Goal: Information Seeking & Learning: Learn about a topic

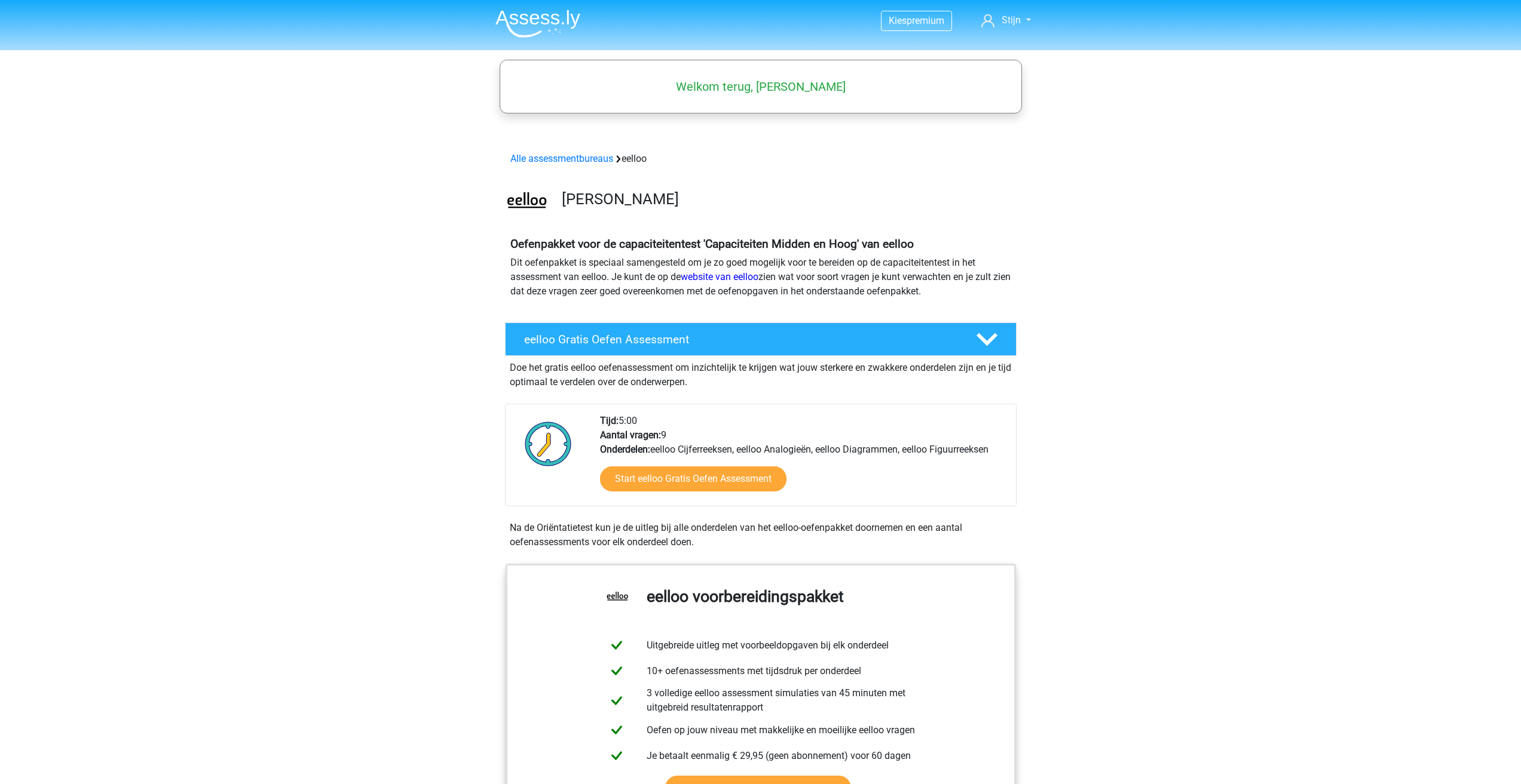
click at [697, 316] on div "Oefenpakket voor de capaciteitentest 'Capaciteiten Midden en Hoog' van eelloo D…" at bounding box center [761, 273] width 567 height 90
click at [693, 324] on div "eelloo Gratis Oefen Assessment" at bounding box center [761, 339] width 511 height 34
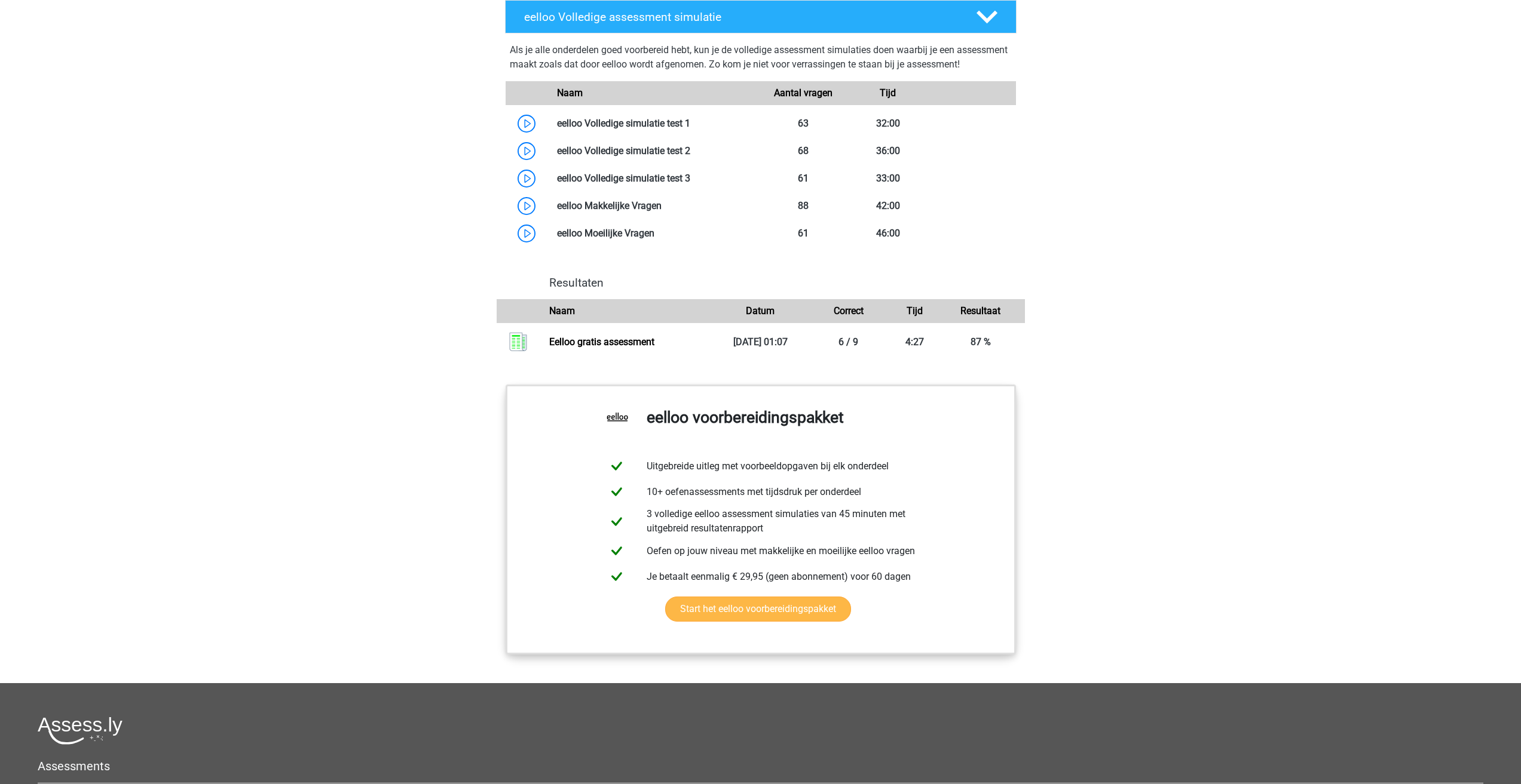
scroll to position [776, 0]
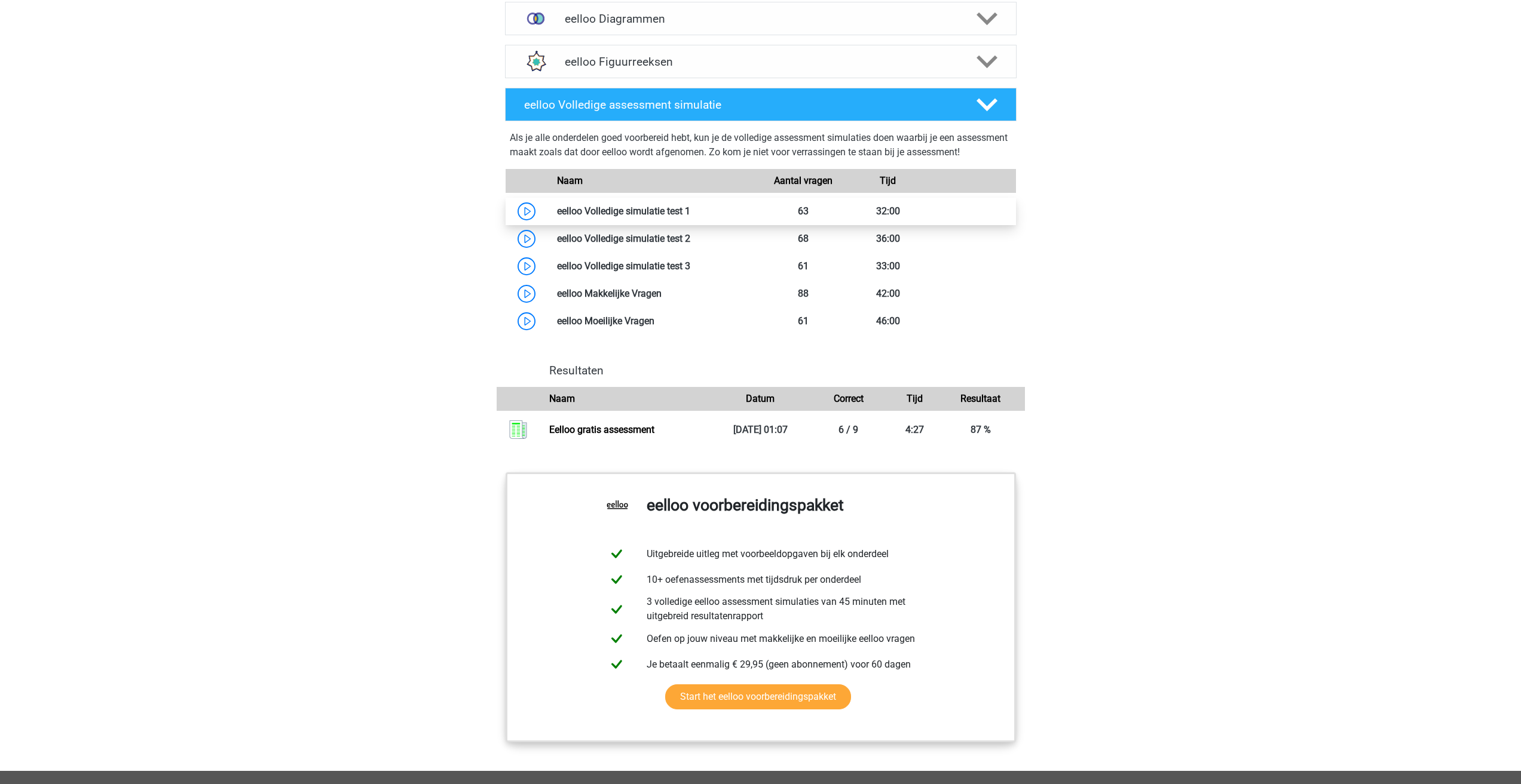
click at [690, 217] on link at bounding box center [690, 211] width 0 height 11
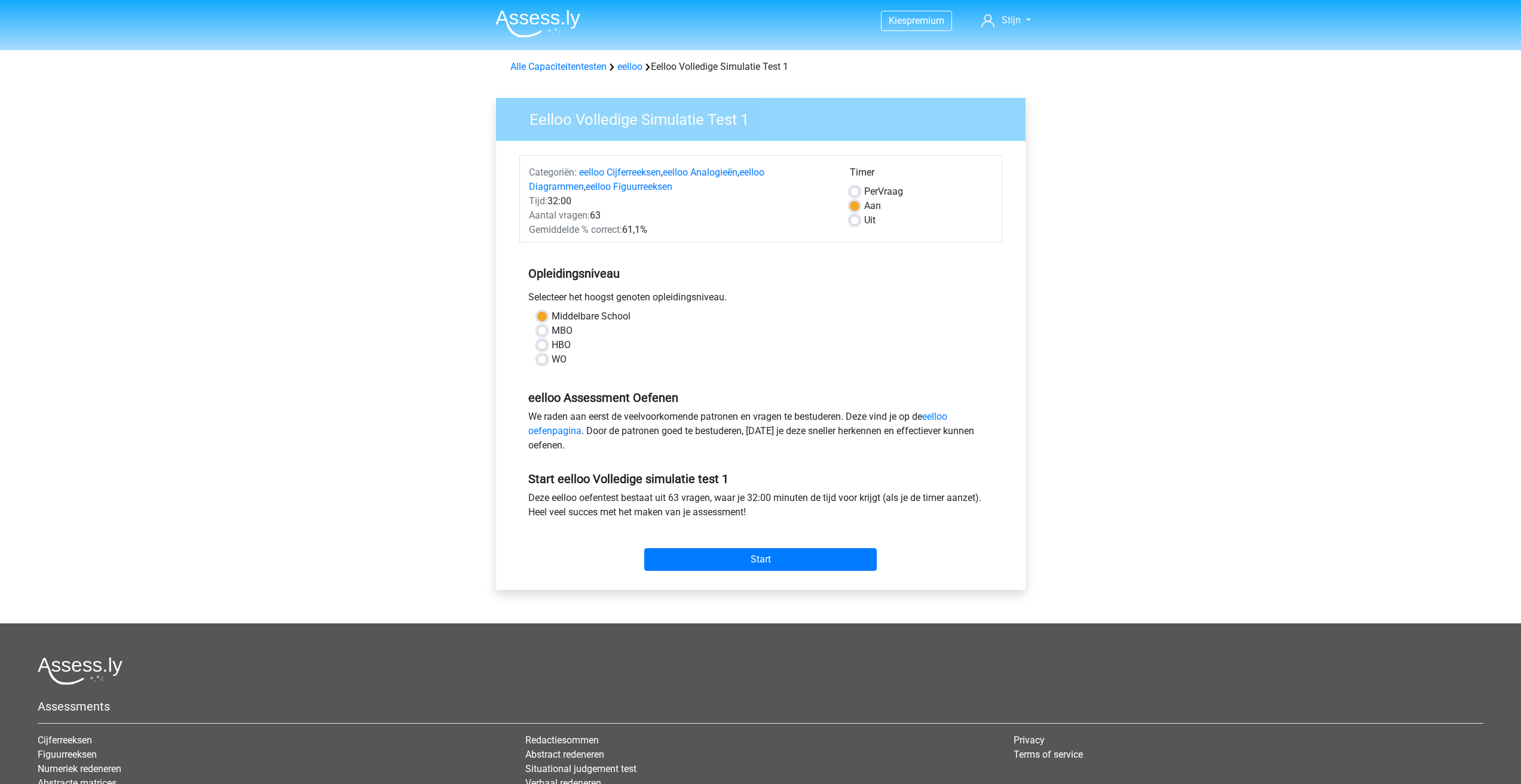
click at [813, 540] on div "Start" at bounding box center [760, 550] width 483 height 42
click at [775, 558] on input "Start" at bounding box center [760, 560] width 232 height 23
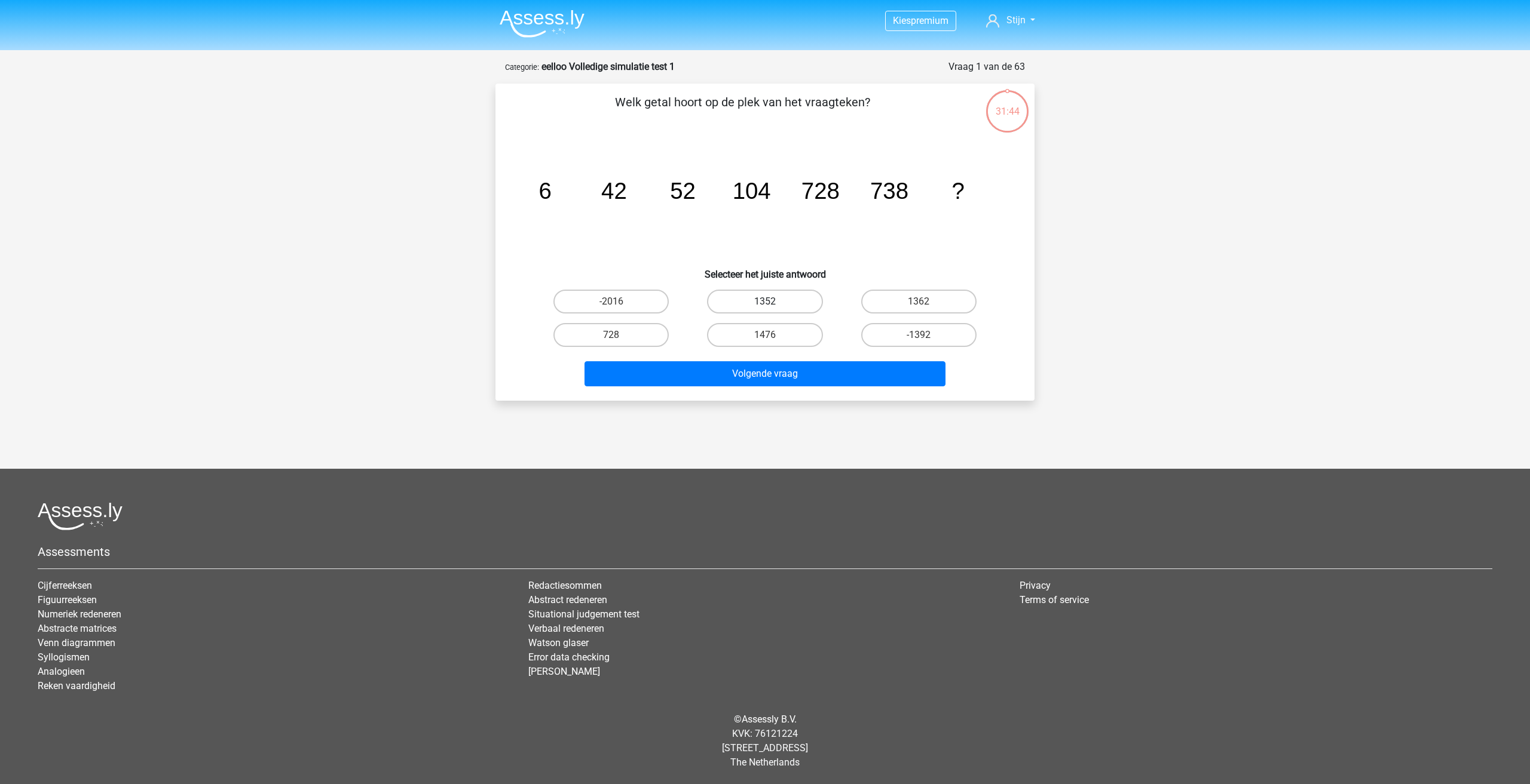
click at [737, 301] on label "1352" at bounding box center [764, 302] width 115 height 24
click at [765, 301] on input "1352" at bounding box center [768, 305] width 8 height 8
radio input "true"
click at [756, 336] on label "1476" at bounding box center [764, 335] width 115 height 24
click at [765, 336] on input "1476" at bounding box center [768, 339] width 8 height 8
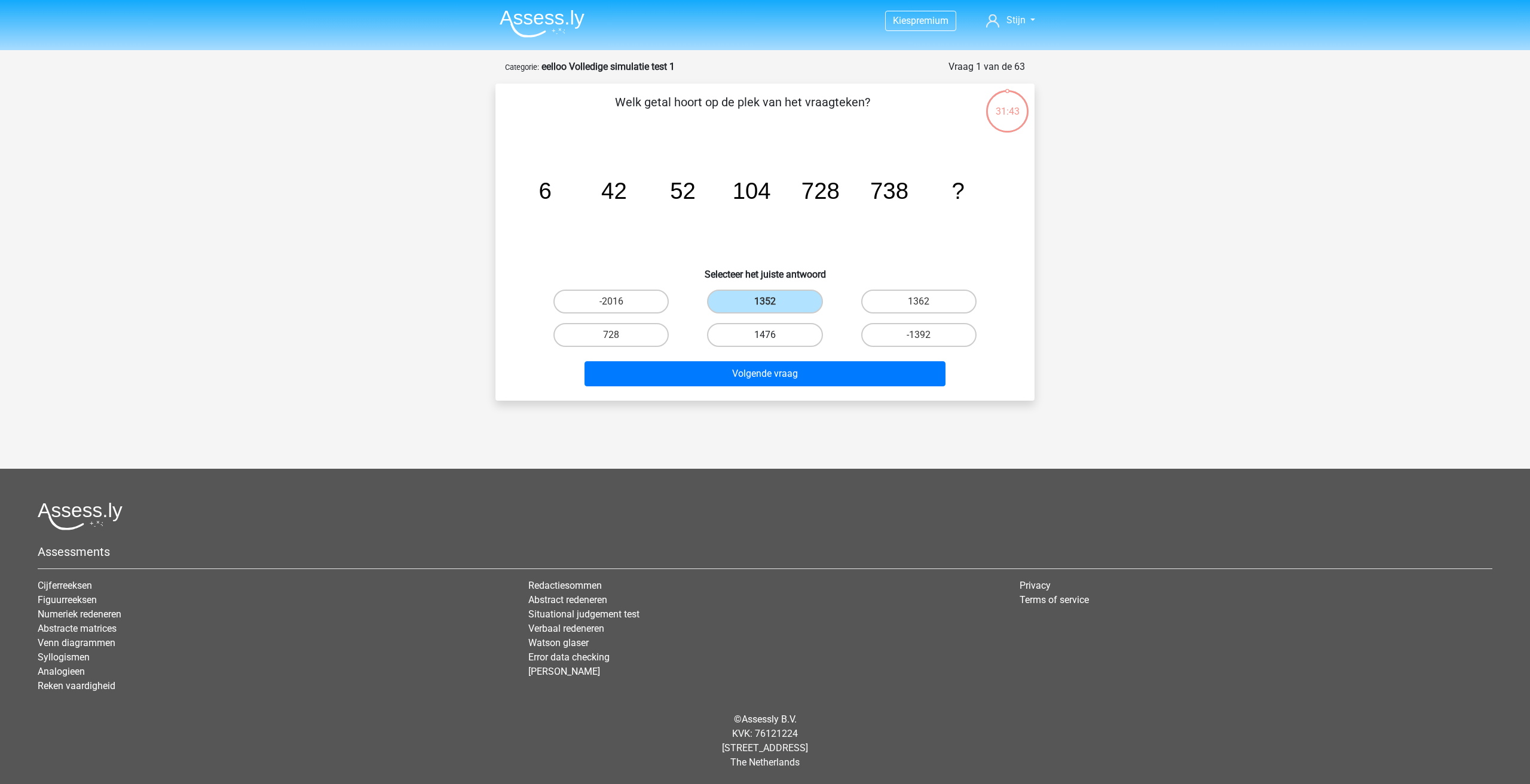
radio input "true"
click at [762, 312] on label "1352" at bounding box center [764, 302] width 115 height 24
click at [765, 310] on input "1352" at bounding box center [768, 305] width 8 height 8
radio input "true"
click at [774, 330] on label "1476" at bounding box center [764, 335] width 115 height 24
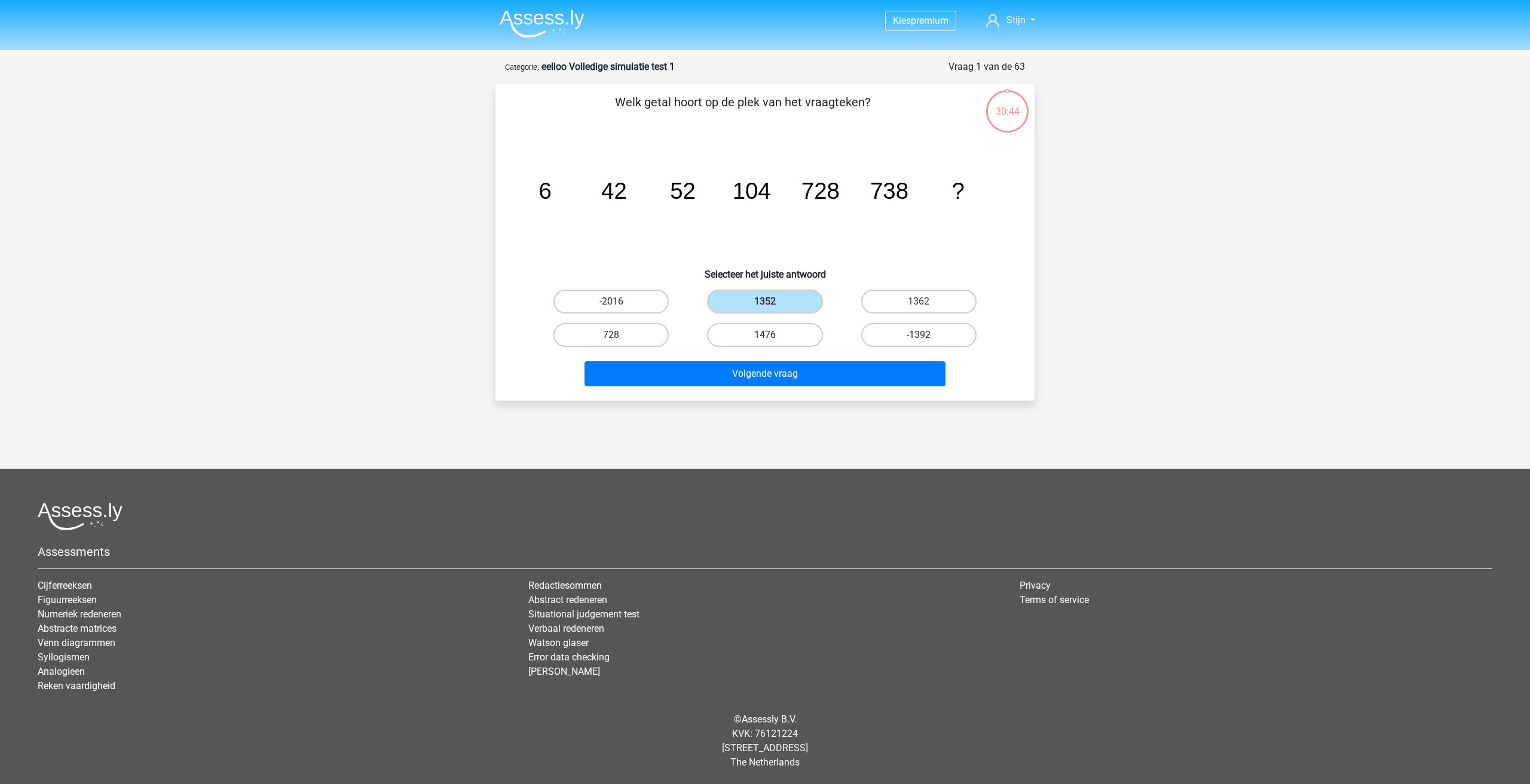
click at [773, 335] on input "1476" at bounding box center [768, 339] width 8 height 8
radio input "true"
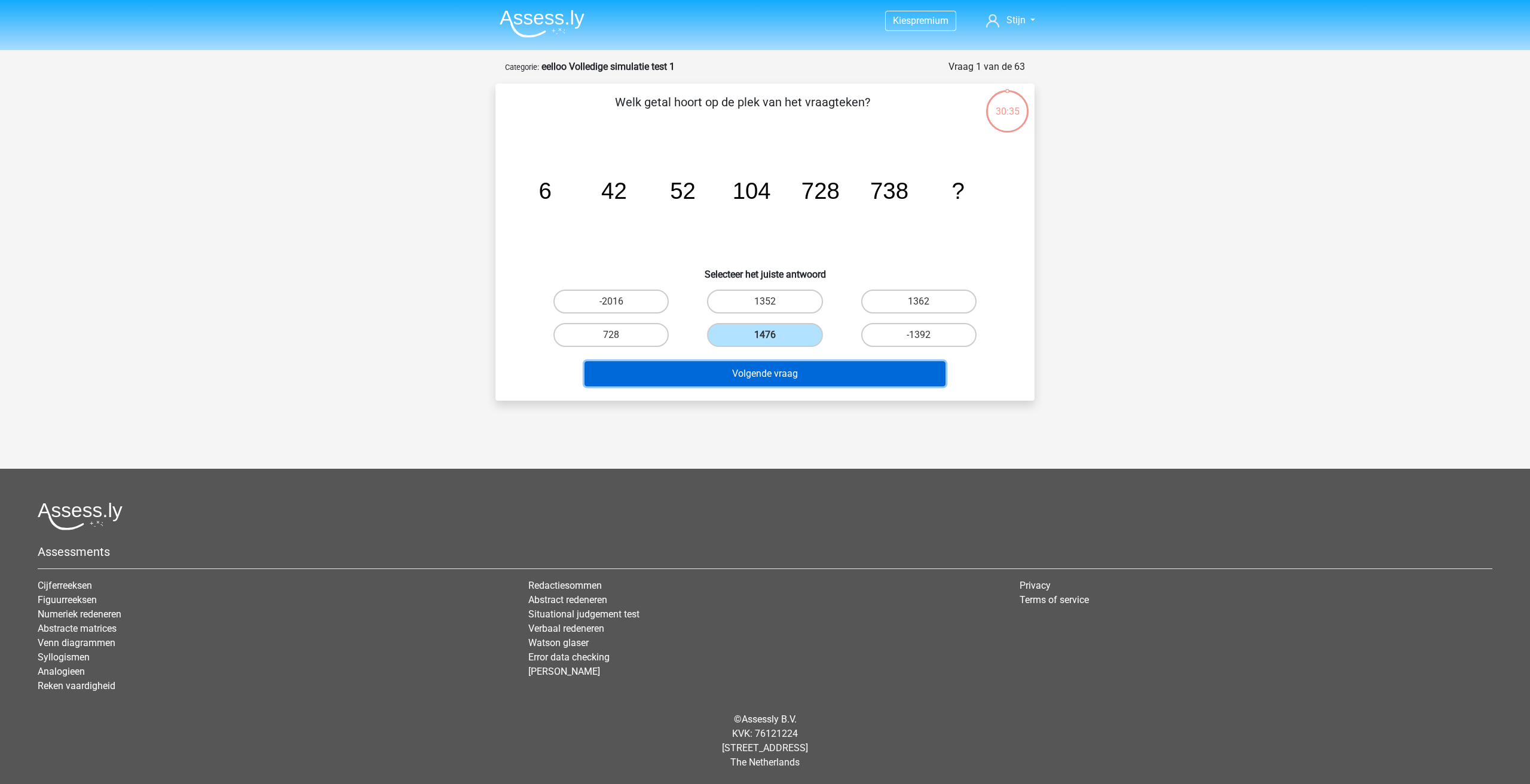
click at [844, 376] on button "Volgende vraag" at bounding box center [765, 373] width 361 height 25
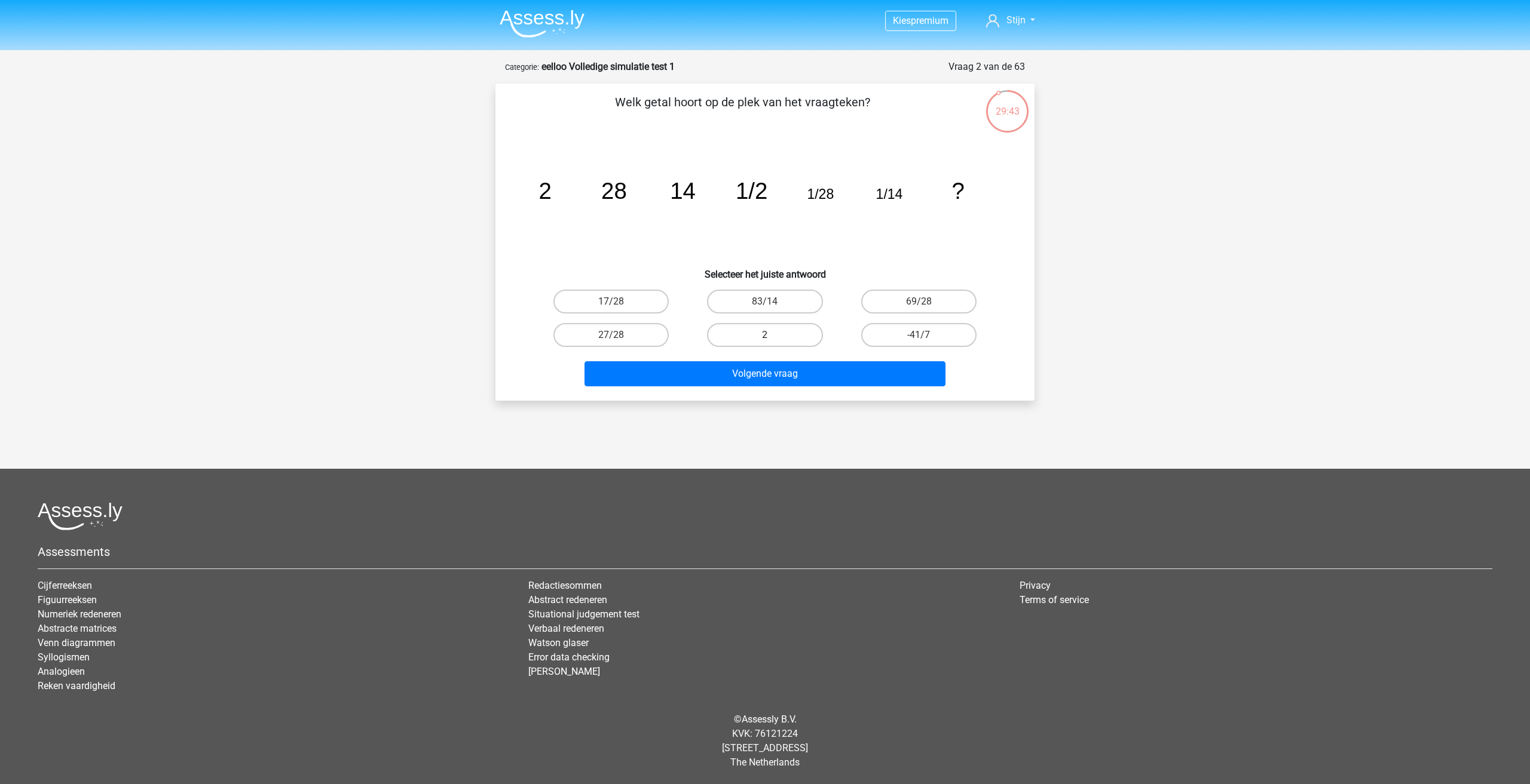
click at [768, 331] on label "2" at bounding box center [764, 335] width 115 height 24
click at [768, 335] on input "2" at bounding box center [768, 339] width 8 height 8
radio input "true"
drag, startPoint x: 796, startPoint y: 376, endPoint x: 657, endPoint y: 231, distance: 200.9
click at [657, 231] on div "Welk getal hoort op de plek van het vraagteken? image/svg+xml 2 28 14 1/2 1/28 …" at bounding box center [765, 242] width 529 height 298
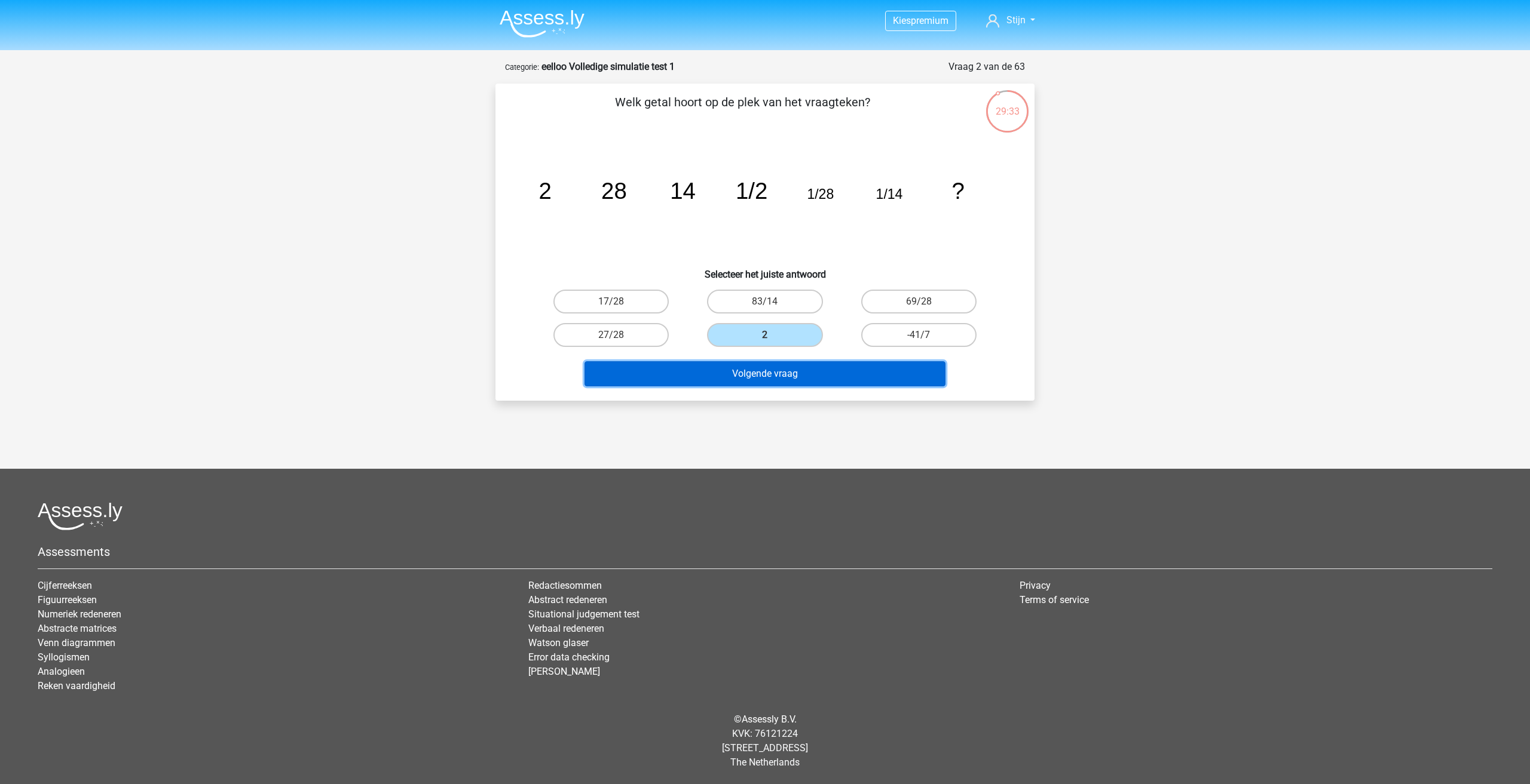
click at [720, 378] on button "Volgende vraag" at bounding box center [765, 373] width 361 height 25
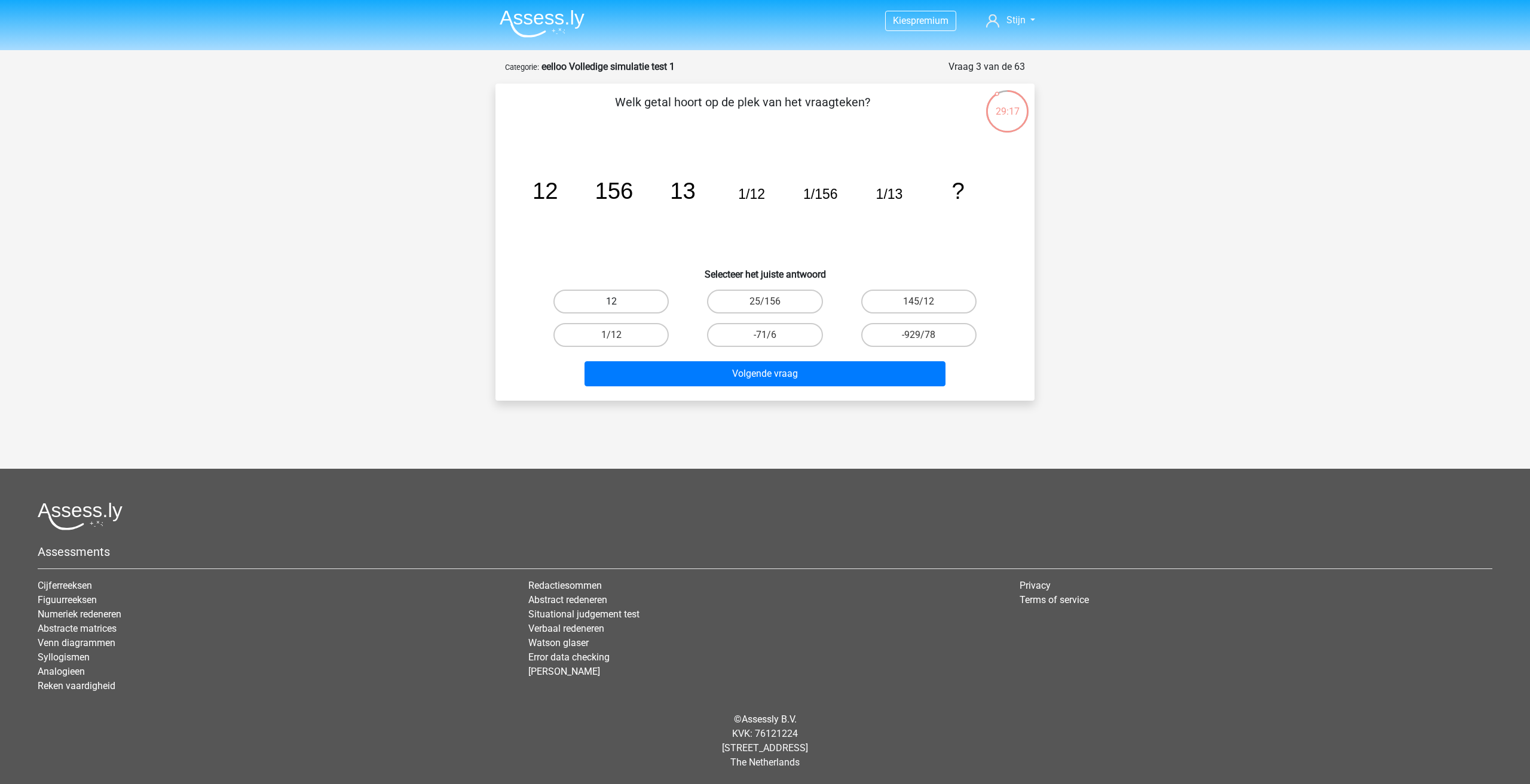
click at [630, 308] on label "12" at bounding box center [611, 302] width 115 height 24
click at [619, 308] on input "12" at bounding box center [615, 305] width 8 height 8
radio input "true"
click at [669, 369] on button "Volgende vraag" at bounding box center [765, 373] width 361 height 25
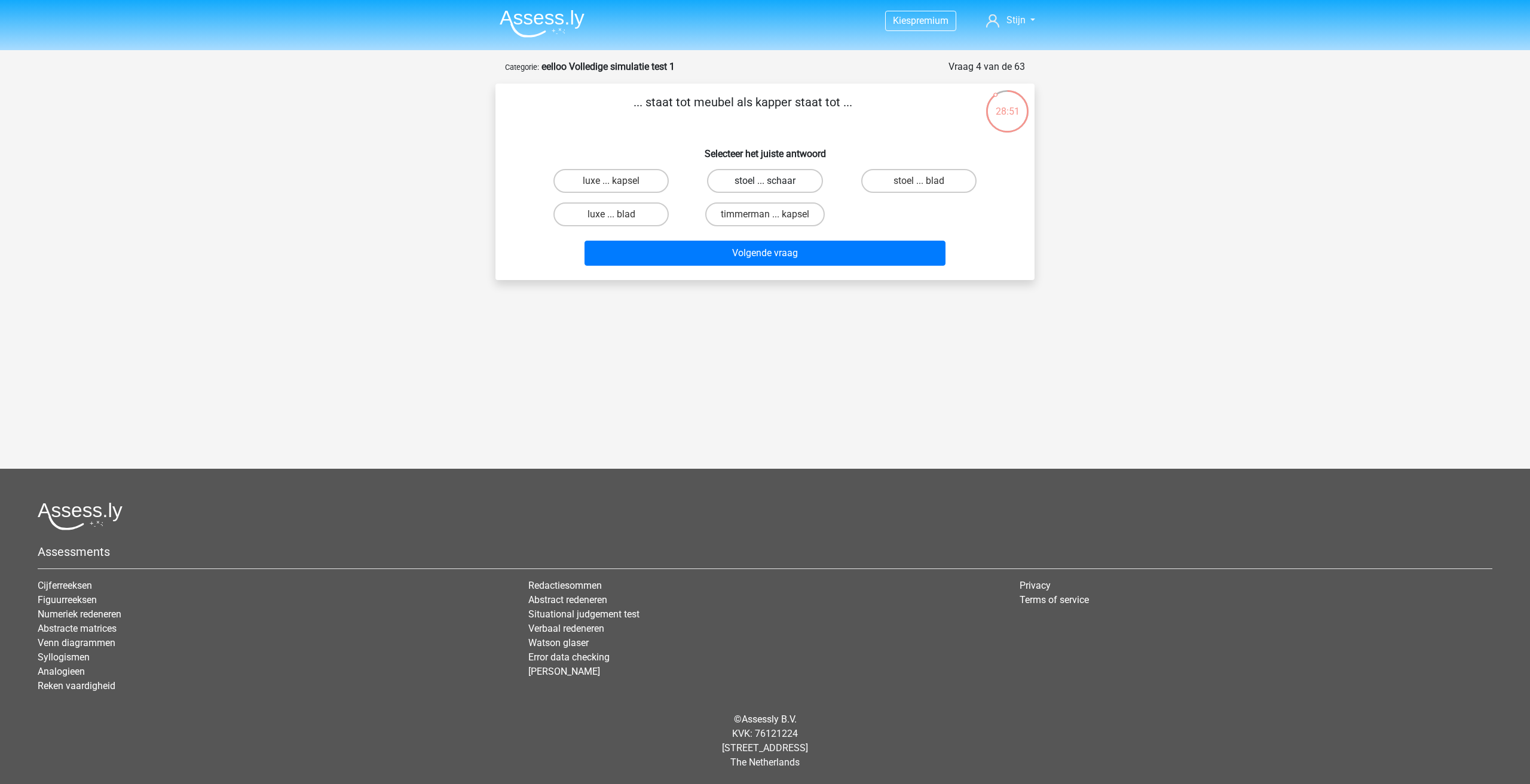
click at [748, 182] on label "stoel ... schaar" at bounding box center [764, 181] width 115 height 24
click at [765, 182] on input "stoel ... schaar" at bounding box center [768, 185] width 8 height 8
radio input "true"
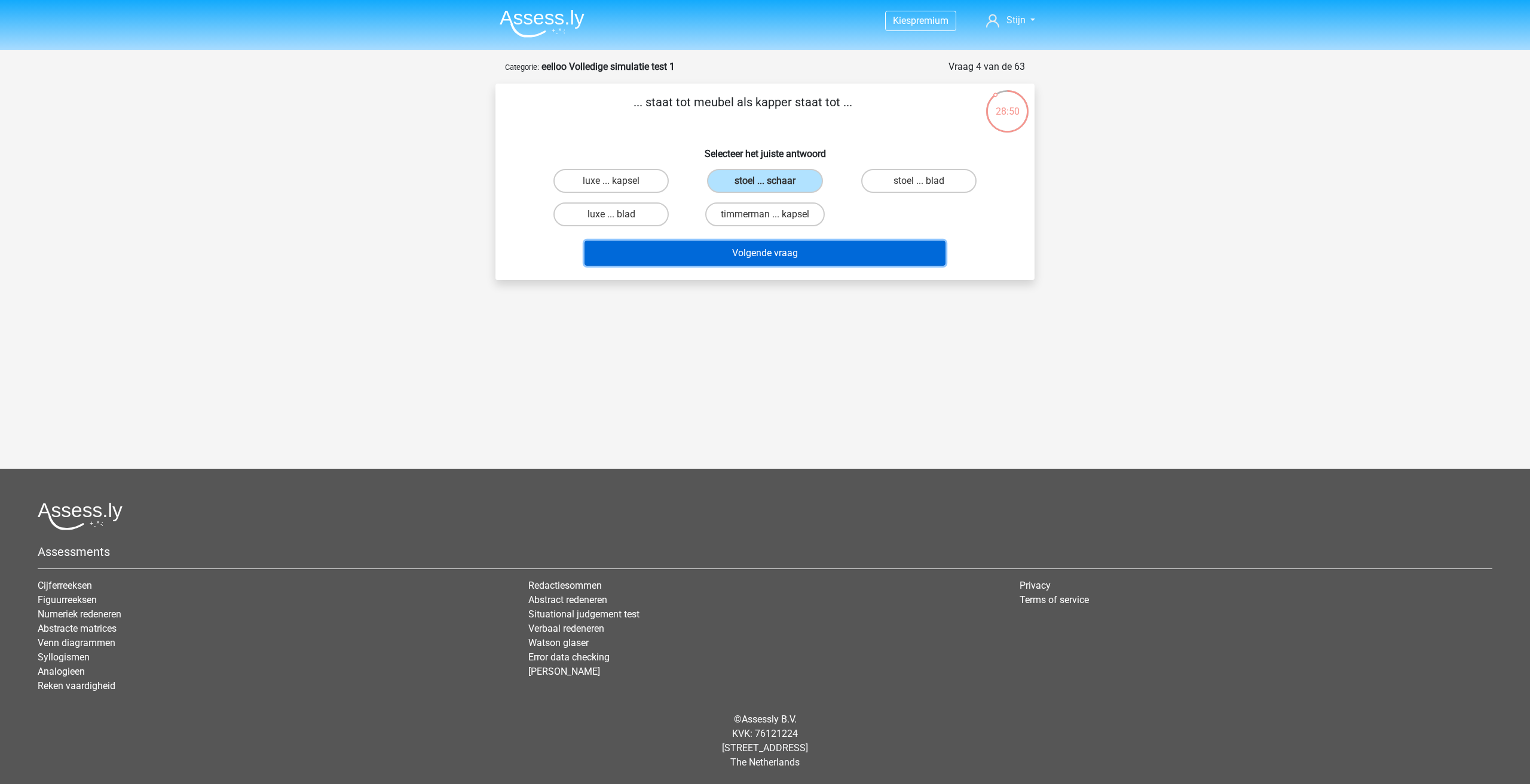
click at [764, 257] on button "Volgende vraag" at bounding box center [765, 253] width 361 height 25
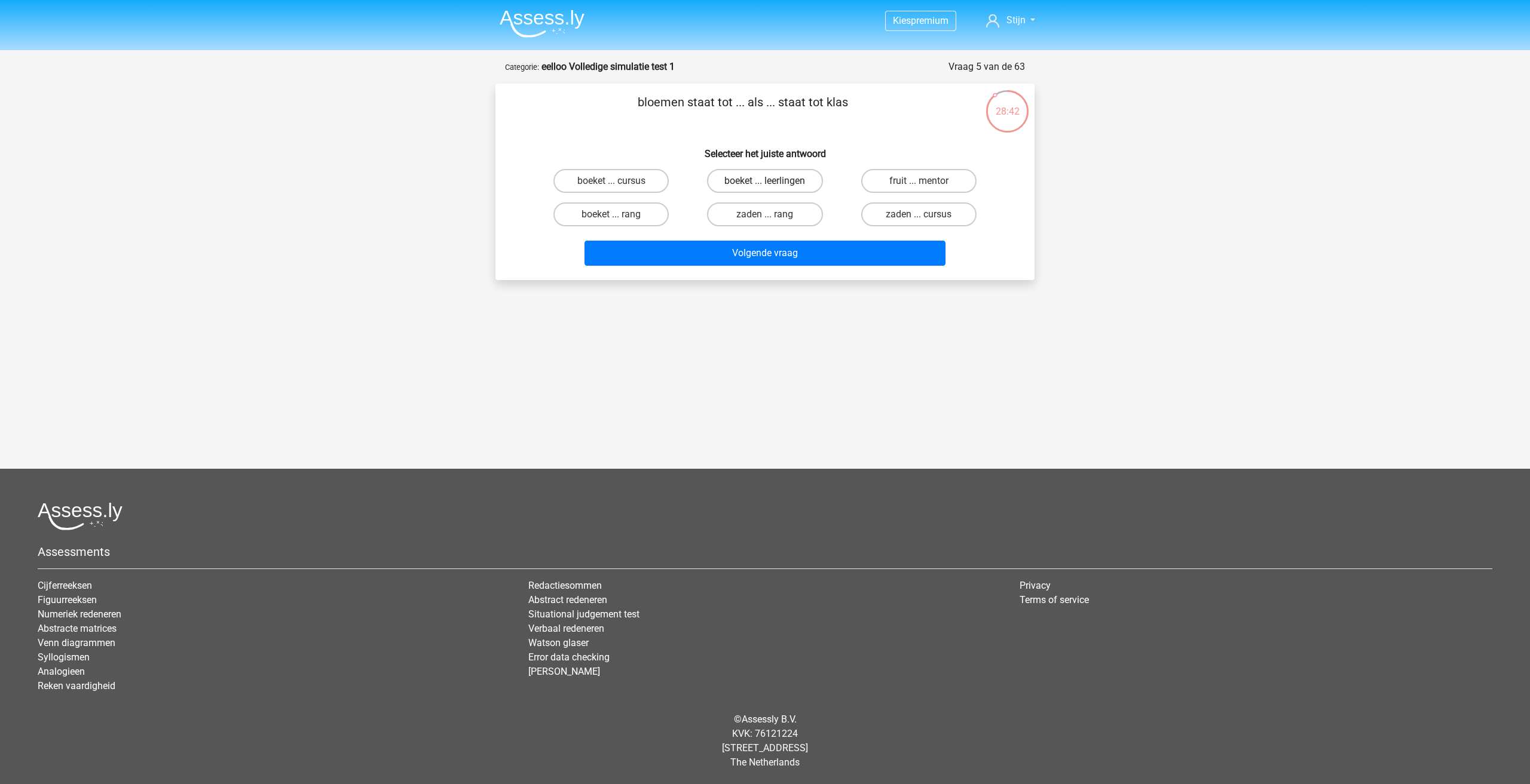
click at [731, 183] on label "boeket ... leerlingen" at bounding box center [764, 181] width 115 height 24
click at [765, 183] on input "boeket ... leerlingen" at bounding box center [768, 185] width 8 height 8
radio input "true"
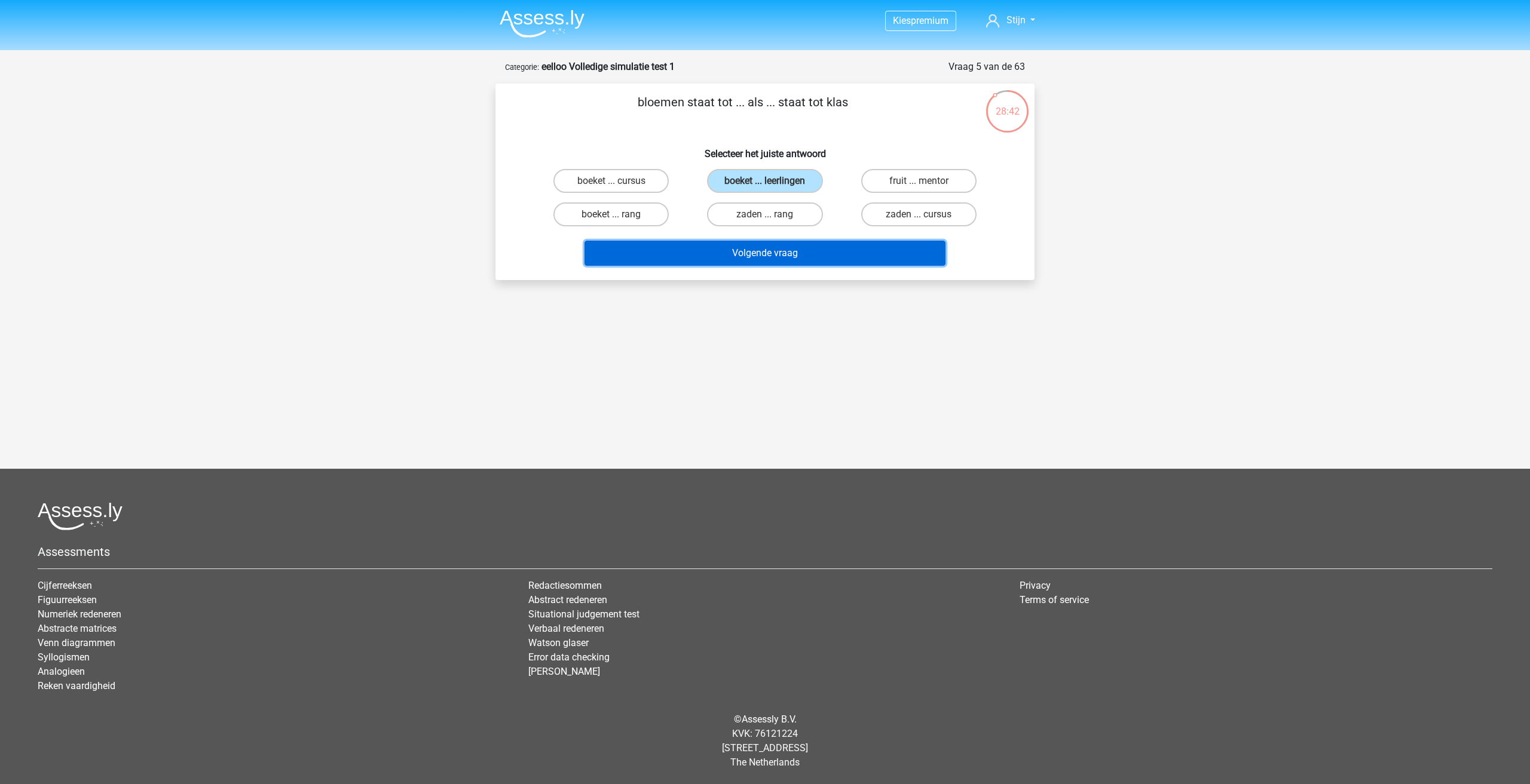
click at [753, 258] on button "Volgende vraag" at bounding box center [765, 253] width 361 height 25
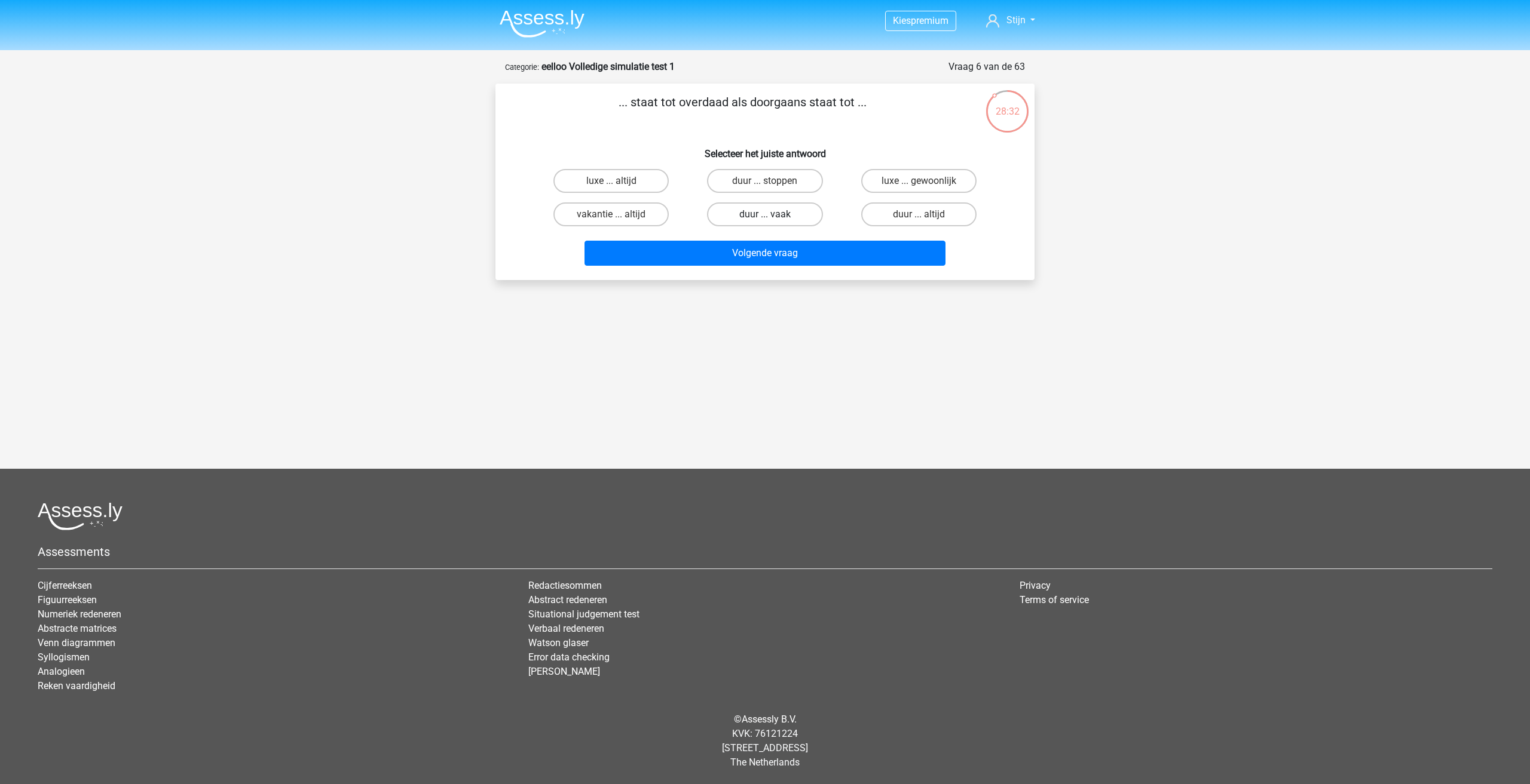
click at [781, 219] on label "duur ... vaak" at bounding box center [764, 214] width 115 height 24
click at [773, 219] on input "duur ... vaak" at bounding box center [768, 218] width 8 height 8
radio input "true"
click at [643, 203] on label "vakantie ... altijd" at bounding box center [611, 214] width 115 height 24
click at [619, 214] on input "vakantie ... altijd" at bounding box center [615, 218] width 8 height 8
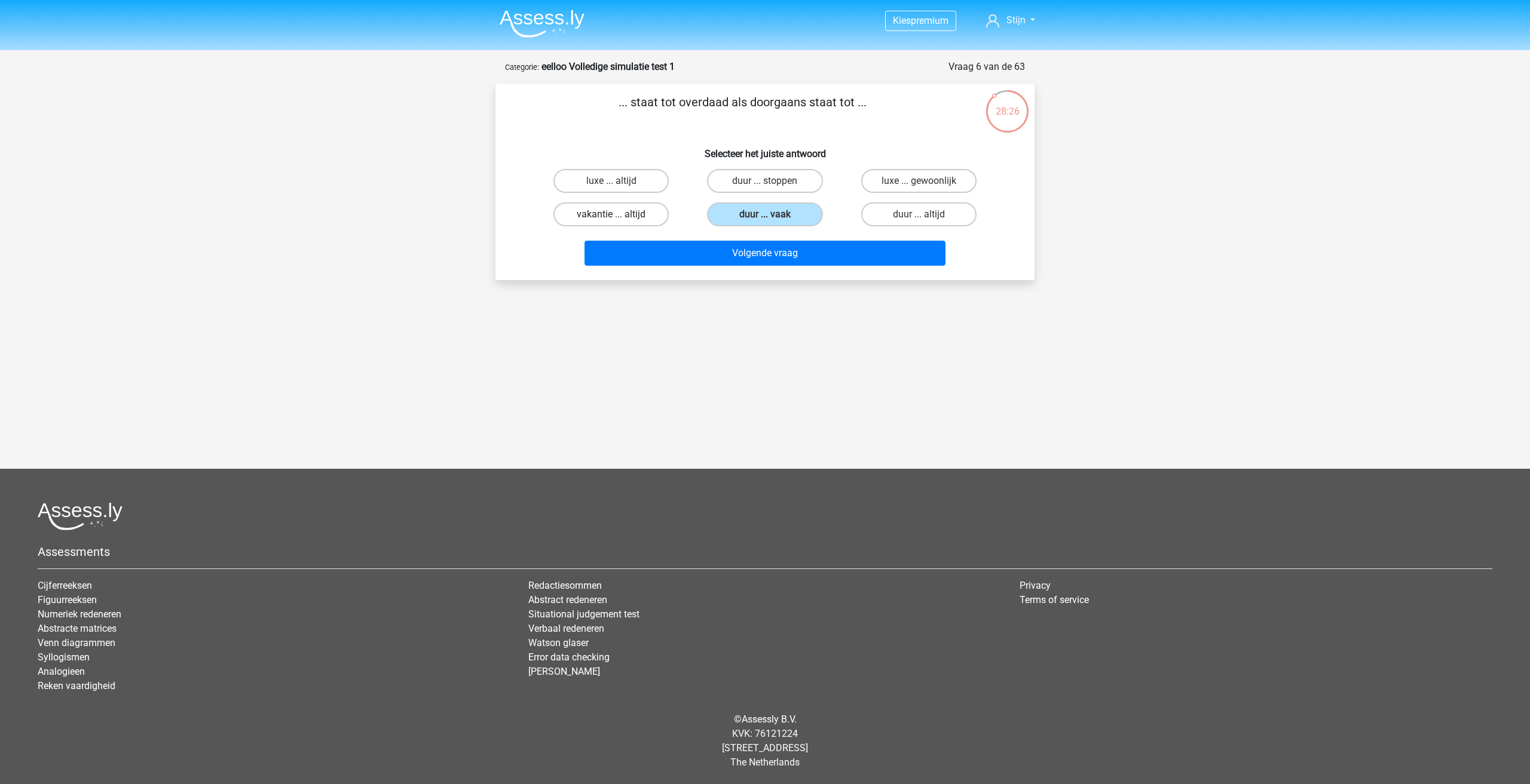
radio input "true"
drag, startPoint x: 789, startPoint y: 210, endPoint x: 795, endPoint y: 231, distance: 21.8
click at [789, 212] on label "duur ... vaak" at bounding box center [764, 214] width 115 height 24
click at [773, 214] on input "duur ... vaak" at bounding box center [768, 218] width 8 height 8
radio input "true"
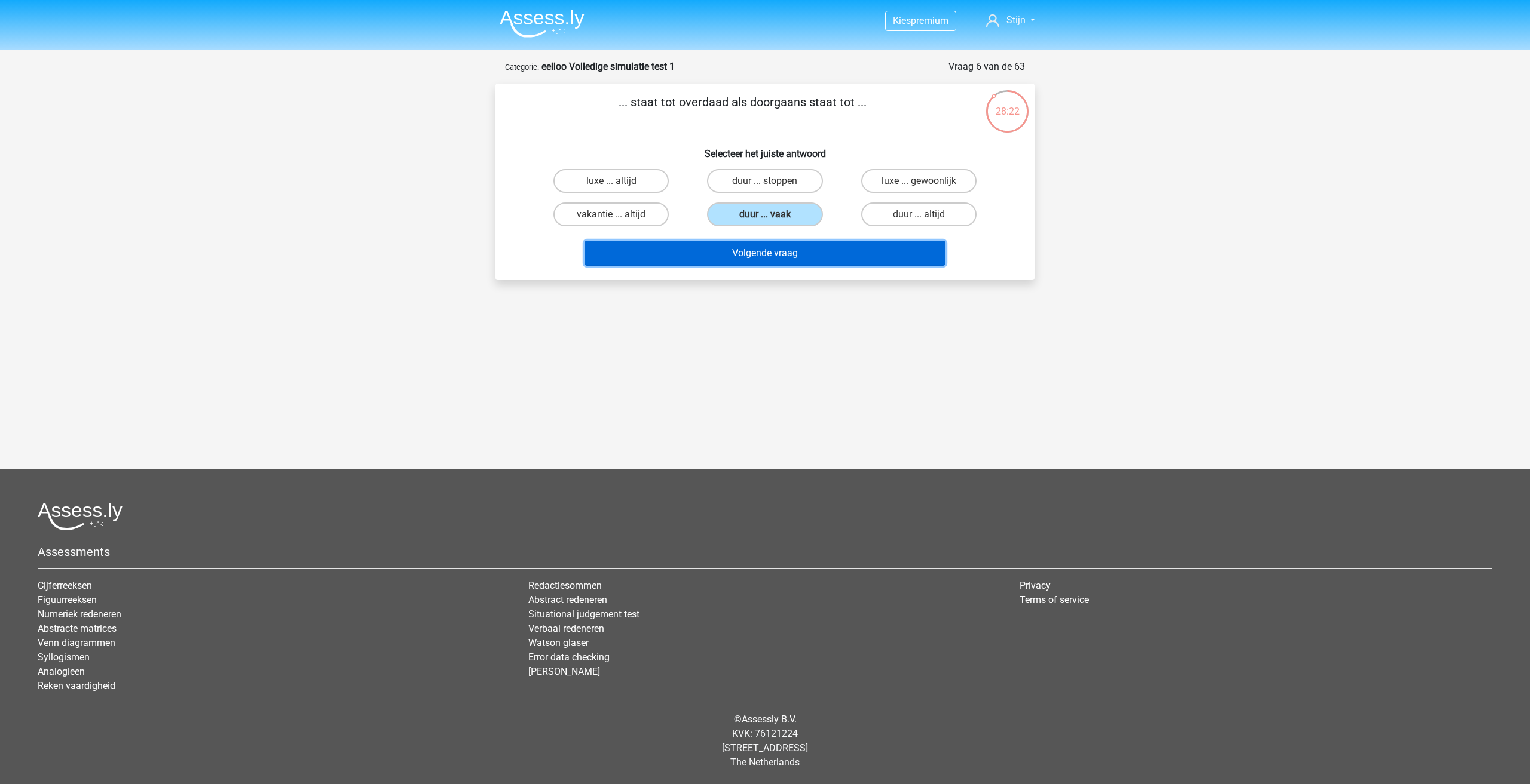
click at [804, 249] on button "Volgende vraag" at bounding box center [765, 253] width 361 height 25
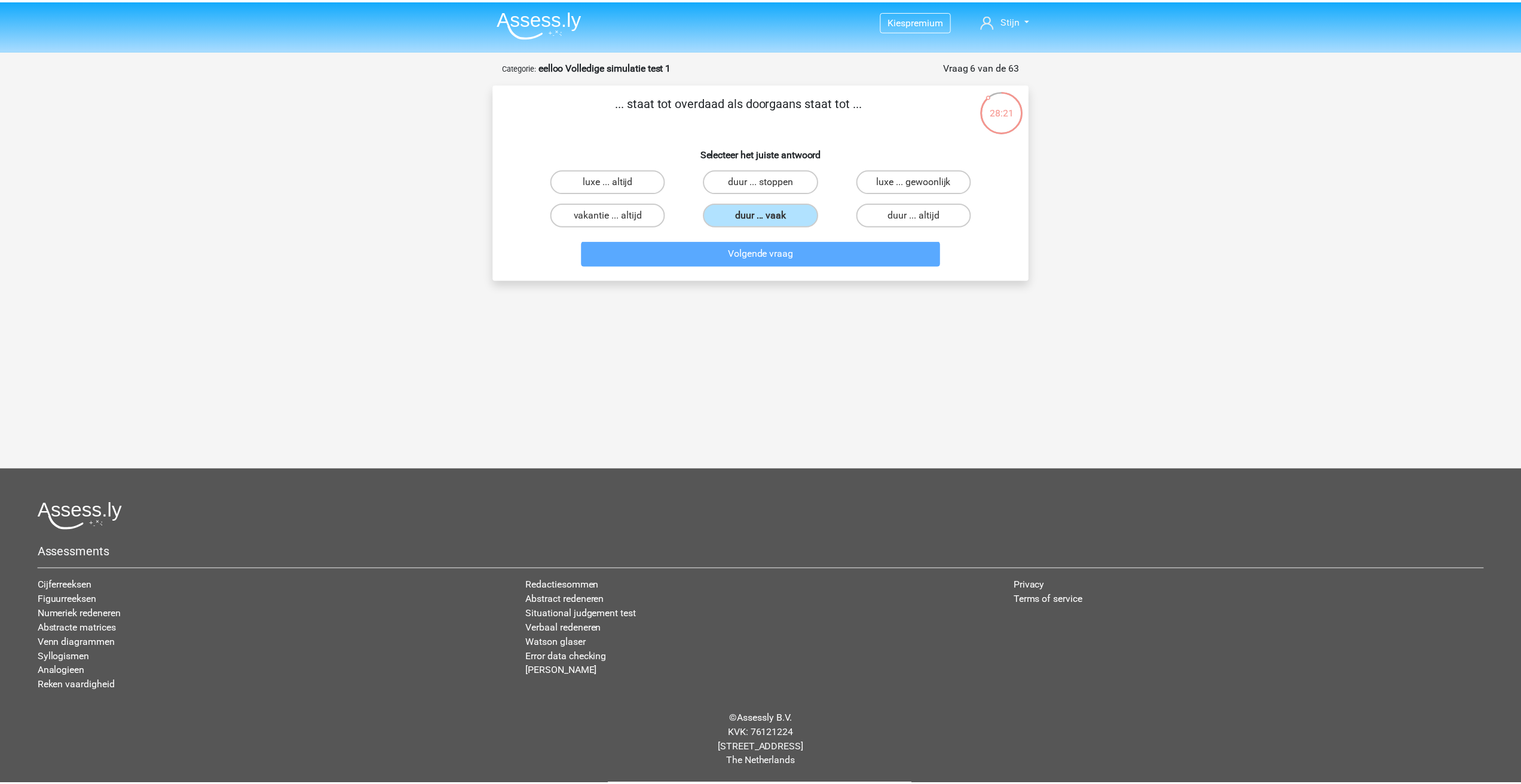
scroll to position [8, 0]
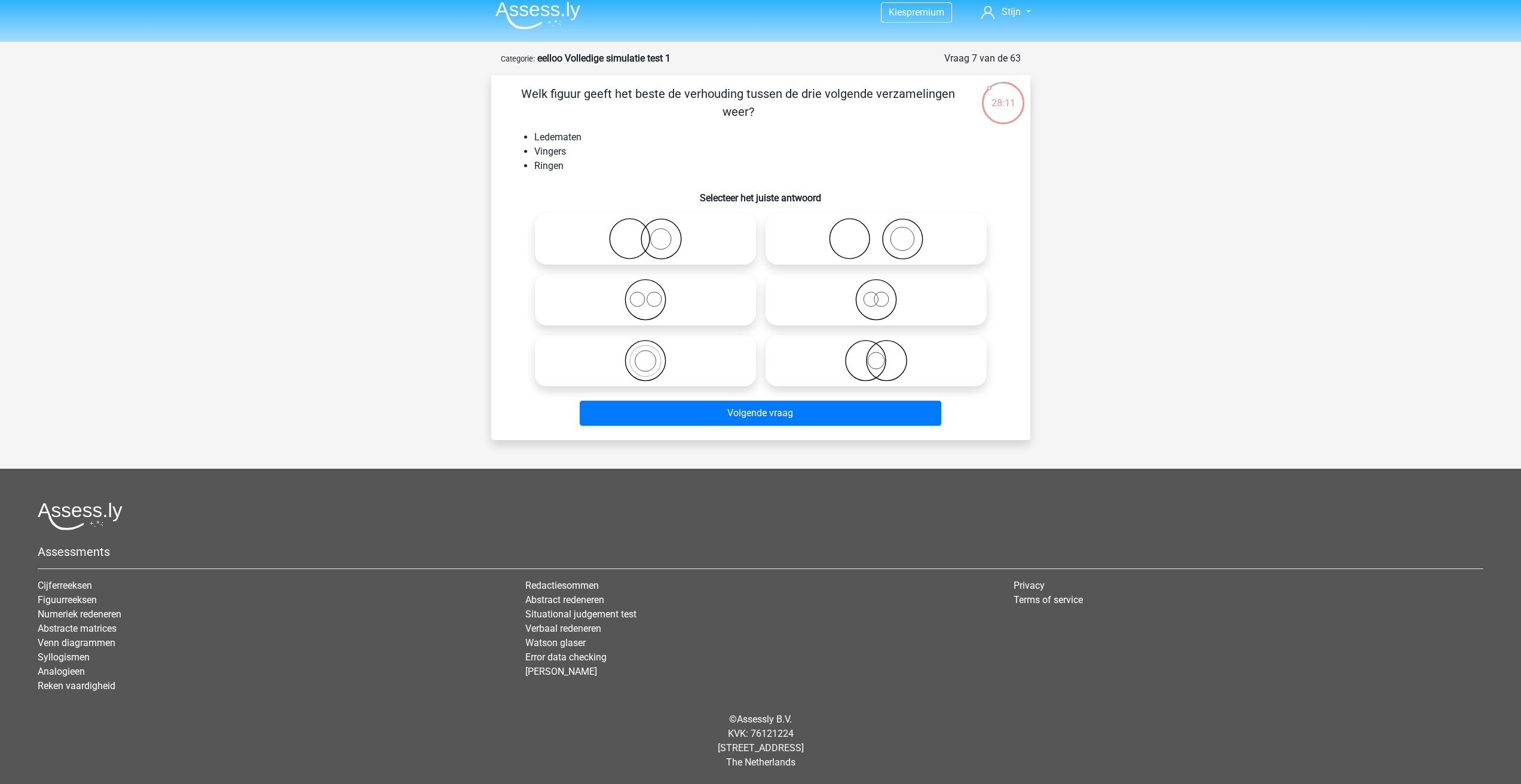
click at [735, 362] on icon at bounding box center [645, 361] width 212 height 42
click at [653, 355] on input "radio" at bounding box center [649, 351] width 8 height 8
radio input "true"
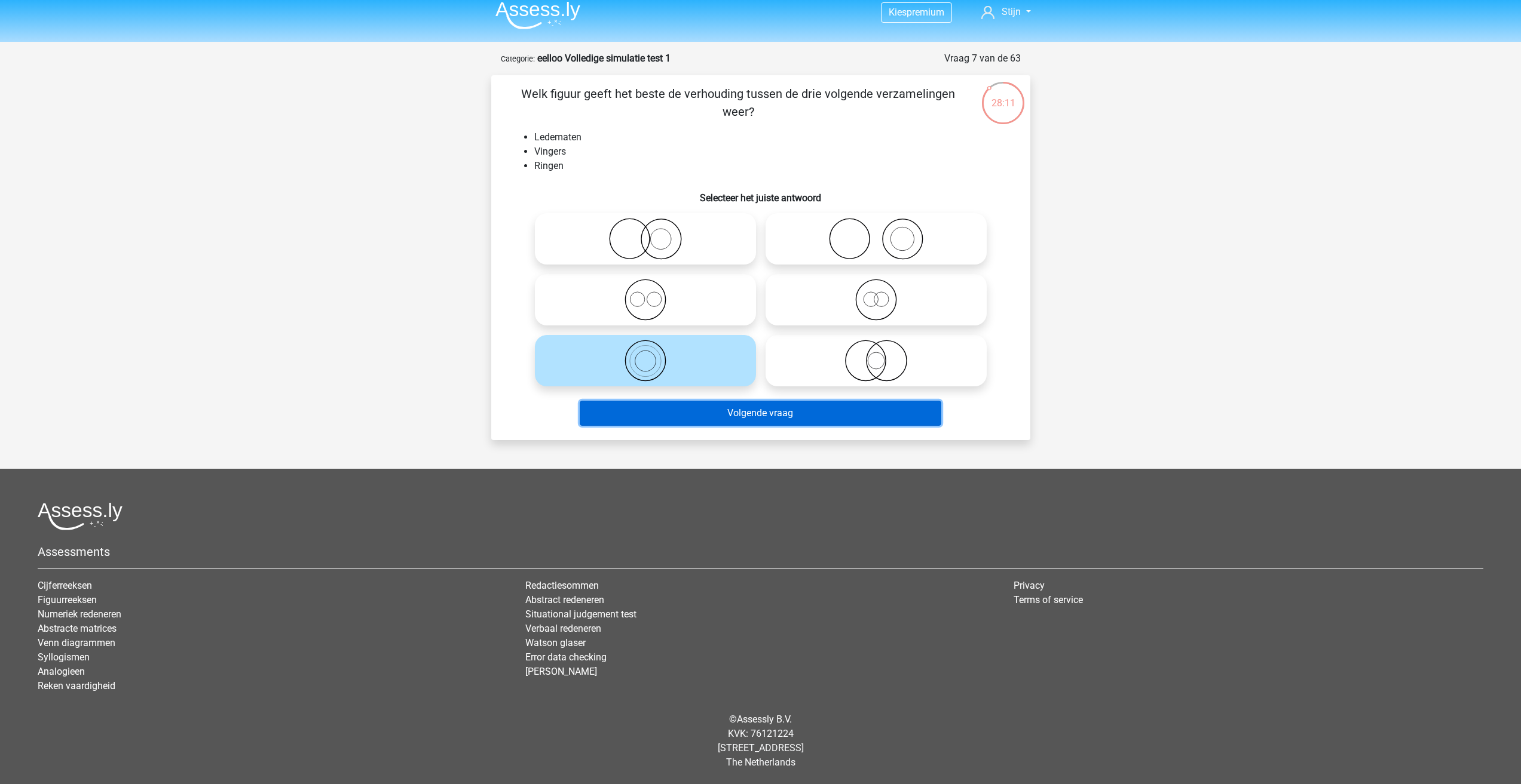
click at [756, 410] on button "Volgende vraag" at bounding box center [760, 413] width 361 height 25
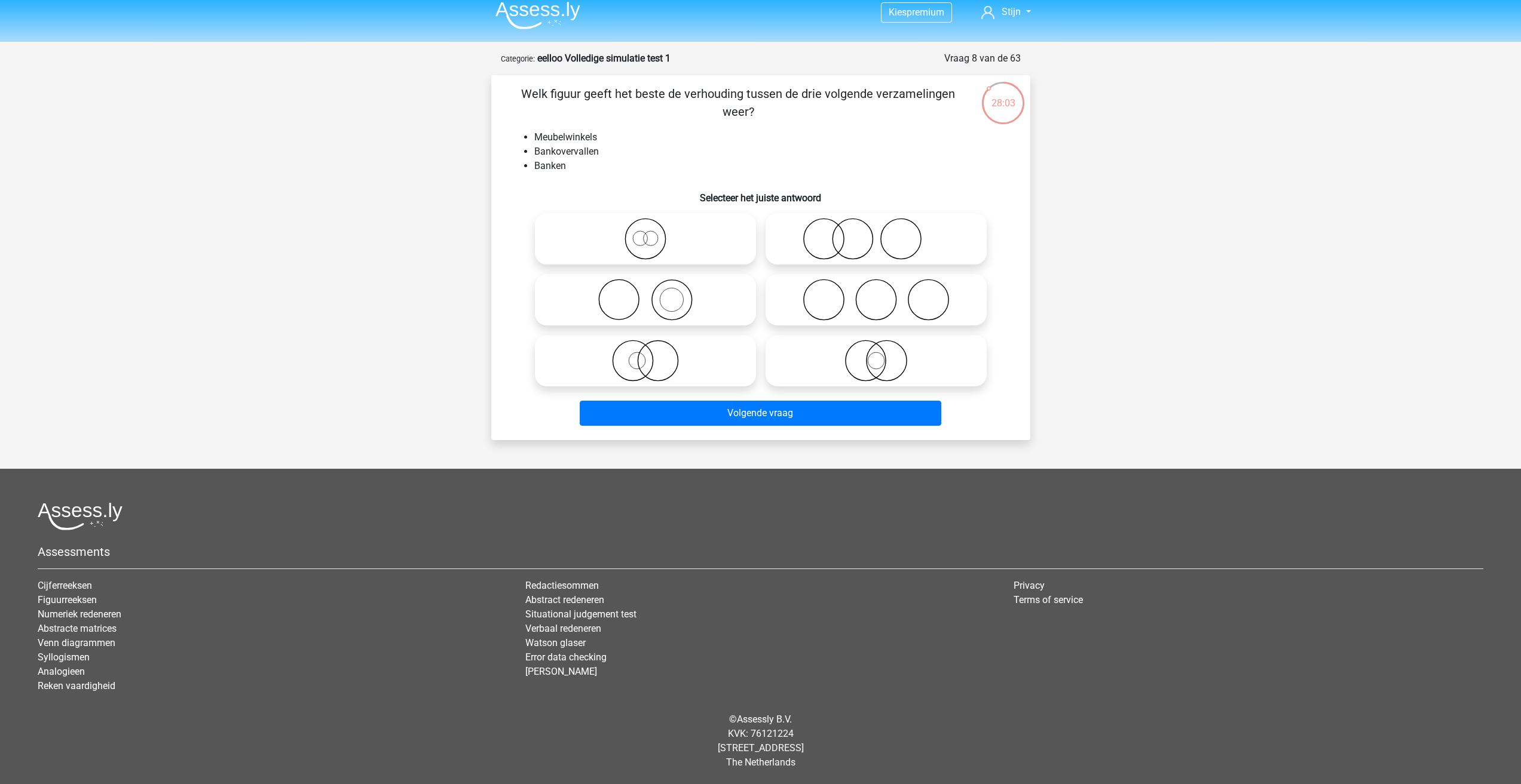
click at [635, 298] on icon at bounding box center [645, 300] width 212 height 42
click at [646, 294] on input "radio" at bounding box center [649, 290] width 8 height 8
radio input "true"
click at [832, 220] on icon at bounding box center [876, 239] width 212 height 42
click at [876, 225] on input "radio" at bounding box center [880, 229] width 8 height 8
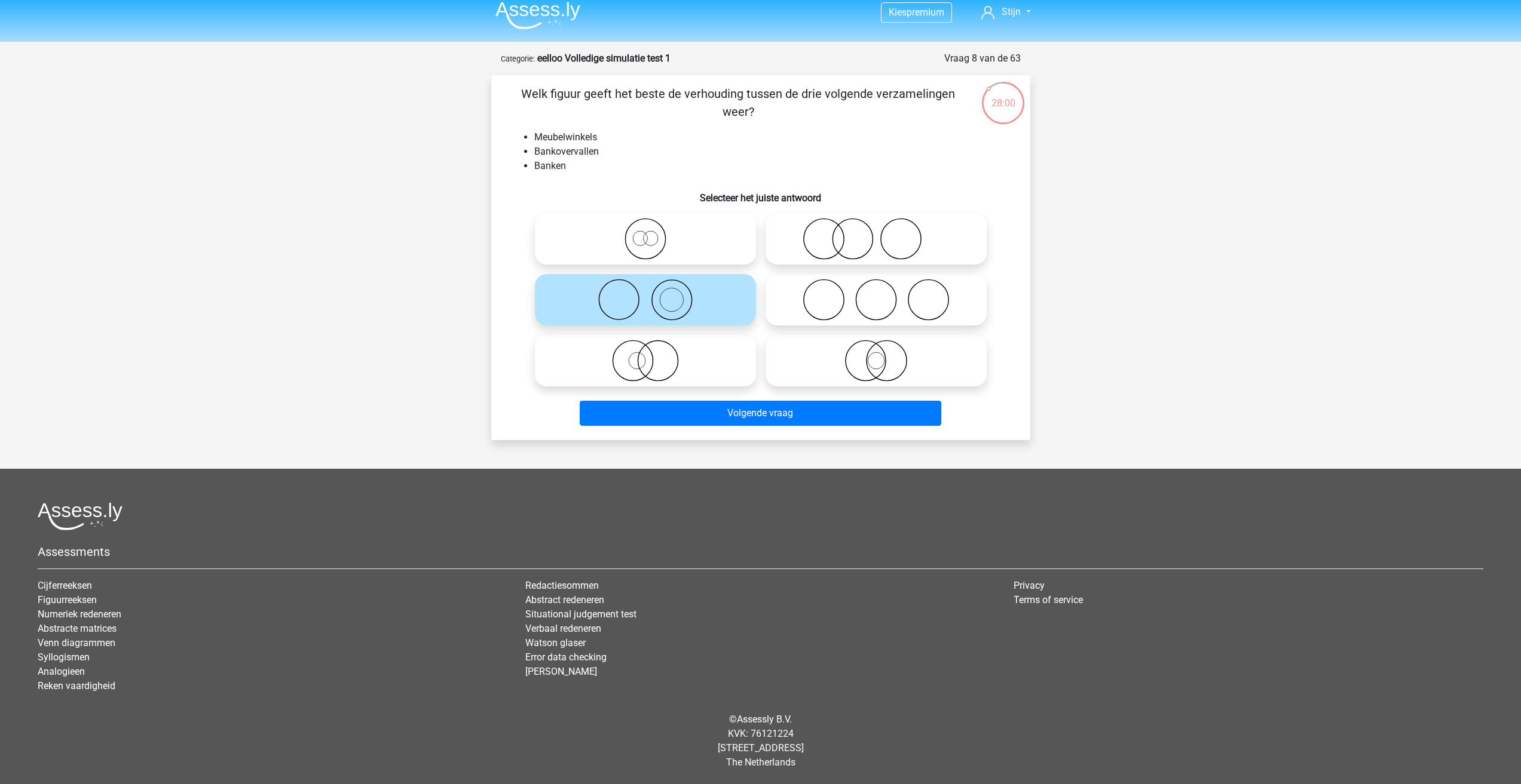
radio input "true"
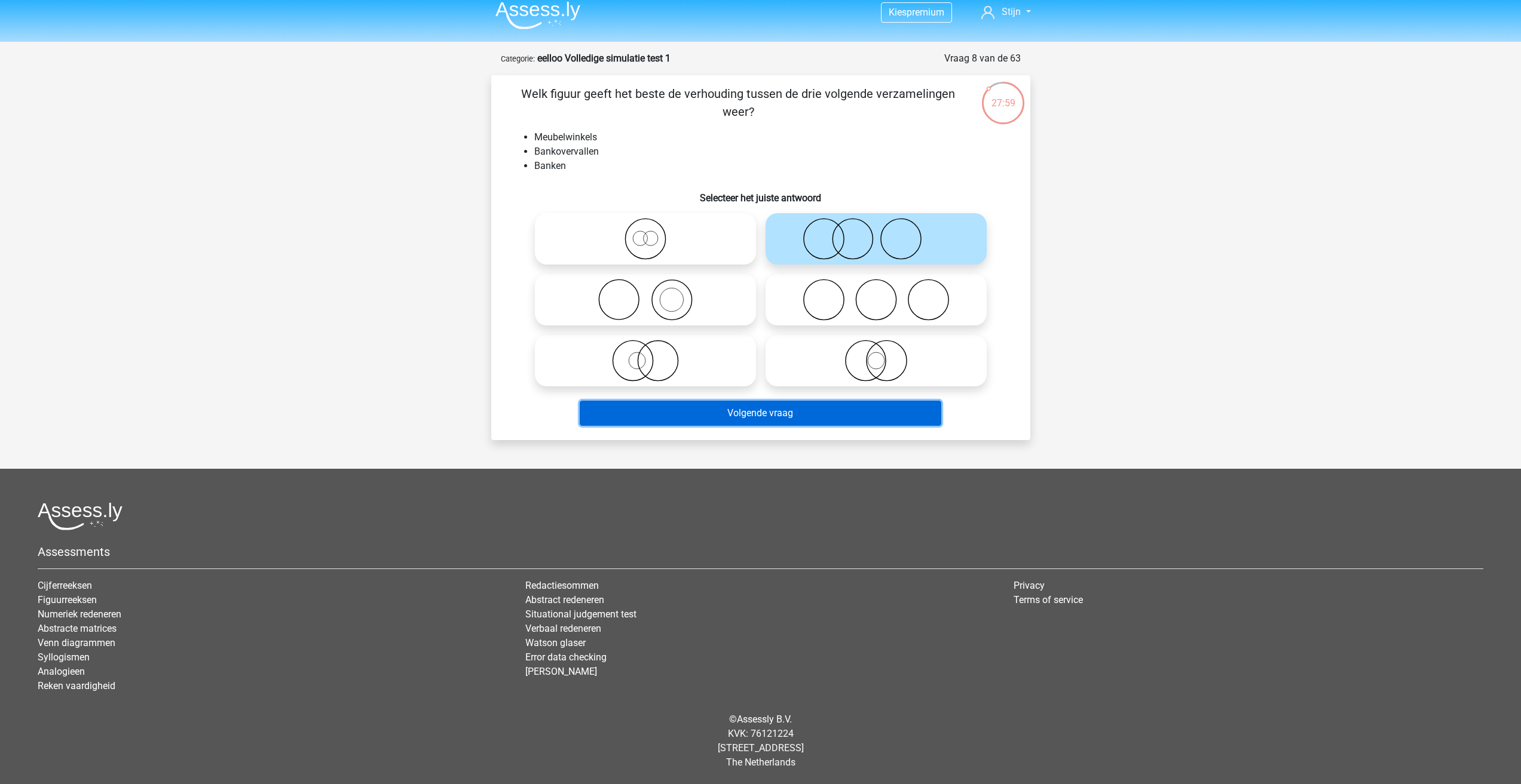
click at [783, 422] on button "Volgende vraag" at bounding box center [760, 413] width 361 height 25
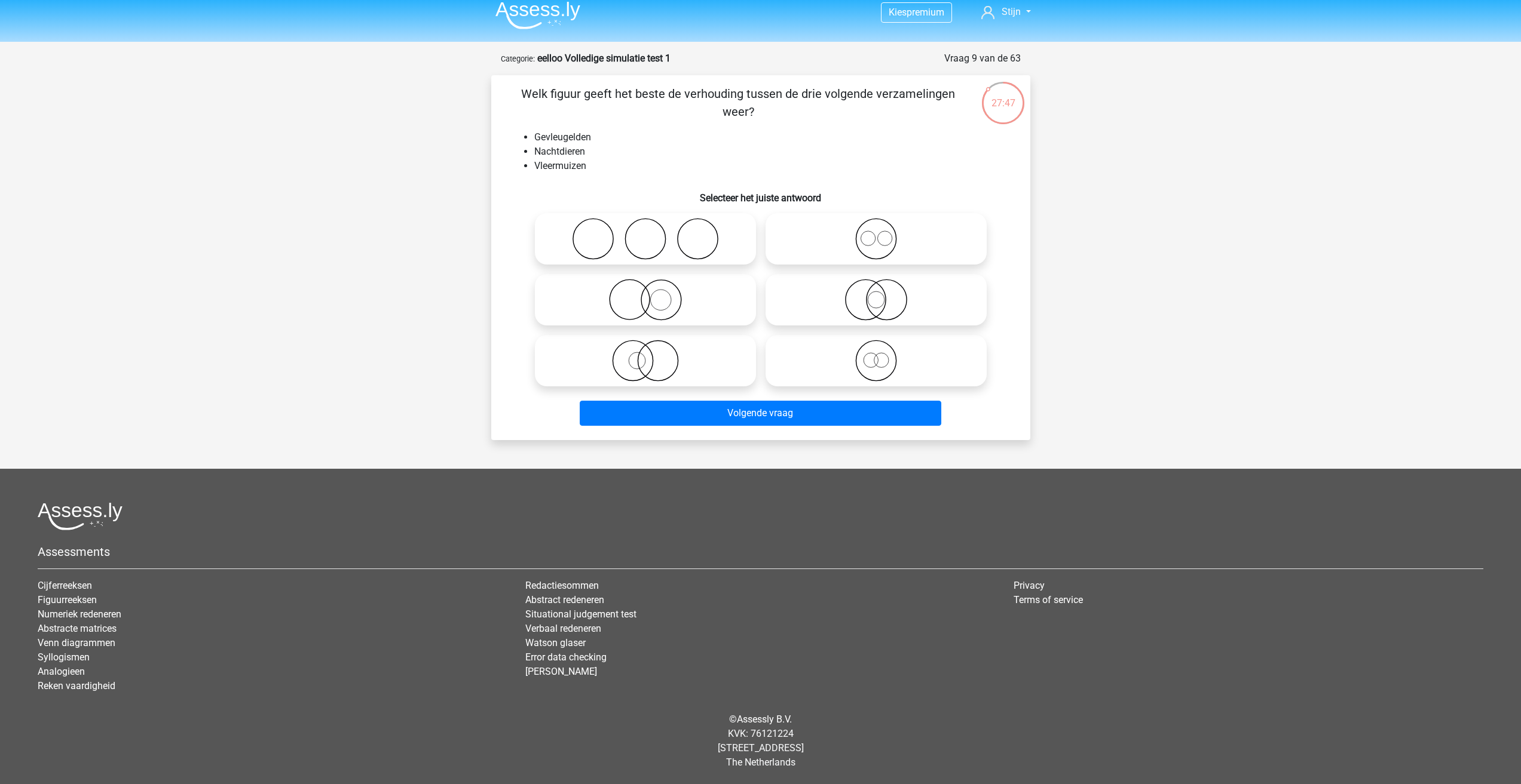
click at [639, 281] on icon at bounding box center [645, 300] width 212 height 42
click at [646, 286] on input "radio" at bounding box center [649, 290] width 8 height 8
radio input "true"
click at [671, 301] on icon at bounding box center [645, 300] width 212 height 42
click at [653, 294] on input "radio" at bounding box center [649, 290] width 8 height 8
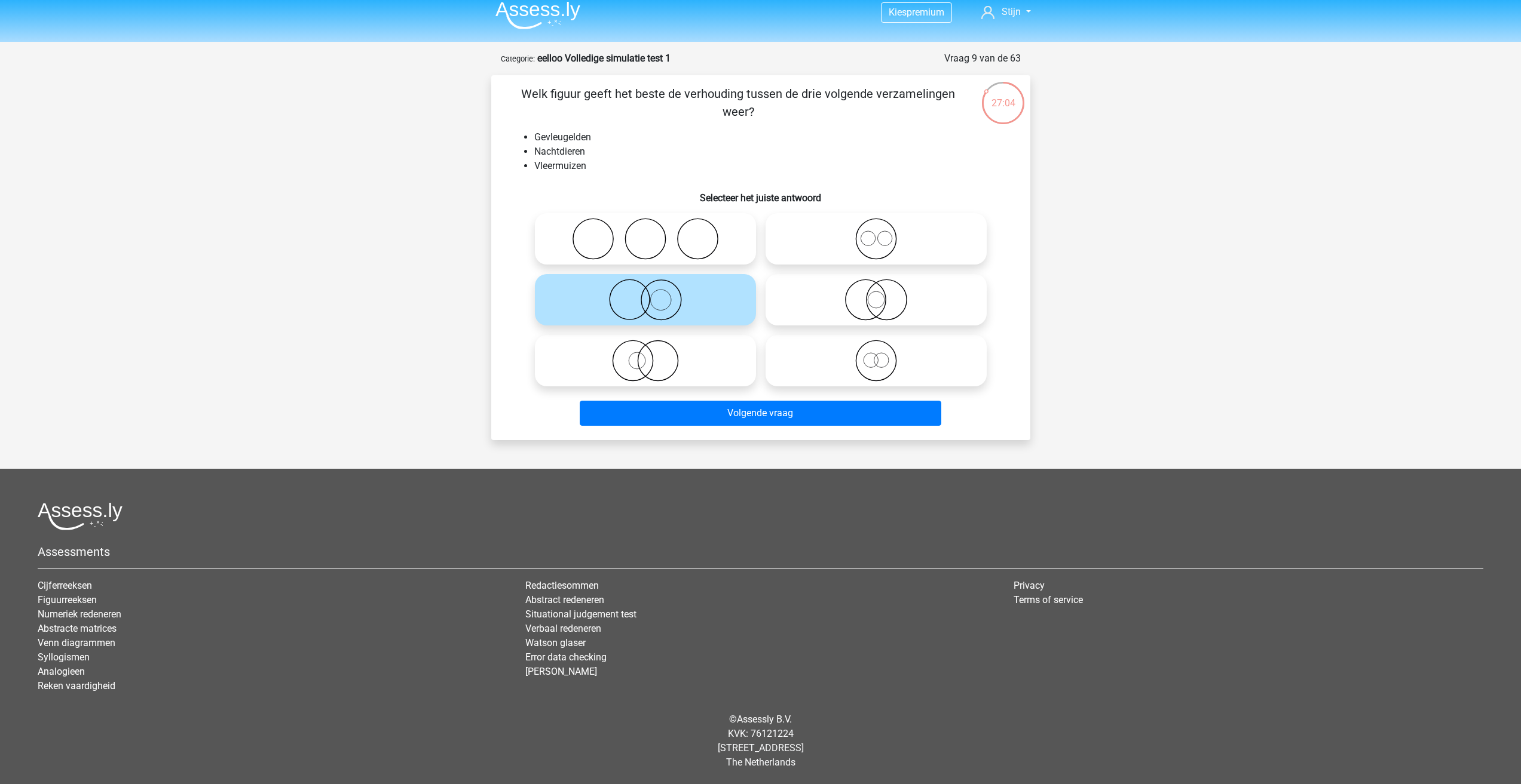
click at [685, 313] on icon at bounding box center [645, 300] width 212 height 42
click at [653, 294] on input "radio" at bounding box center [649, 290] width 8 height 8
click at [798, 411] on button "Volgende vraag" at bounding box center [760, 413] width 361 height 25
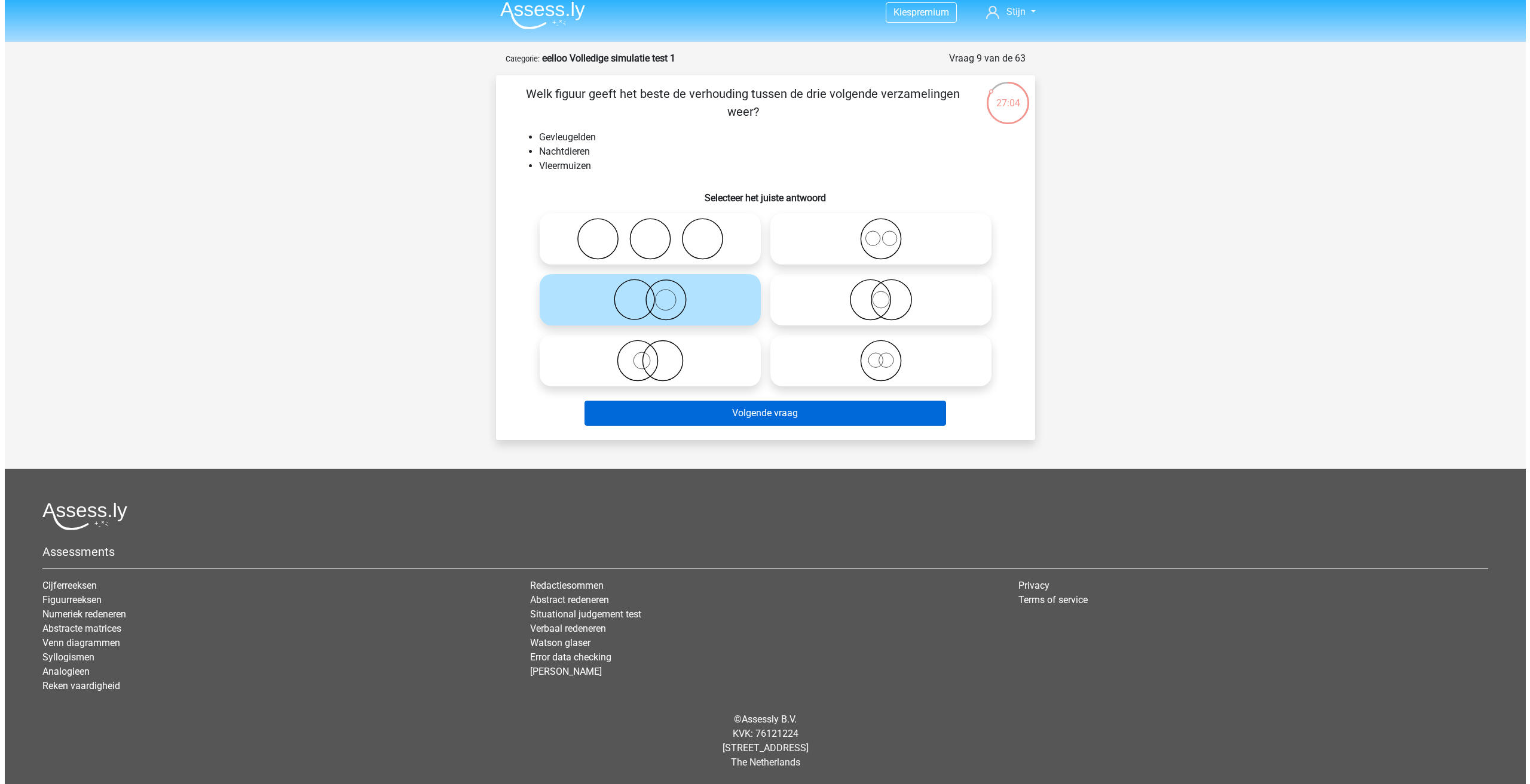
scroll to position [0, 0]
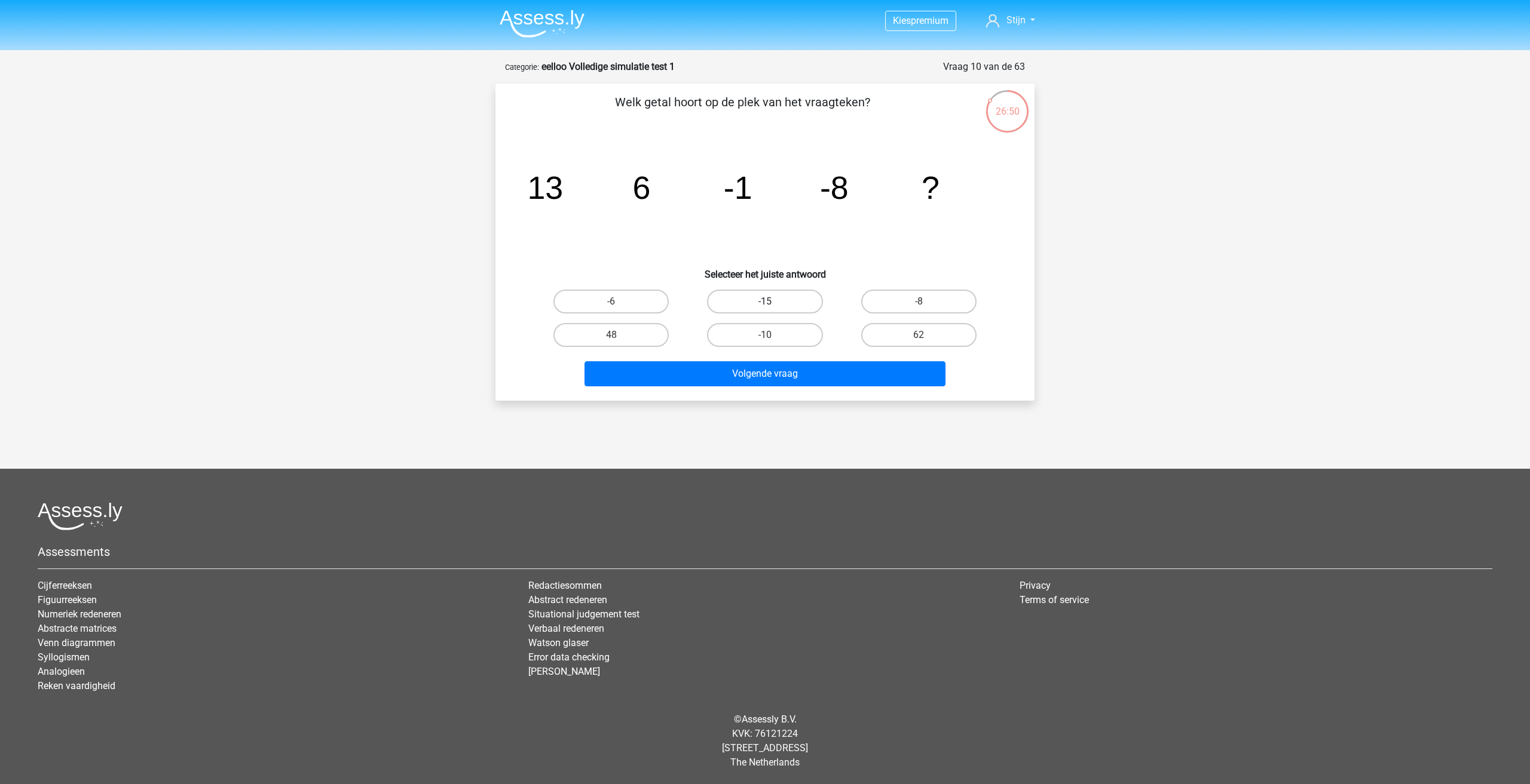
click at [760, 303] on label "-15" at bounding box center [764, 302] width 115 height 24
click at [765, 303] on input "-15" at bounding box center [768, 305] width 8 height 8
radio input "true"
click at [781, 375] on button "Volgende vraag" at bounding box center [765, 373] width 361 height 25
click at [889, 334] on label "1215" at bounding box center [919, 335] width 115 height 24
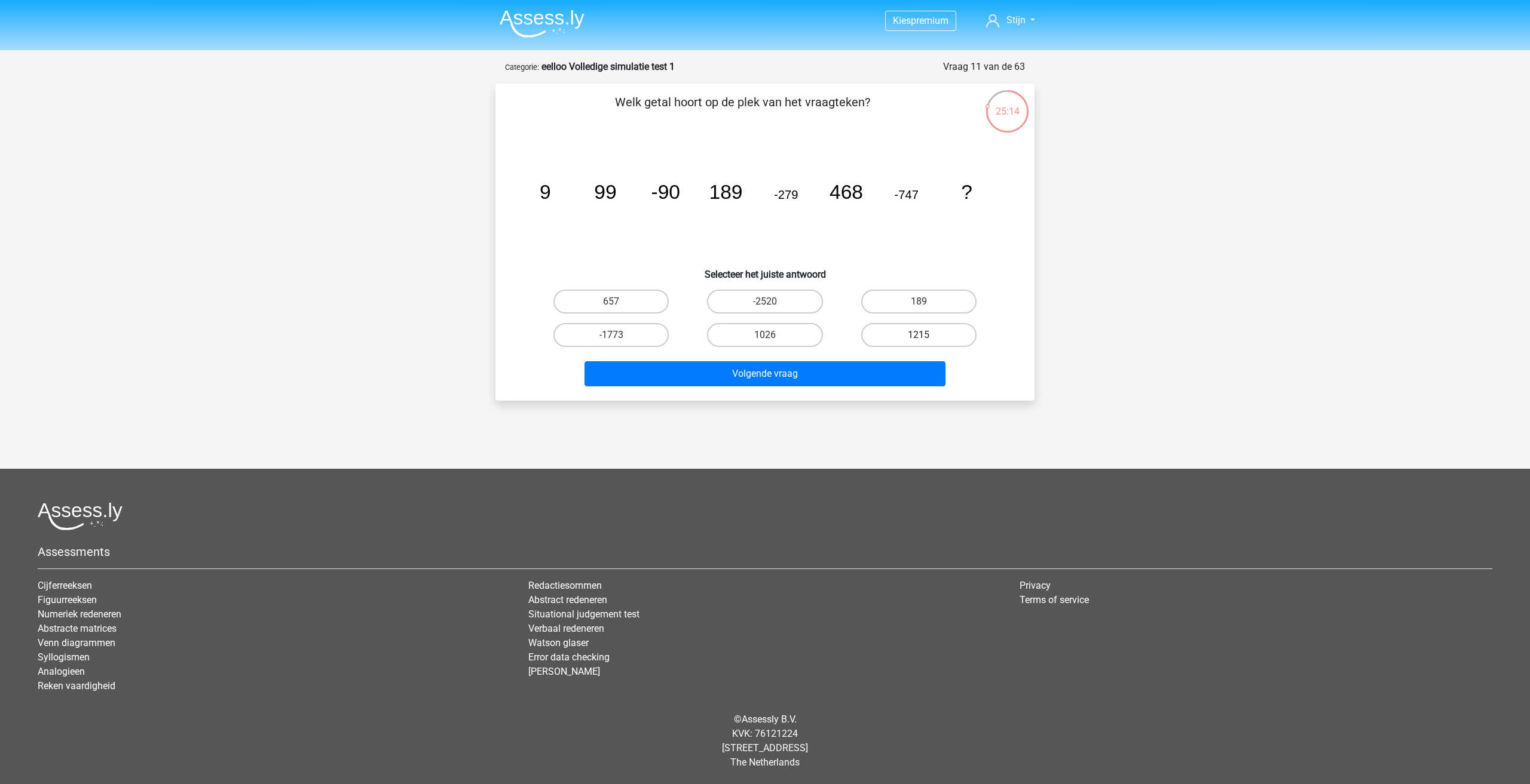
click at [919, 335] on input "1215" at bounding box center [922, 339] width 8 height 8
radio input "true"
click at [849, 369] on button "Volgende vraag" at bounding box center [765, 373] width 361 height 25
click at [616, 340] on input "23/18" at bounding box center [615, 339] width 8 height 8
radio input "true"
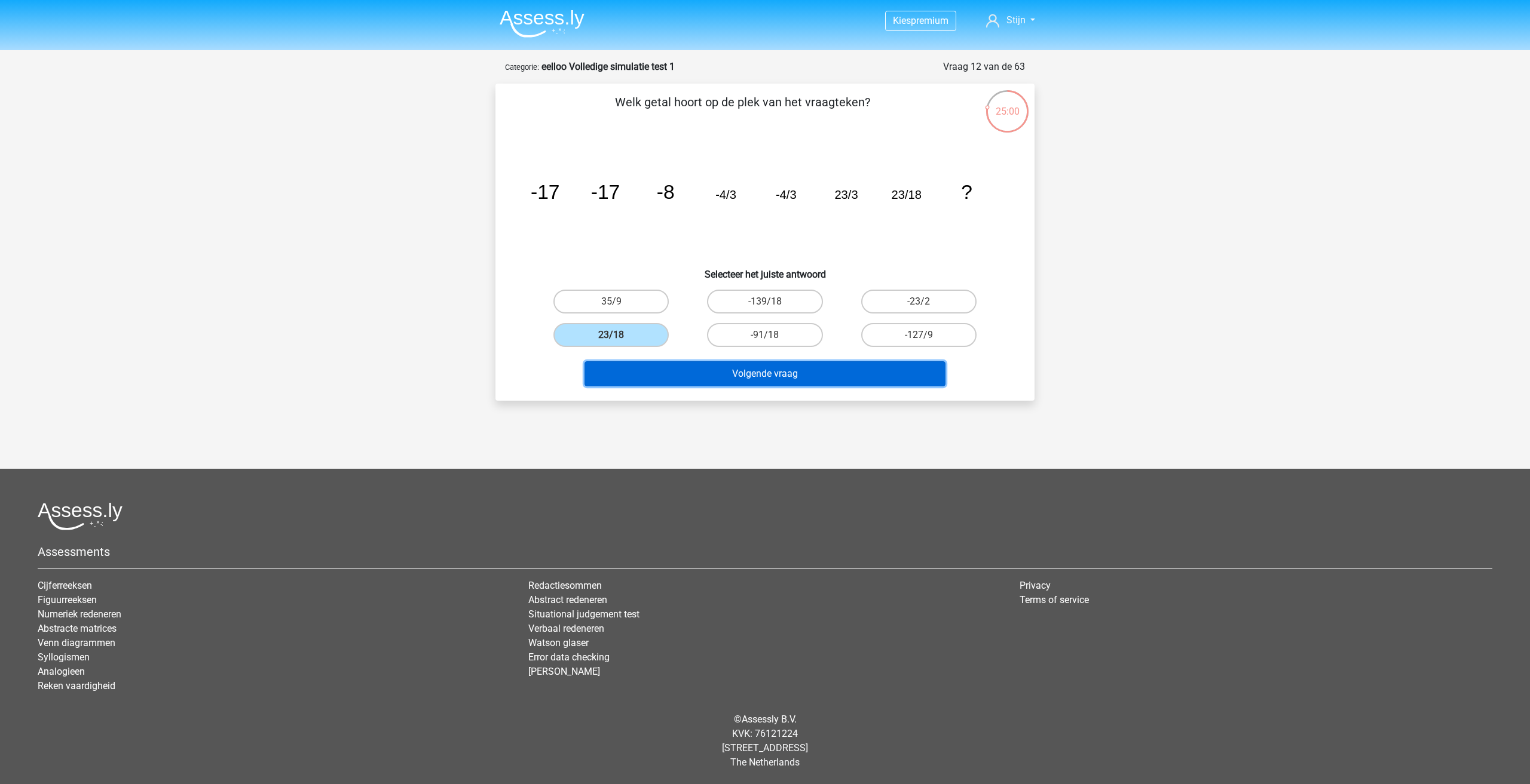
click at [643, 361] on button "Volgende vraag" at bounding box center [765, 373] width 361 height 25
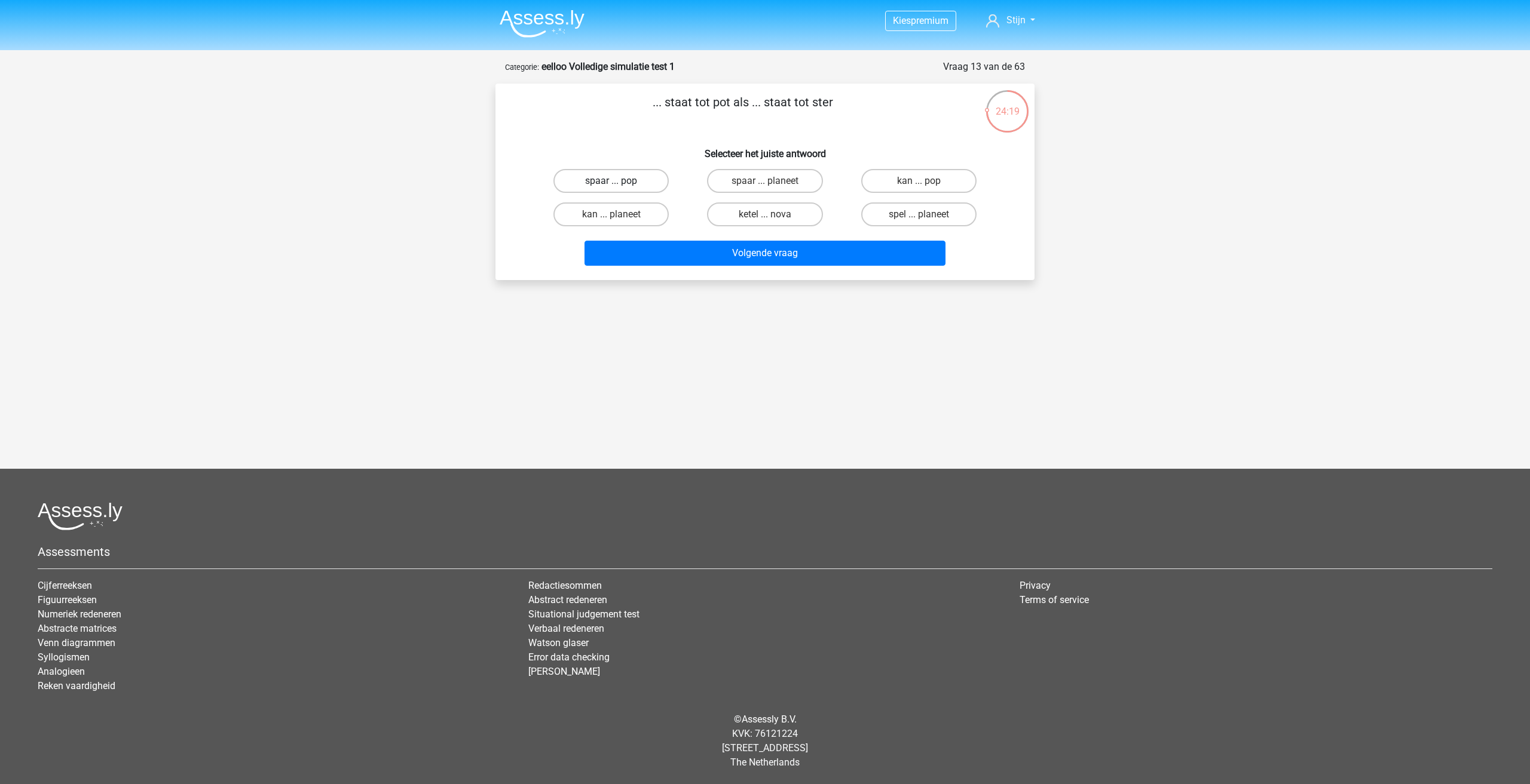
click at [622, 189] on label "spaar ... pop" at bounding box center [611, 181] width 115 height 24
click at [619, 189] on input "spaar ... pop" at bounding box center [615, 185] width 8 height 8
radio input "true"
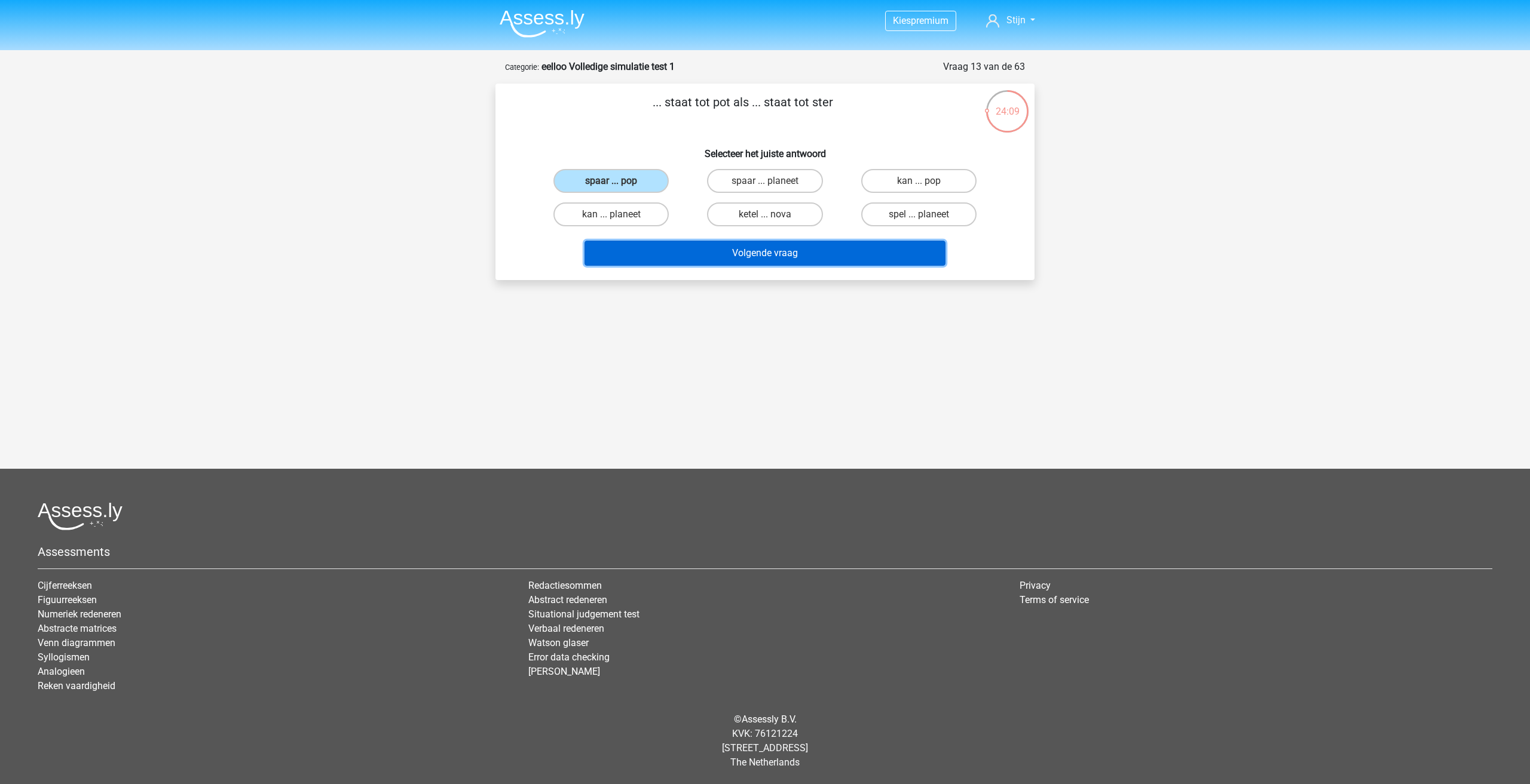
click at [699, 261] on button "Volgende vraag" at bounding box center [765, 253] width 361 height 25
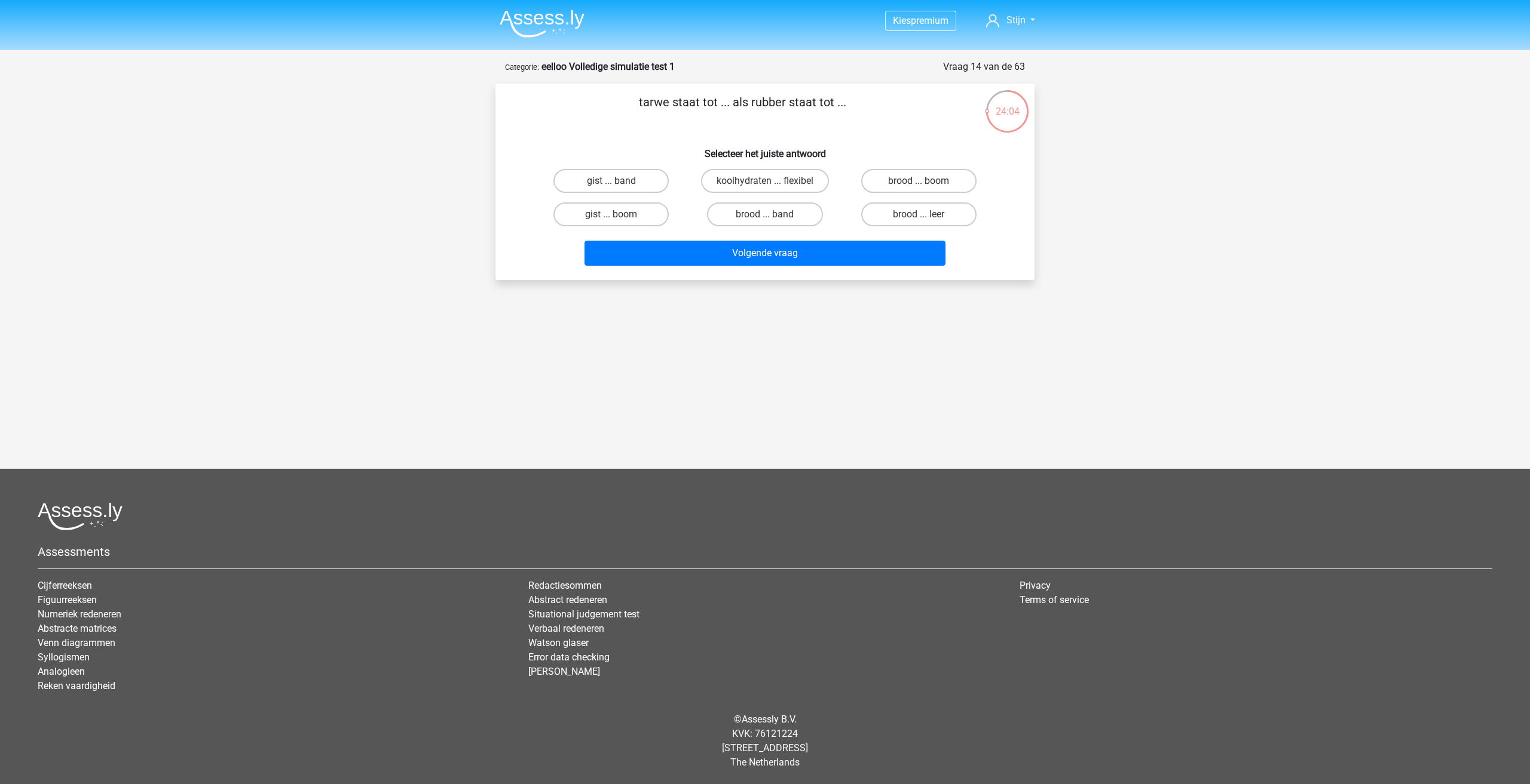
click at [767, 218] on input "brood ... band" at bounding box center [768, 218] width 8 height 8
radio input "true"
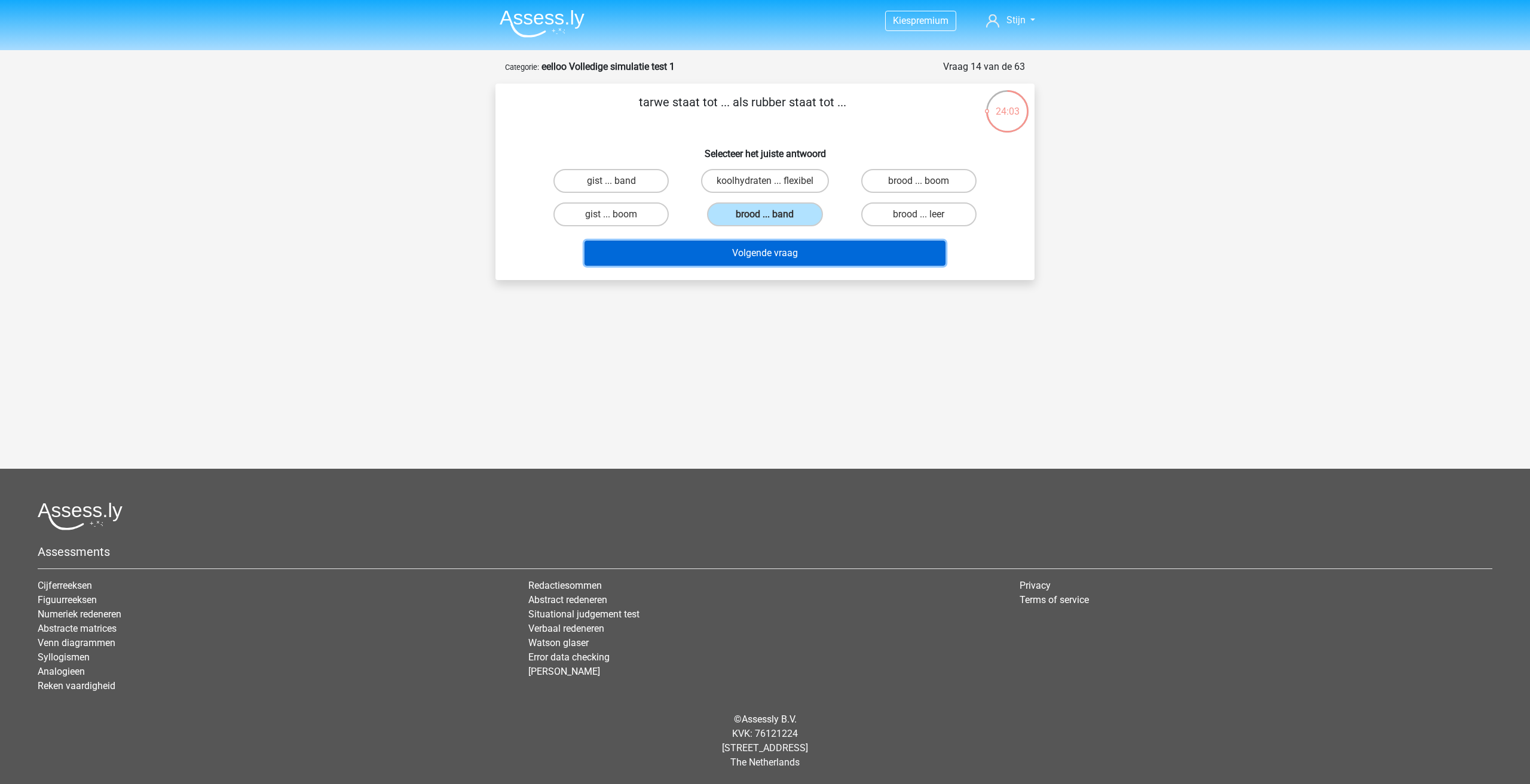
click at [771, 244] on button "Volgende vraag" at bounding box center [765, 253] width 361 height 25
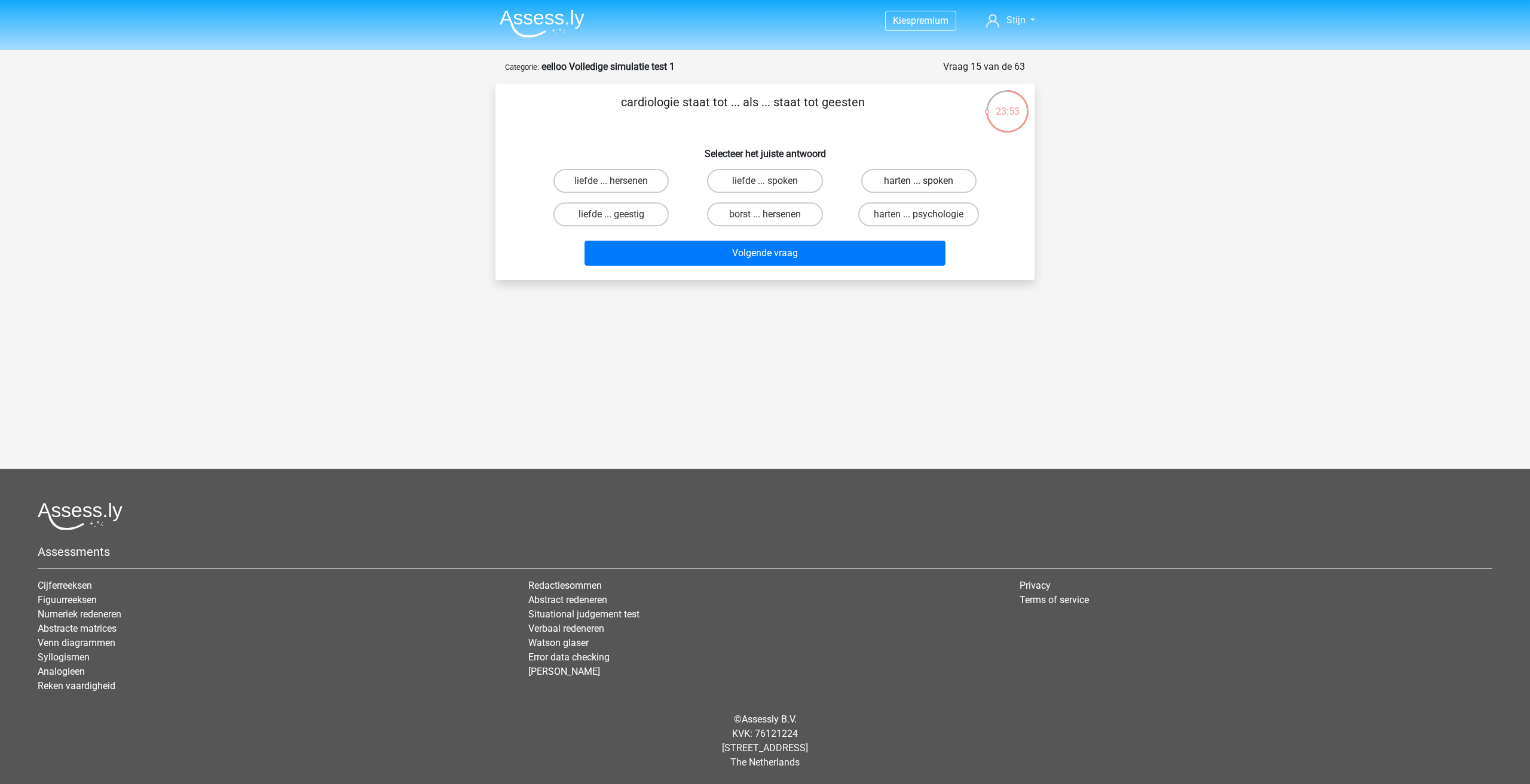
click at [910, 179] on label "harten ... spoken" at bounding box center [919, 181] width 115 height 24
click at [919, 181] on input "harten ... spoken" at bounding box center [922, 185] width 8 height 8
radio input "true"
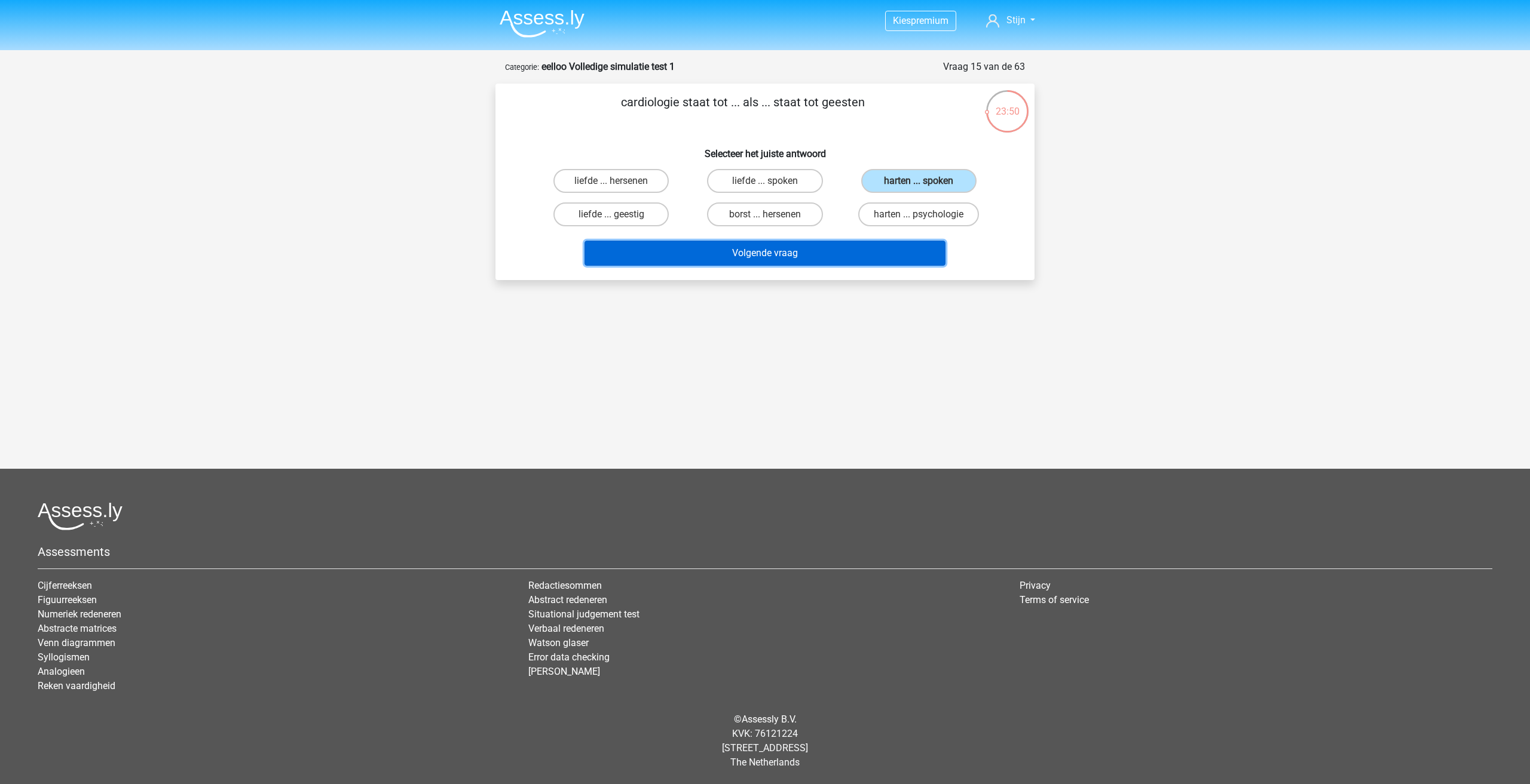
click at [838, 256] on button "Volgende vraag" at bounding box center [765, 253] width 361 height 25
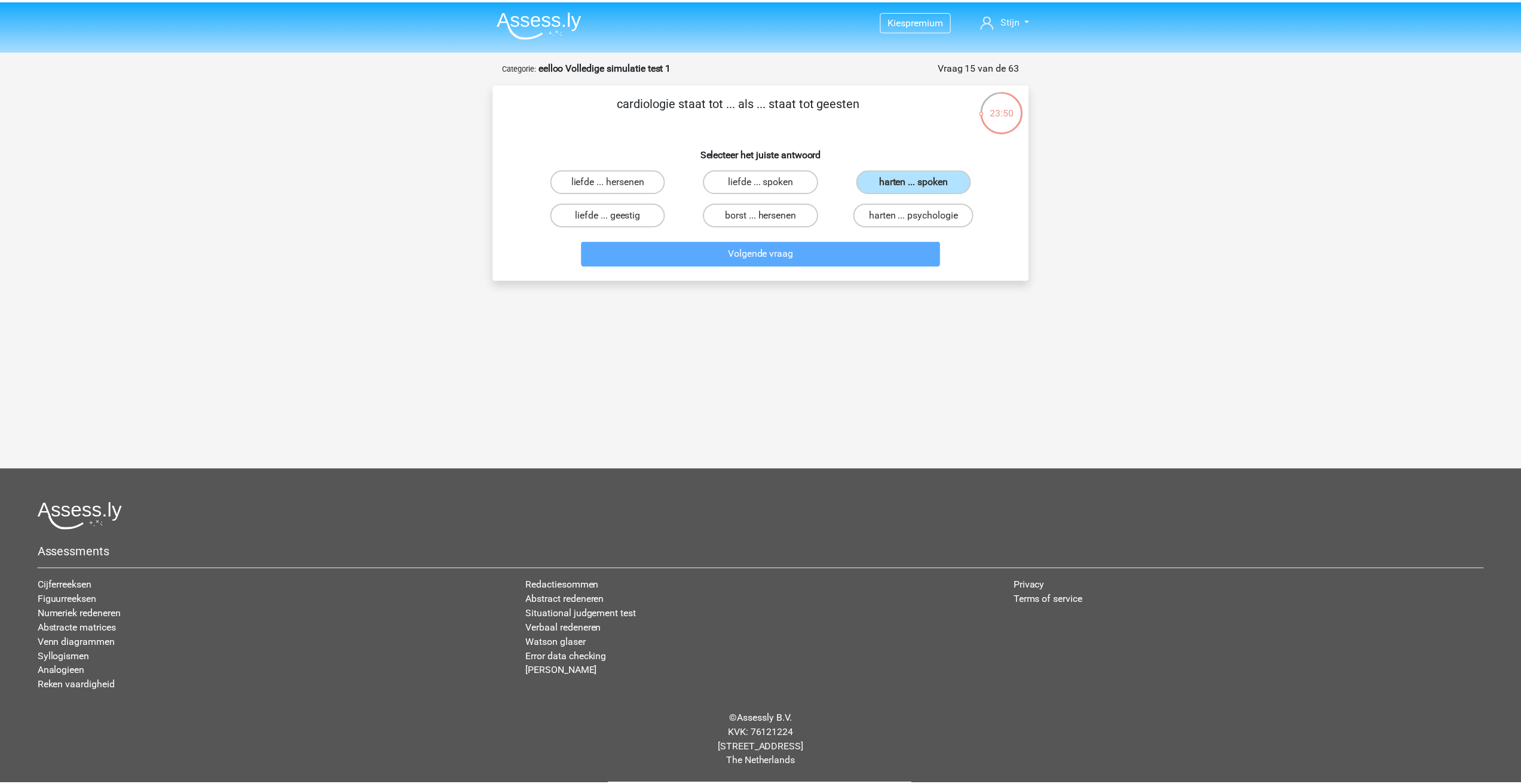
scroll to position [8, 0]
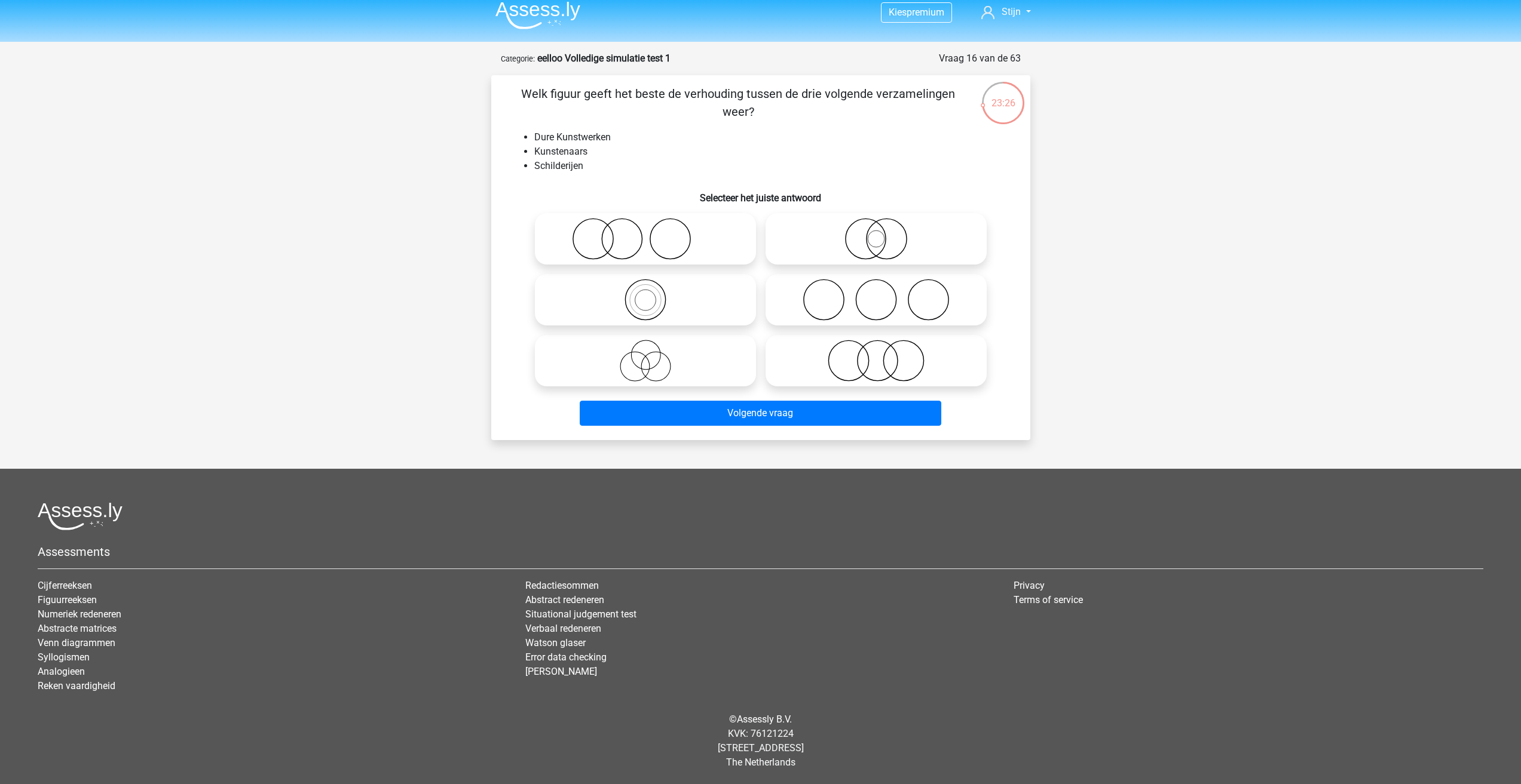
click at [640, 299] on icon at bounding box center [645, 300] width 212 height 42
click at [646, 294] on input "radio" at bounding box center [649, 290] width 8 height 8
radio input "true"
click at [674, 370] on icon at bounding box center [645, 361] width 212 height 42
click at [653, 355] on input "radio" at bounding box center [649, 351] width 8 height 8
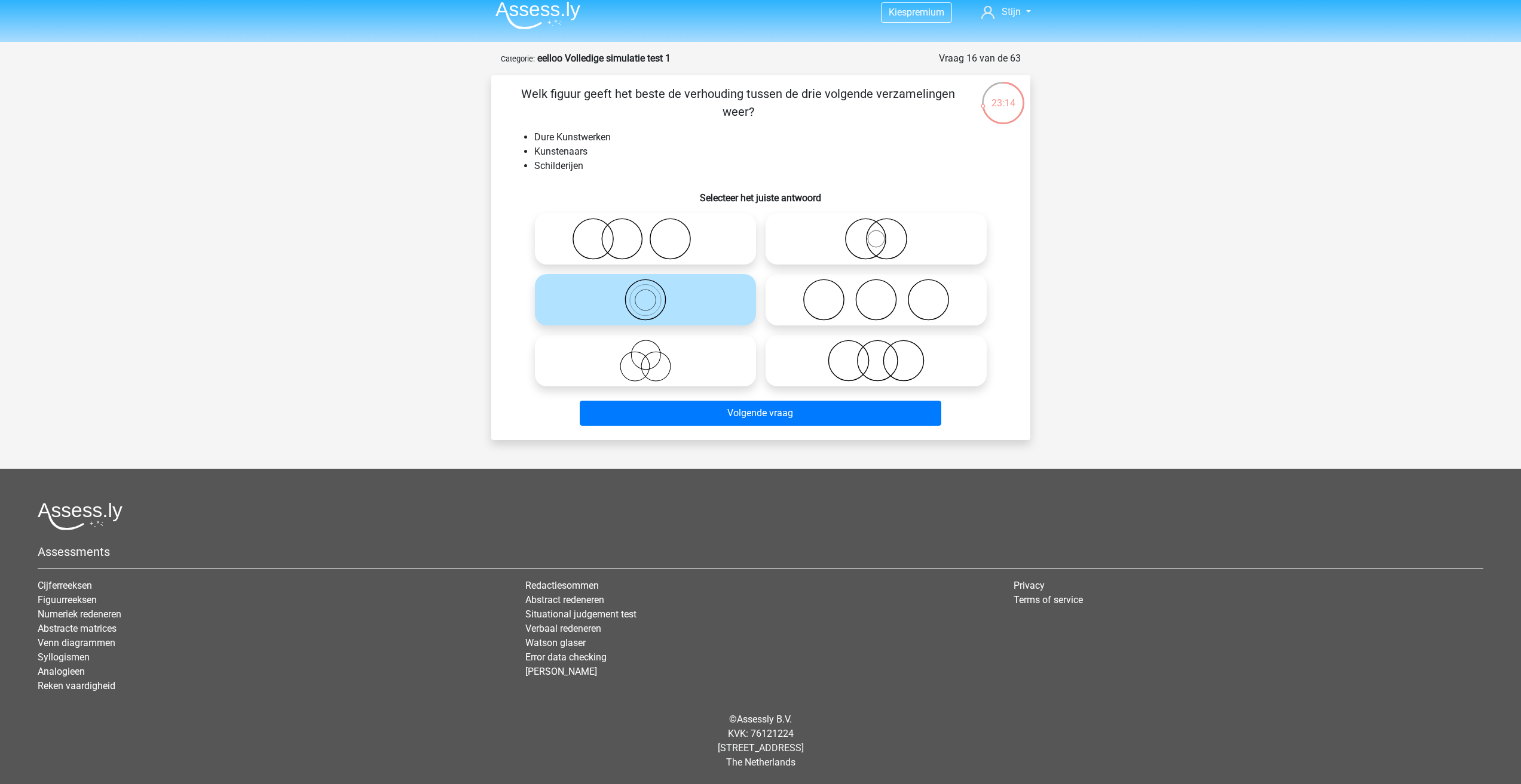
radio input "true"
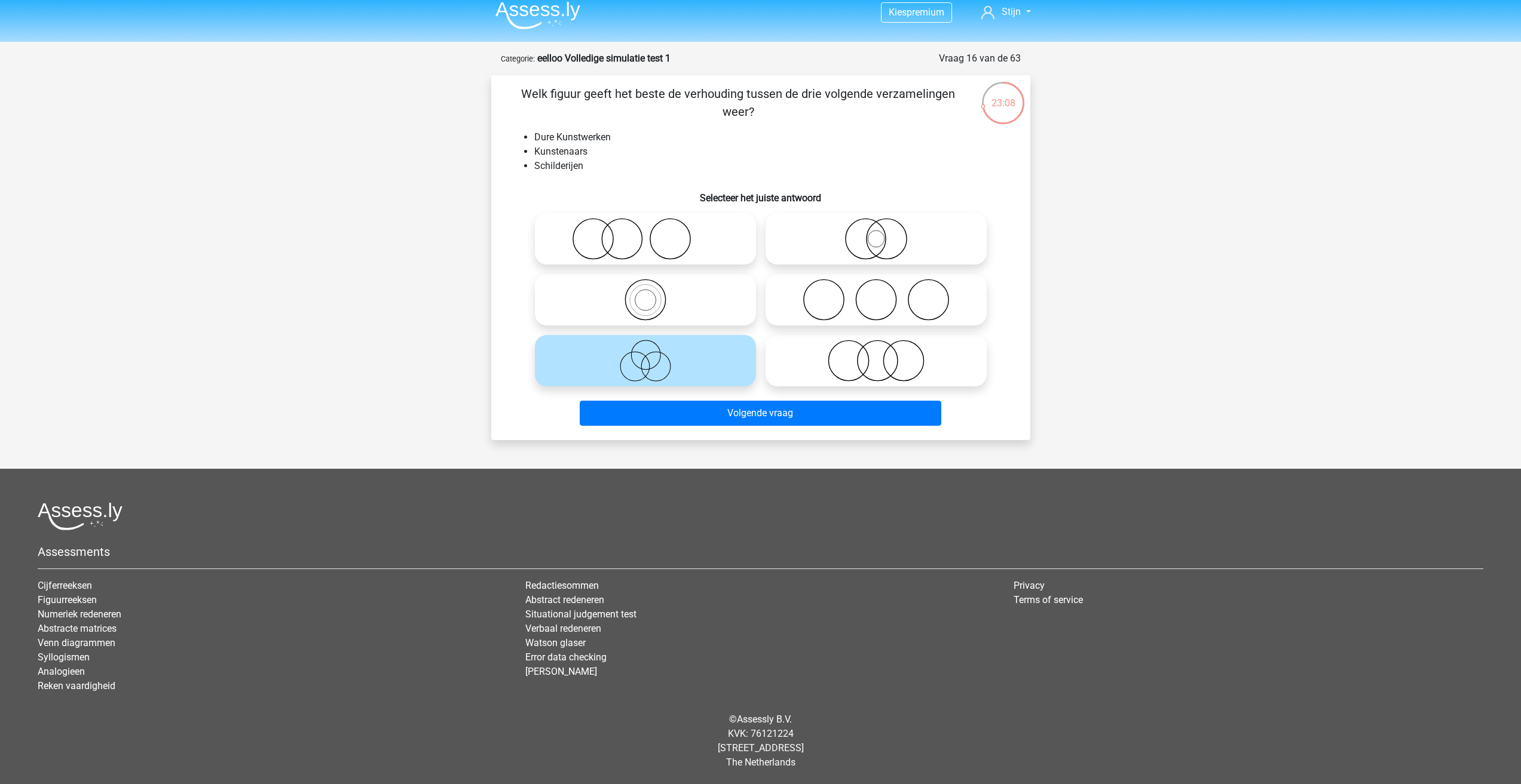
click at [696, 299] on icon at bounding box center [645, 300] width 212 height 42
click at [653, 294] on input "radio" at bounding box center [649, 290] width 8 height 8
radio input "true"
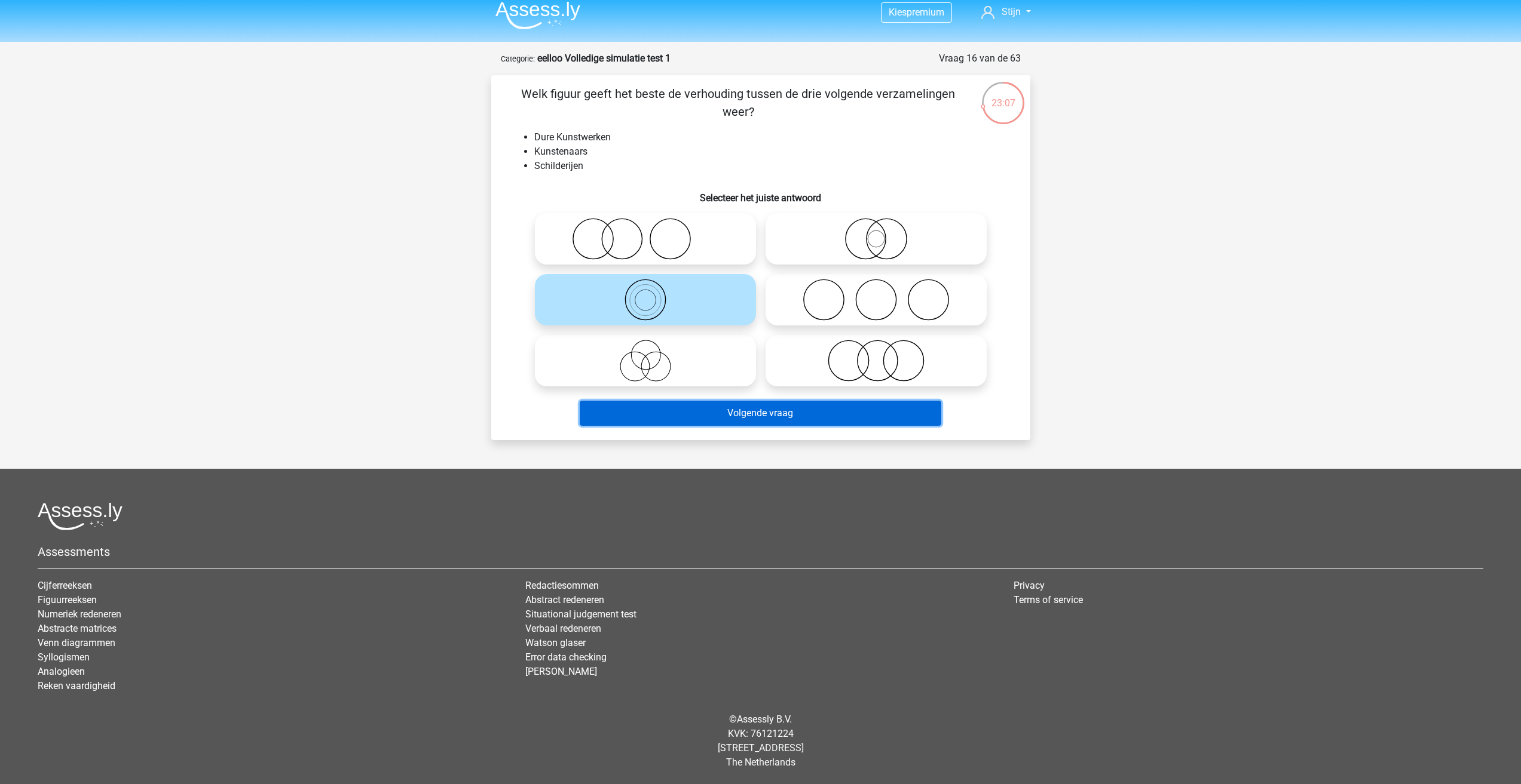
click at [786, 425] on button "Volgende vraag" at bounding box center [760, 413] width 361 height 25
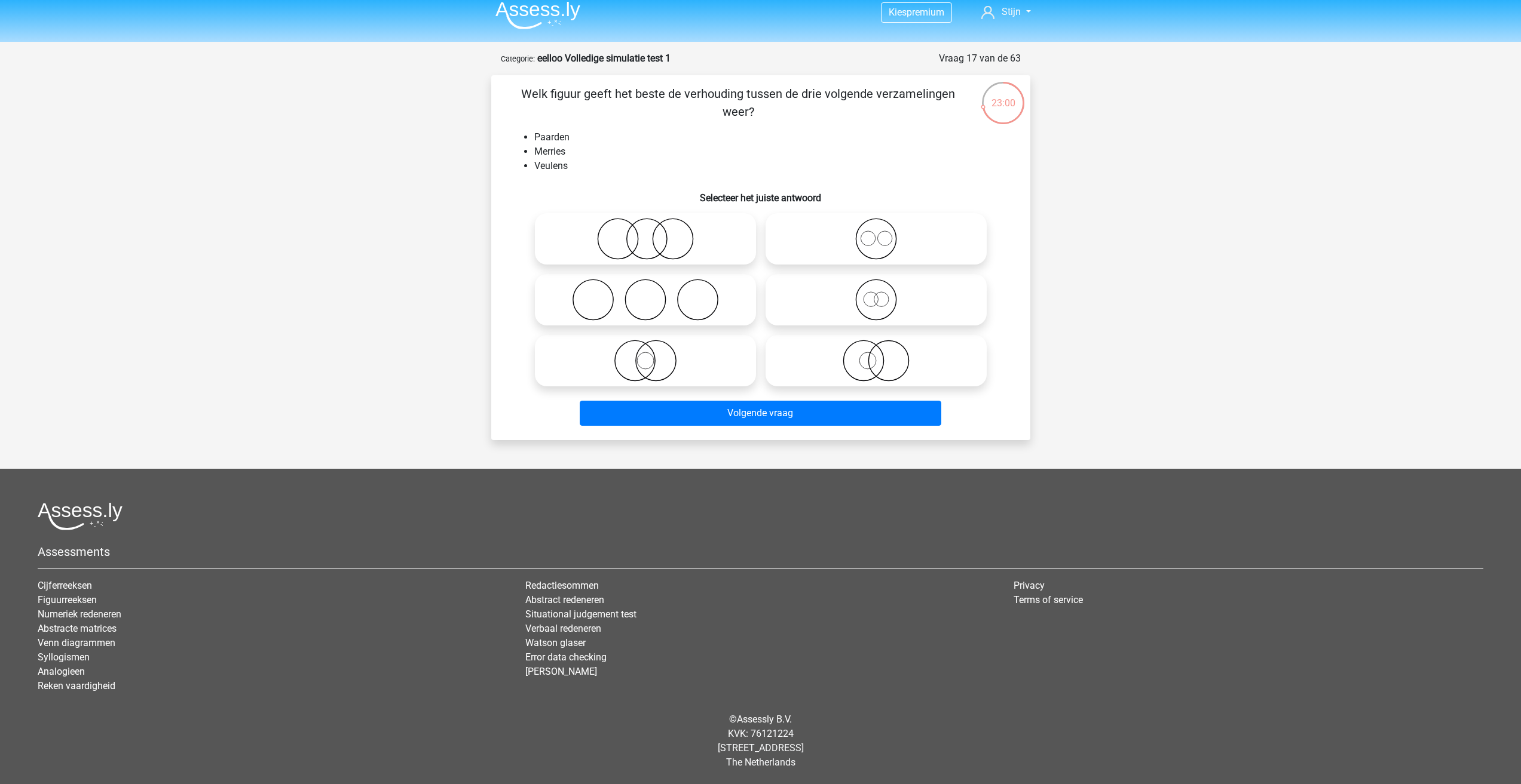
click at [671, 238] on icon at bounding box center [645, 239] width 212 height 42
click at [653, 233] on input "radio" at bounding box center [649, 229] width 8 height 8
radio input "true"
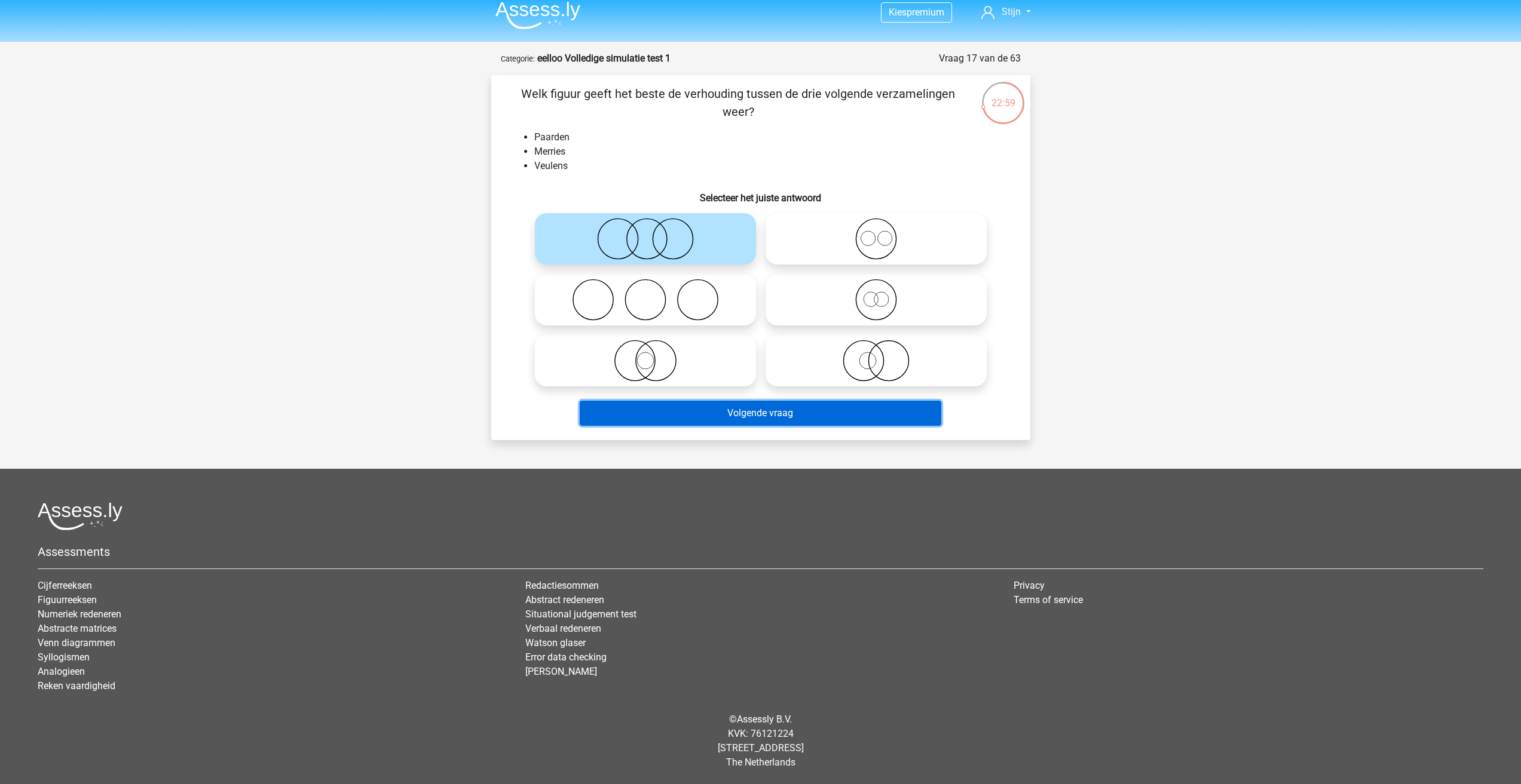
click at [747, 420] on button "Volgende vraag" at bounding box center [760, 413] width 361 height 25
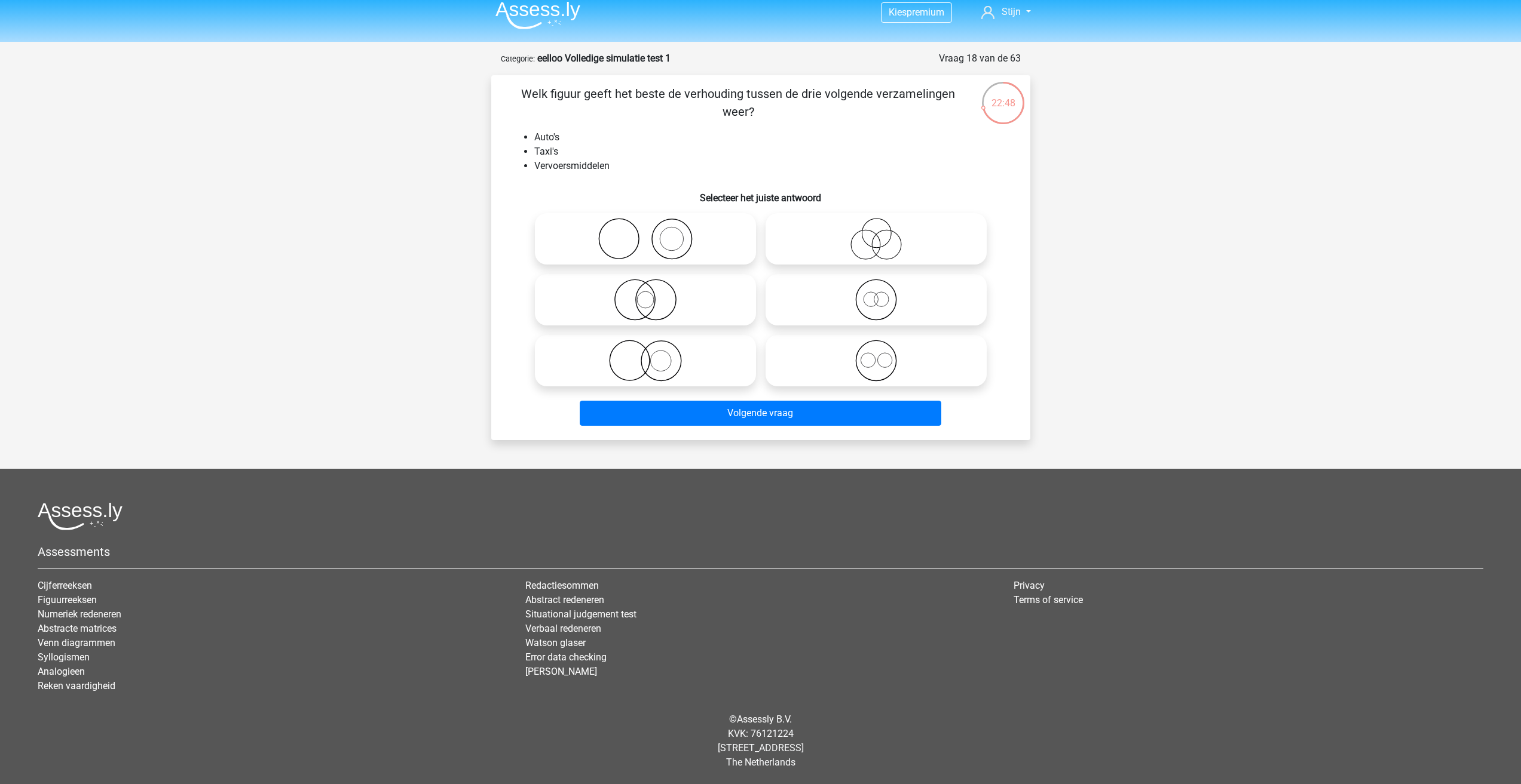
click at [669, 308] on icon at bounding box center [645, 300] width 212 height 42
click at [653, 294] on input "radio" at bounding box center [649, 290] width 8 height 8
radio input "true"
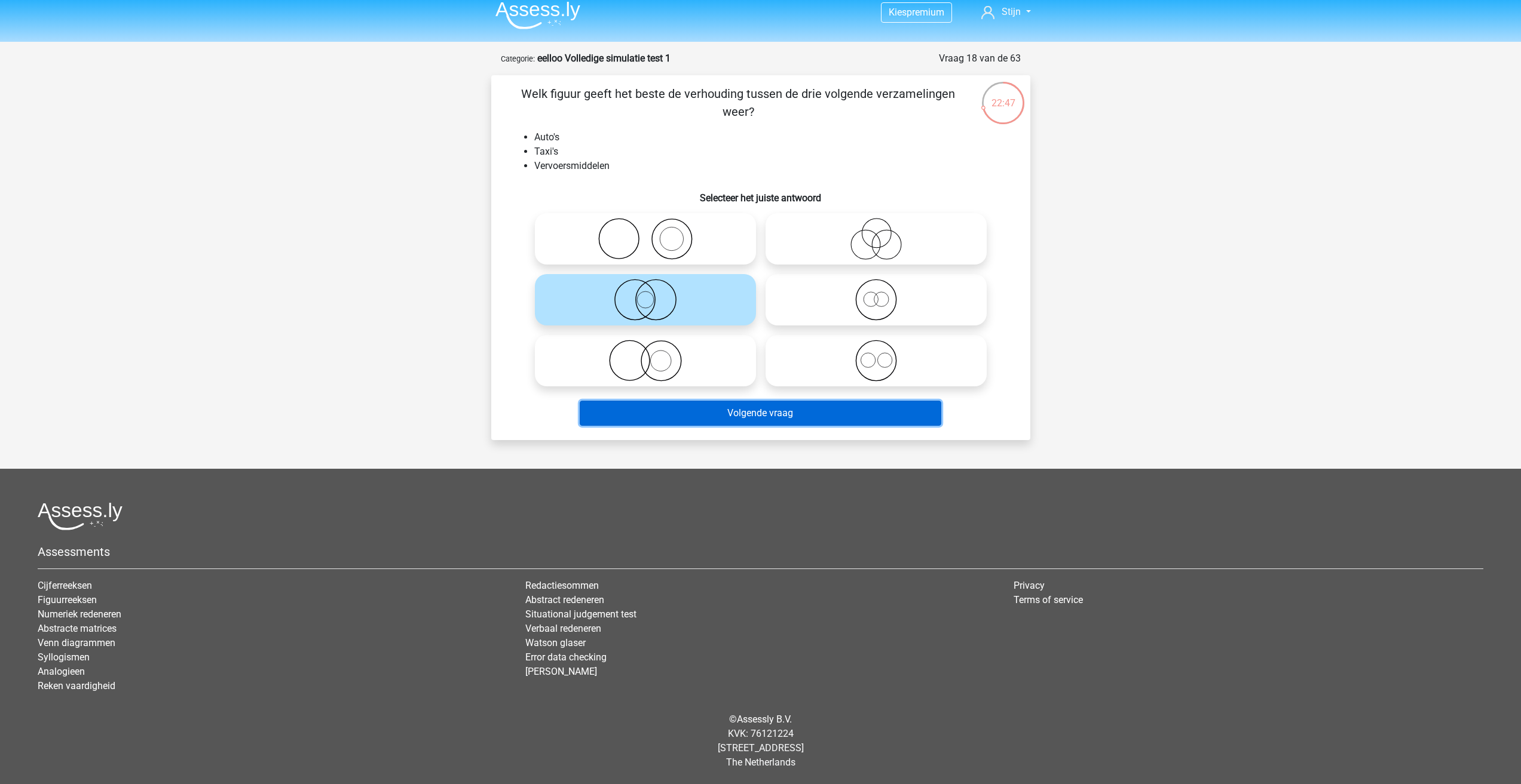
click at [695, 409] on button "Volgende vraag" at bounding box center [760, 413] width 361 height 25
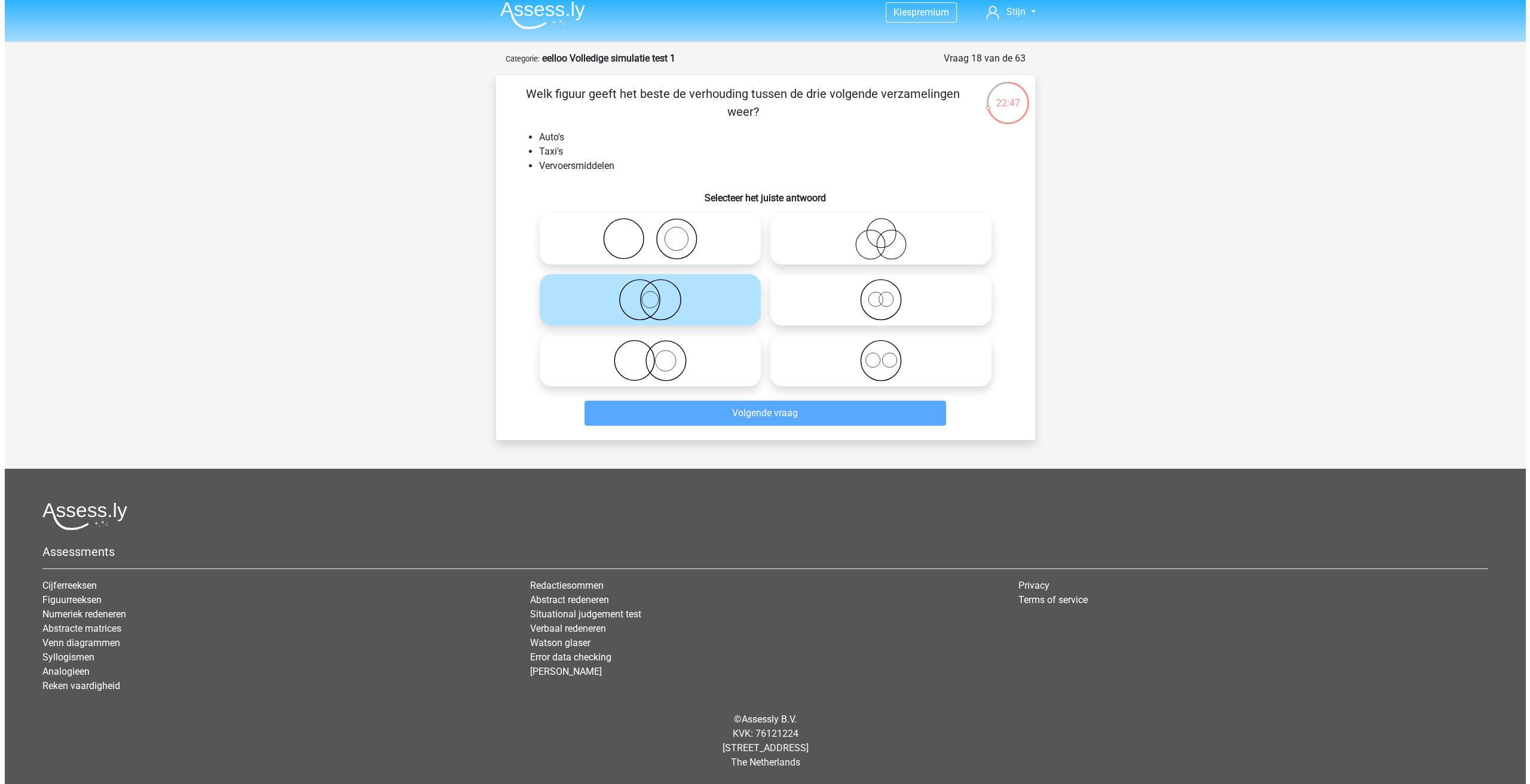
scroll to position [0, 0]
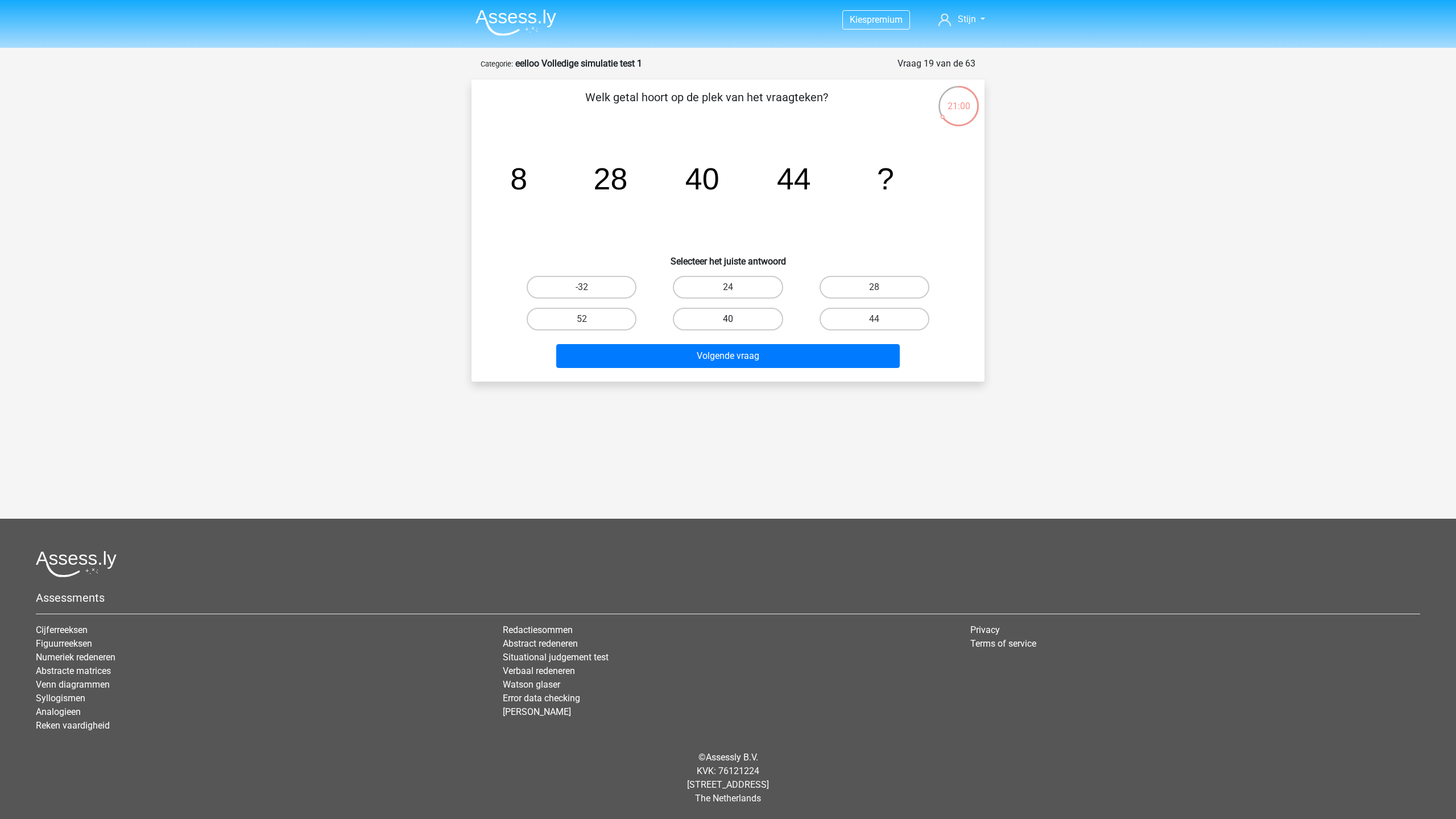
click at [754, 326] on label "40" at bounding box center [727, 319] width 110 height 23
click at [736, 326] on input "40" at bounding box center [731, 323] width 7 height 7
radio input "true"
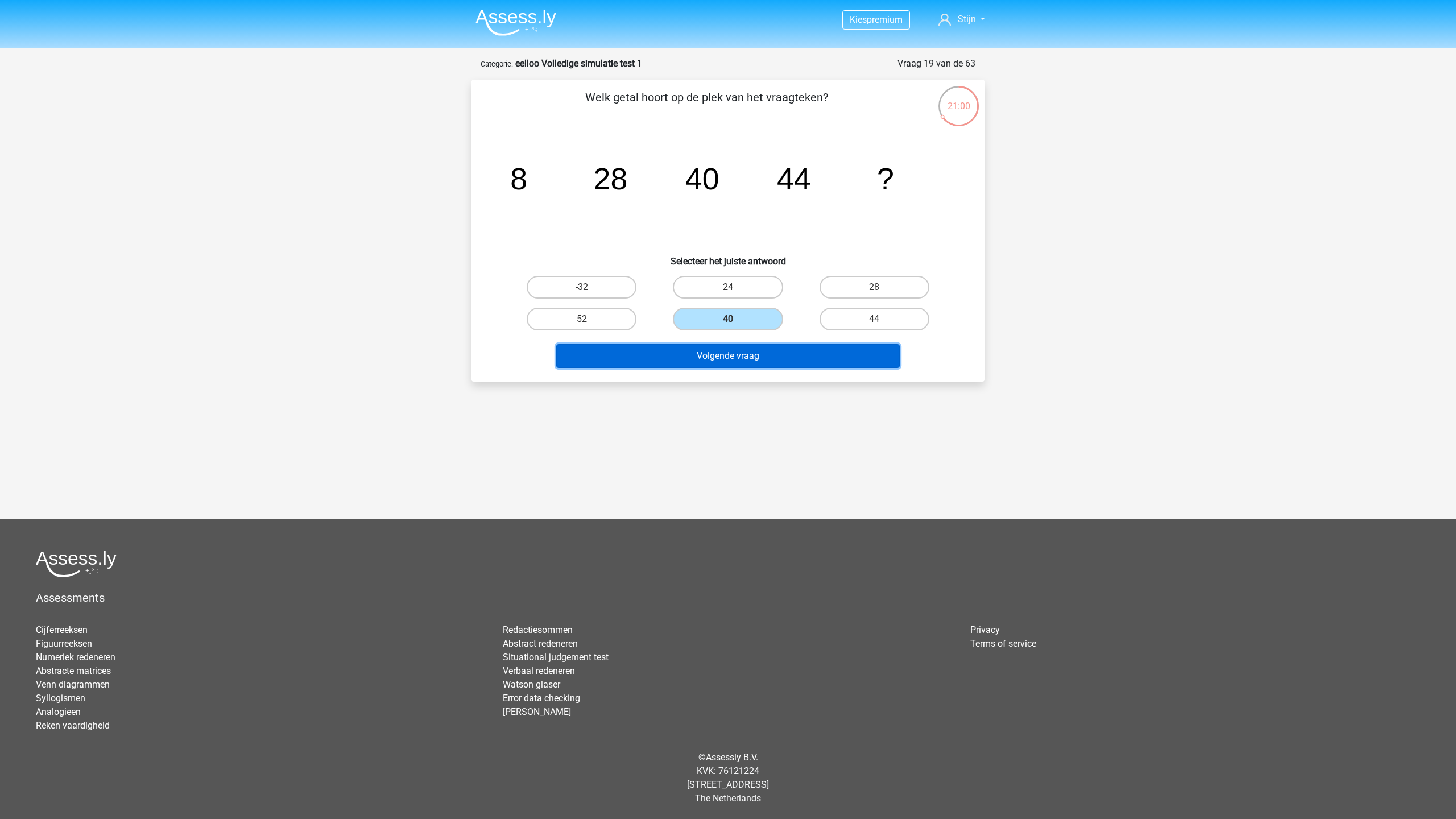
click at [762, 362] on button "Volgende vraag" at bounding box center [728, 355] width 344 height 24
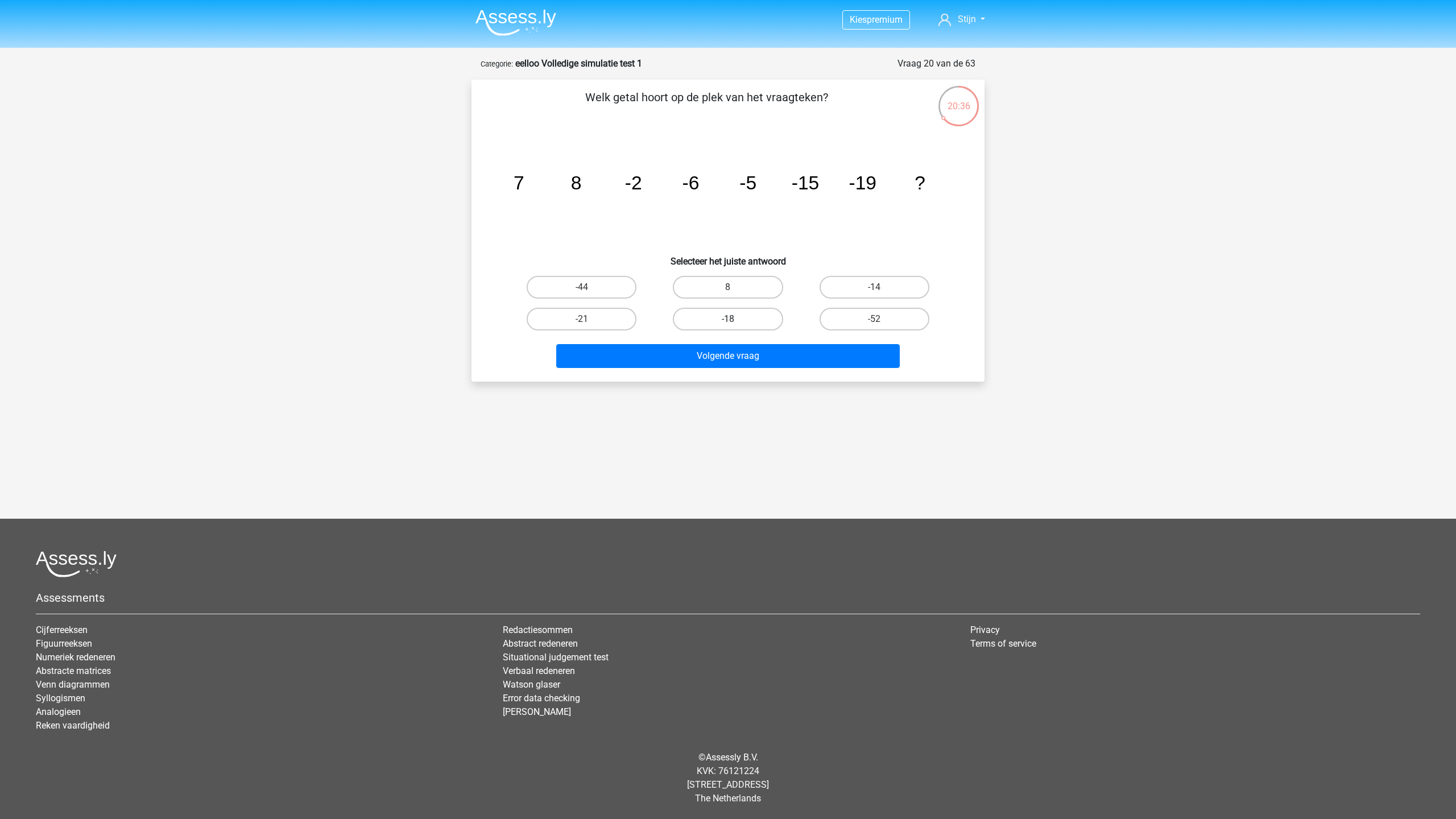
click at [737, 325] on label "-18" at bounding box center [727, 319] width 110 height 23
click at [736, 325] on input "-18" at bounding box center [731, 323] width 7 height 7
radio input "true"
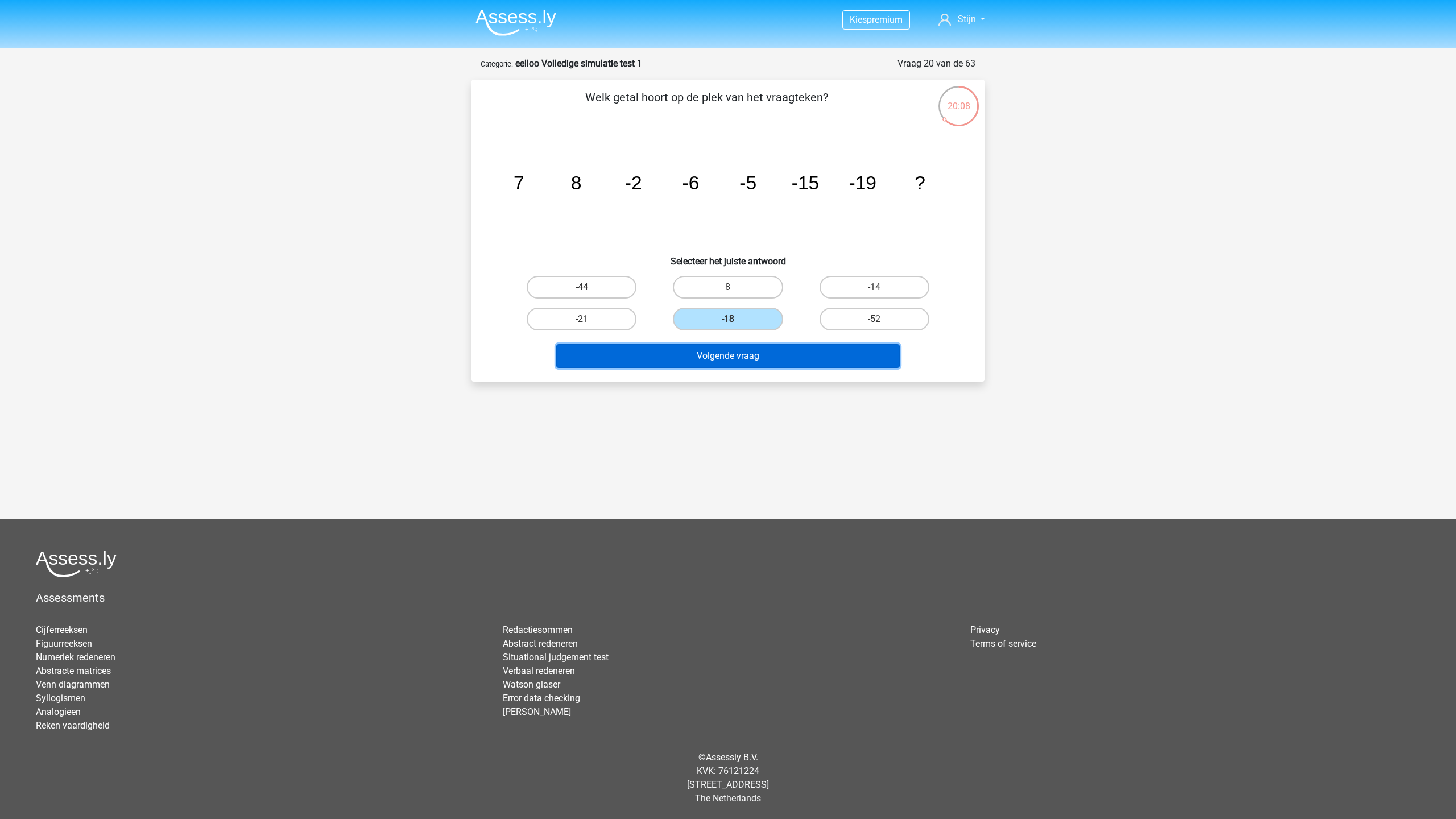
click at [768, 361] on button "Volgende vraag" at bounding box center [728, 355] width 344 height 24
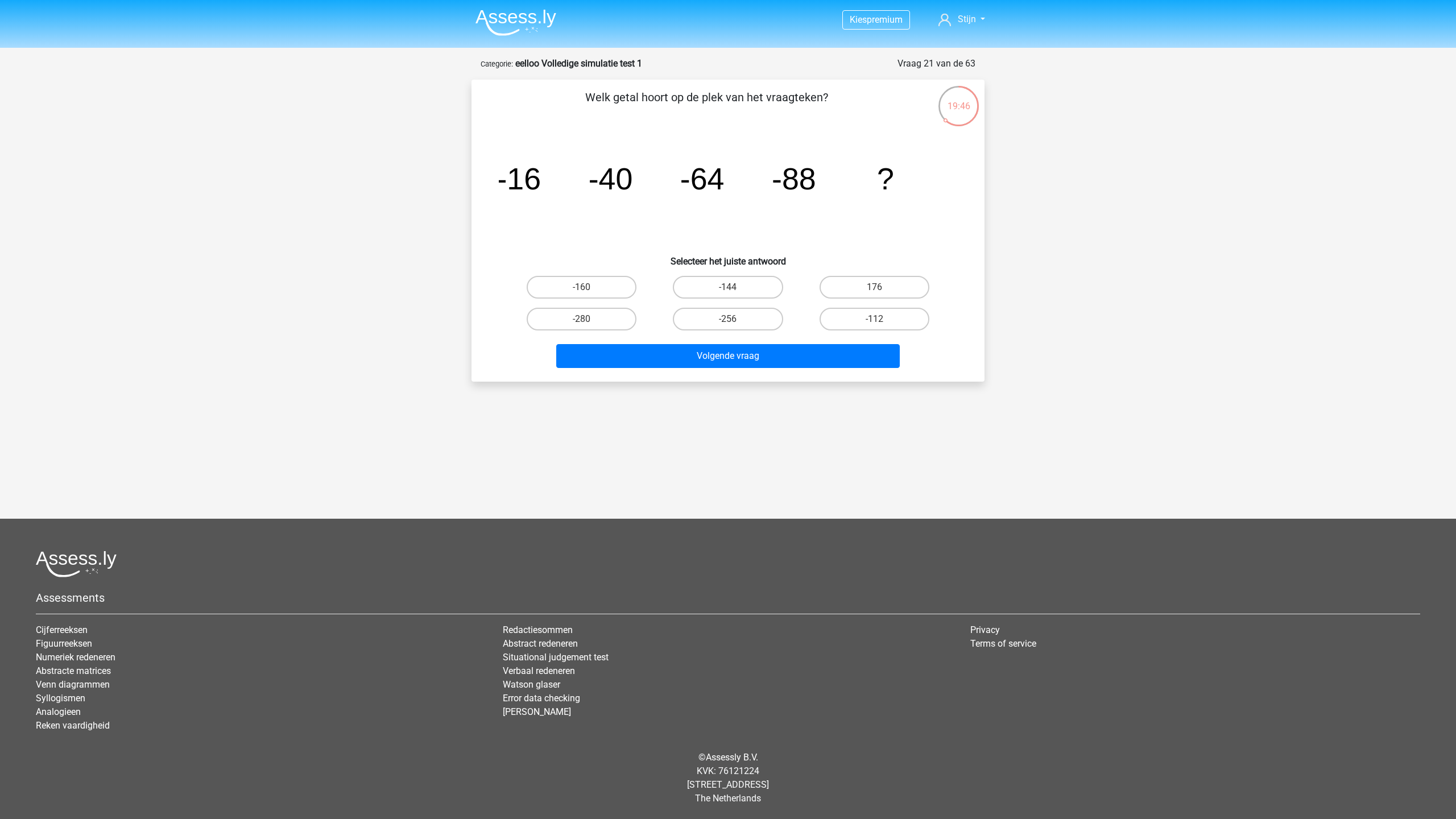
drag, startPoint x: 858, startPoint y: 301, endPoint x: 851, endPoint y: 319, distance: 19.3
click at [857, 301] on div "176" at bounding box center [874, 287] width 146 height 32
click at [851, 319] on label "-112" at bounding box center [874, 319] width 110 height 23
click at [874, 319] on input "-112" at bounding box center [878, 323] width 7 height 7
radio input "true"
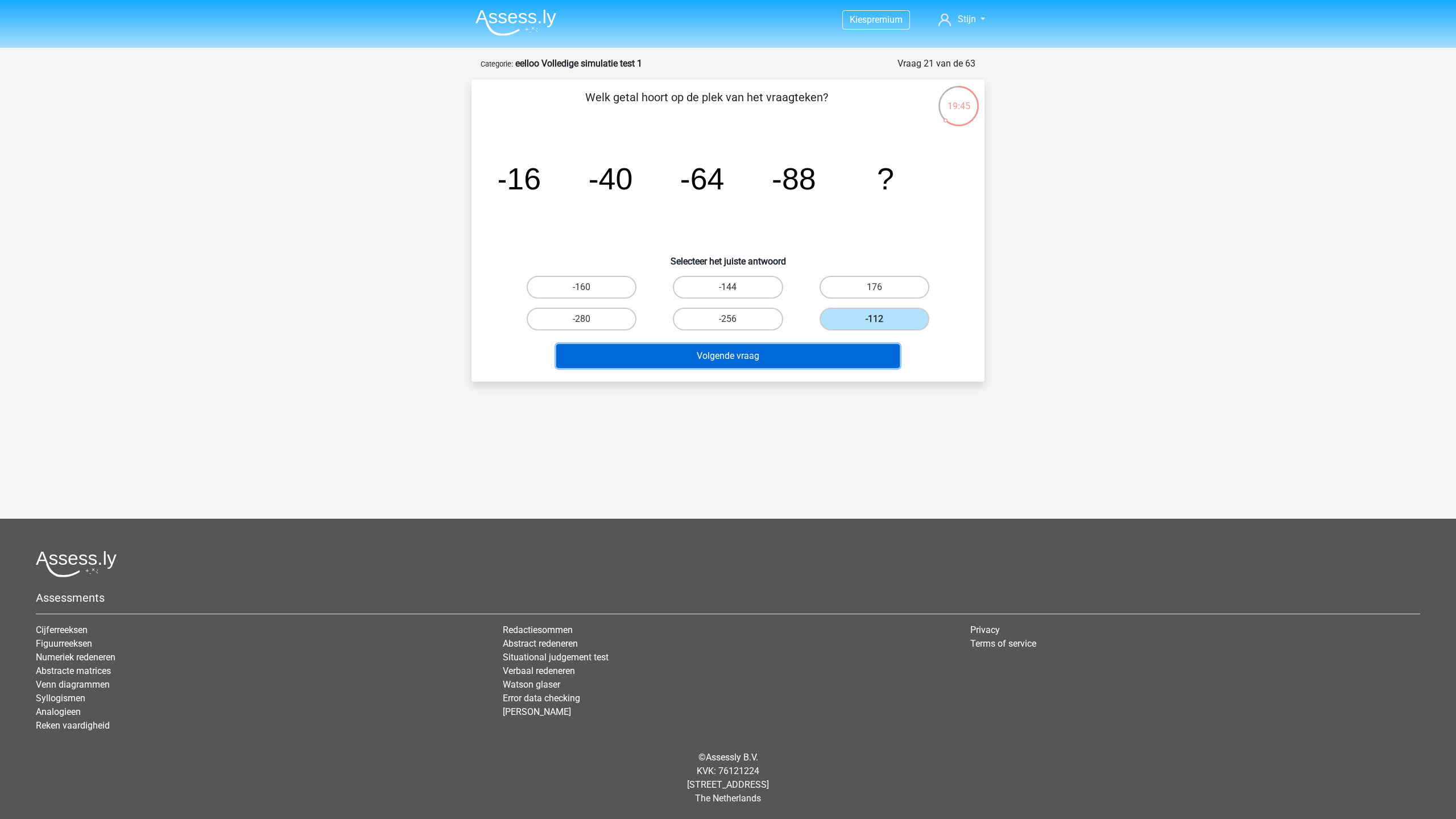
drag, startPoint x: 828, startPoint y: 361, endPoint x: 827, endPoint y: 366, distance: 5.1
click at [828, 361] on button "Volgende vraag" at bounding box center [728, 355] width 344 height 24
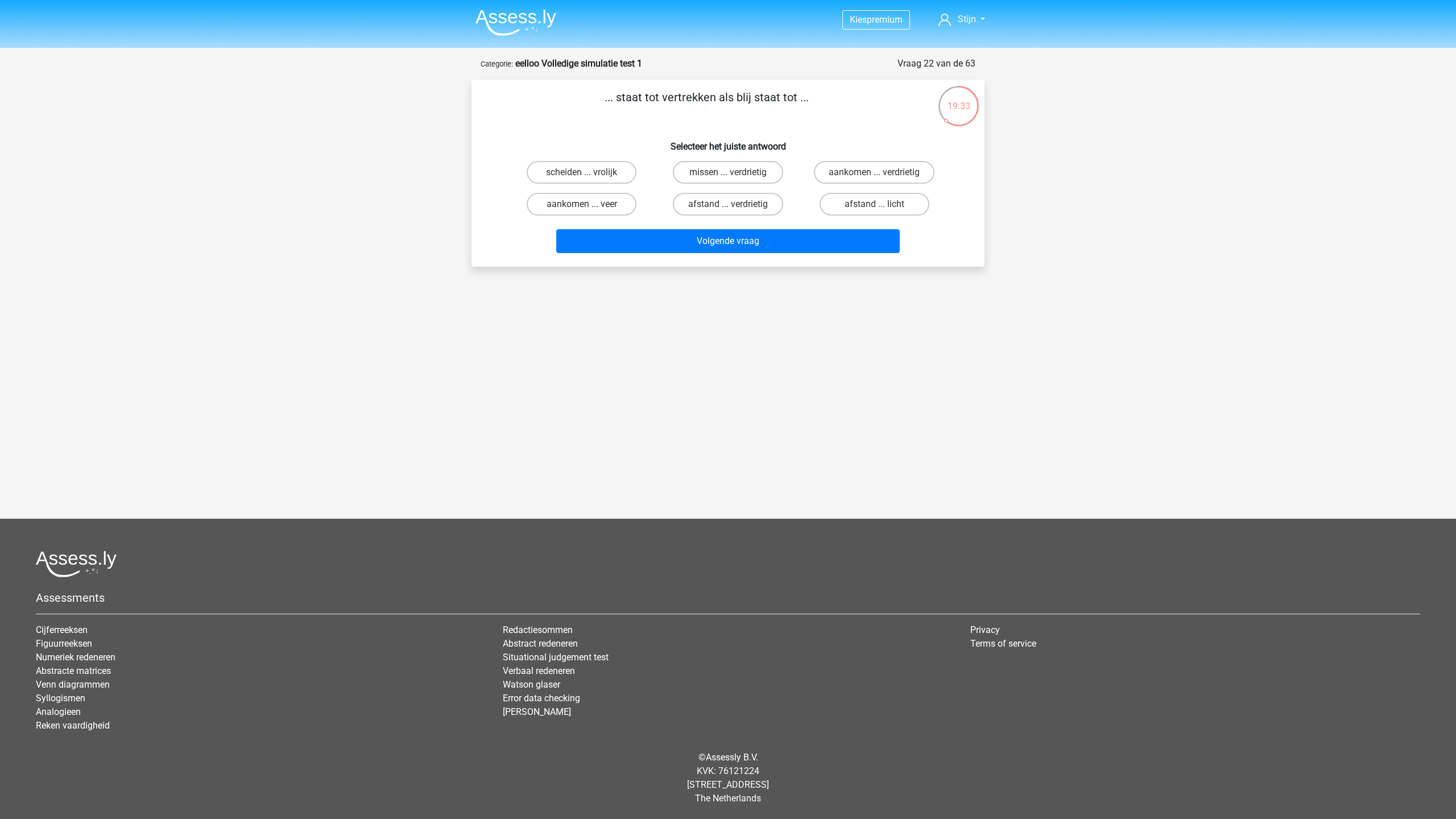
click at [877, 177] on input "aankomen ... verdrietig" at bounding box center [878, 176] width 7 height 7
radio input "true"
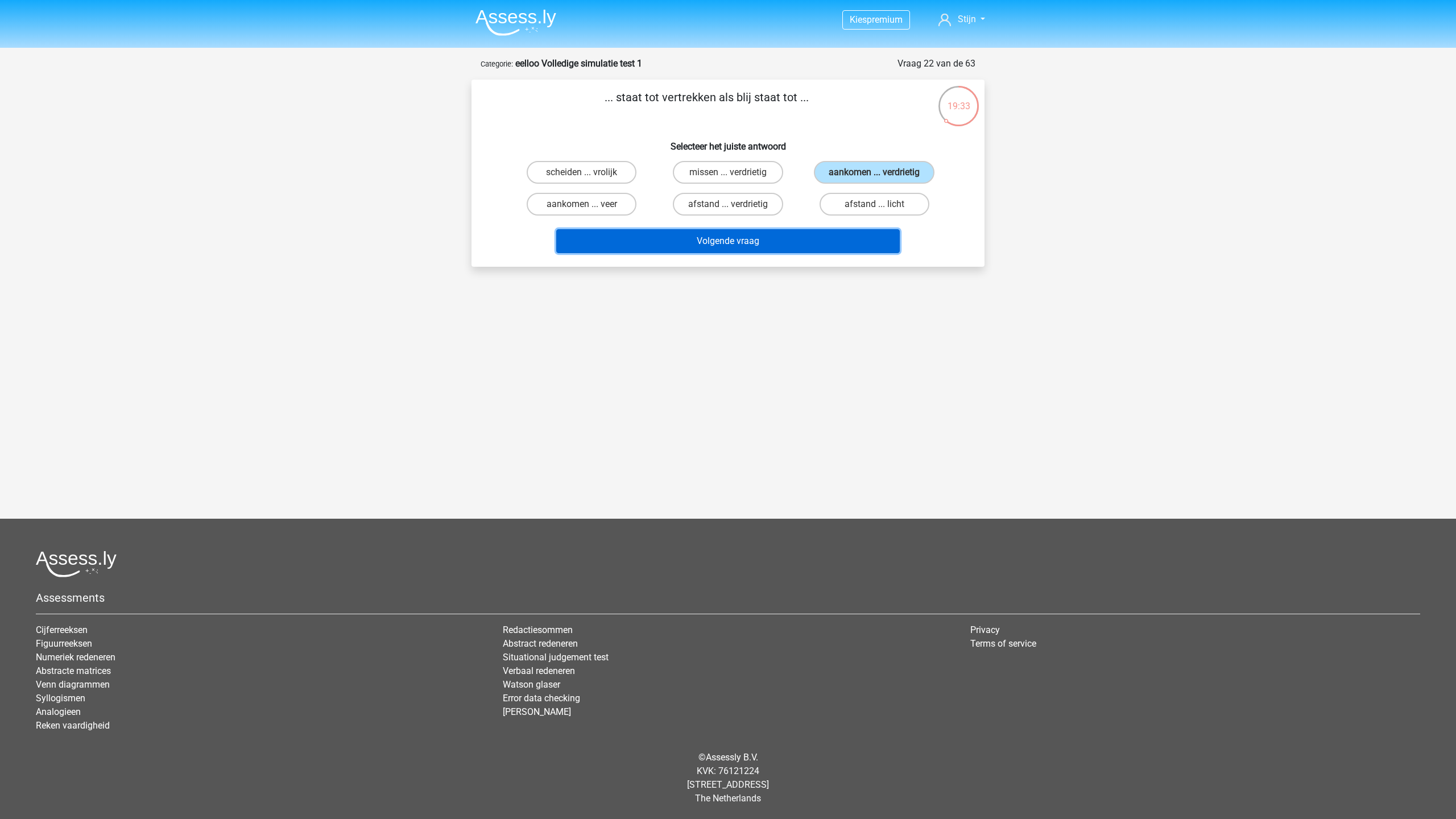
click at [802, 251] on button "Volgende vraag" at bounding box center [728, 241] width 344 height 24
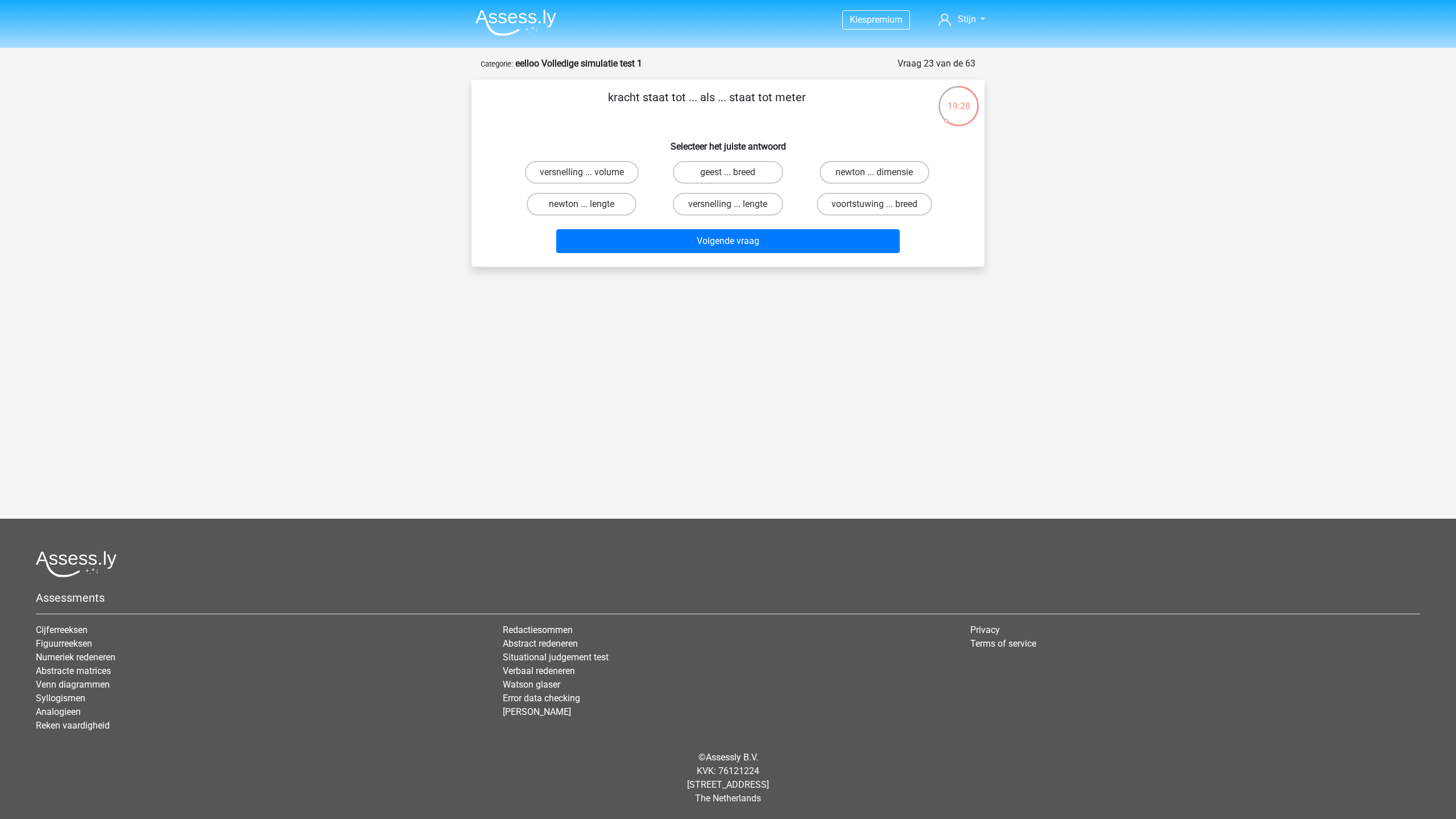
click at [587, 205] on input "newton ... lengte" at bounding box center [585, 208] width 7 height 7
radio input "true"
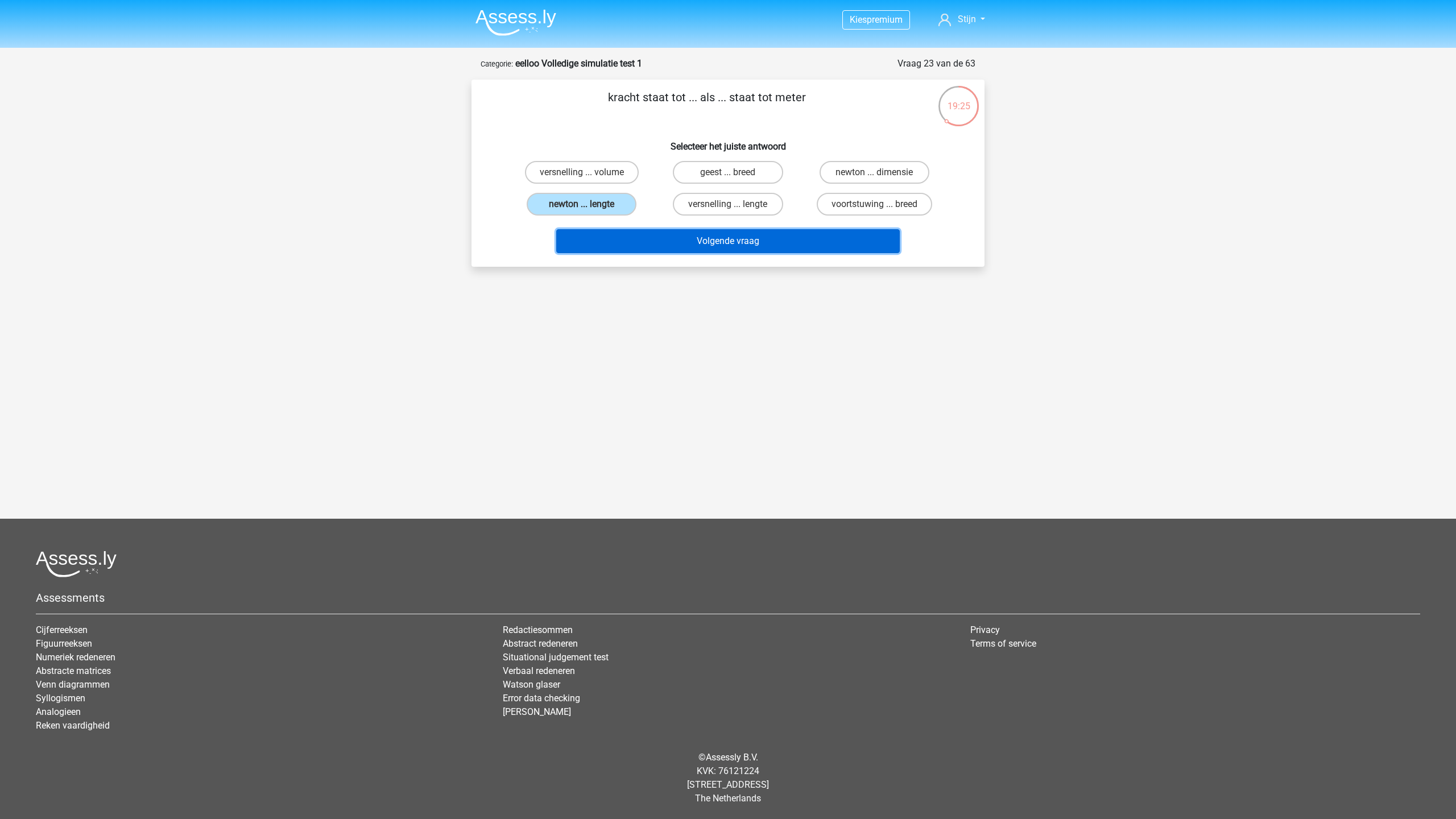
click at [708, 240] on button "Volgende vraag" at bounding box center [728, 241] width 344 height 24
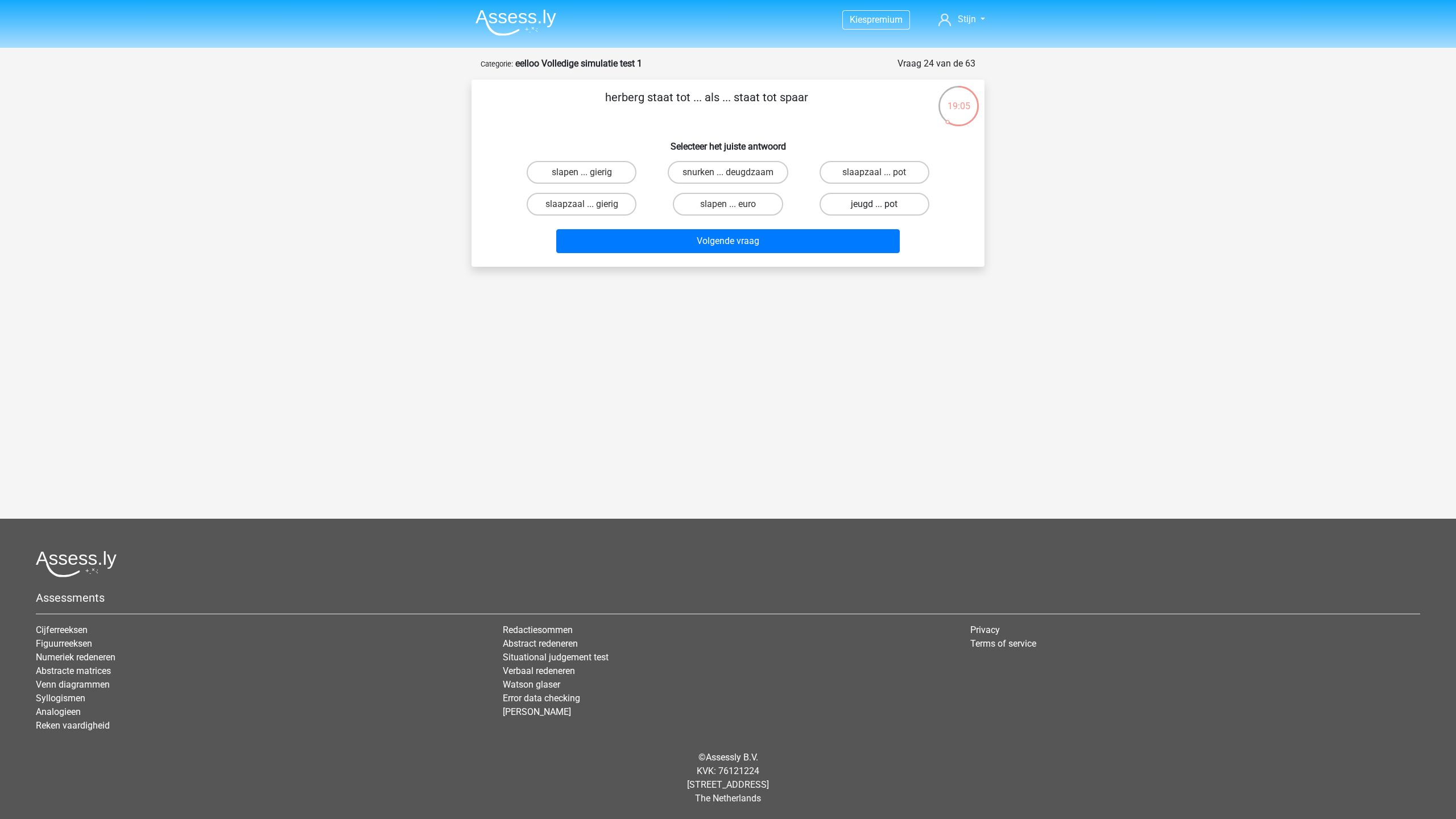
click at [866, 199] on label "jeugd ... pot" at bounding box center [874, 204] width 110 height 23
click at [874, 204] on input "jeugd ... pot" at bounding box center [878, 208] width 7 height 7
radio input "true"
click at [830, 246] on button "Volgende vraag" at bounding box center [728, 241] width 344 height 24
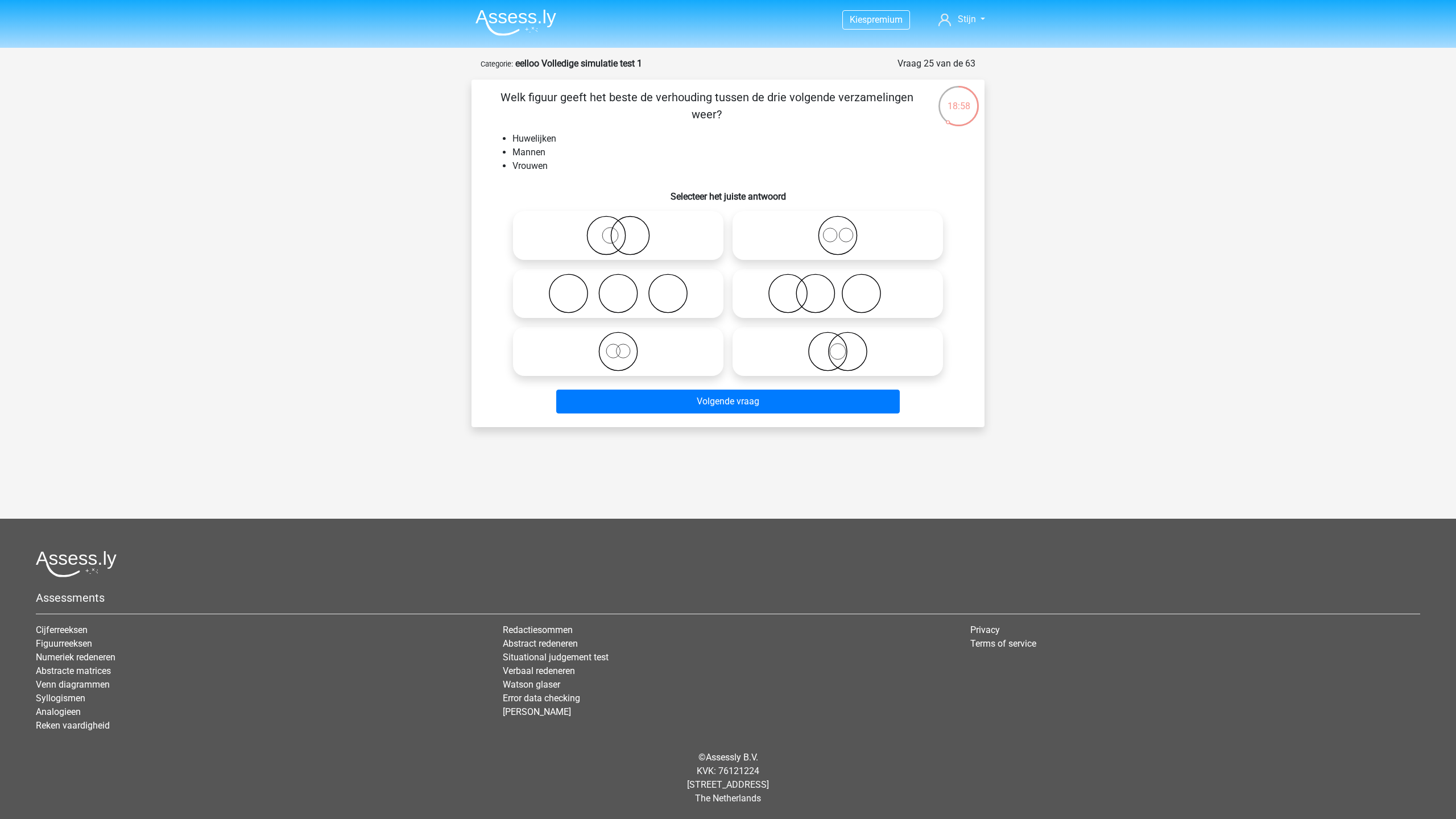
click at [825, 221] on circle at bounding box center [837, 235] width 38 height 38
click at [838, 222] on input "radio" at bounding box center [842, 226] width 7 height 7
radio input "true"
click at [845, 361] on icon at bounding box center [837, 352] width 202 height 40
click at [845, 346] on input "radio" at bounding box center [842, 342] width 7 height 7
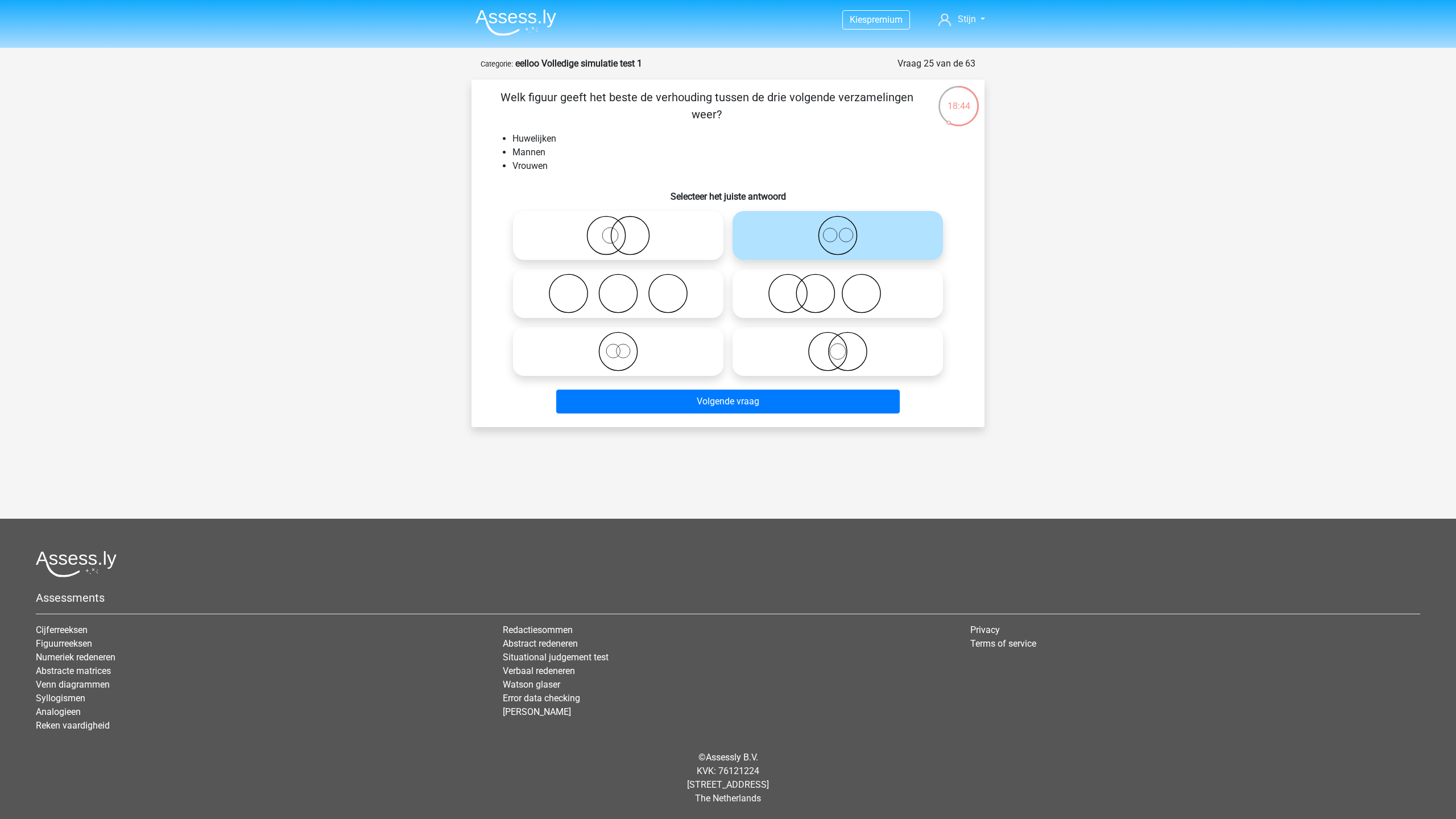
radio input "true"
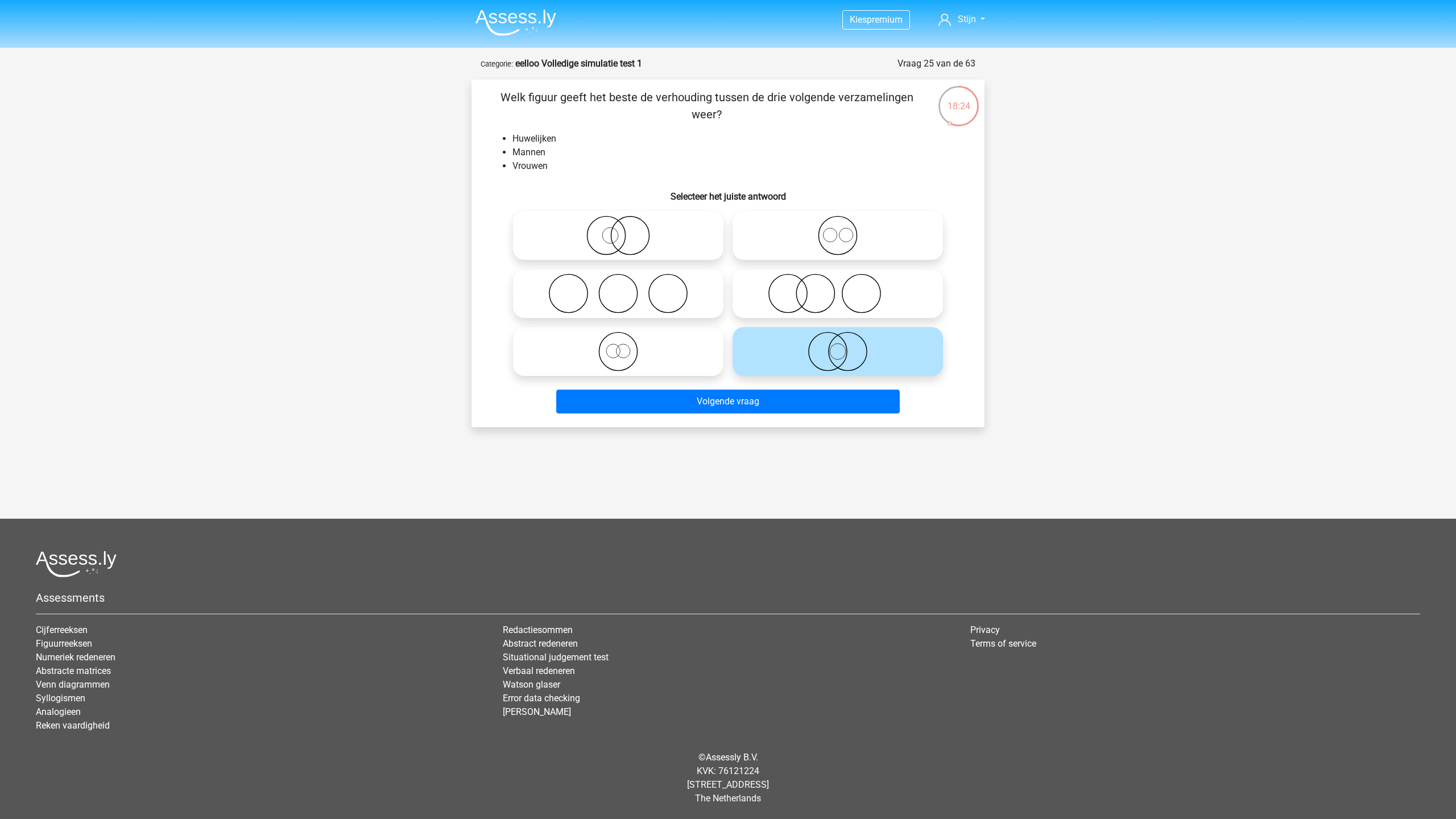
click at [820, 350] on icon at bounding box center [837, 352] width 202 height 40
click at [838, 346] on input "radio" at bounding box center [842, 342] width 7 height 7
click at [796, 400] on button "Volgende vraag" at bounding box center [728, 401] width 344 height 24
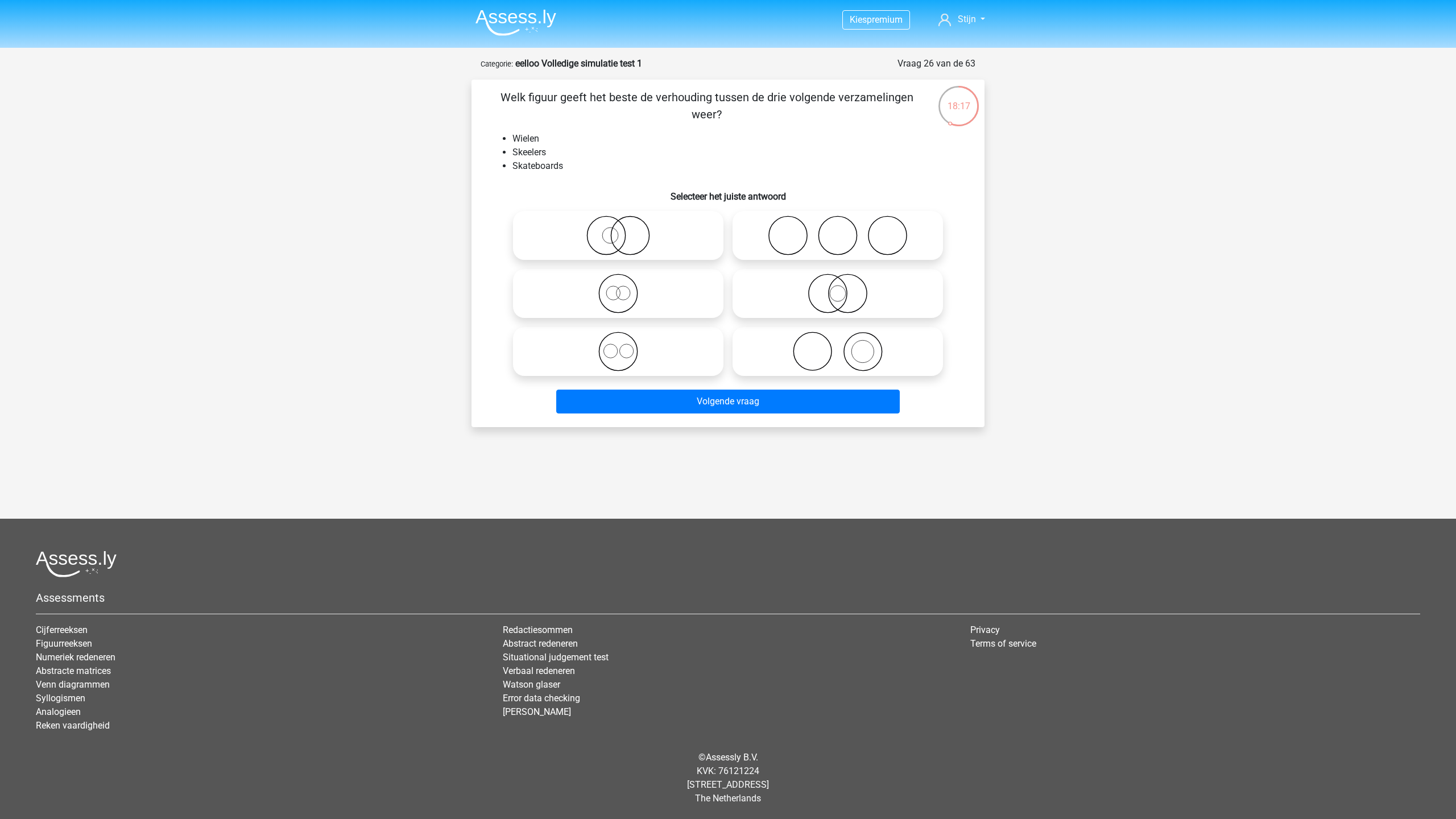
click at [346, 15] on header "Kies premium Stijn stijn@impect.es" at bounding box center [728, 24] width 1456 height 48
click at [791, 279] on icon at bounding box center [837, 294] width 202 height 40
click at [838, 280] on input "radio" at bounding box center [842, 284] width 7 height 7
radio input "true"
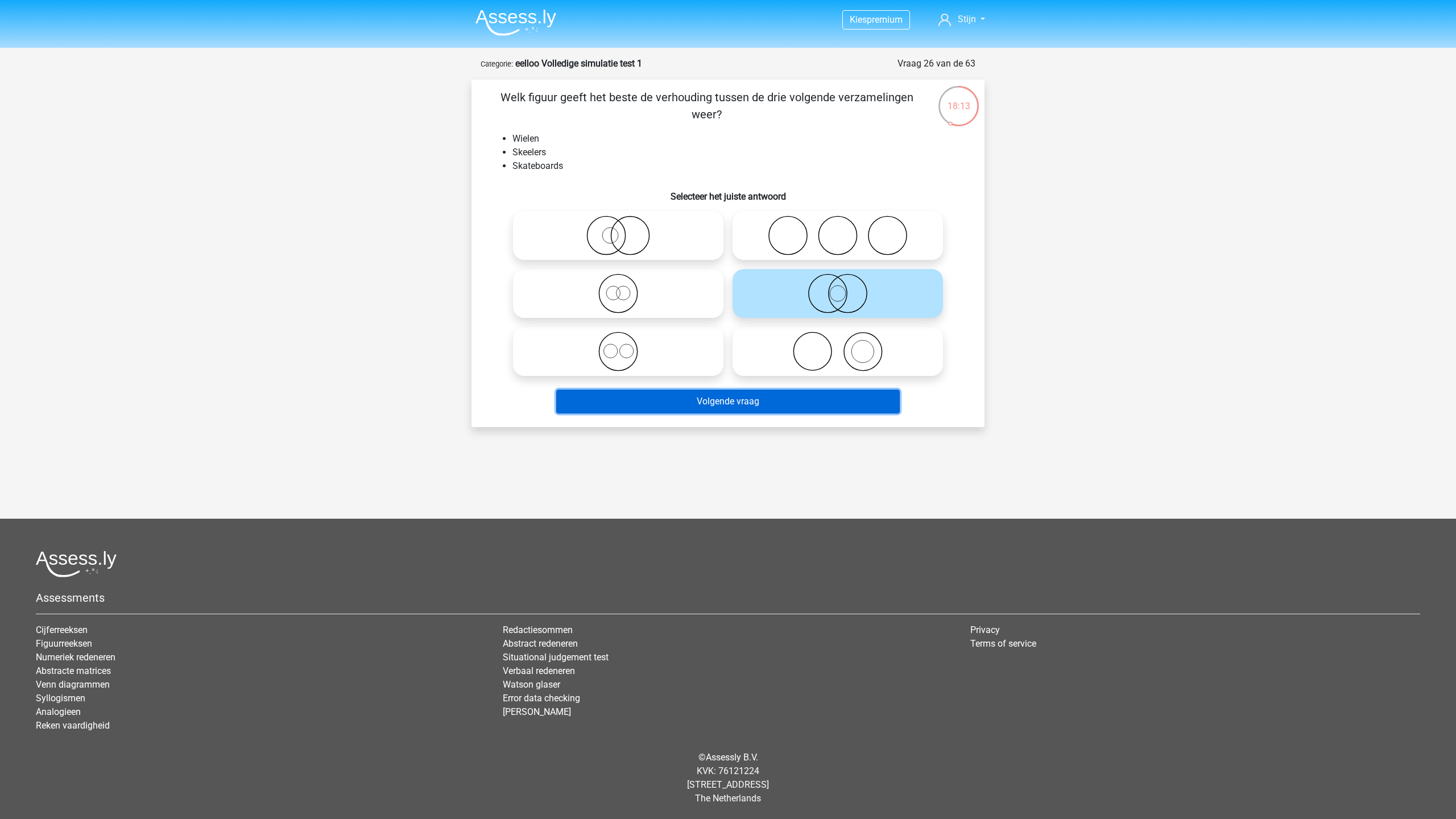
click at [754, 413] on button "Volgende vraag" at bounding box center [728, 401] width 344 height 24
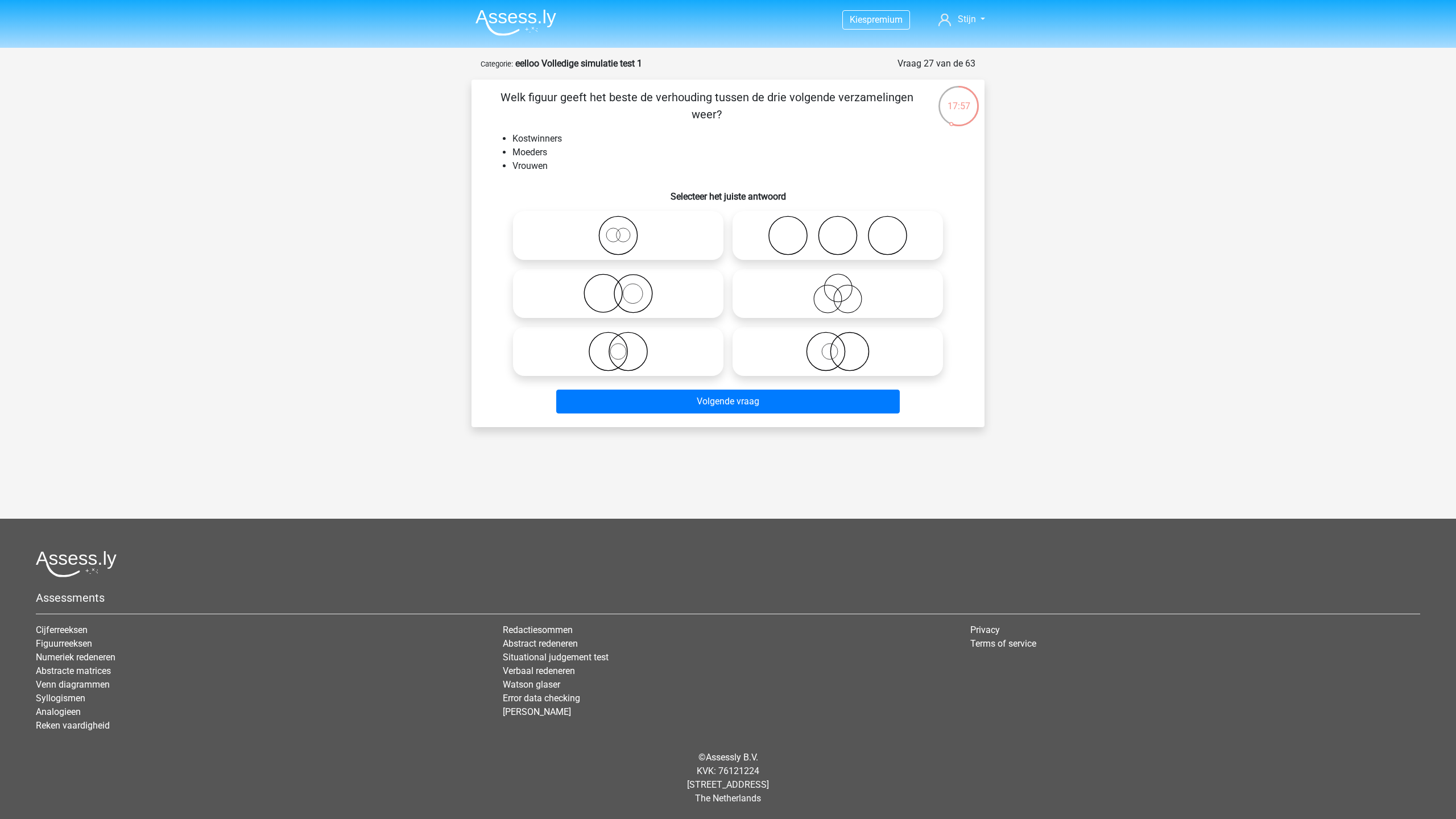
drag, startPoint x: 637, startPoint y: 299, endPoint x: 641, endPoint y: 347, distance: 48.2
click at [638, 300] on icon at bounding box center [618, 294] width 202 height 40
click at [625, 288] on input "radio" at bounding box center [622, 284] width 7 height 7
radio input "true"
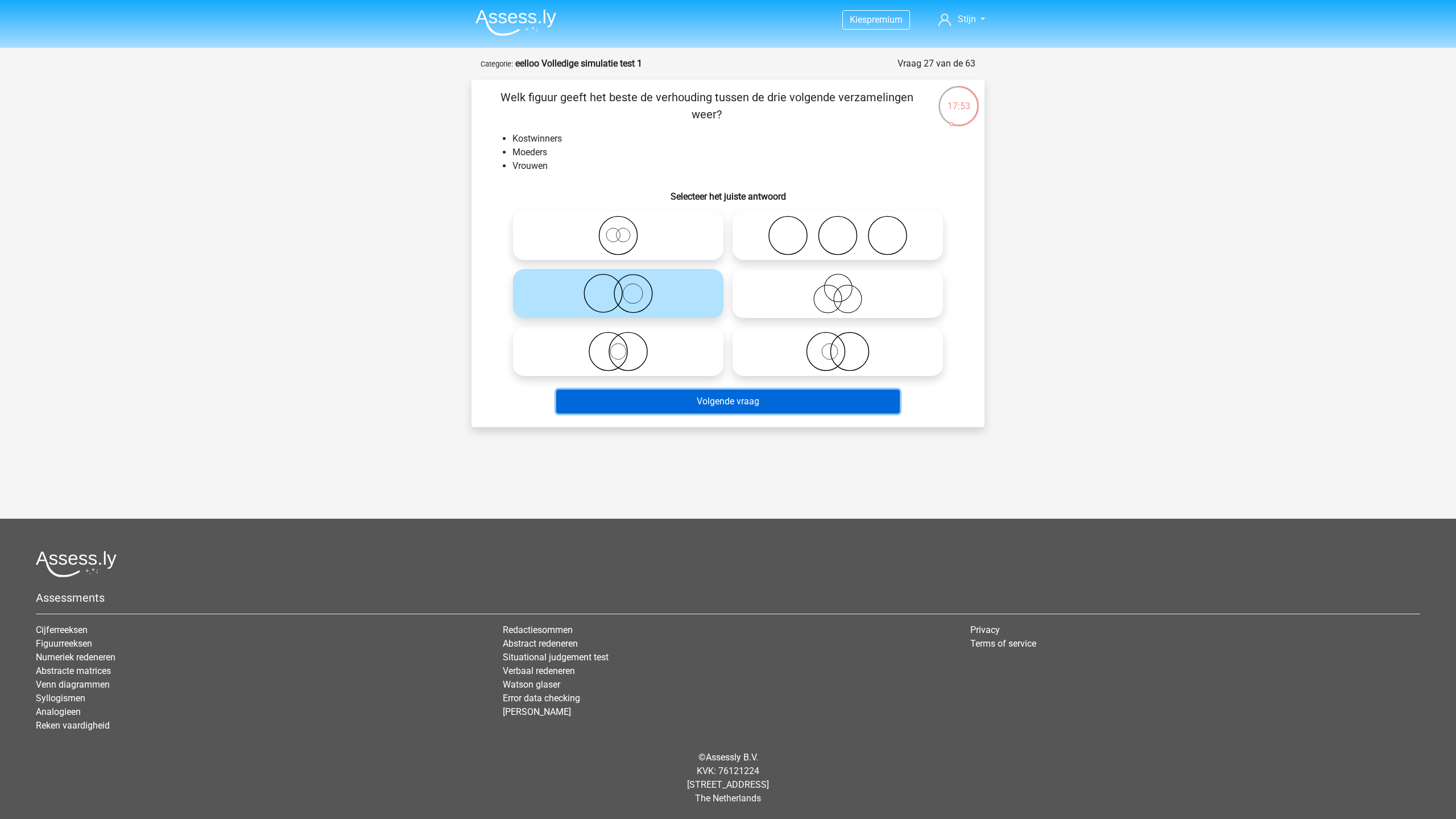
click at [703, 393] on button "Volgende vraag" at bounding box center [728, 401] width 344 height 24
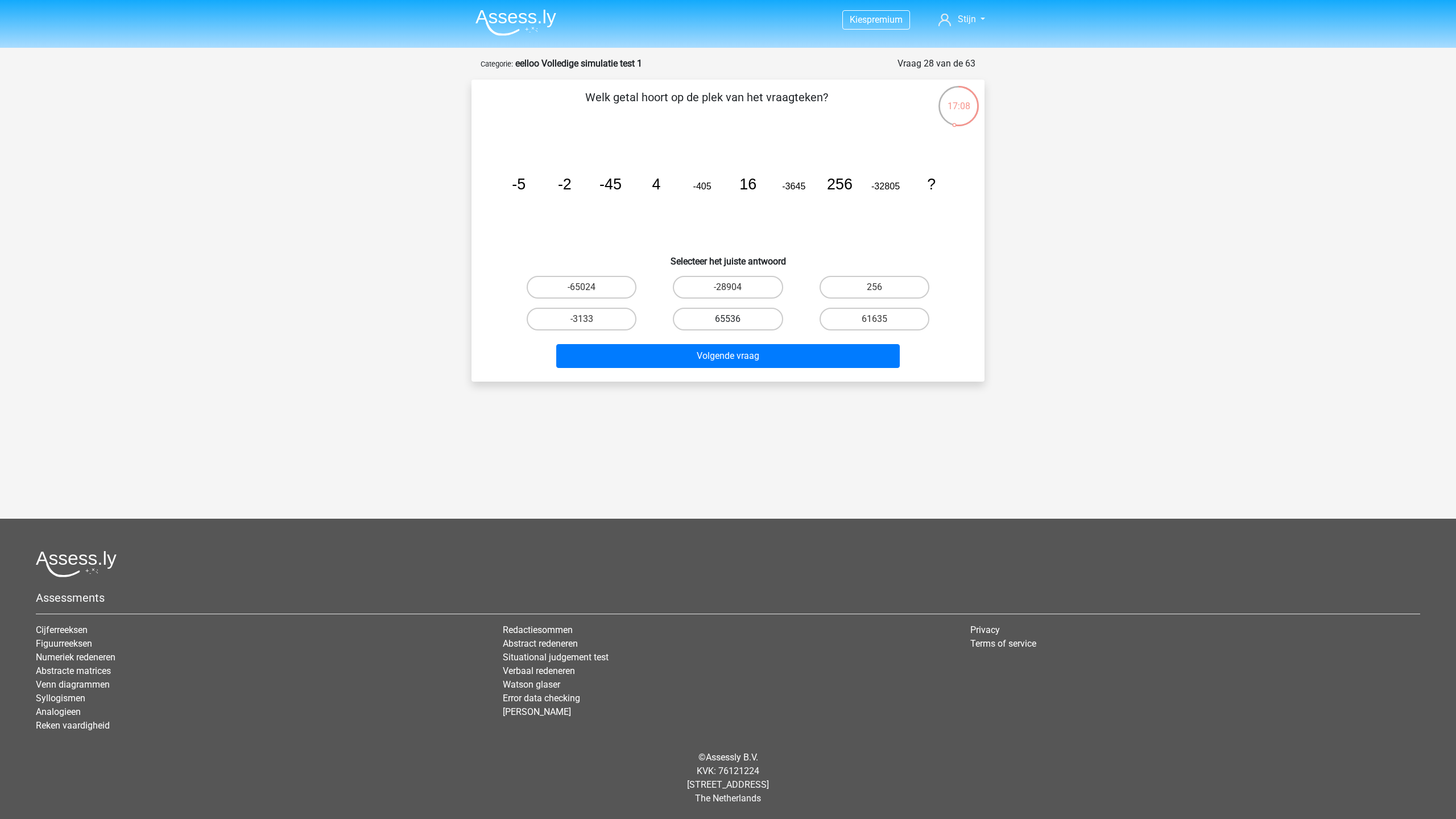
click at [709, 326] on label "65536" at bounding box center [727, 319] width 110 height 23
click at [728, 326] on input "65536" at bounding box center [731, 323] width 7 height 7
radio input "true"
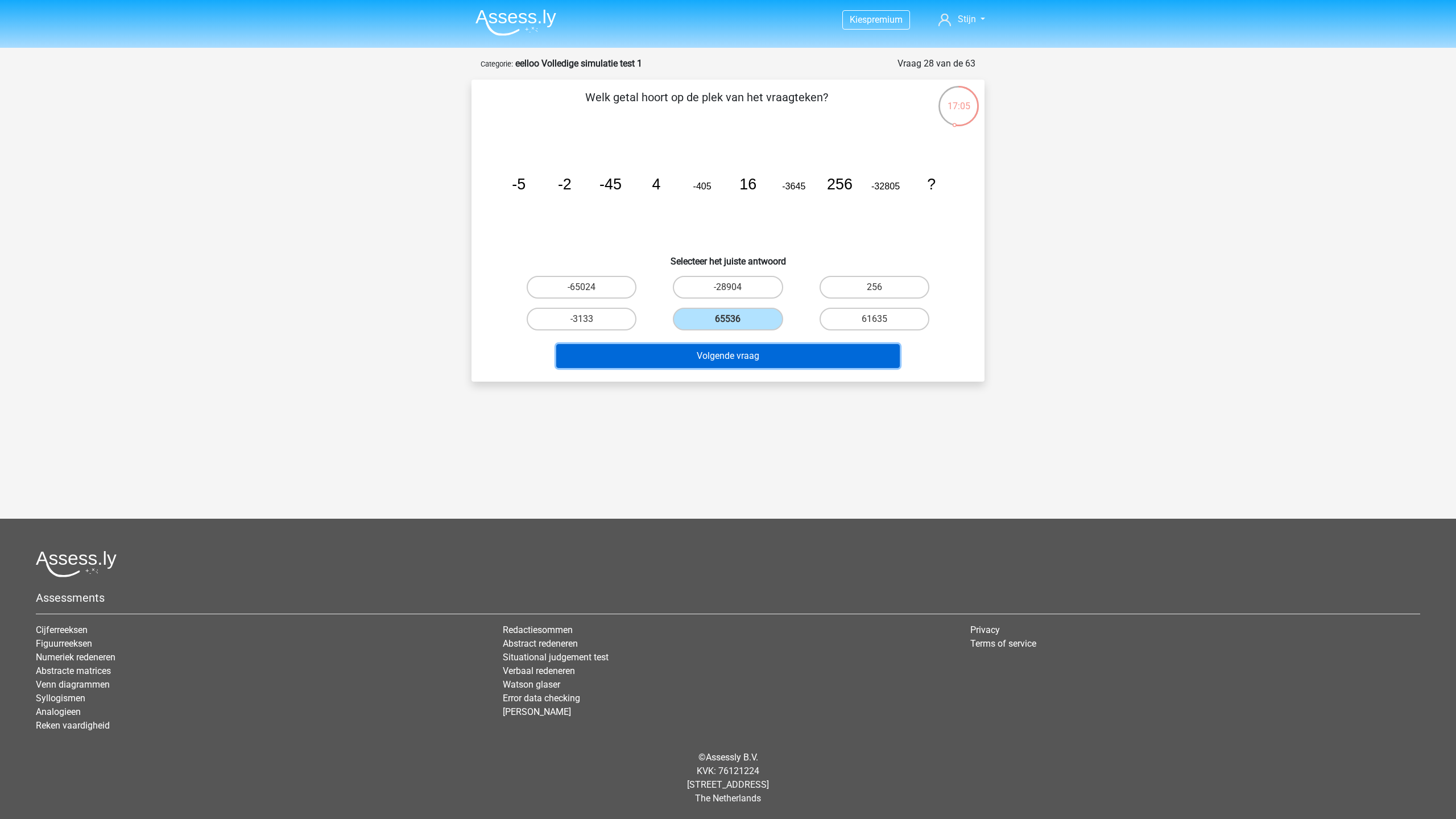
click at [754, 351] on button "Volgende vraag" at bounding box center [728, 355] width 344 height 24
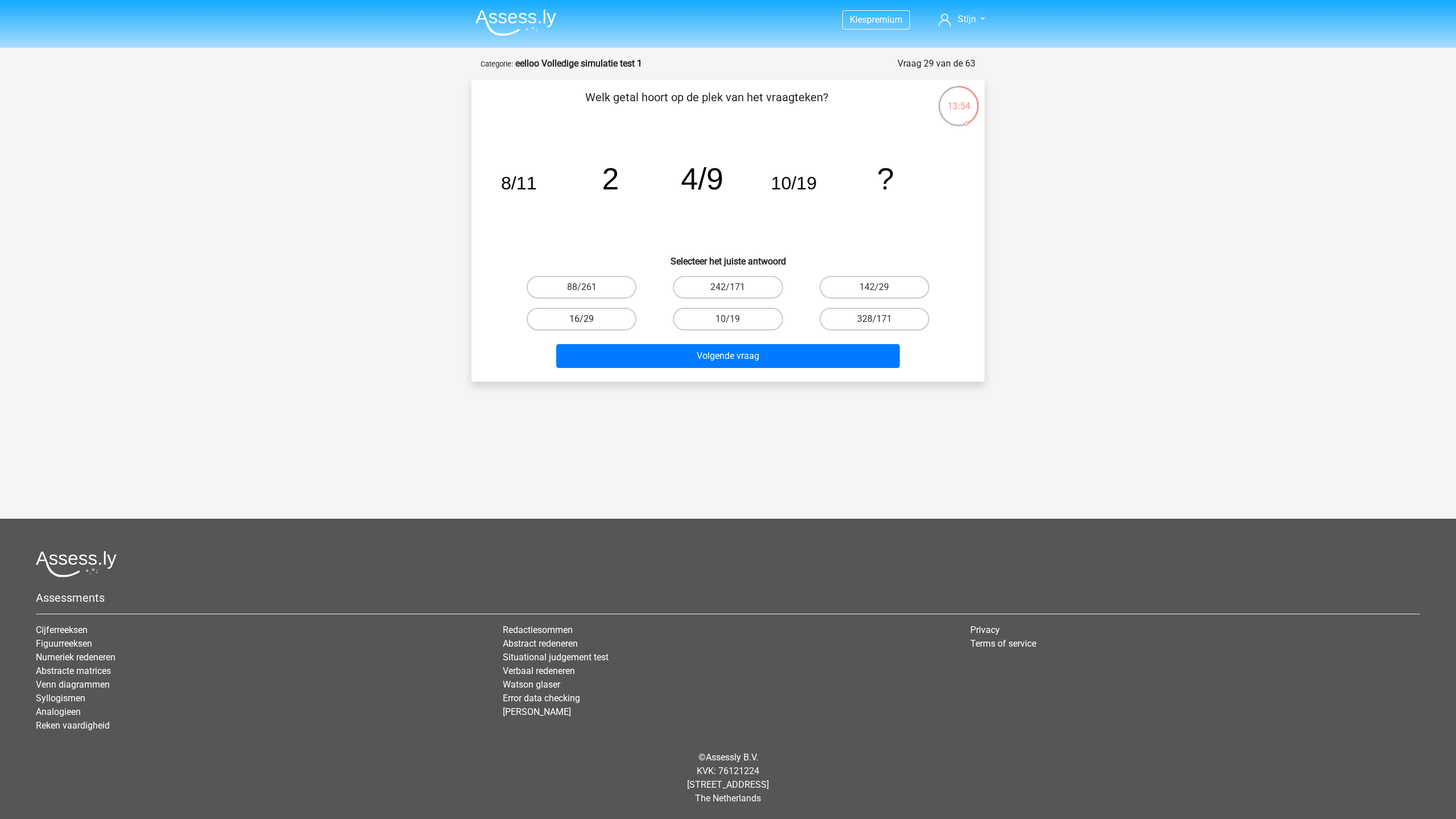
drag, startPoint x: 638, startPoint y: 329, endPoint x: 627, endPoint y: 328, distance: 11.0
click at [638, 329] on div "16/29" at bounding box center [581, 319] width 137 height 23
click at [595, 321] on label "16/29" at bounding box center [581, 319] width 110 height 23
click at [589, 321] on input "16/29" at bounding box center [585, 323] width 7 height 7
radio input "true"
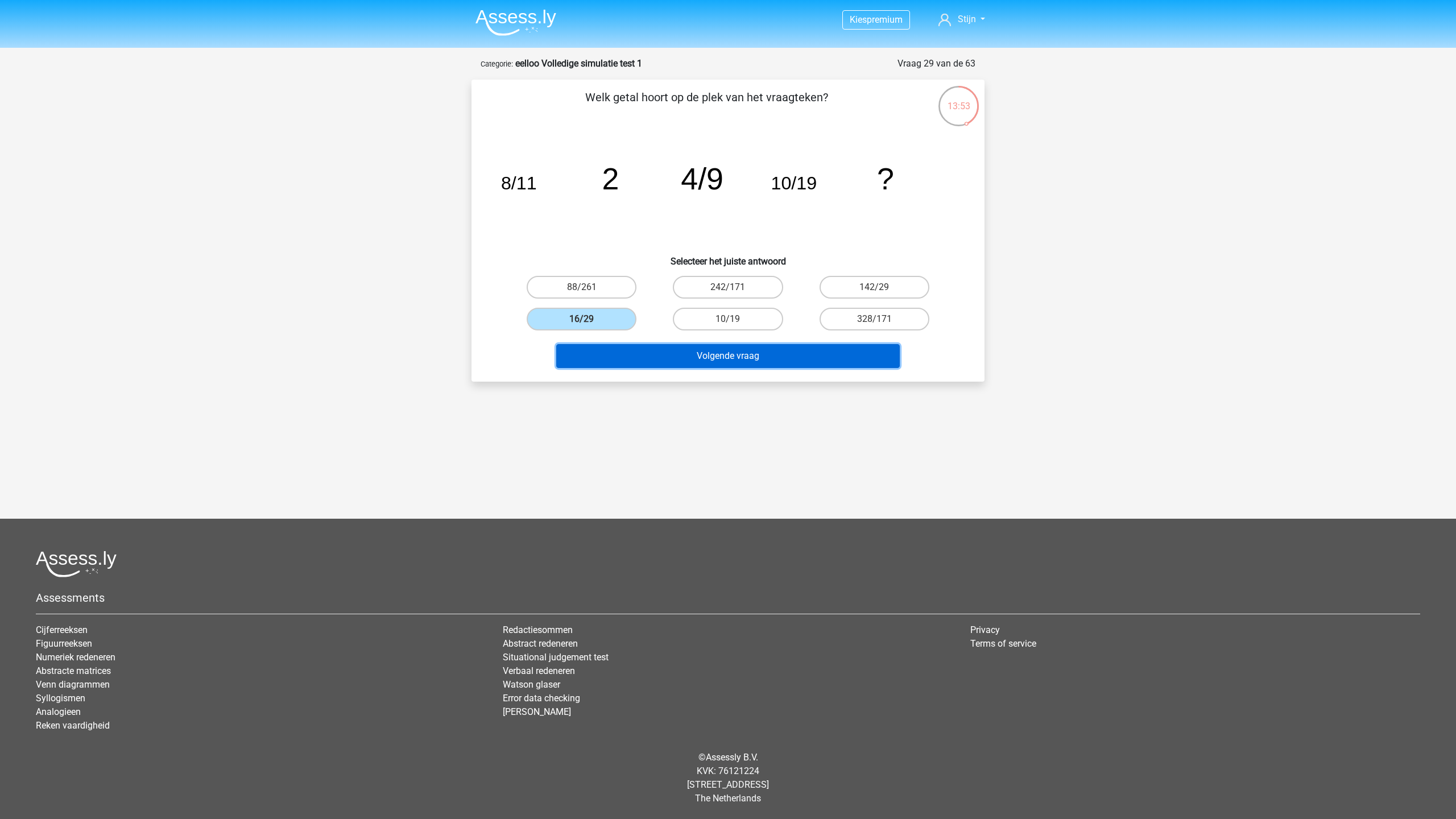
click at [660, 349] on button "Volgende vraag" at bounding box center [728, 355] width 344 height 24
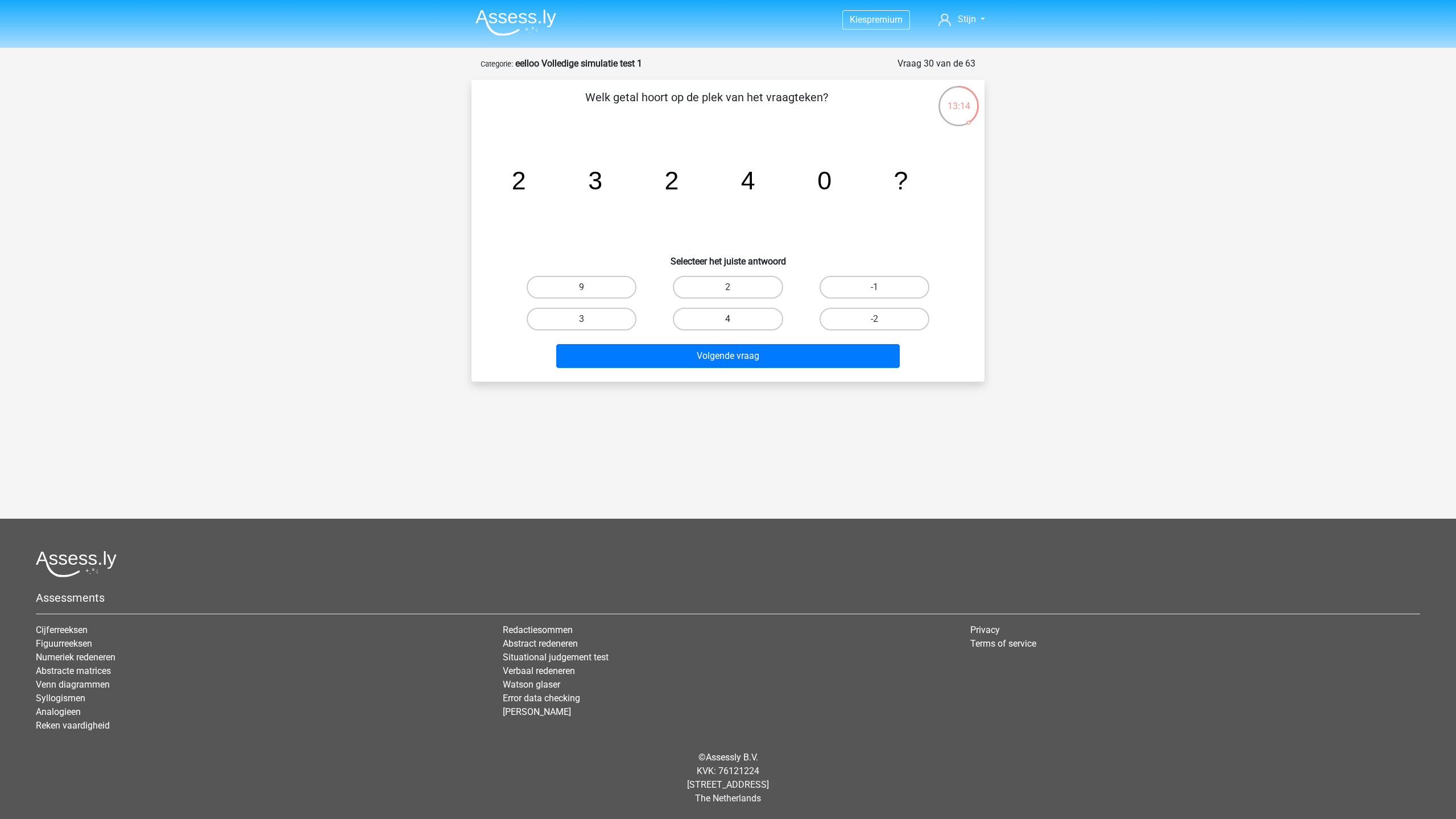
click at [736, 313] on label "4" at bounding box center [727, 319] width 110 height 23
click at [736, 319] on input "4" at bounding box center [731, 323] width 7 height 7
radio input "true"
click at [769, 369] on div "Volgende vraag" at bounding box center [728, 358] width 439 height 28
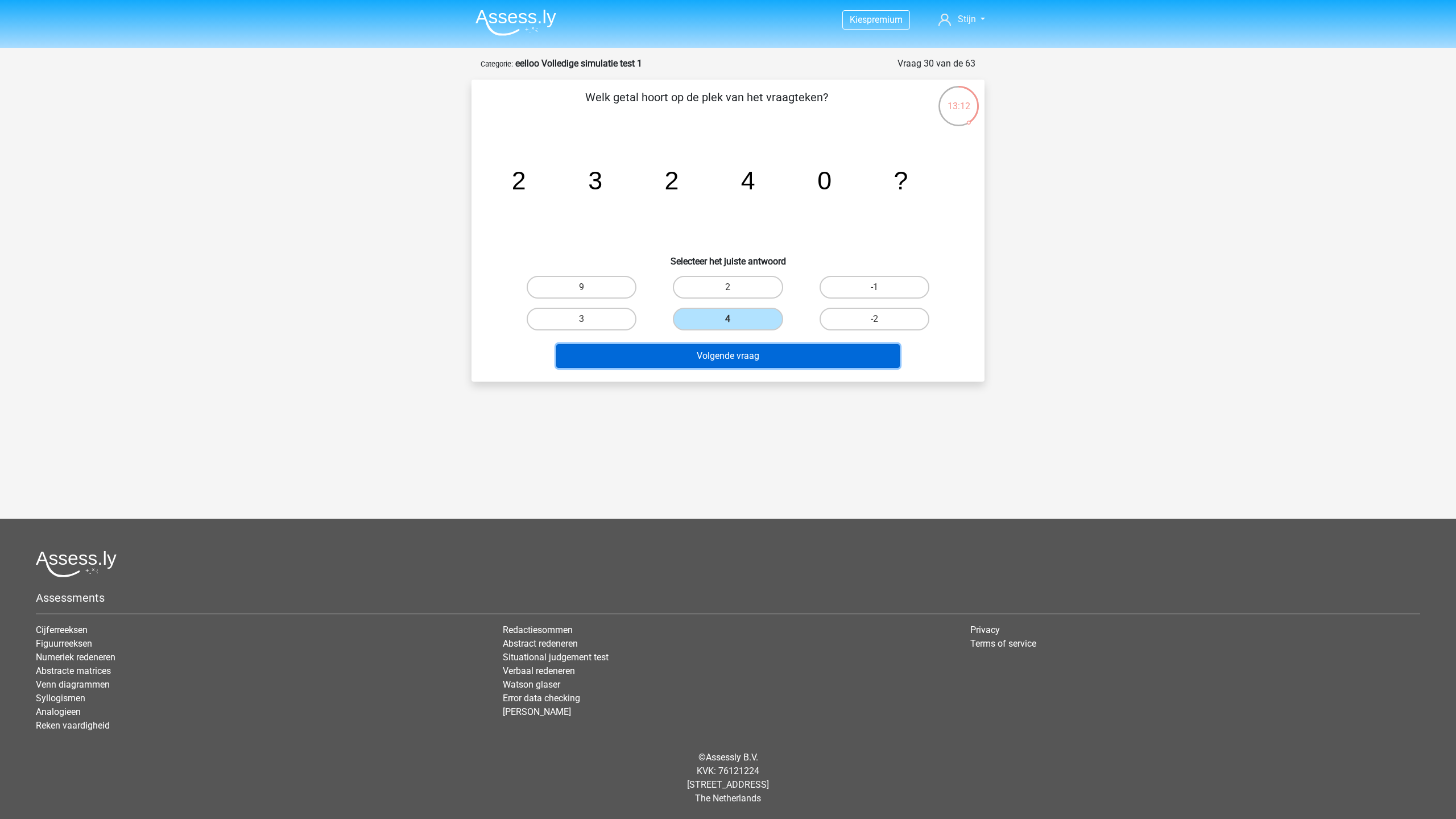
click at [771, 353] on button "Volgende vraag" at bounding box center [728, 355] width 344 height 24
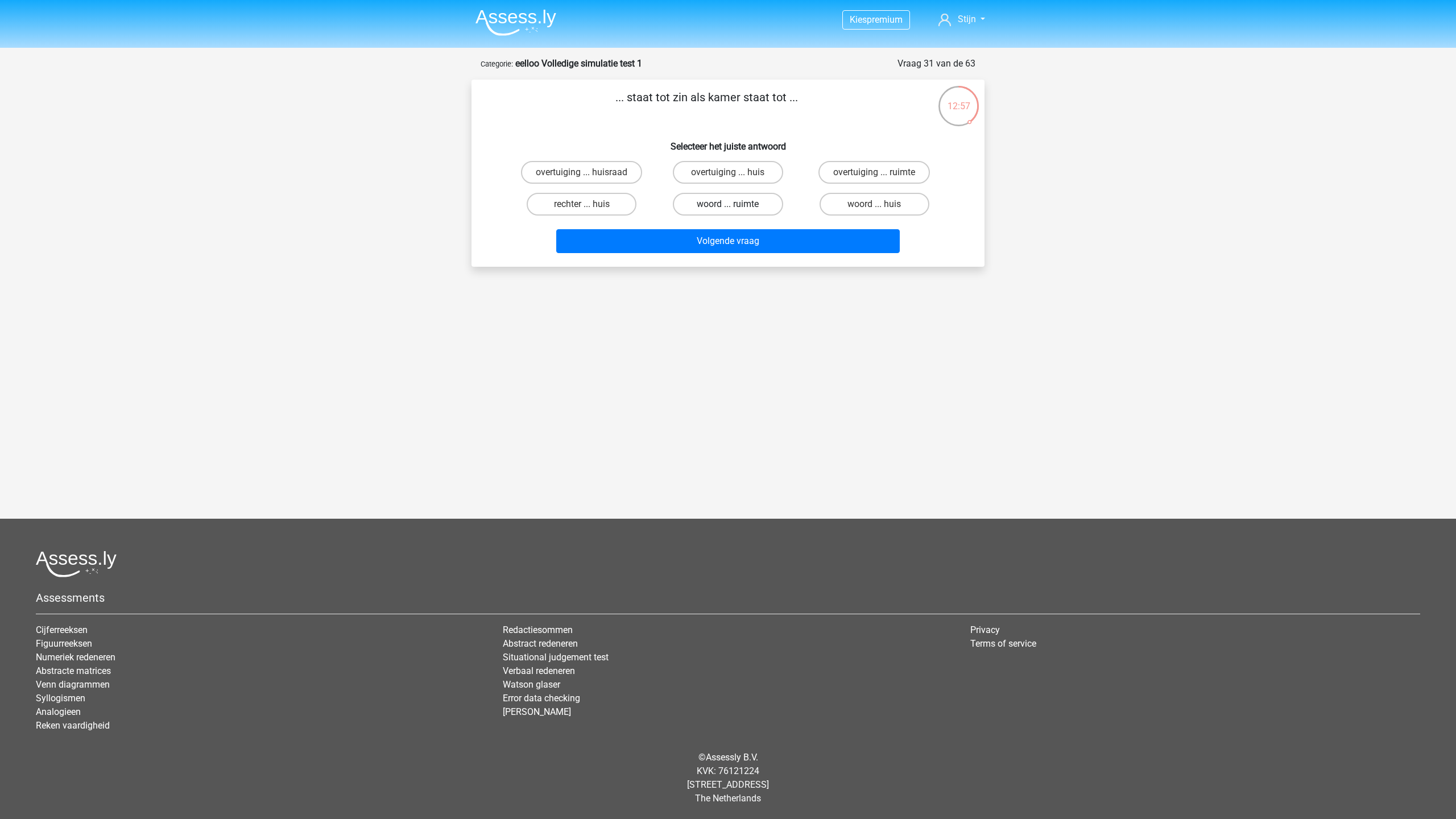
click at [708, 210] on label "woord ... ruimte" at bounding box center [727, 204] width 110 height 23
click at [728, 210] on input "woord ... ruimte" at bounding box center [731, 208] width 7 height 7
radio input "true"
click at [867, 206] on label "woord ... huis" at bounding box center [874, 204] width 110 height 23
click at [874, 206] on input "woord ... huis" at bounding box center [878, 208] width 7 height 7
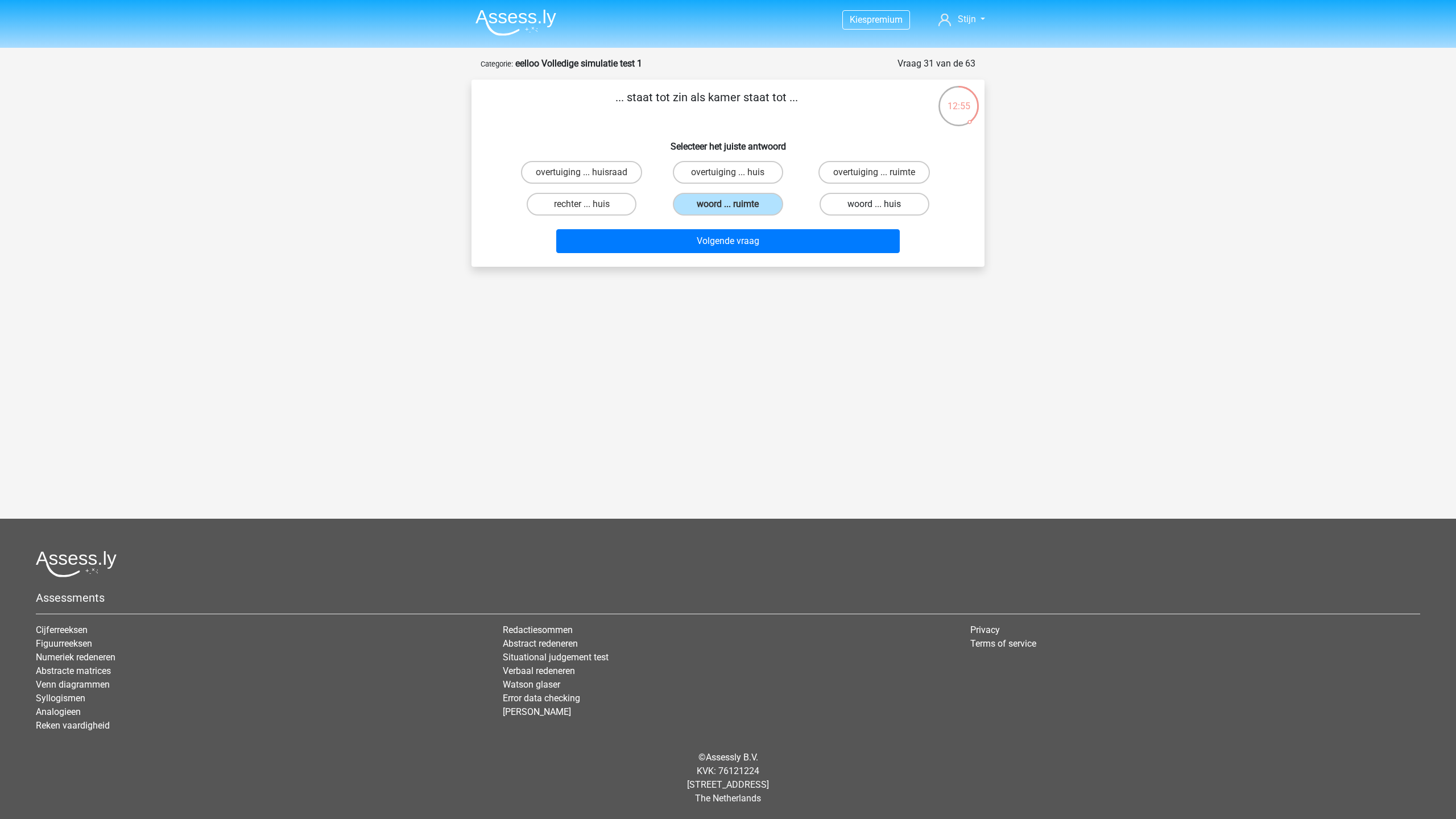
radio input "true"
click at [741, 202] on label "woord ... ruimte" at bounding box center [727, 204] width 110 height 23
click at [736, 204] on input "woord ... ruimte" at bounding box center [731, 208] width 7 height 7
radio input "true"
click at [691, 239] on button "Volgende vraag" at bounding box center [728, 241] width 344 height 24
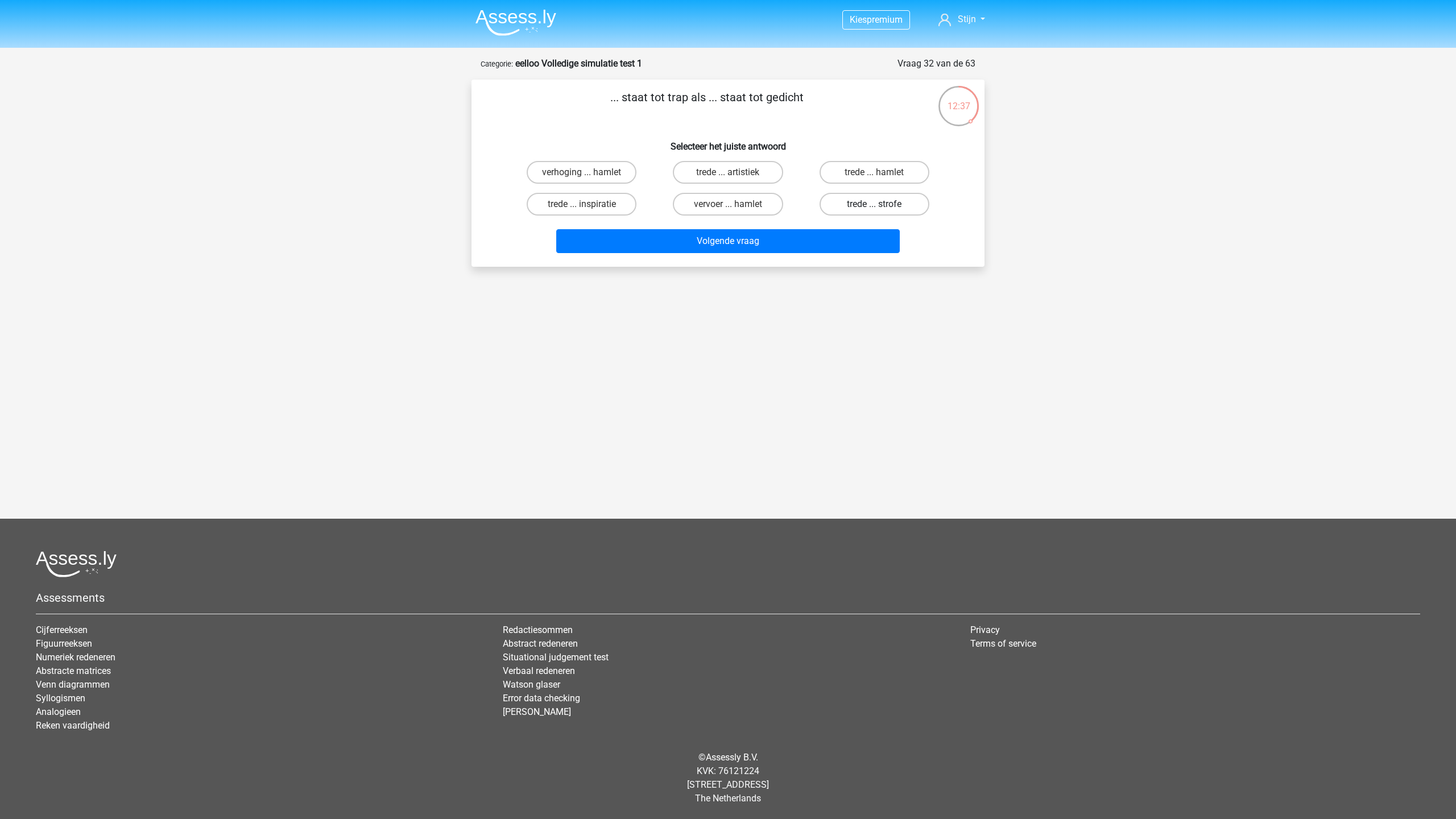
click at [896, 201] on label "trede ... strofe" at bounding box center [874, 204] width 110 height 23
click at [881, 204] on input "trede ... strofe" at bounding box center [878, 208] width 7 height 7
radio input "true"
click at [811, 236] on button "Volgende vraag" at bounding box center [728, 241] width 344 height 24
drag, startPoint x: 741, startPoint y: 162, endPoint x: 736, endPoint y: 163, distance: 5.1
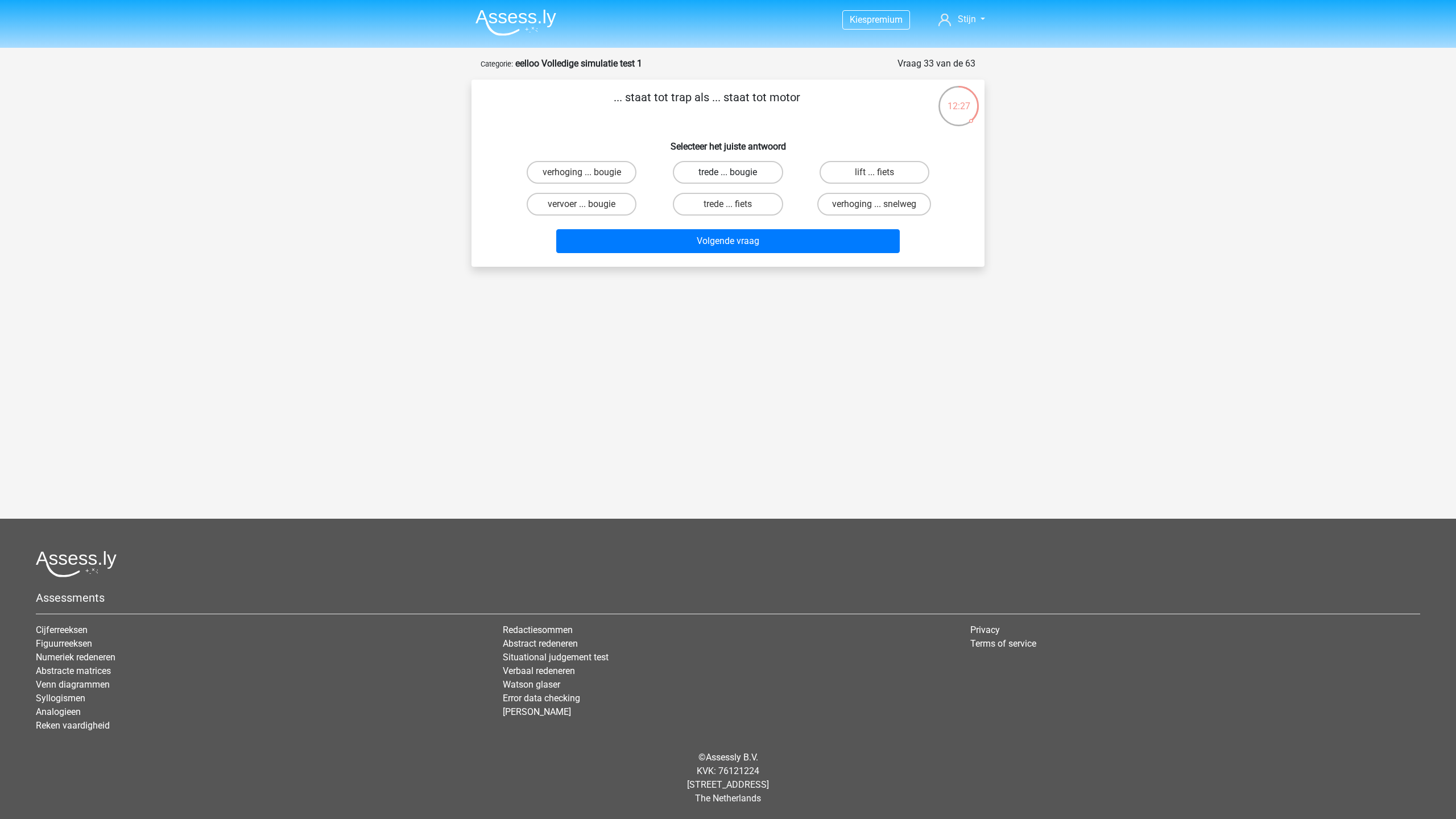
click at [739, 162] on label "trede ... bougie" at bounding box center [727, 173] width 110 height 23
click at [736, 173] on input "trede ... bougie" at bounding box center [731, 176] width 7 height 7
radio input "true"
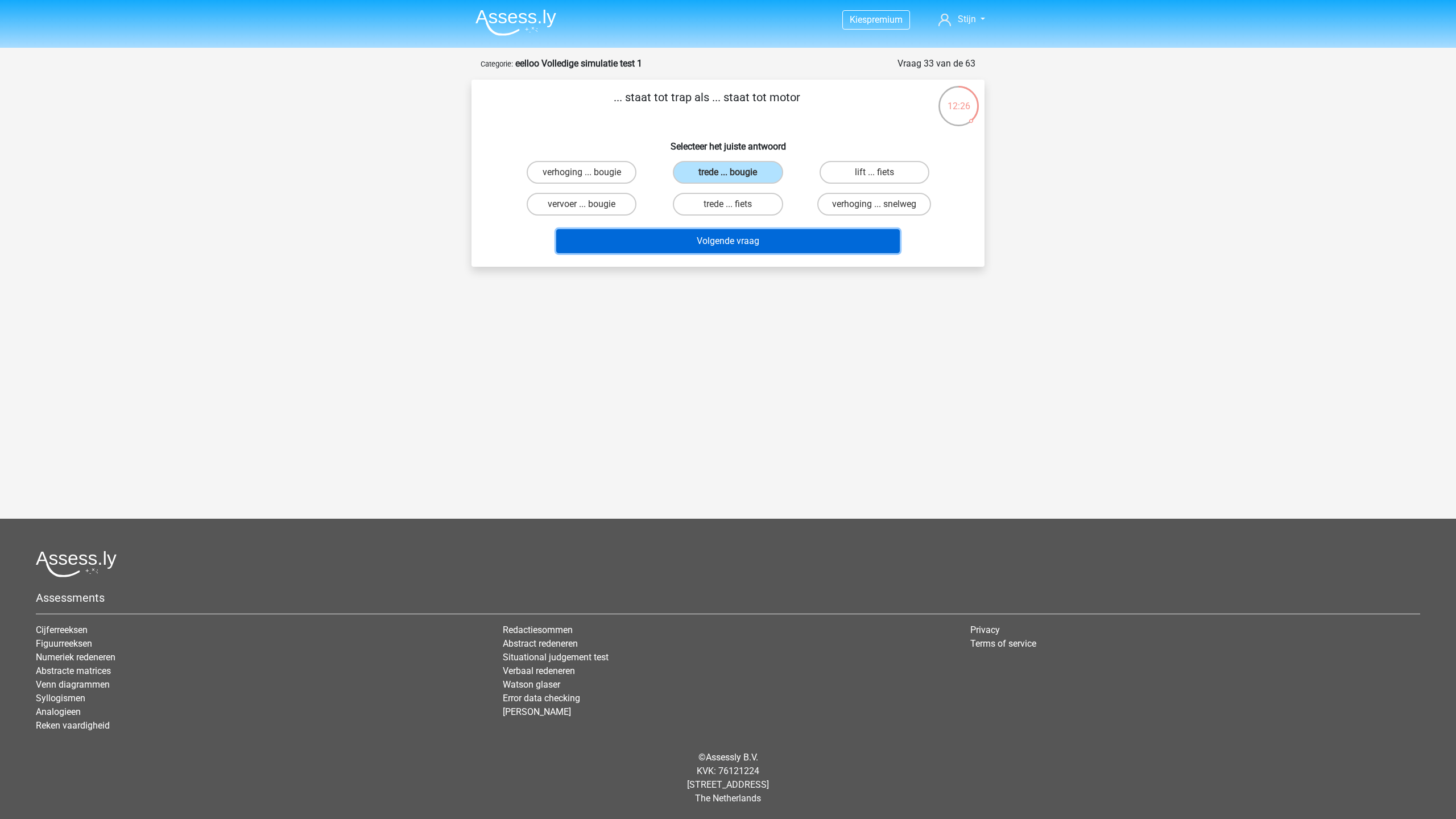
click at [722, 238] on button "Volgende vraag" at bounding box center [728, 241] width 344 height 24
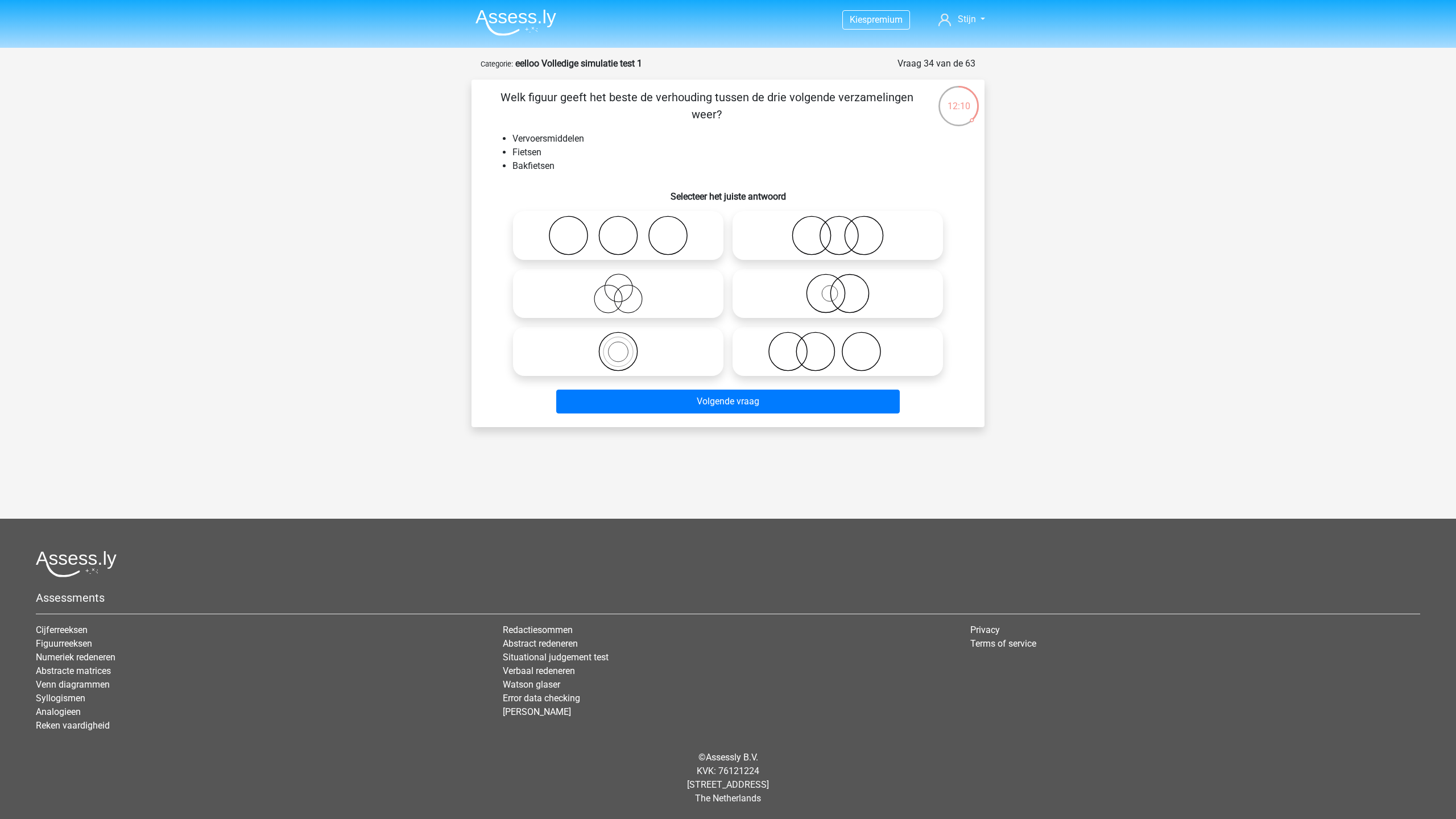
click at [565, 283] on icon at bounding box center [618, 294] width 202 height 40
click at [618, 283] on input "radio" at bounding box center [622, 284] width 7 height 7
radio input "true"
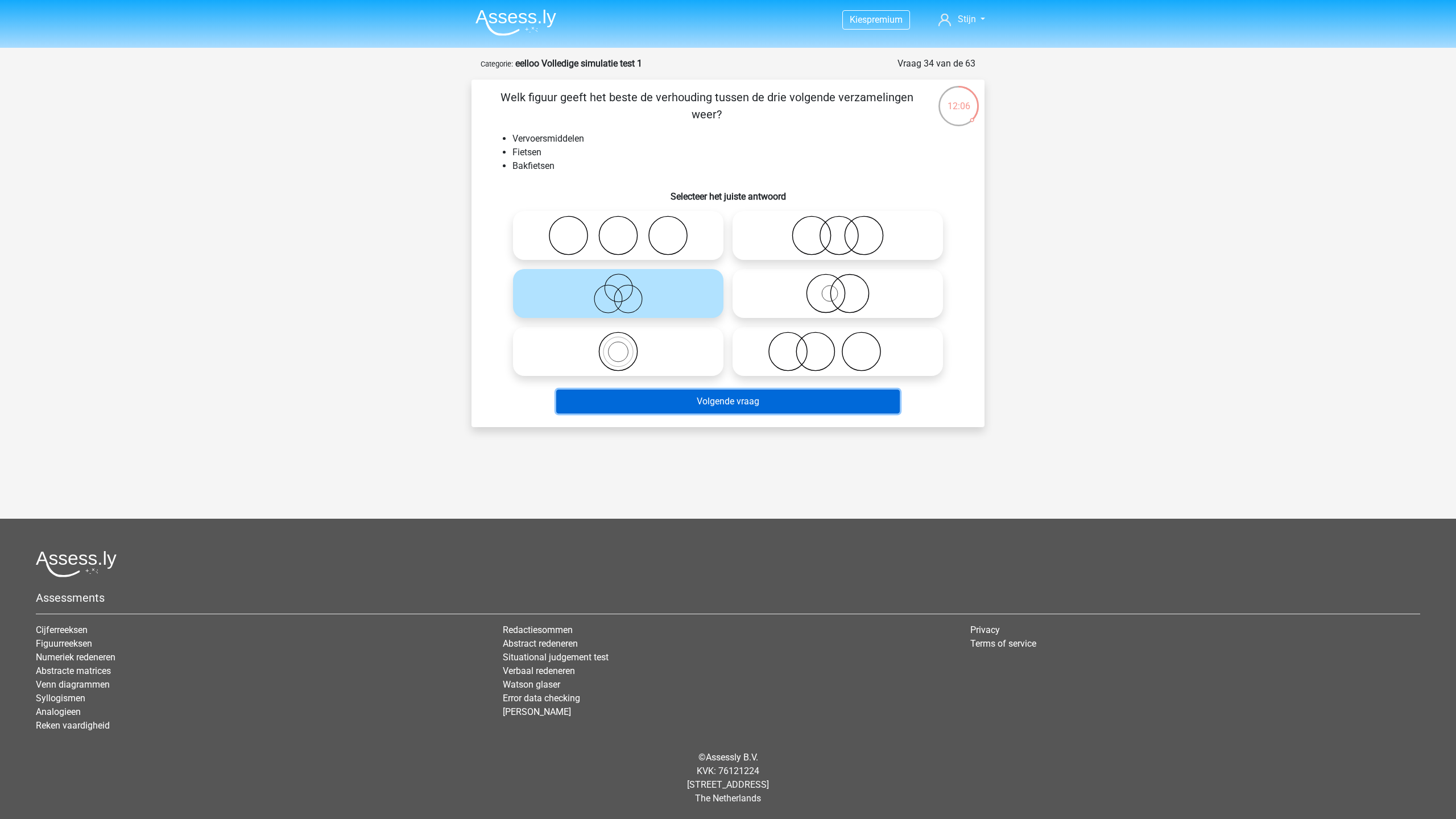
click at [628, 396] on button "Volgende vraag" at bounding box center [728, 401] width 344 height 24
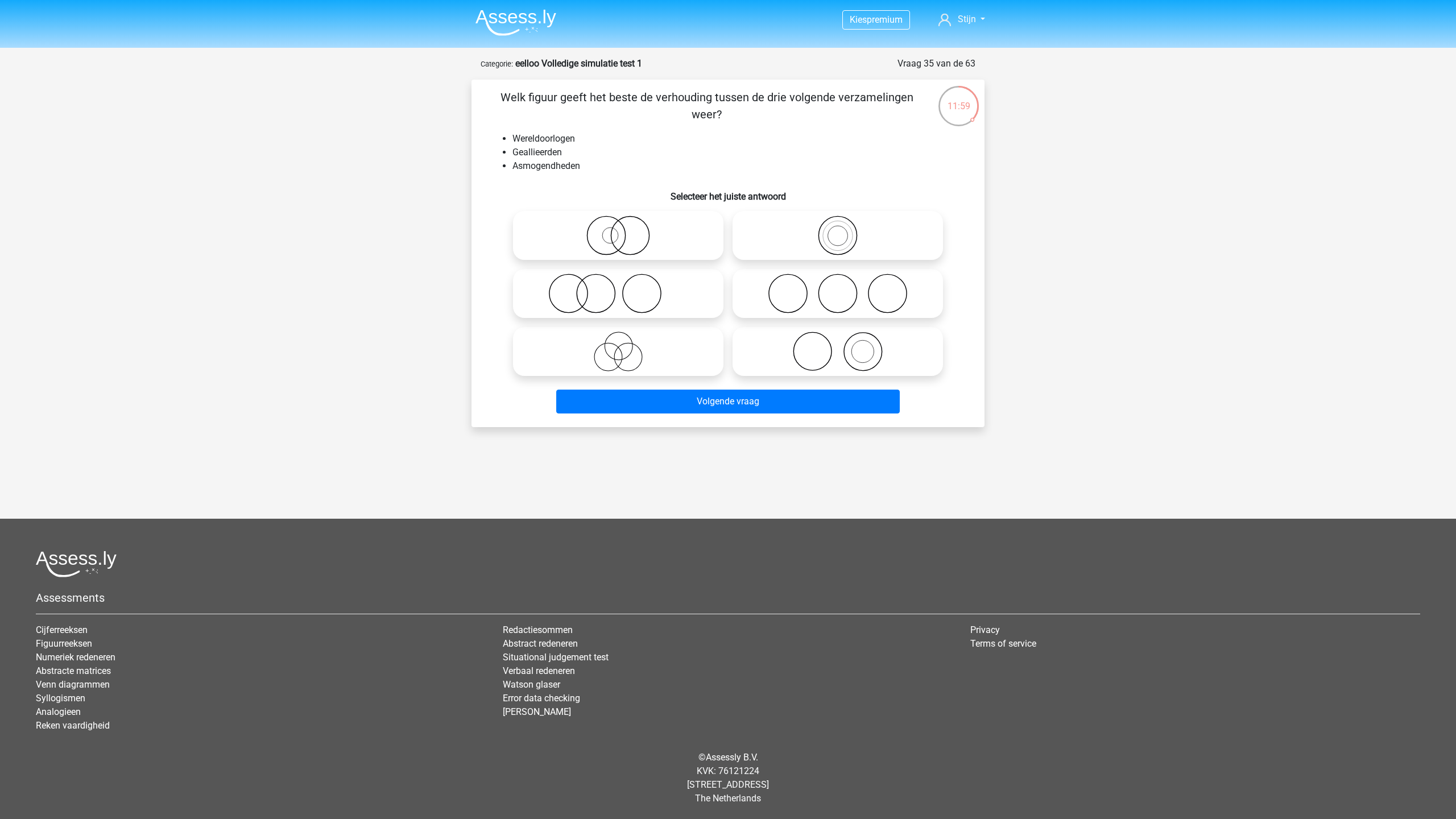
click at [615, 290] on icon at bounding box center [618, 294] width 202 height 40
click at [618, 288] on input "radio" at bounding box center [622, 284] width 7 height 7
radio input "true"
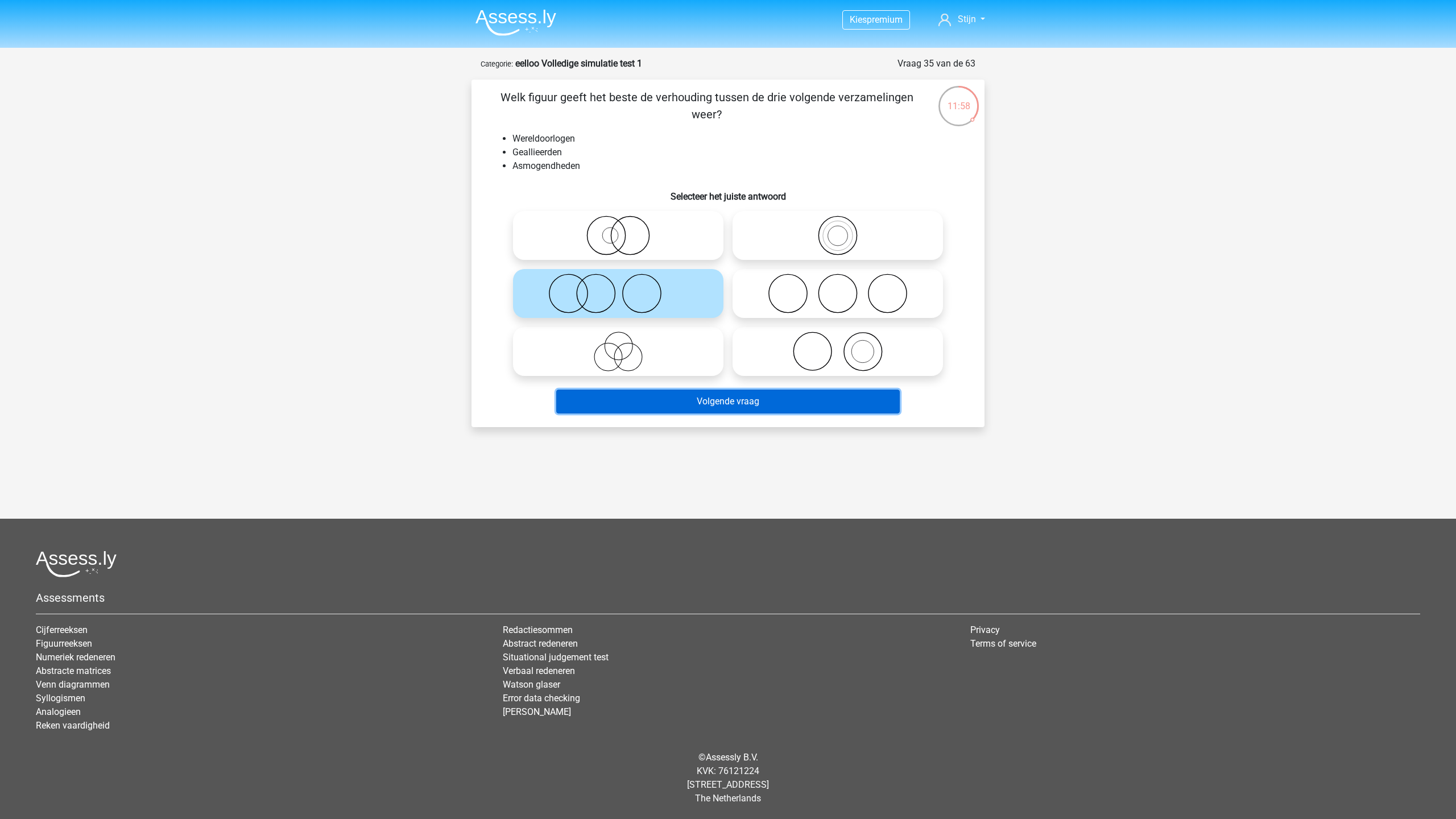
click at [746, 401] on button "Volgende vraag" at bounding box center [728, 401] width 344 height 24
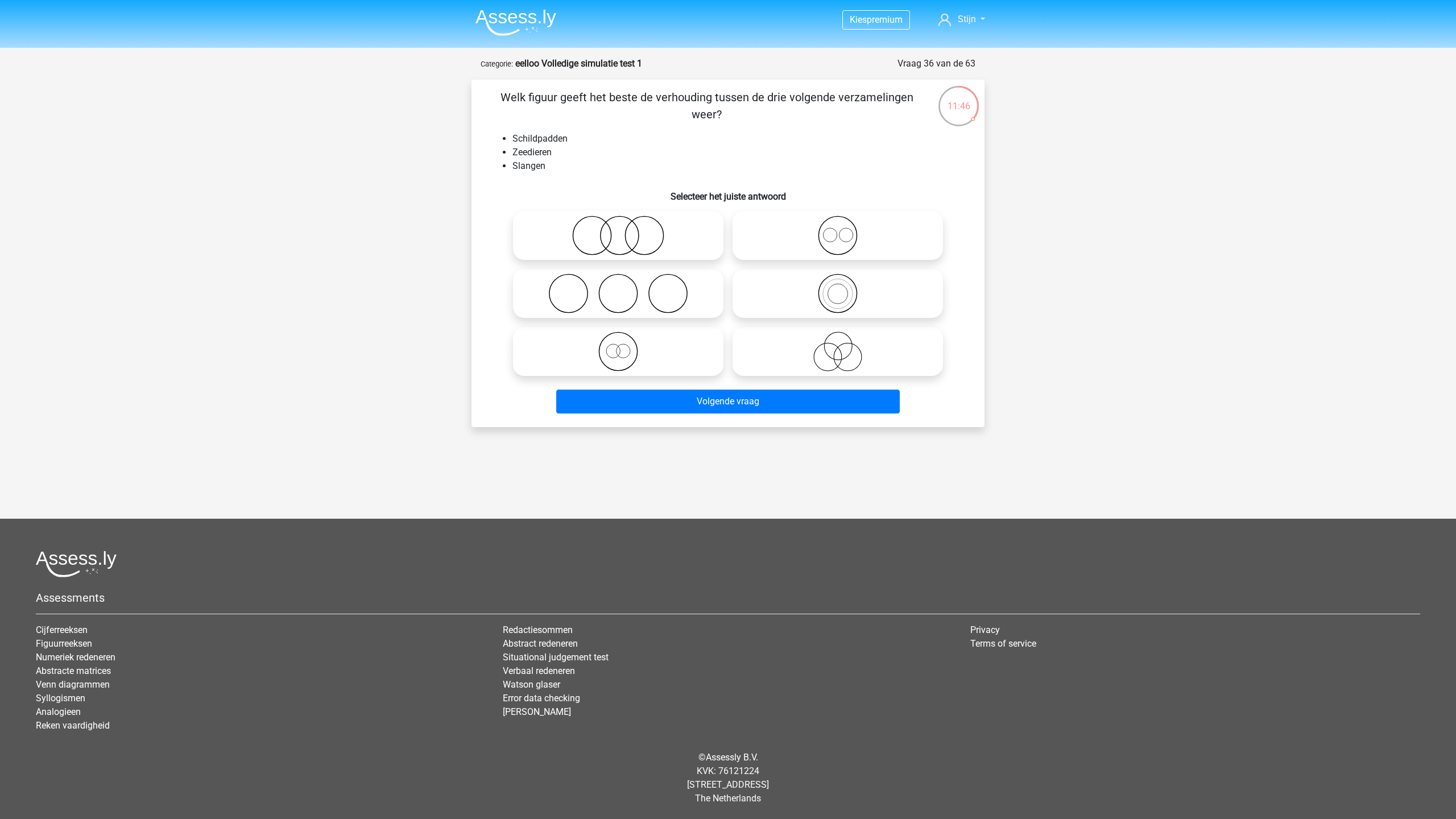
click at [620, 296] on icon at bounding box center [618, 294] width 202 height 40
click at [620, 288] on input "radio" at bounding box center [622, 284] width 7 height 7
radio input "true"
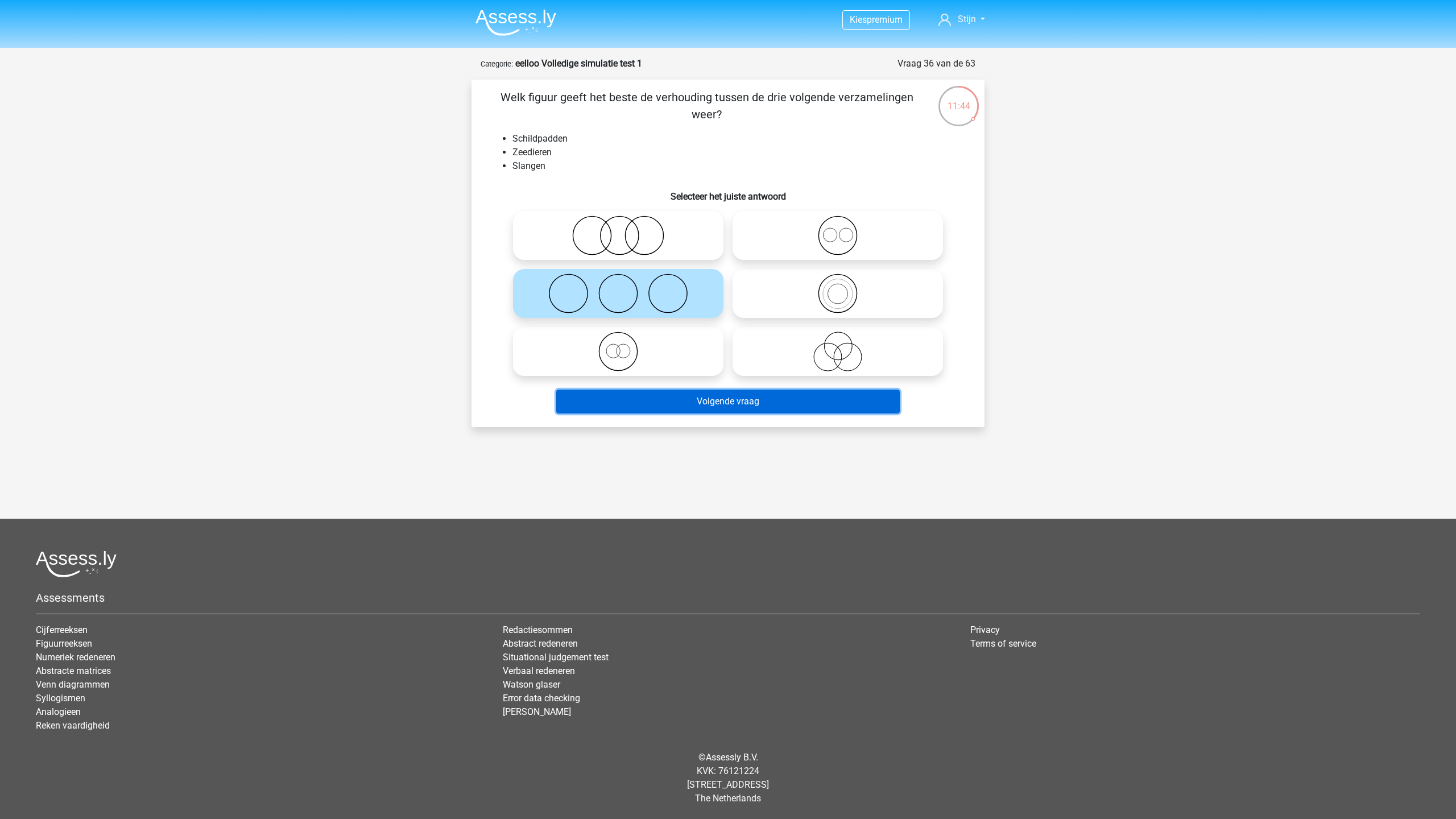
click at [649, 404] on button "Volgende vraag" at bounding box center [728, 401] width 344 height 24
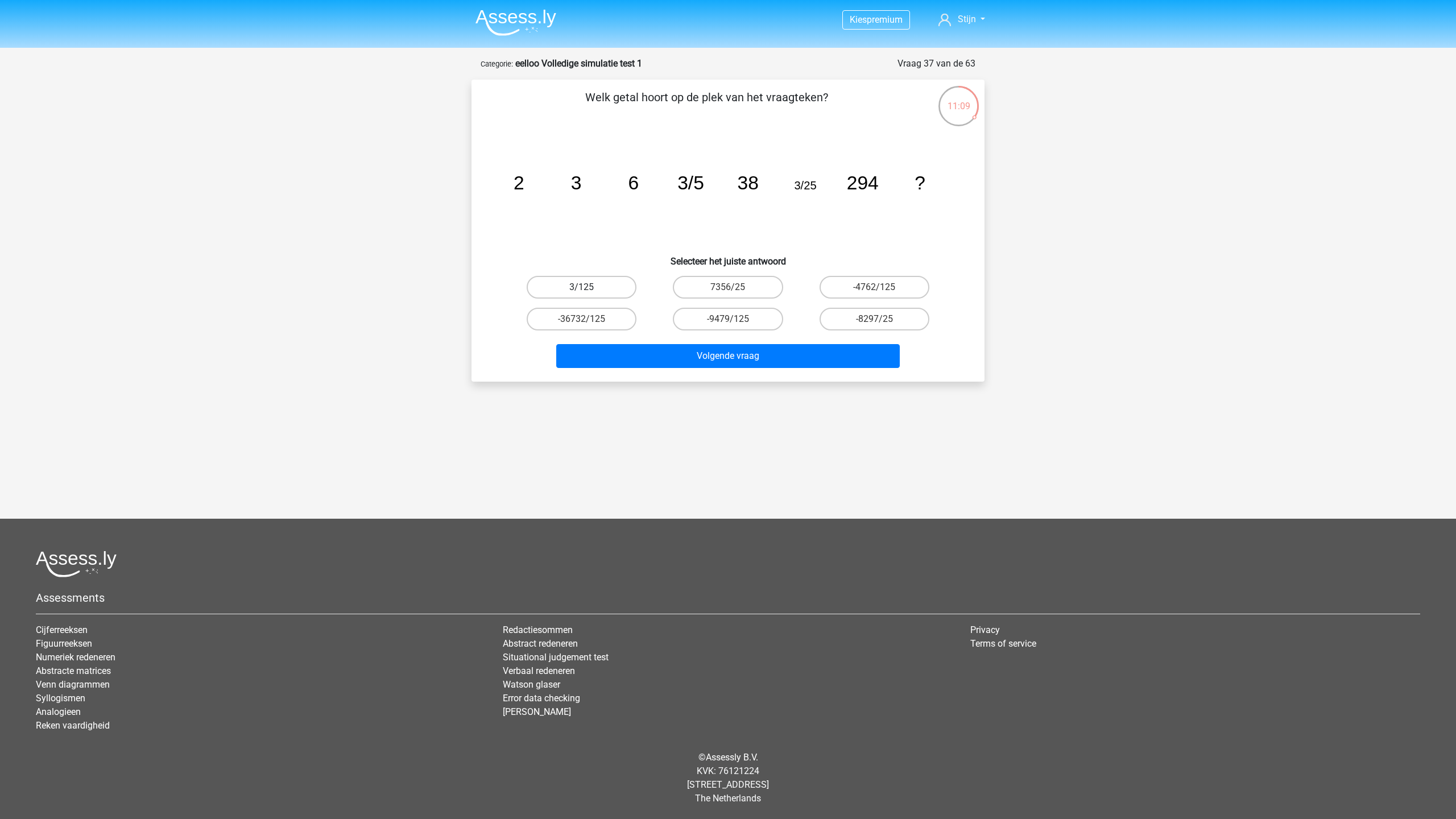
click at [568, 283] on label "3/125" at bounding box center [581, 288] width 110 height 23
click at [582, 287] on input "3/125" at bounding box center [585, 291] width 7 height 7
radio input "true"
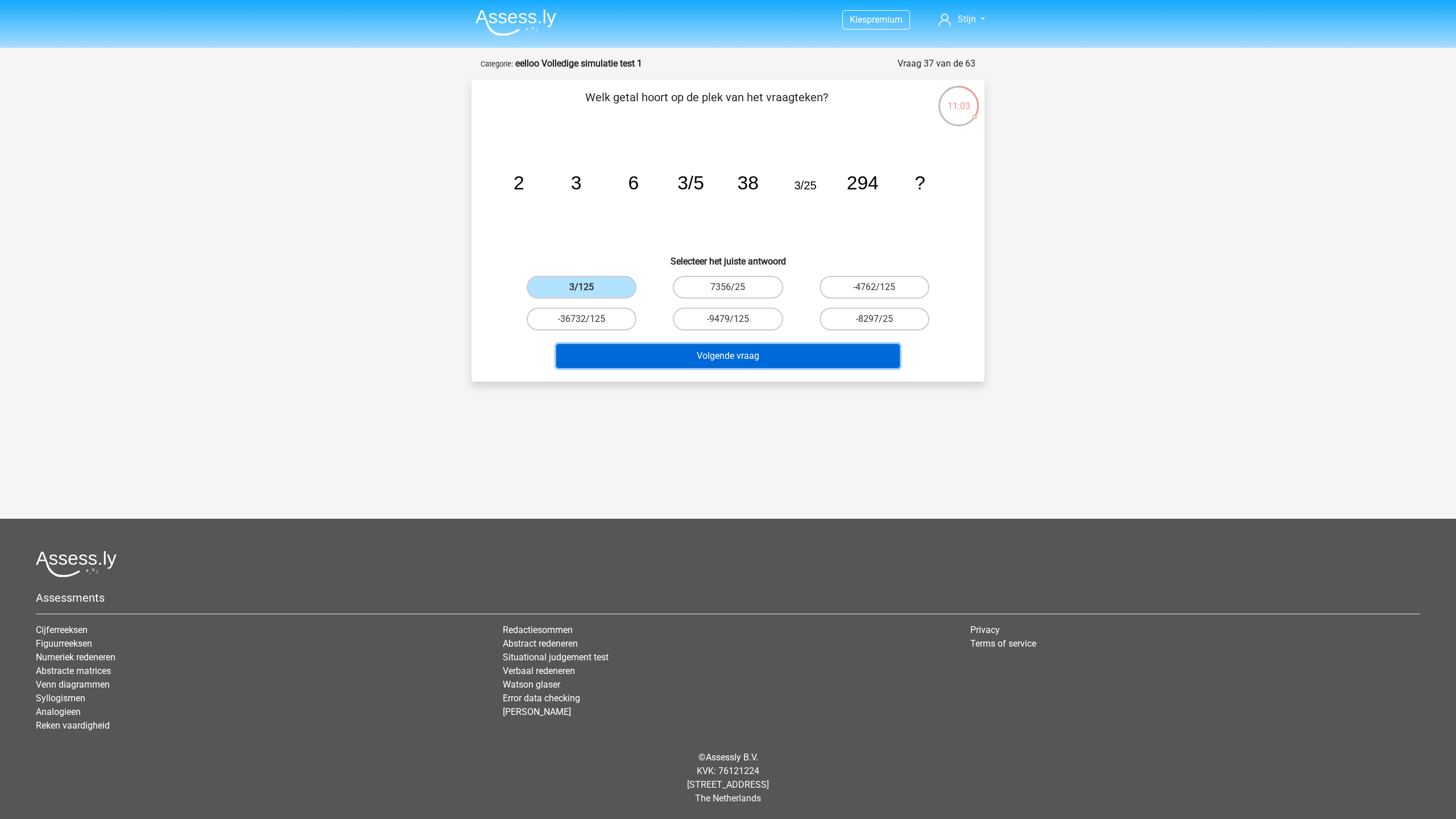
click at [700, 359] on button "Volgende vraag" at bounding box center [728, 355] width 344 height 24
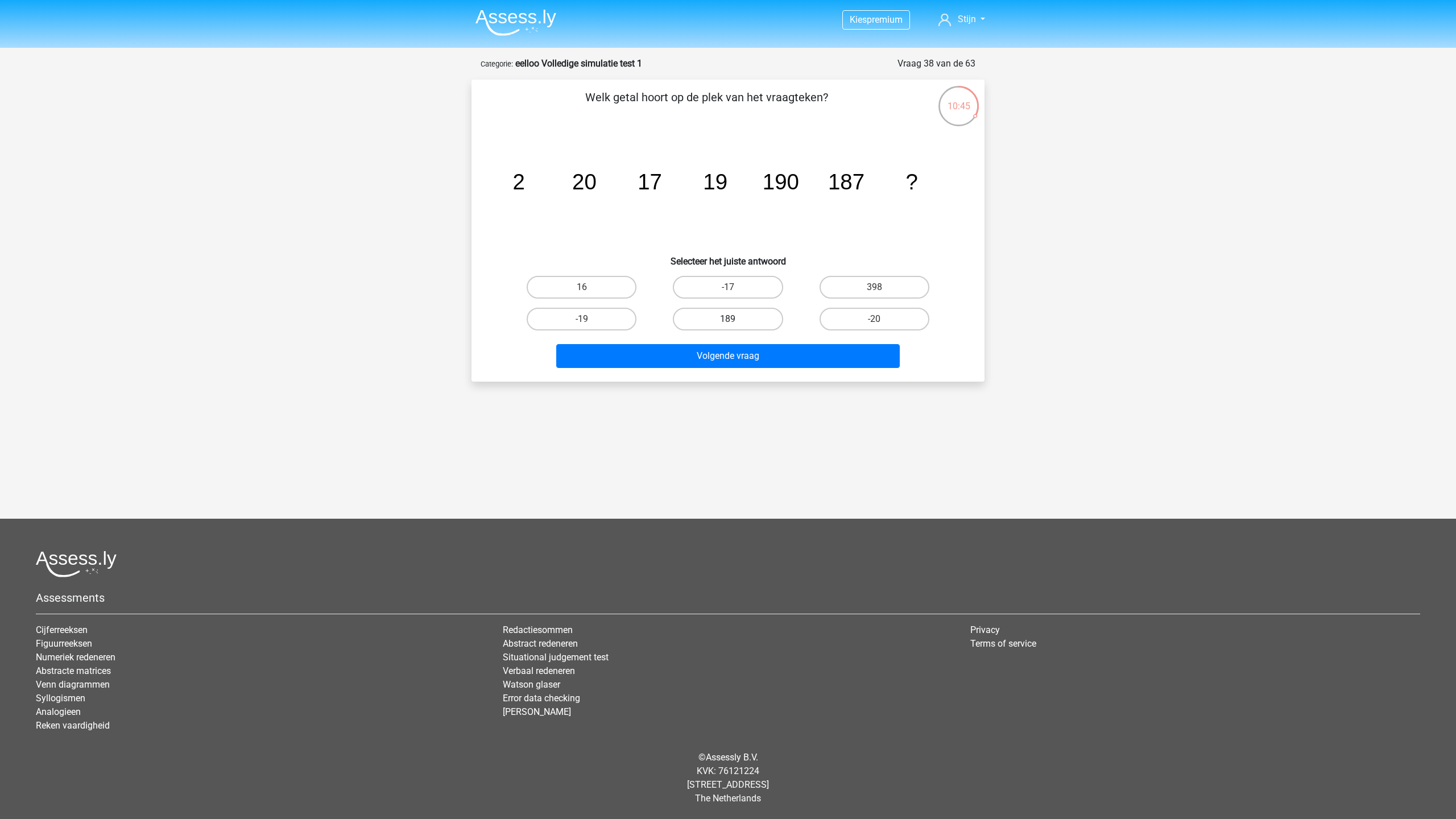
click at [694, 324] on label "189" at bounding box center [727, 319] width 110 height 23
click at [728, 324] on input "189" at bounding box center [731, 323] width 7 height 7
radio input "true"
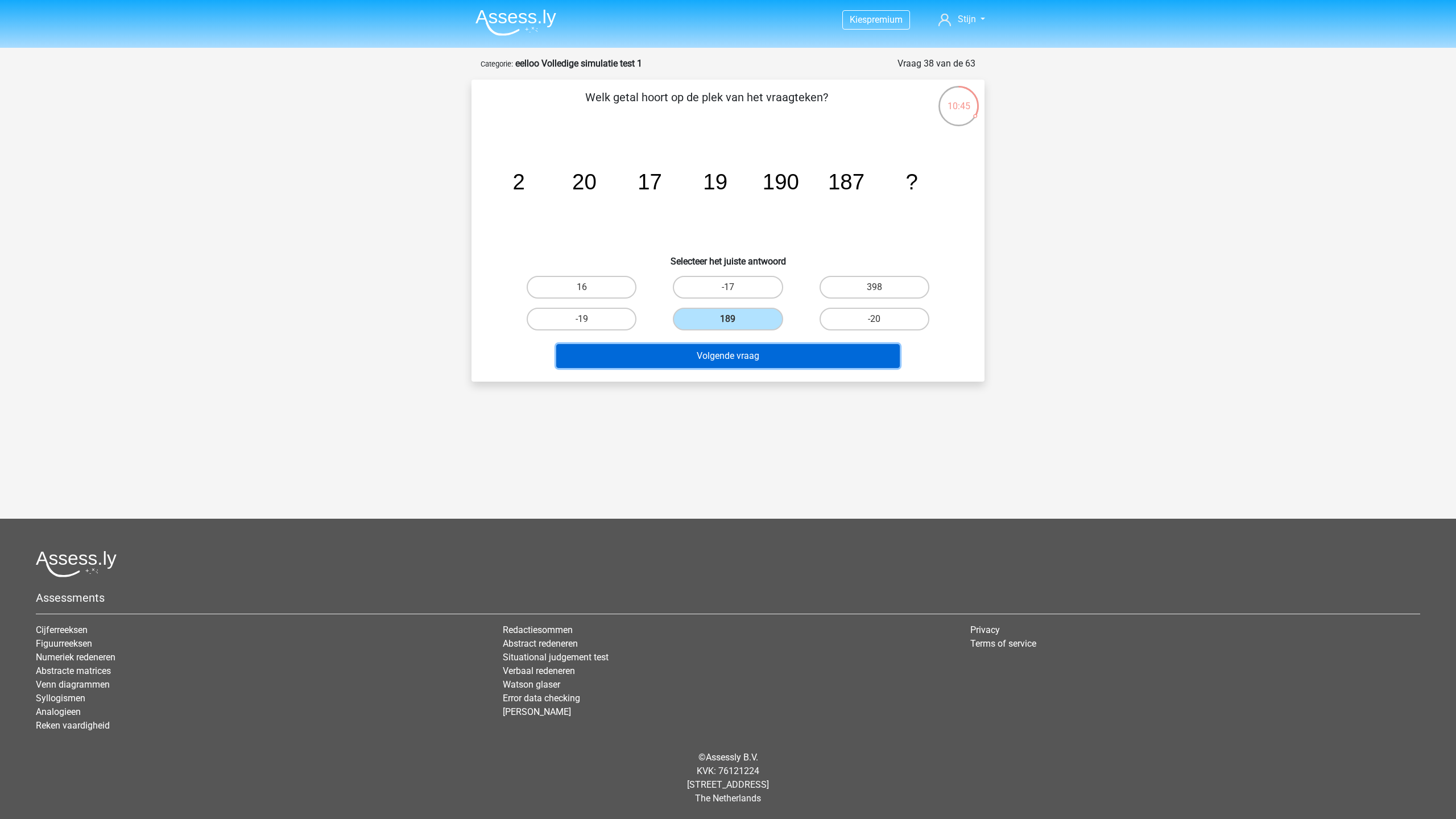
click at [702, 361] on button "Volgende vraag" at bounding box center [728, 355] width 344 height 24
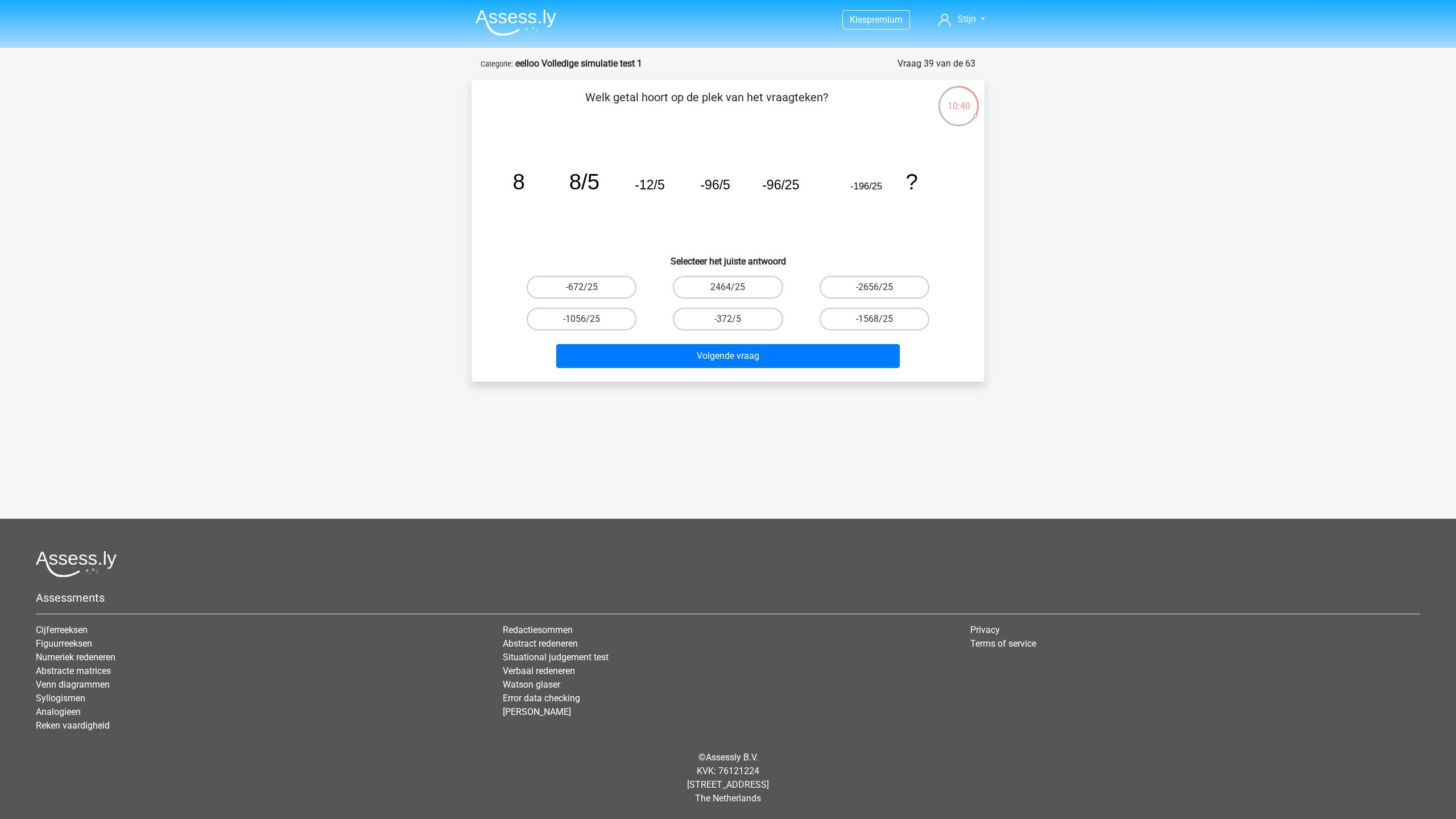
click at [734, 293] on input "2464/25" at bounding box center [731, 291] width 7 height 7
radio input "true"
drag, startPoint x: 842, startPoint y: 281, endPoint x: 839, endPoint y: 292, distance: 11.4
click at [841, 281] on label "-2656/25" at bounding box center [874, 288] width 110 height 23
click at [874, 287] on input "-2656/25" at bounding box center [878, 291] width 7 height 7
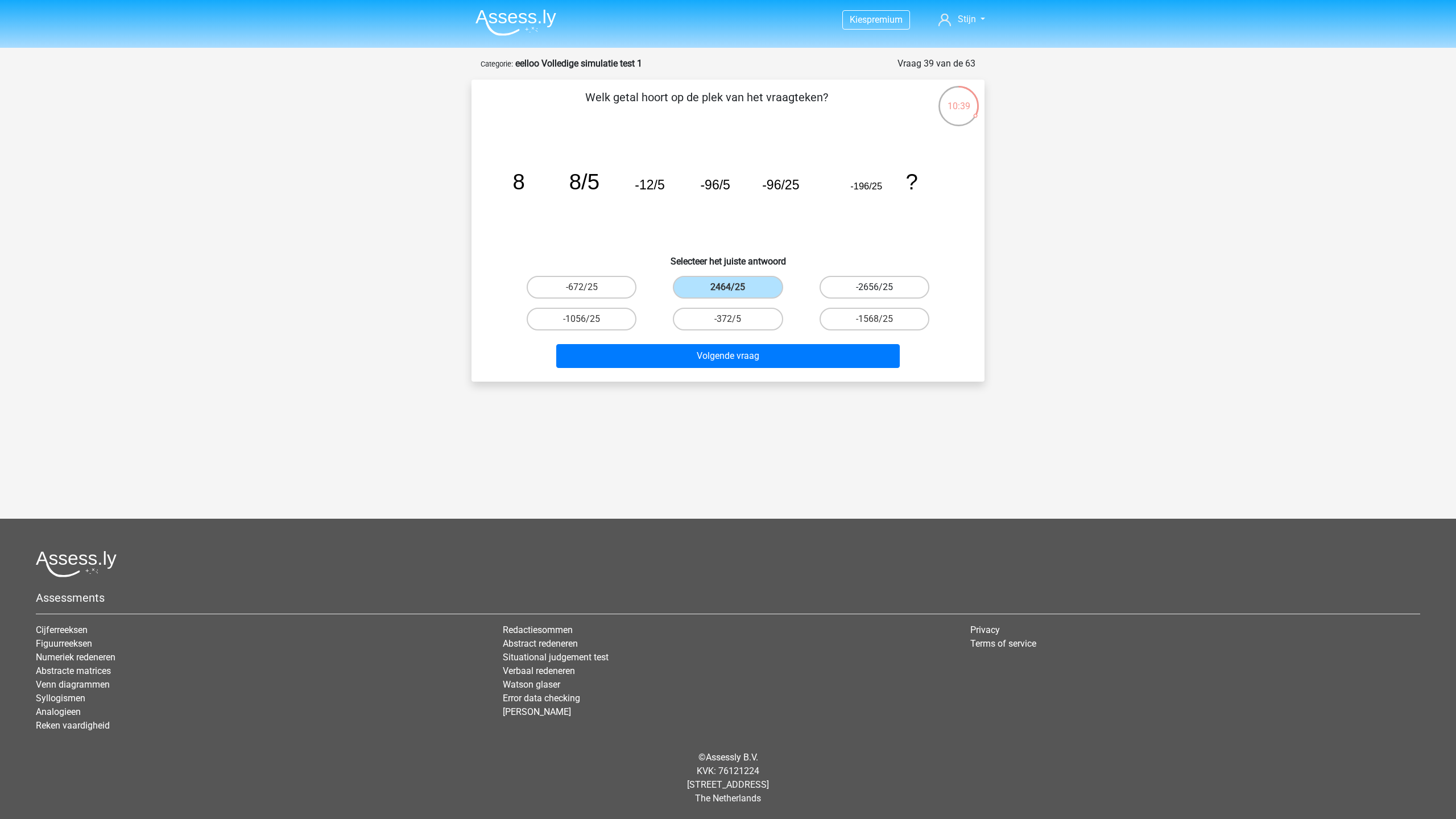
radio input "true"
click at [864, 314] on label "-1568/25" at bounding box center [874, 319] width 110 height 23
click at [874, 319] on input "-1568/25" at bounding box center [878, 323] width 7 height 7
radio input "true"
click at [592, 320] on label "-1056/25" at bounding box center [581, 319] width 110 height 23
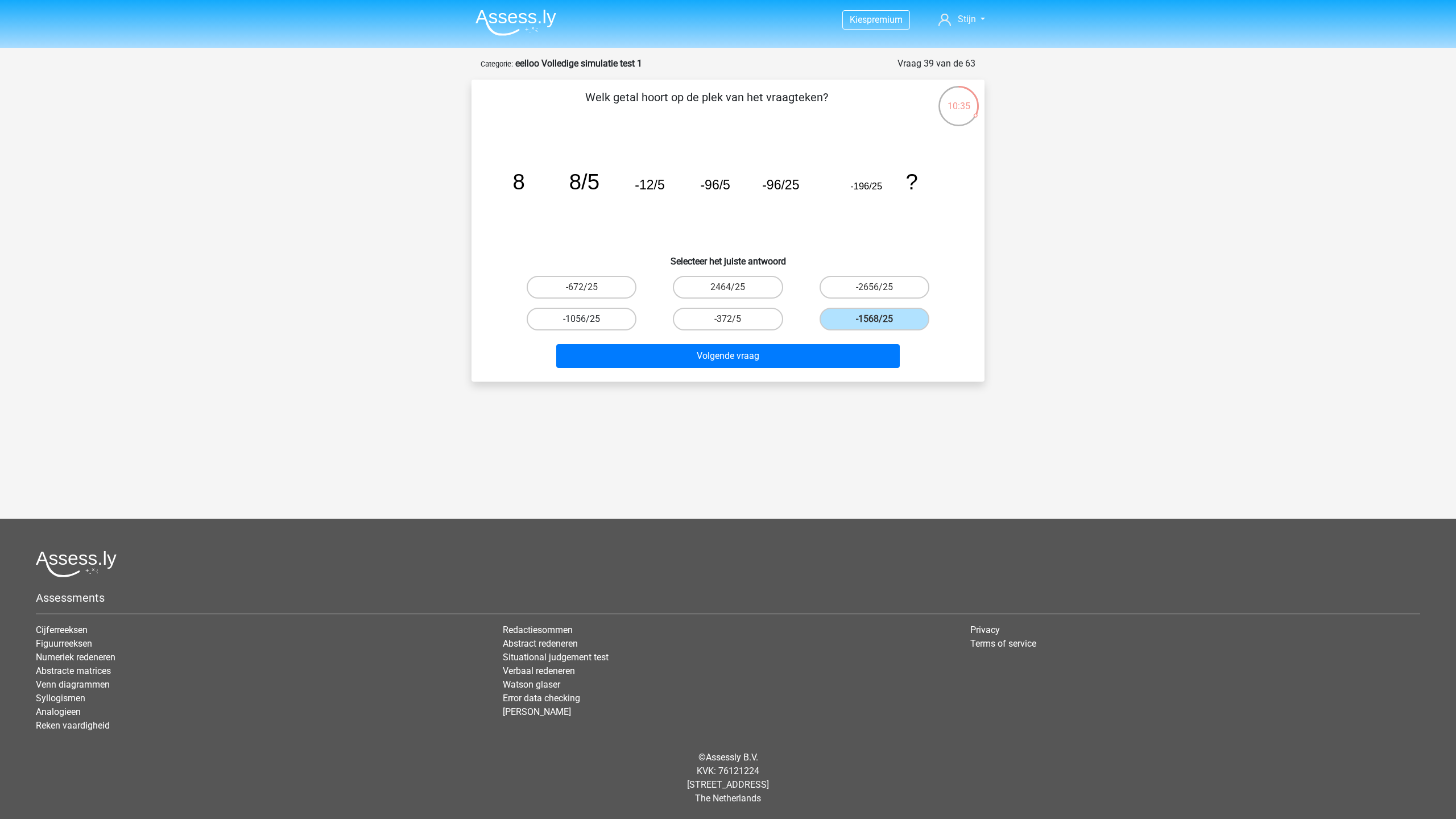
click at [589, 320] on input "-1056/25" at bounding box center [585, 323] width 7 height 7
radio input "true"
click at [881, 308] on label "-1568/25" at bounding box center [874, 319] width 110 height 23
click at [881, 319] on input "-1568/25" at bounding box center [878, 323] width 7 height 7
radio input "true"
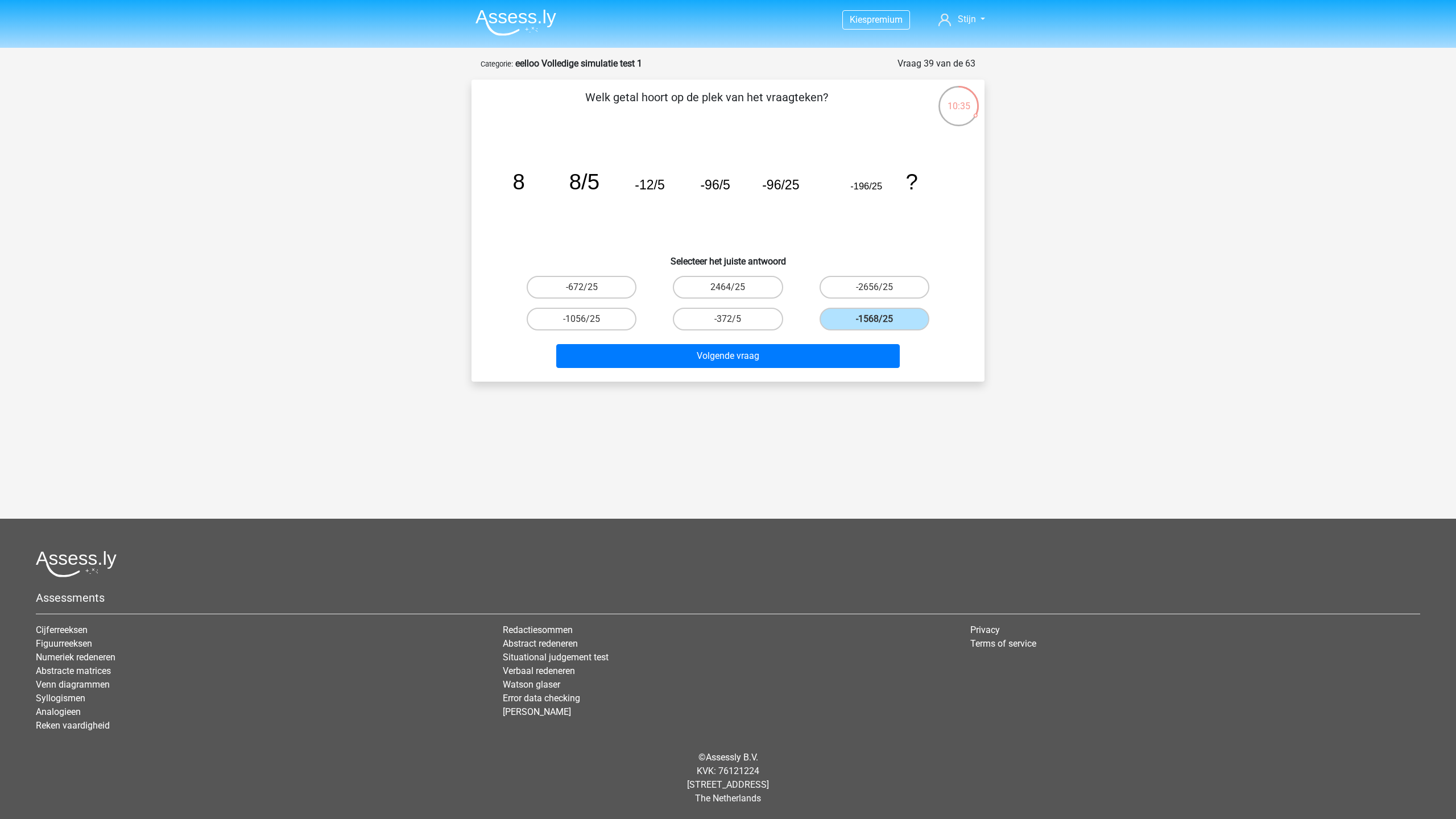
click at [874, 291] on input "-2656/25" at bounding box center [878, 291] width 7 height 7
radio input "true"
click at [599, 296] on label "-672/25" at bounding box center [581, 288] width 110 height 23
click at [589, 295] on input "-672/25" at bounding box center [585, 291] width 7 height 7
radio input "true"
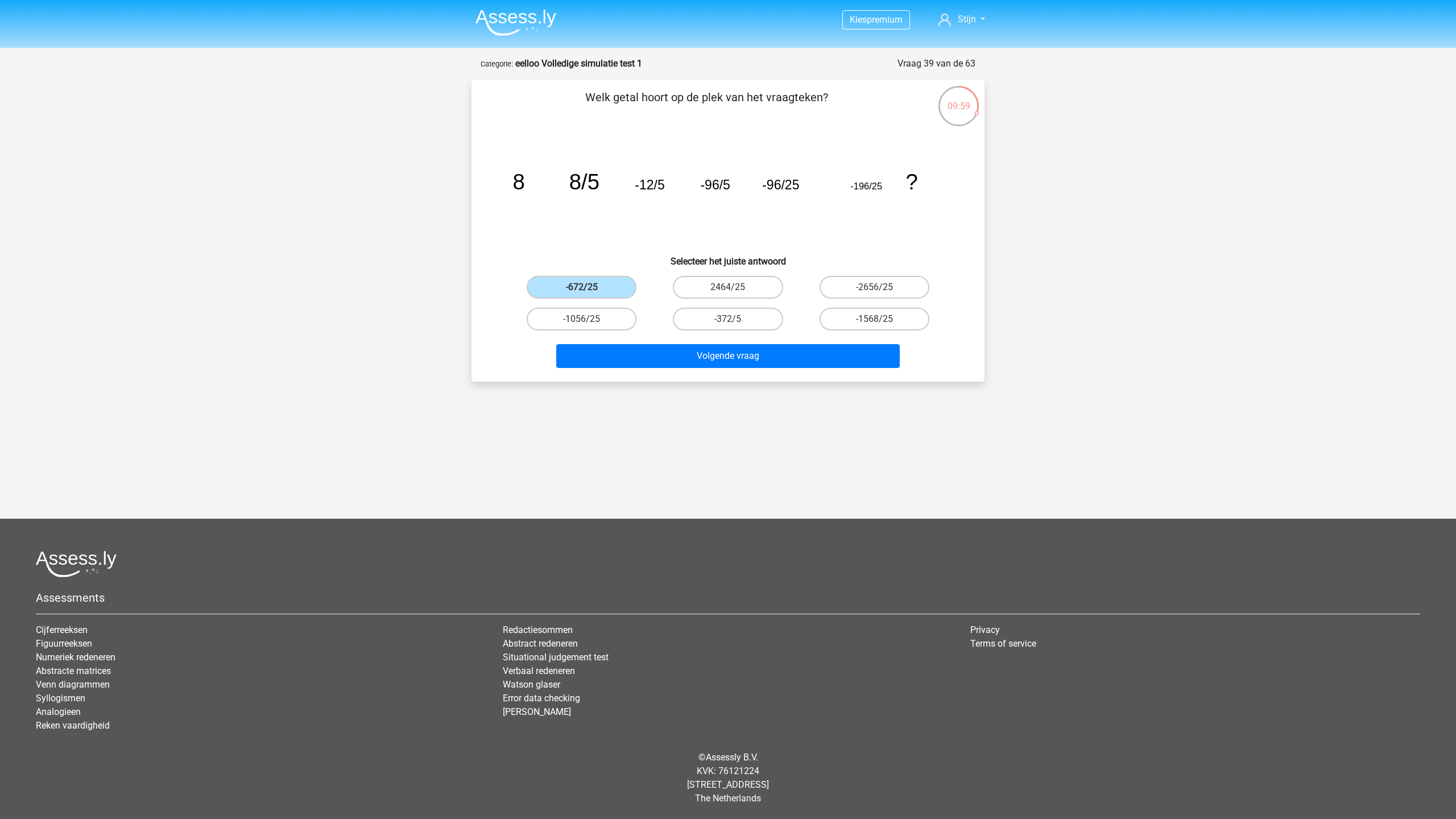
drag, startPoint x: 591, startPoint y: 327, endPoint x: 593, endPoint y: 334, distance: 7.3
click at [591, 326] on label "-1056/25" at bounding box center [581, 319] width 110 height 23
click at [589, 326] on input "-1056/25" at bounding box center [585, 323] width 7 height 7
radio input "true"
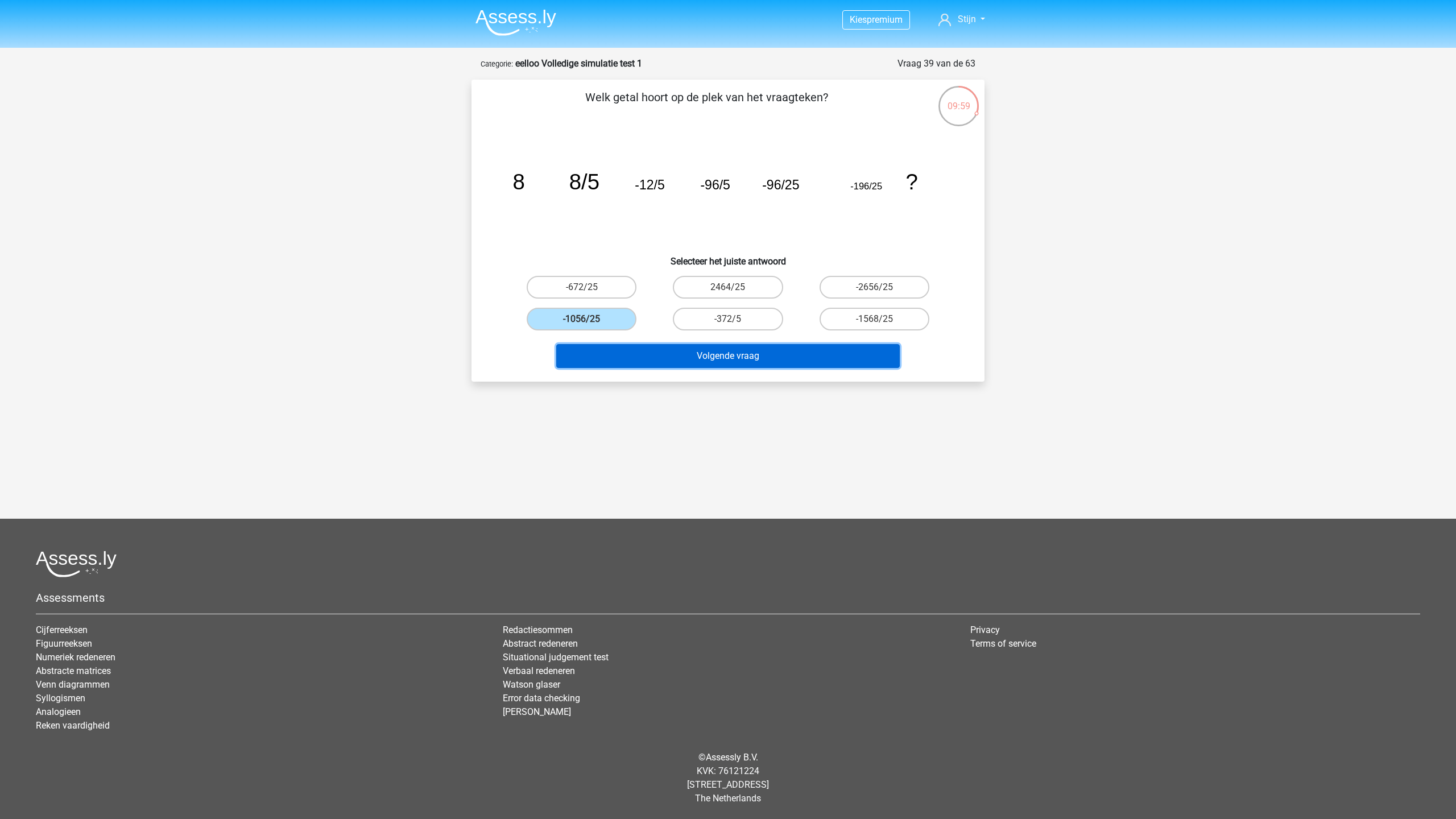
click at [604, 350] on button "Volgende vraag" at bounding box center [728, 355] width 344 height 24
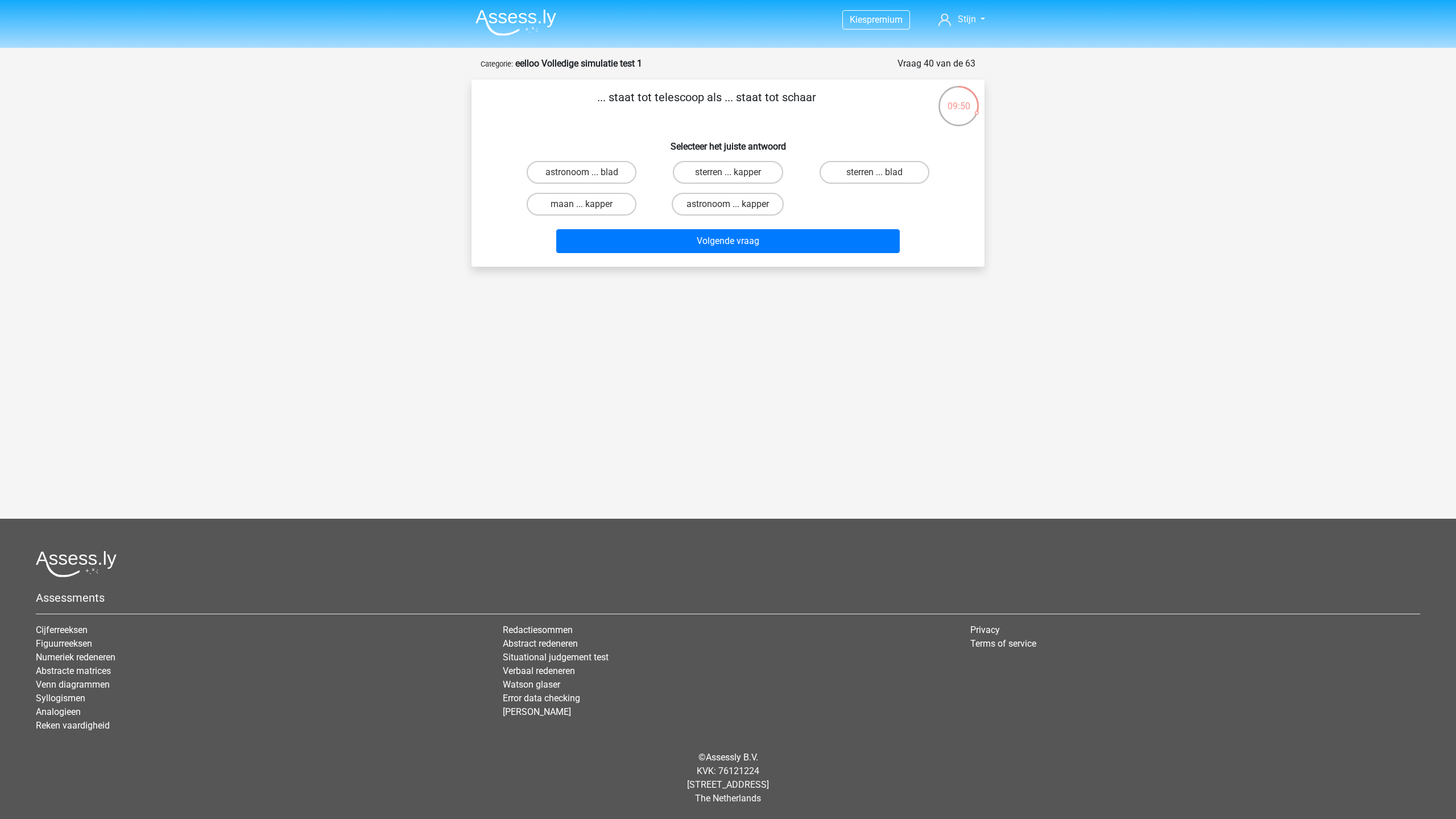
drag, startPoint x: 734, startPoint y: 202, endPoint x: 727, endPoint y: 269, distance: 67.4
click at [733, 204] on div "astronoom ... kapper" at bounding box center [728, 204] width 137 height 23
click at [728, 205] on input "astronoom ... kapper" at bounding box center [731, 208] width 7 height 7
radio input "true"
click at [725, 242] on button "Volgende vraag" at bounding box center [728, 241] width 344 height 24
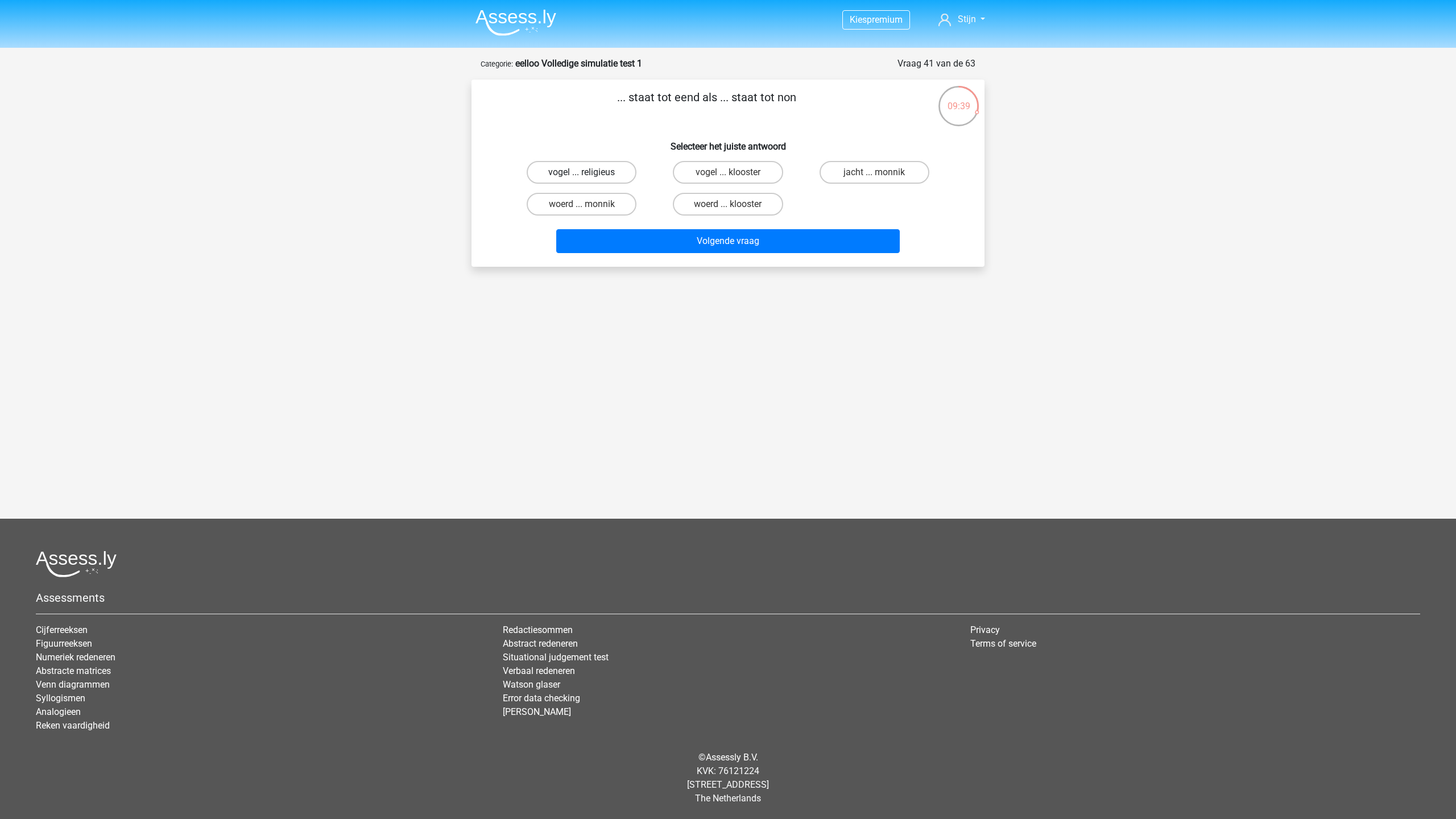
click at [614, 167] on label "vogel ... religieus" at bounding box center [581, 173] width 110 height 23
click at [589, 173] on input "vogel ... religieus" at bounding box center [585, 176] width 7 height 7
radio input "true"
click at [625, 238] on button "Volgende vraag" at bounding box center [728, 241] width 344 height 24
click at [601, 174] on label "dichtheid ... euro" at bounding box center [581, 173] width 110 height 23
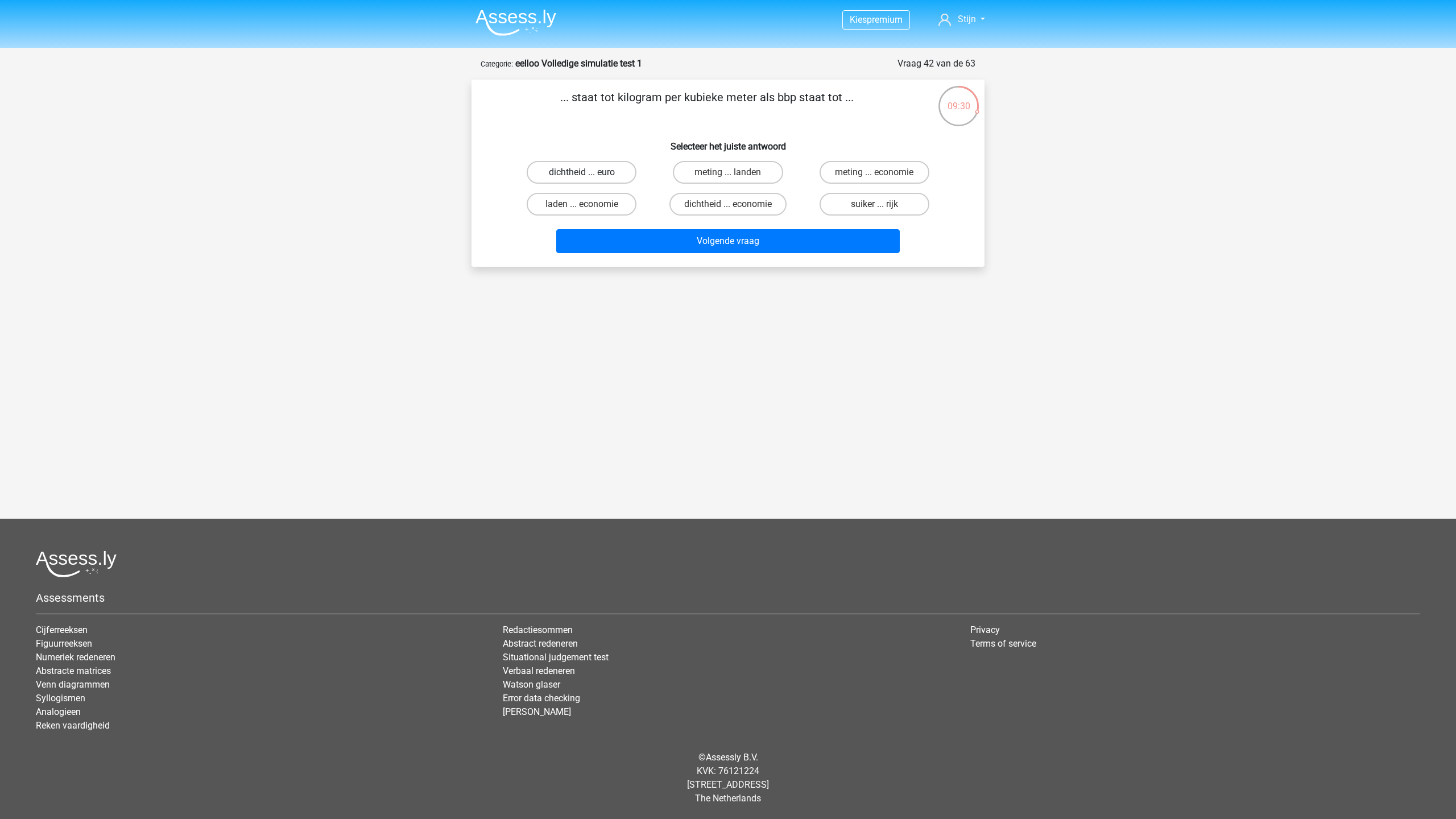
click at [589, 174] on input "dichtheid ... euro" at bounding box center [585, 176] width 7 height 7
radio input "true"
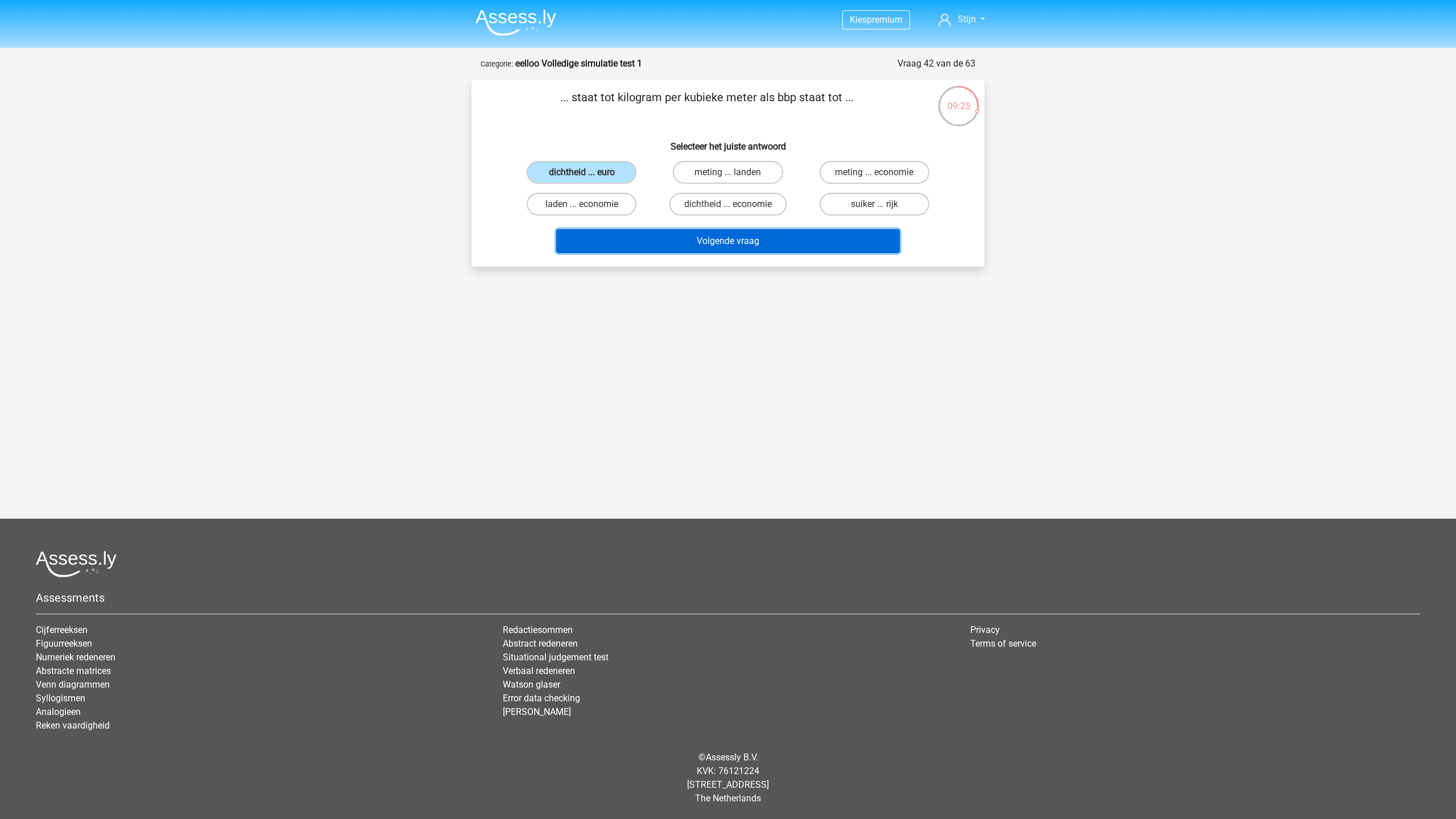
click at [634, 235] on button "Volgende vraag" at bounding box center [728, 241] width 344 height 24
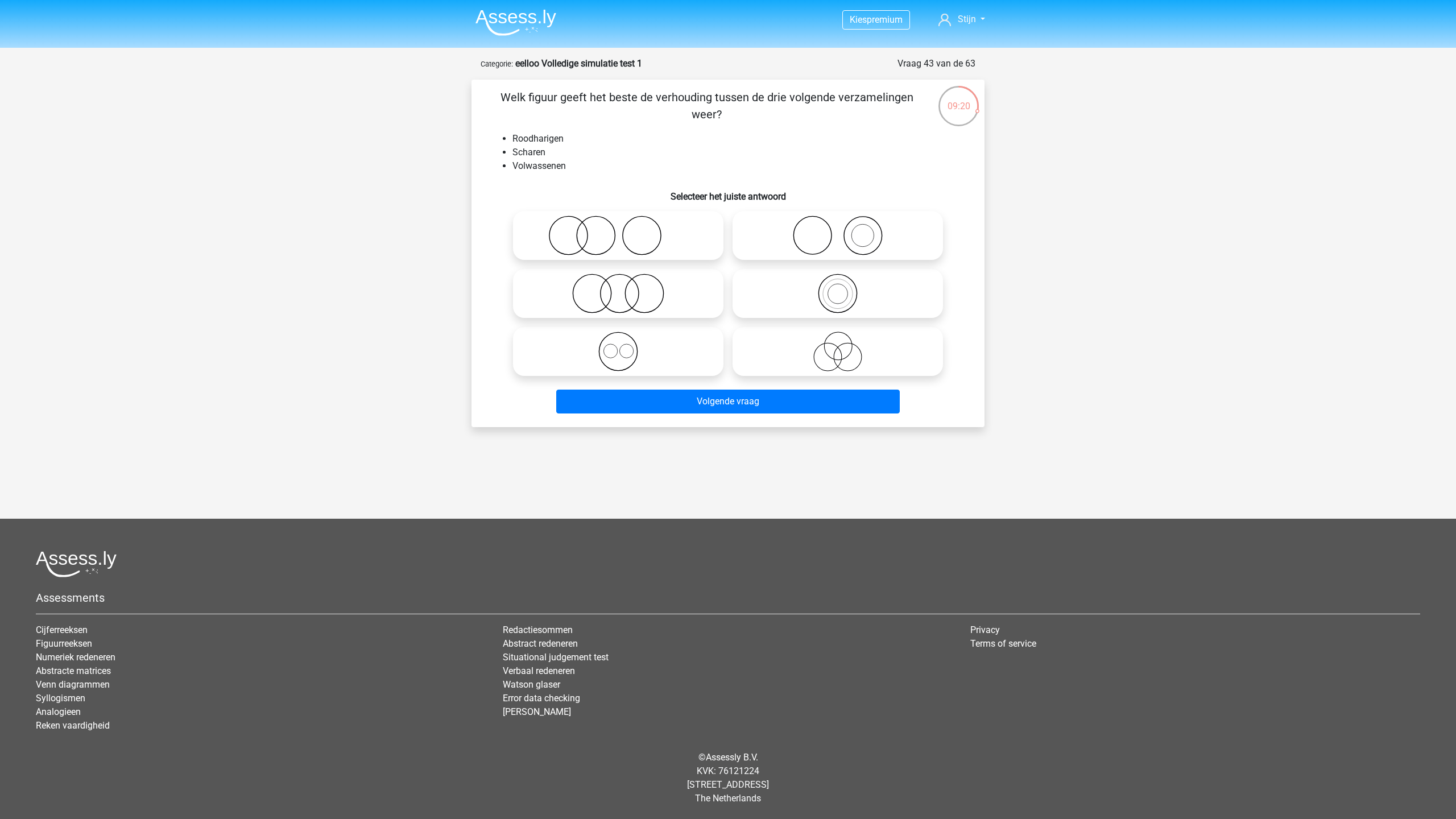
click at [602, 239] on icon at bounding box center [618, 235] width 202 height 40
click at [618, 230] on input "radio" at bounding box center [622, 226] width 7 height 7
radio input "true"
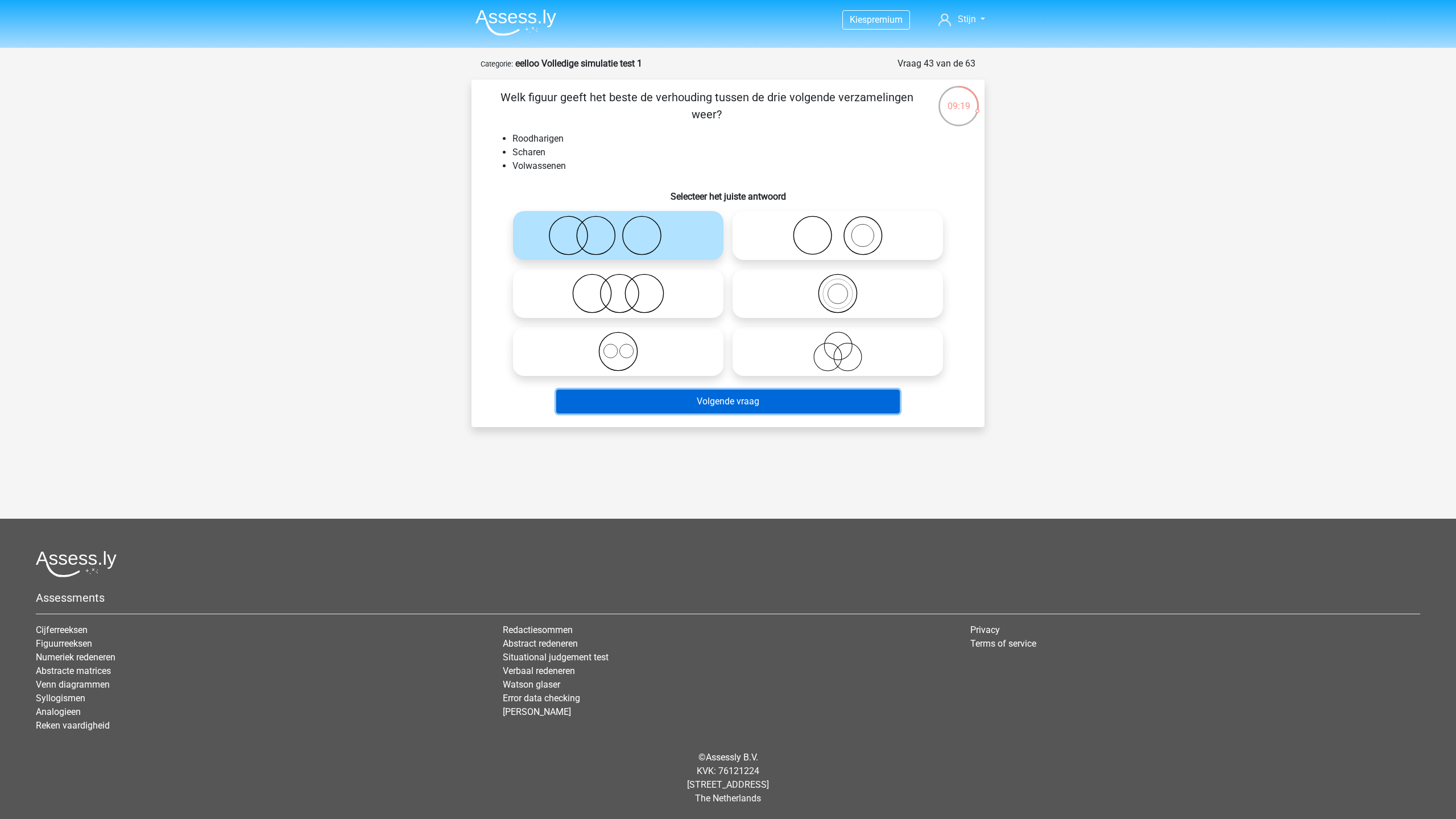
click at [692, 406] on button "Volgende vraag" at bounding box center [728, 401] width 344 height 24
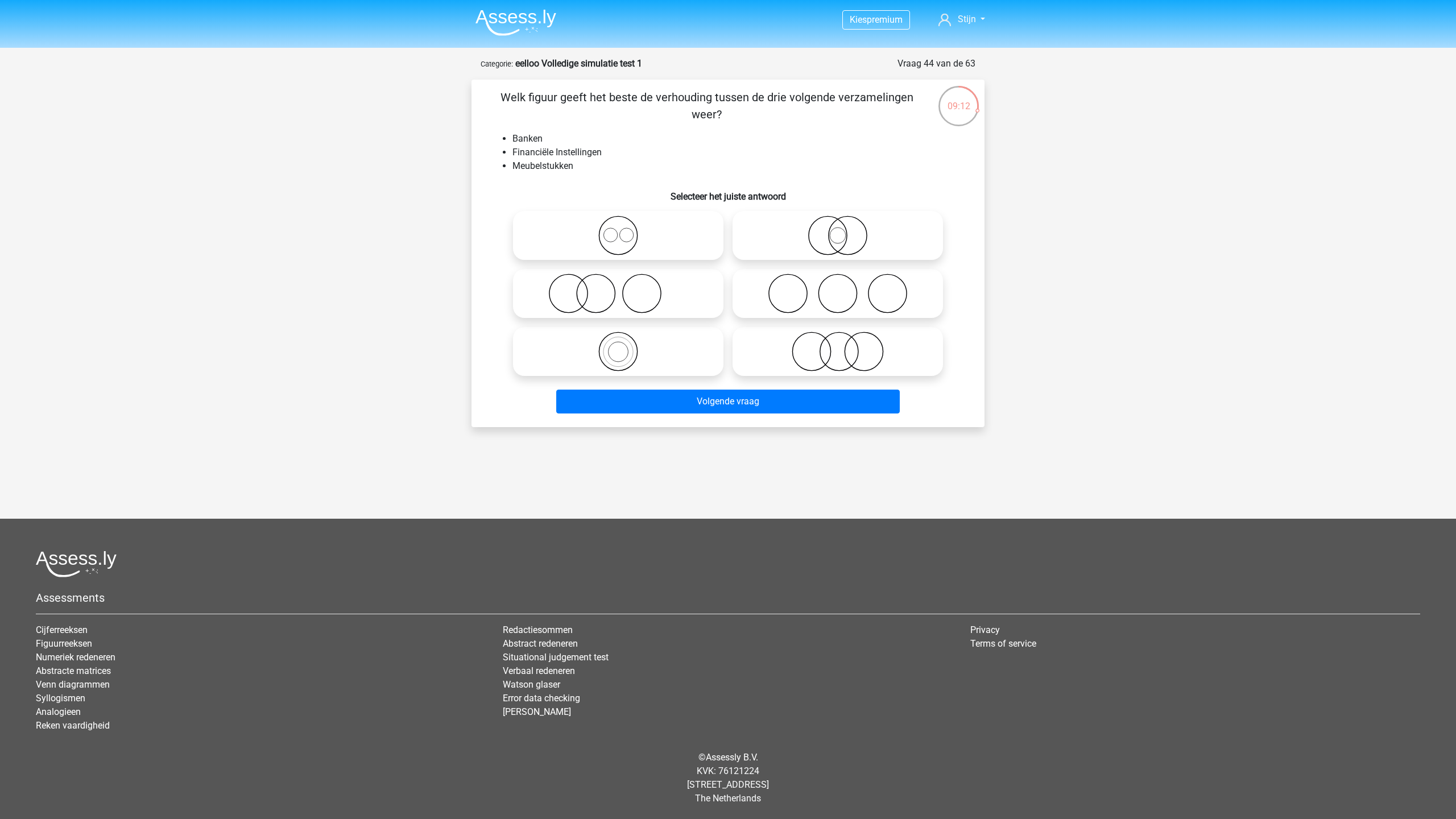
click at [610, 296] on icon at bounding box center [618, 294] width 202 height 40
click at [618, 288] on input "radio" at bounding box center [622, 284] width 7 height 7
radio input "true"
click at [871, 339] on icon at bounding box center [837, 352] width 202 height 40
click at [845, 339] on input "radio" at bounding box center [842, 342] width 7 height 7
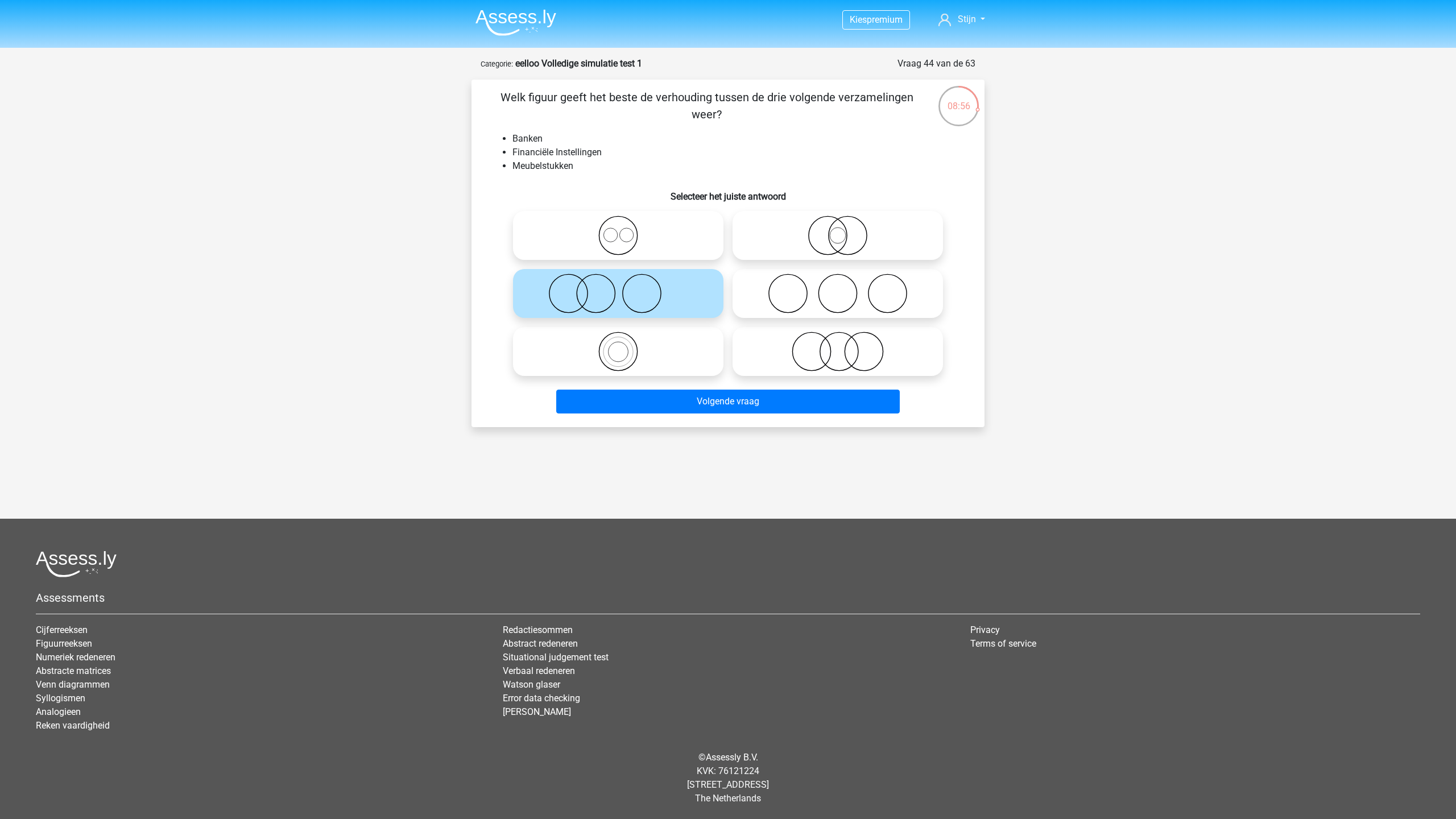
radio input "true"
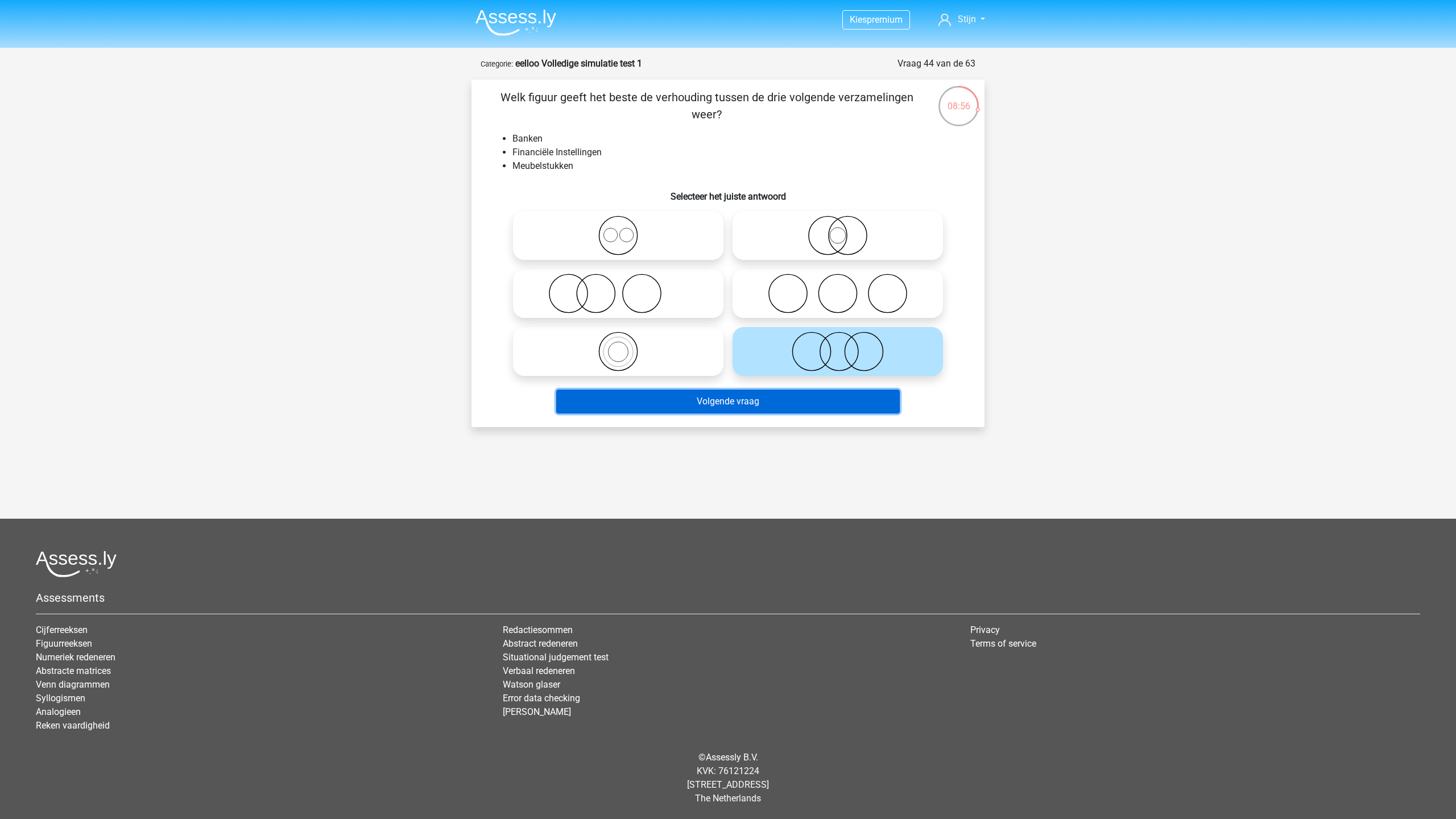
click at [771, 412] on button "Volgende vraag" at bounding box center [728, 401] width 344 height 24
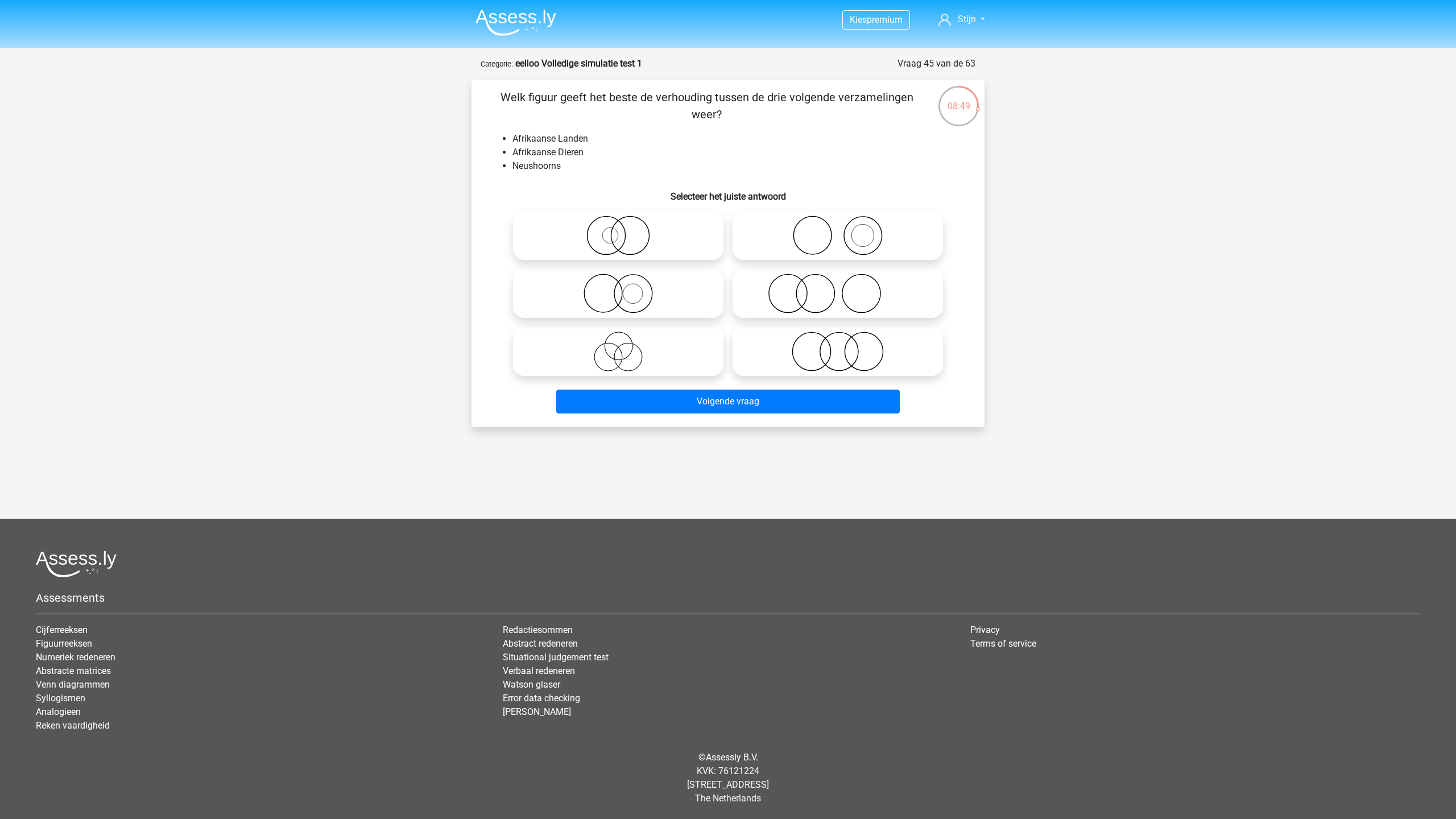
drag, startPoint x: 595, startPoint y: 231, endPoint x: 596, endPoint y: 253, distance: 22.0
click at [596, 235] on icon at bounding box center [618, 235] width 202 height 40
click at [618, 230] on input "radio" at bounding box center [622, 226] width 7 height 7
radio input "true"
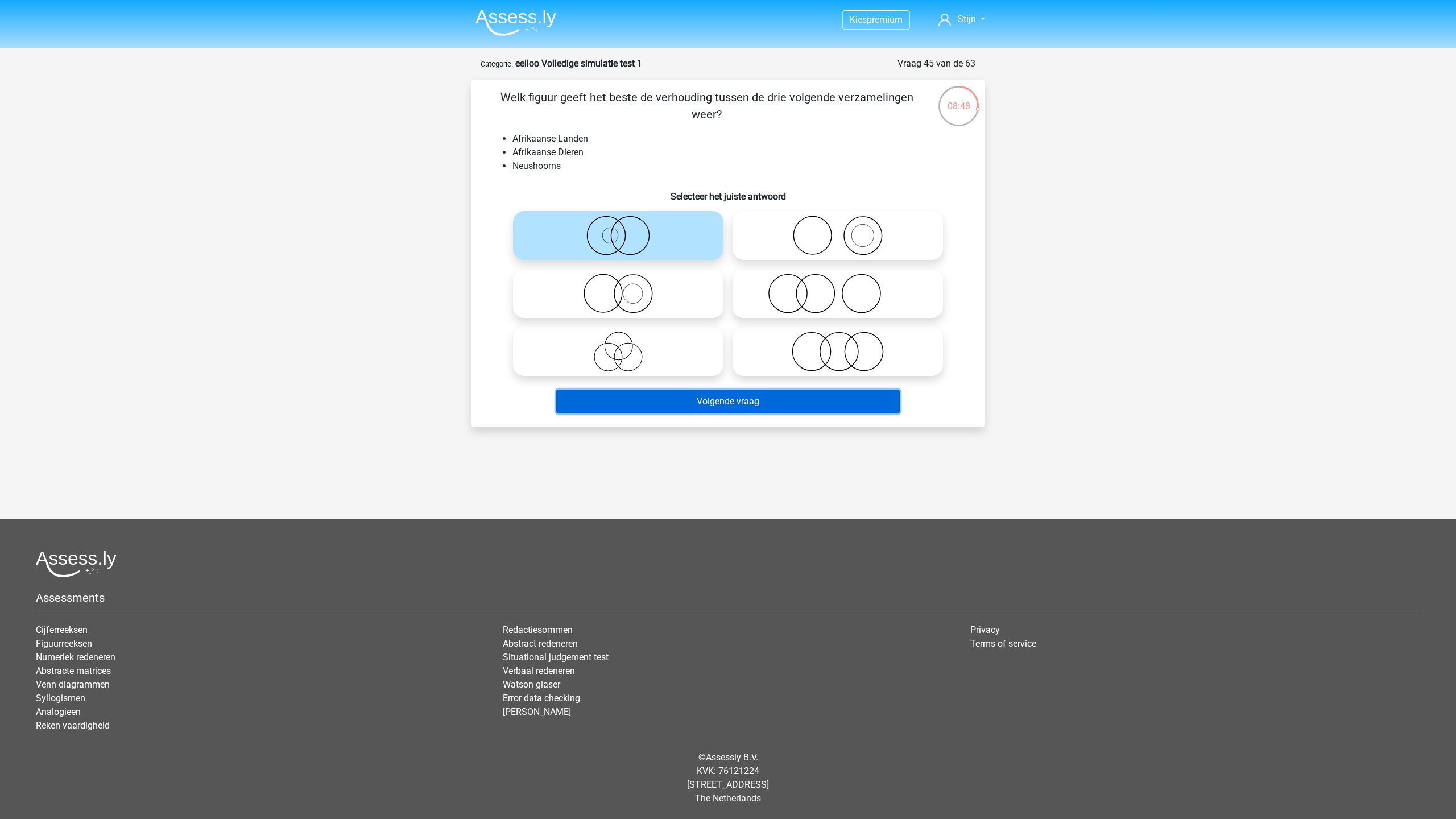
click at [676, 410] on button "Volgende vraag" at bounding box center [728, 401] width 344 height 24
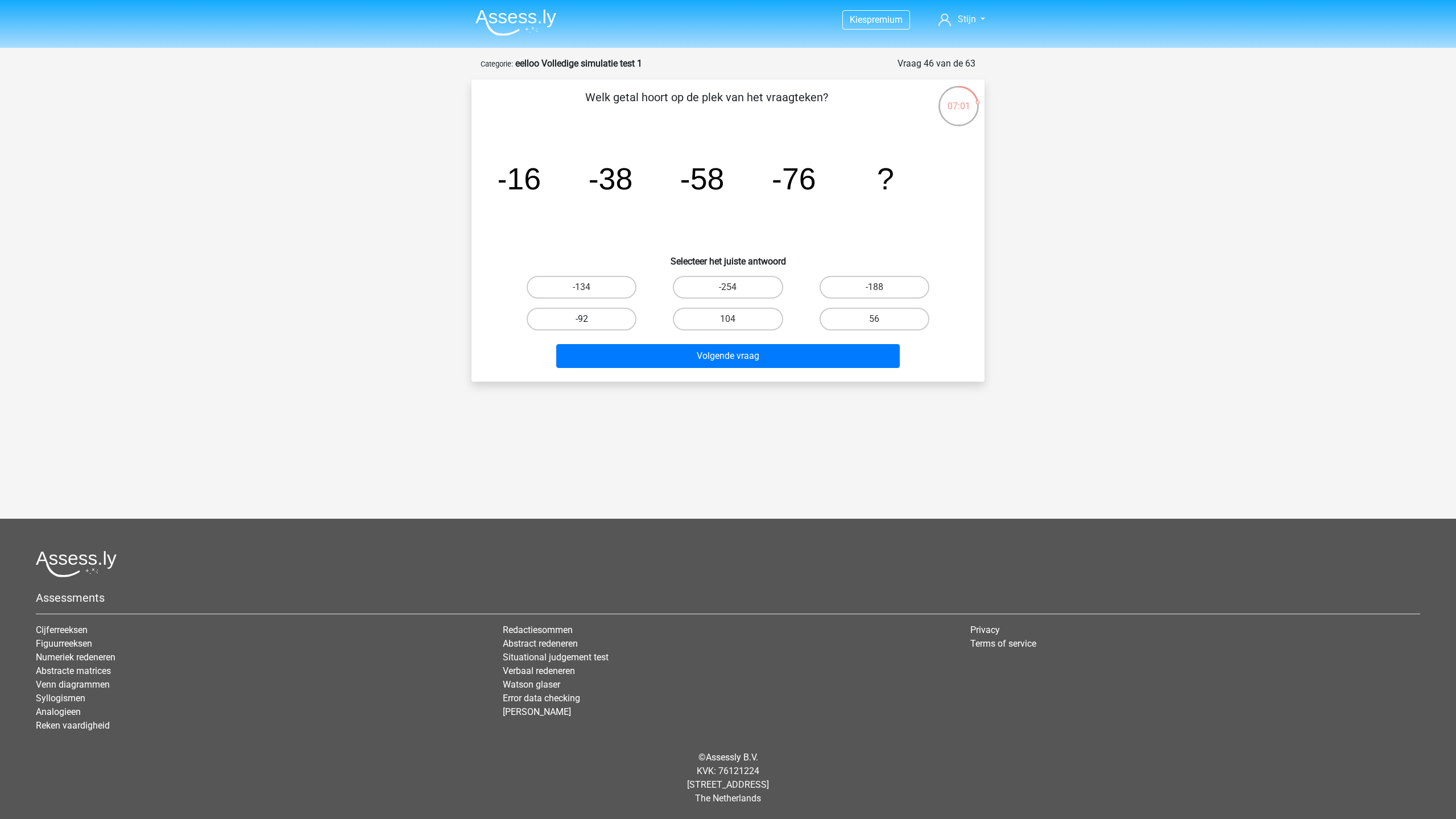
click at [564, 323] on label "-92" at bounding box center [581, 319] width 110 height 23
click at [582, 323] on input "-92" at bounding box center [585, 323] width 7 height 7
radio input "true"
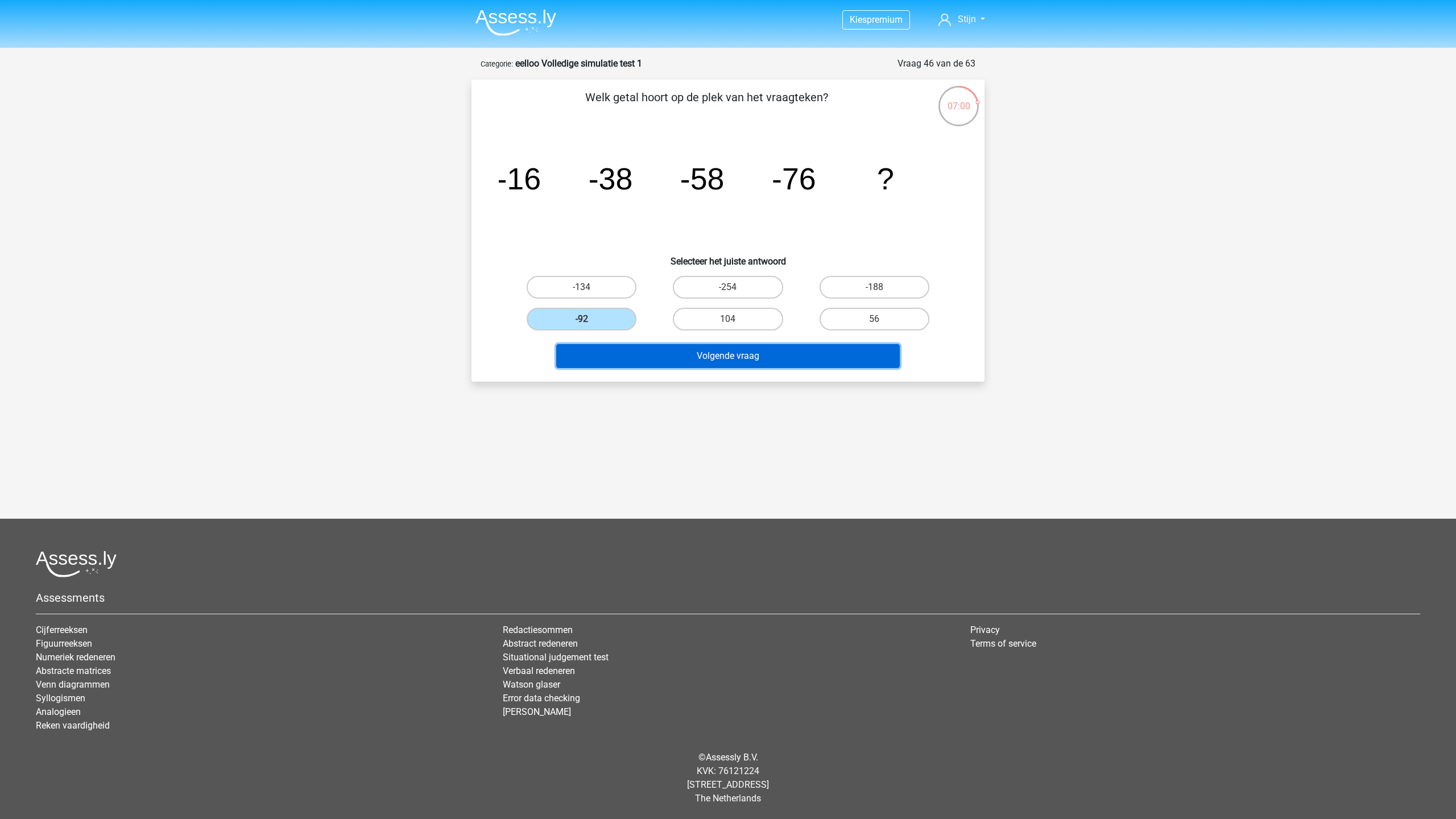
click at [604, 354] on button "Volgende vraag" at bounding box center [728, 355] width 344 height 24
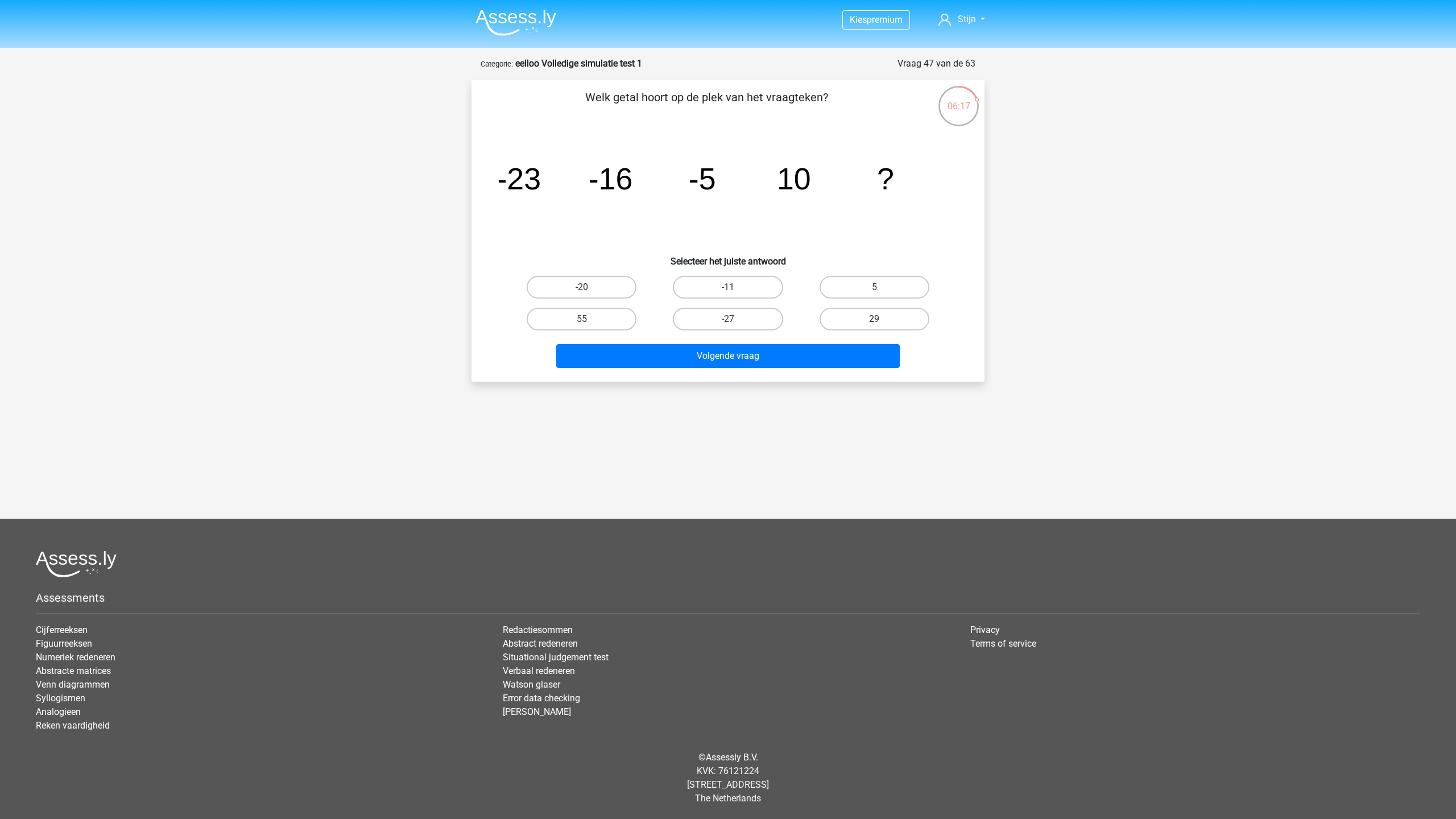
click at [882, 322] on label "29" at bounding box center [874, 319] width 110 height 23
click at [881, 322] on input "29" at bounding box center [878, 323] width 7 height 7
radio input "true"
click at [822, 377] on div "Welk getal hoort op de plek van het vraagteken? image/svg+xml -23 -16 -5 10 ? S…" at bounding box center [728, 231] width 513 height 302
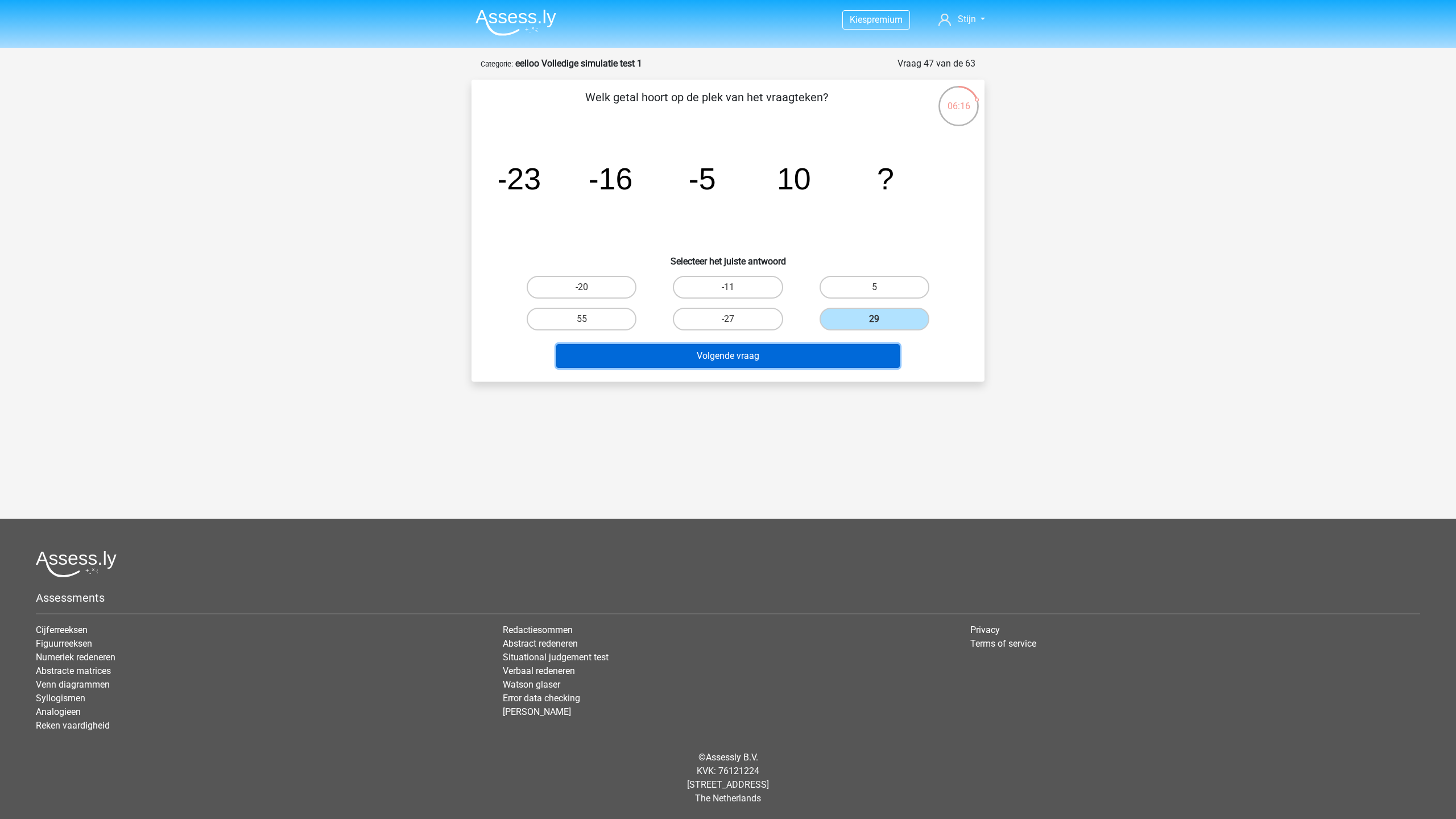
click at [829, 357] on button "Volgende vraag" at bounding box center [728, 355] width 344 height 24
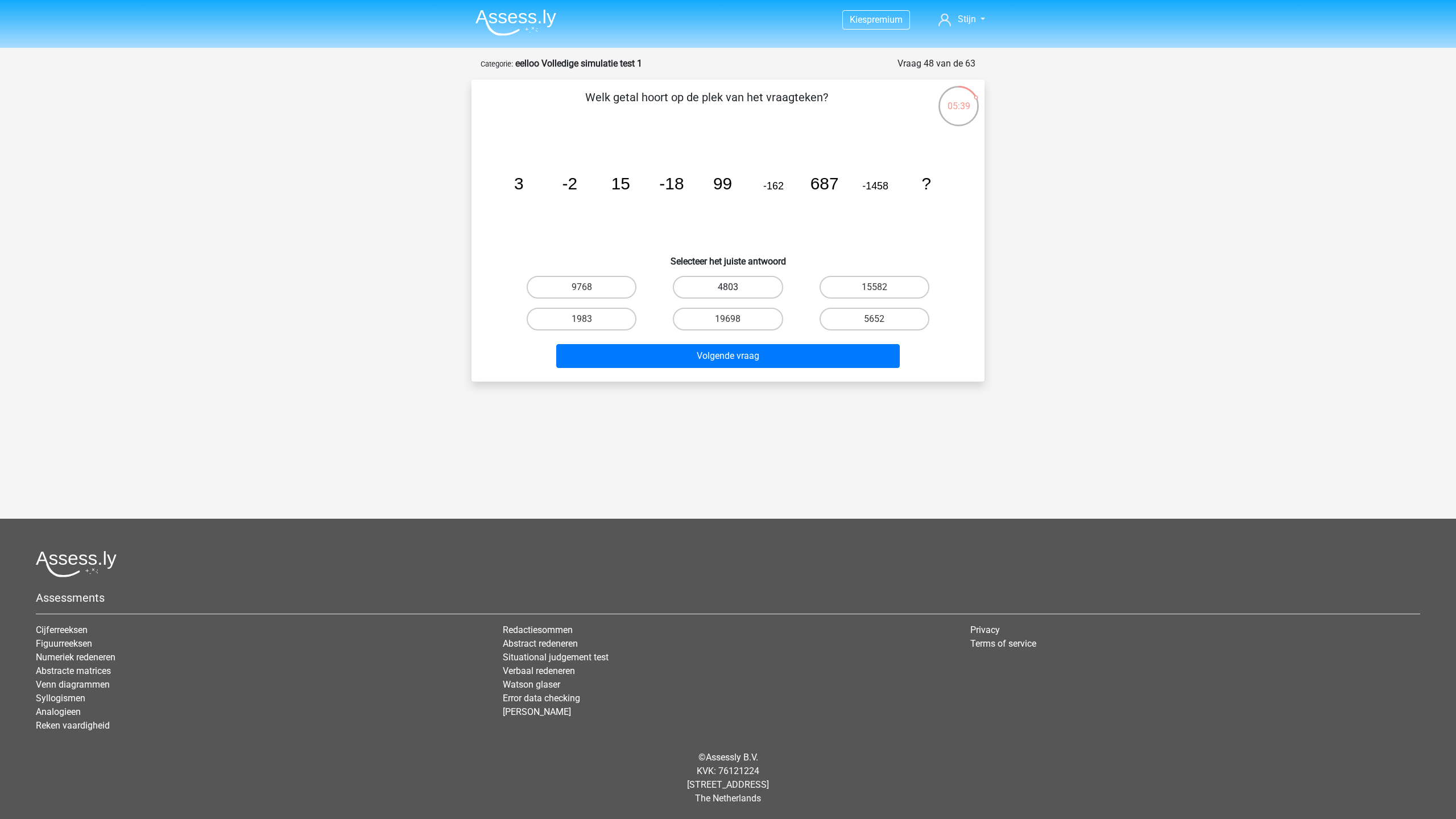
click at [719, 297] on label "4803" at bounding box center [727, 288] width 110 height 23
click at [728, 295] on input "4803" at bounding box center [731, 291] width 7 height 7
radio input "true"
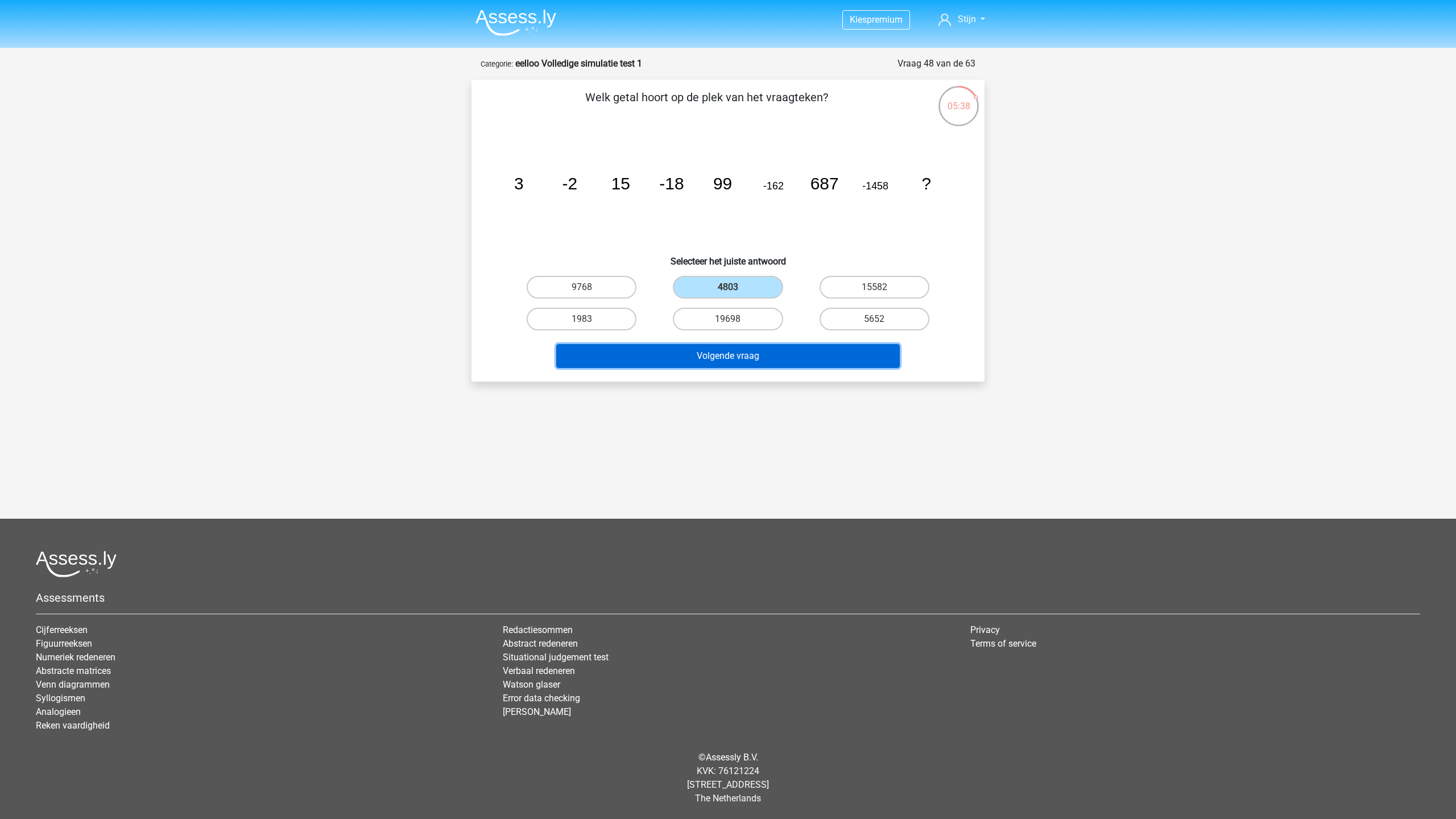
click at [737, 358] on button "Volgende vraag" at bounding box center [728, 355] width 344 height 24
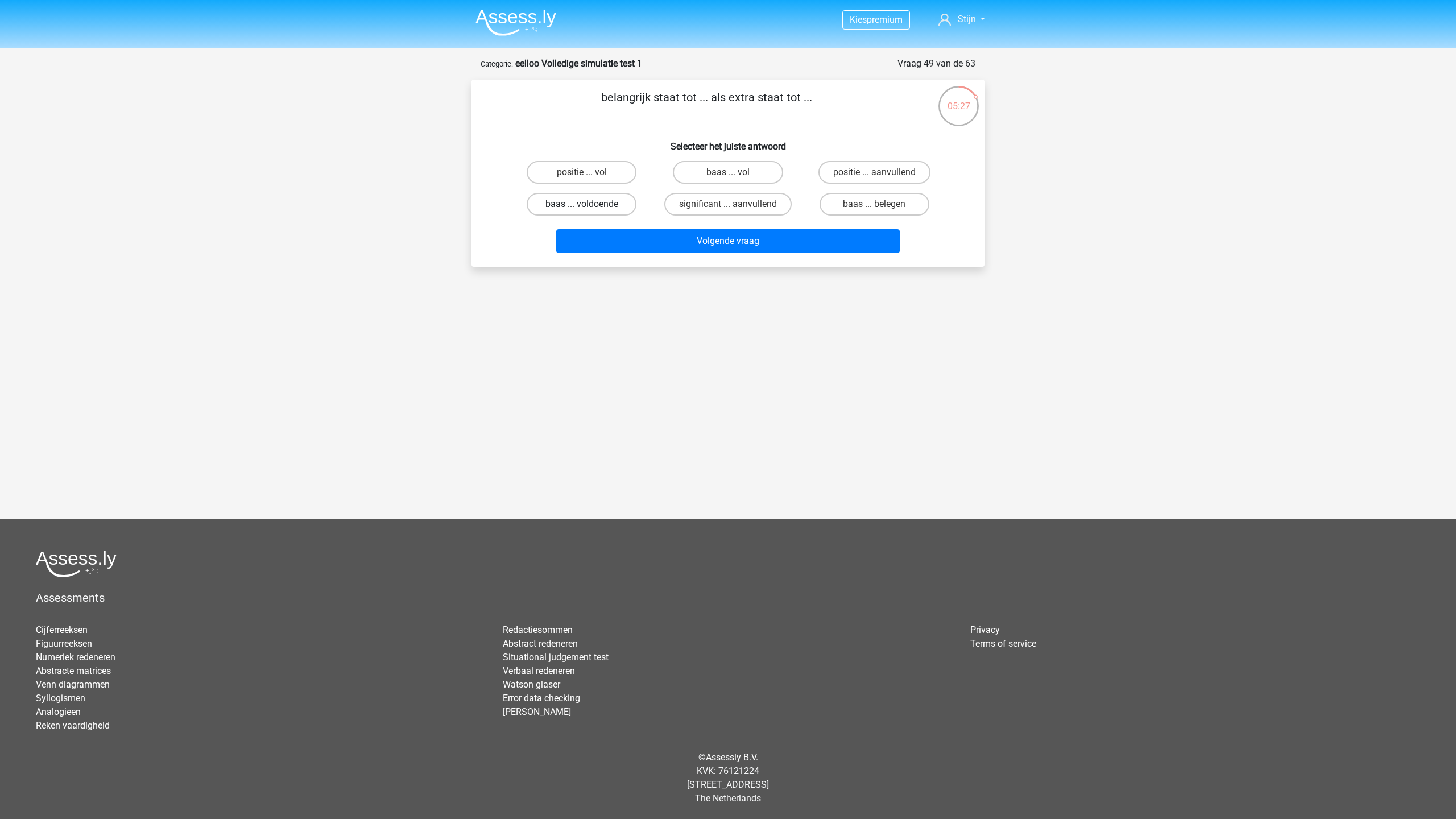
click at [591, 202] on label "baas ... voldoende" at bounding box center [581, 204] width 110 height 23
click at [589, 204] on input "baas ... voldoende" at bounding box center [585, 208] width 7 height 7
radio input "true"
click at [687, 202] on label "significant ... aanvullend" at bounding box center [728, 204] width 127 height 23
click at [728, 204] on input "significant ... aanvullend" at bounding box center [731, 208] width 7 height 7
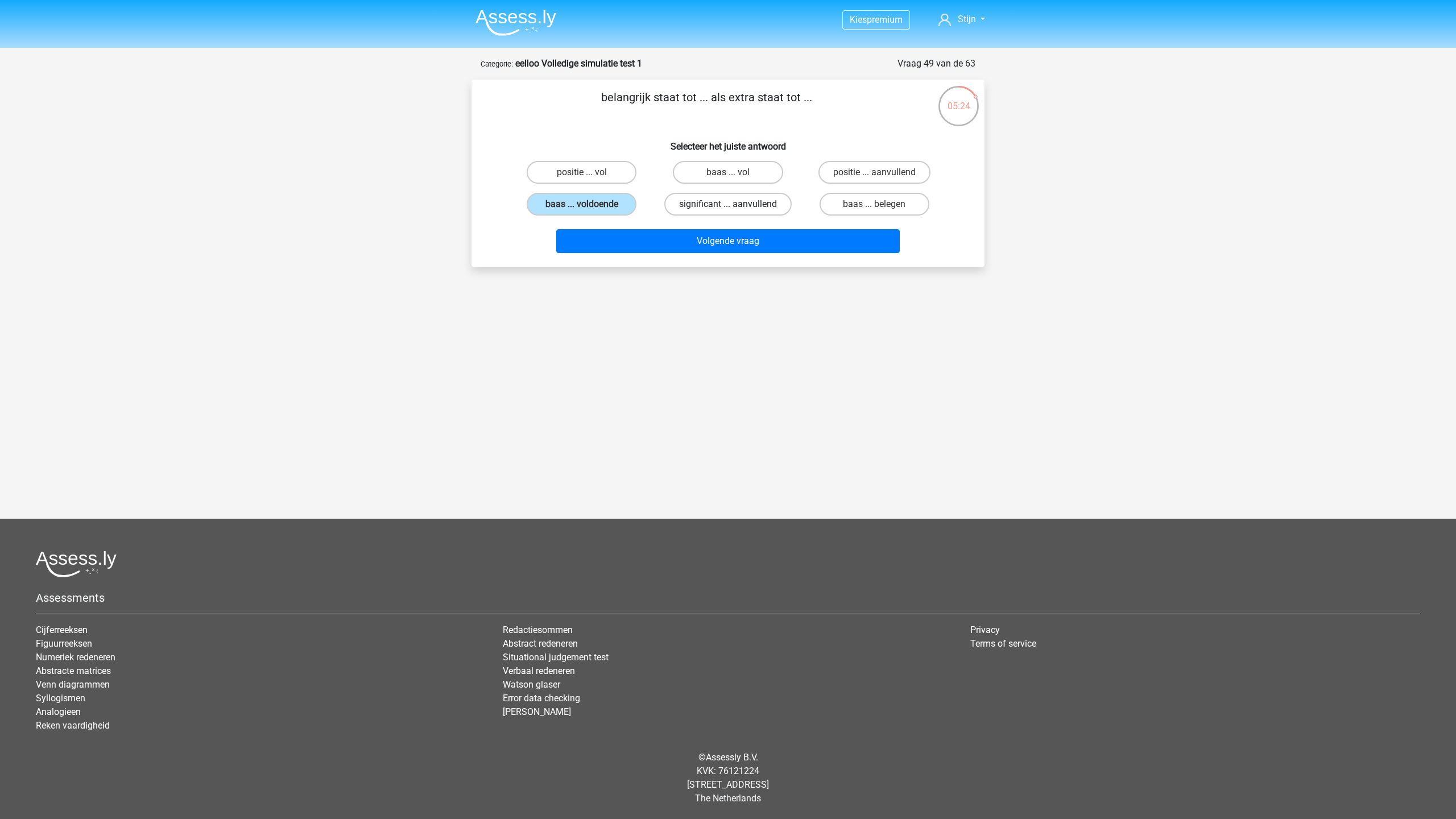
radio input "true"
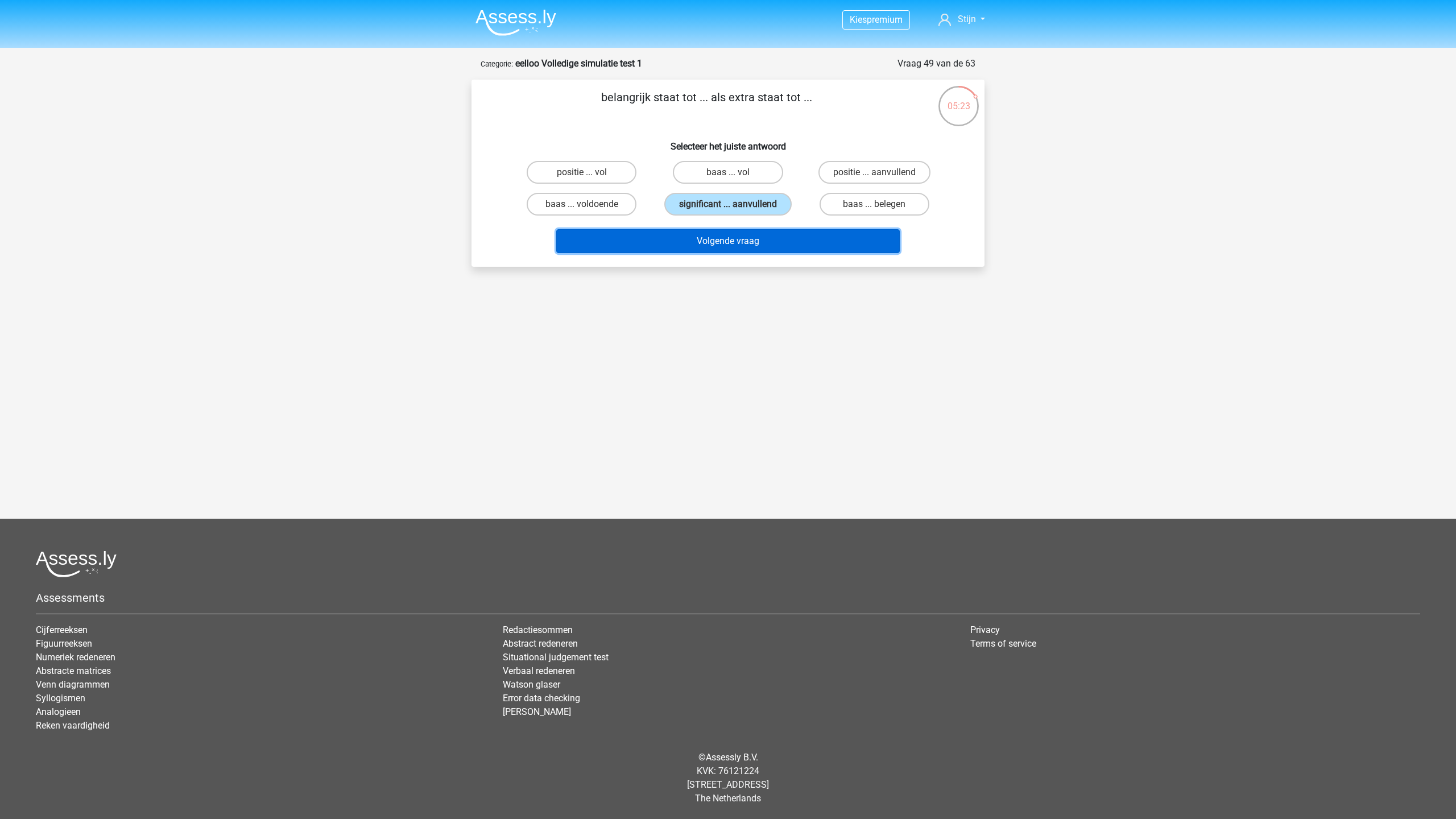
click at [693, 239] on button "Volgende vraag" at bounding box center [728, 241] width 344 height 24
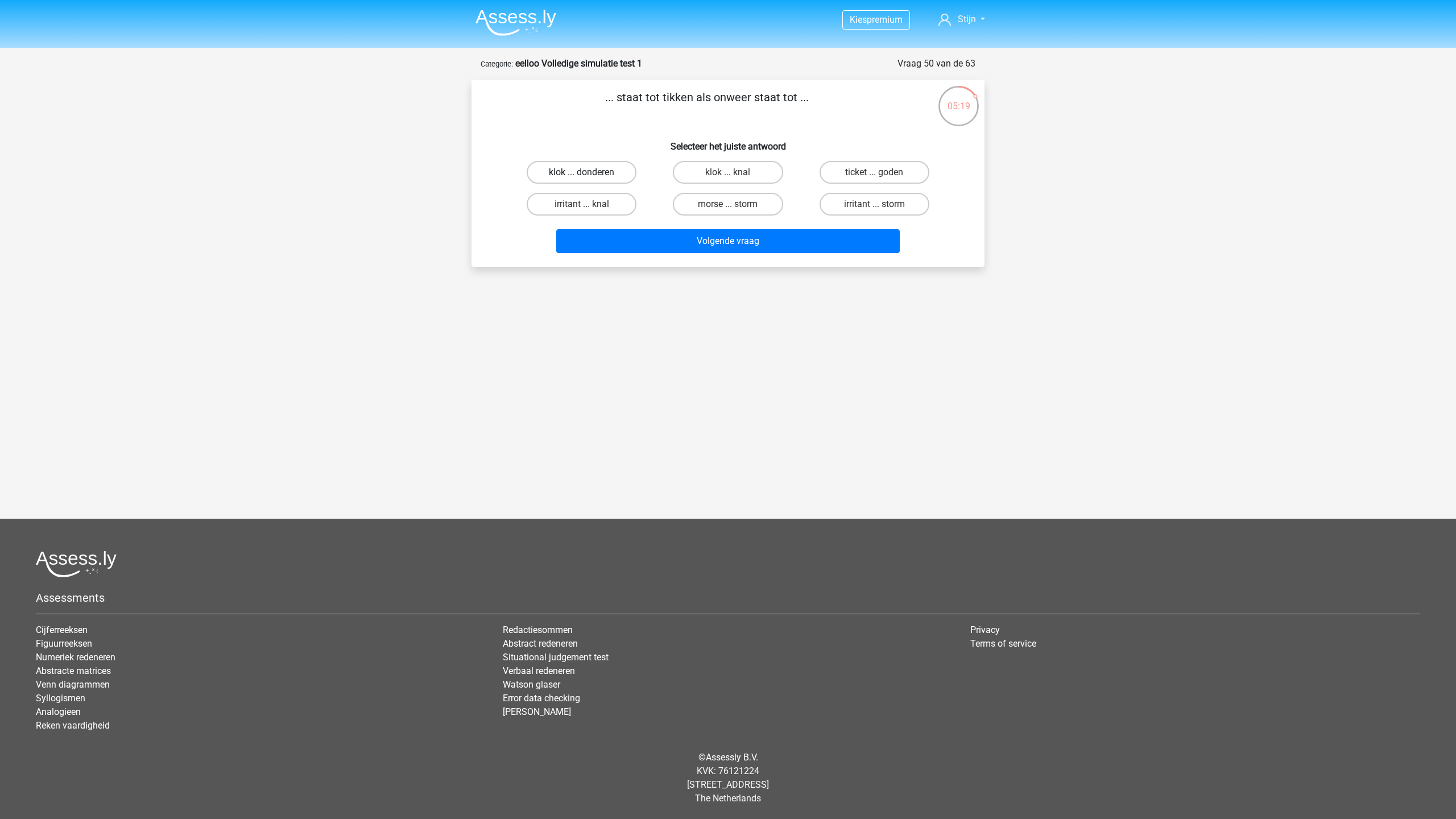
click at [593, 171] on label "klok ... donderen" at bounding box center [581, 173] width 110 height 23
click at [589, 173] on input "klok ... donderen" at bounding box center [585, 176] width 7 height 7
radio input "true"
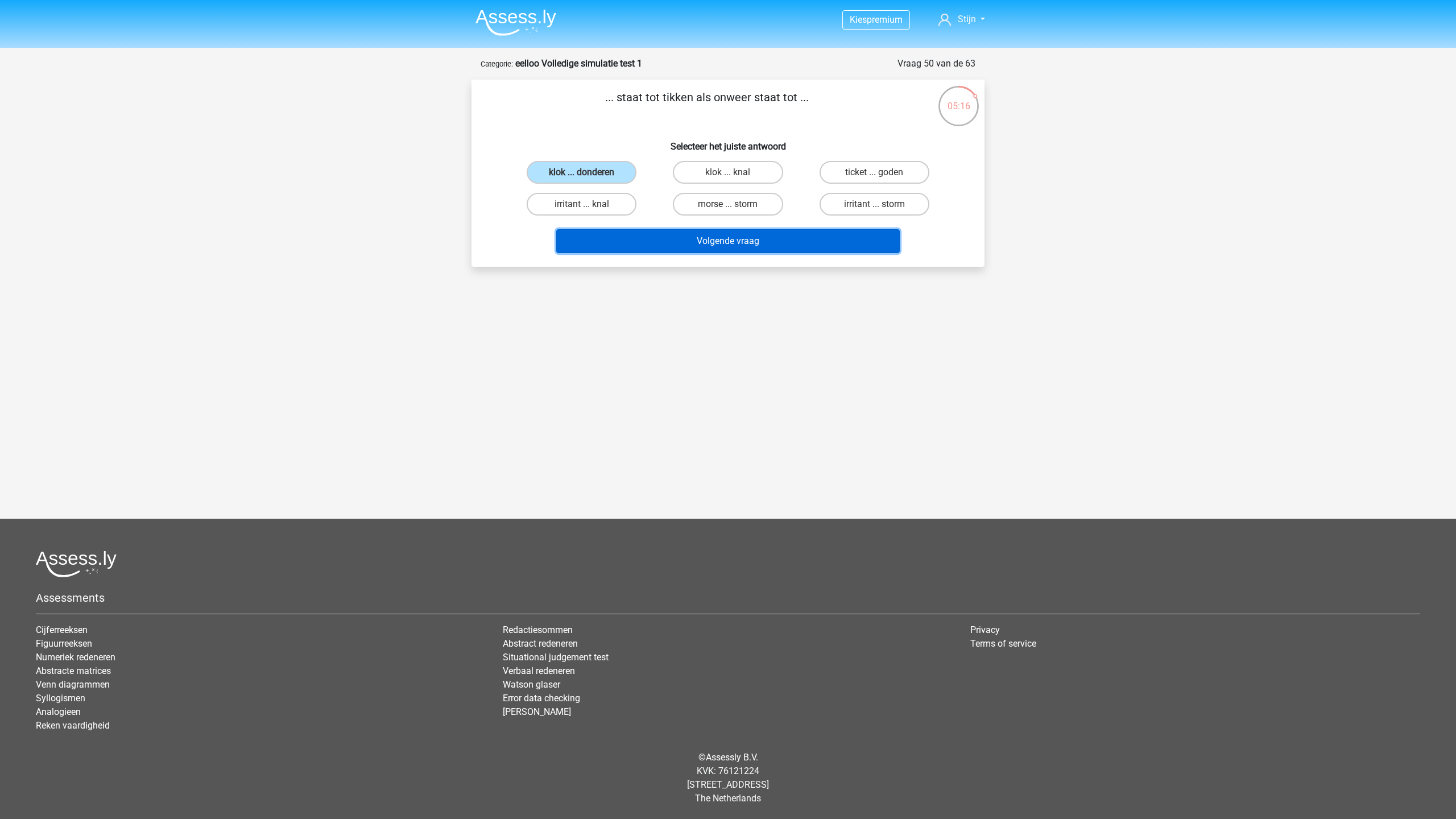
click at [673, 234] on button "Volgende vraag" at bounding box center [728, 241] width 344 height 24
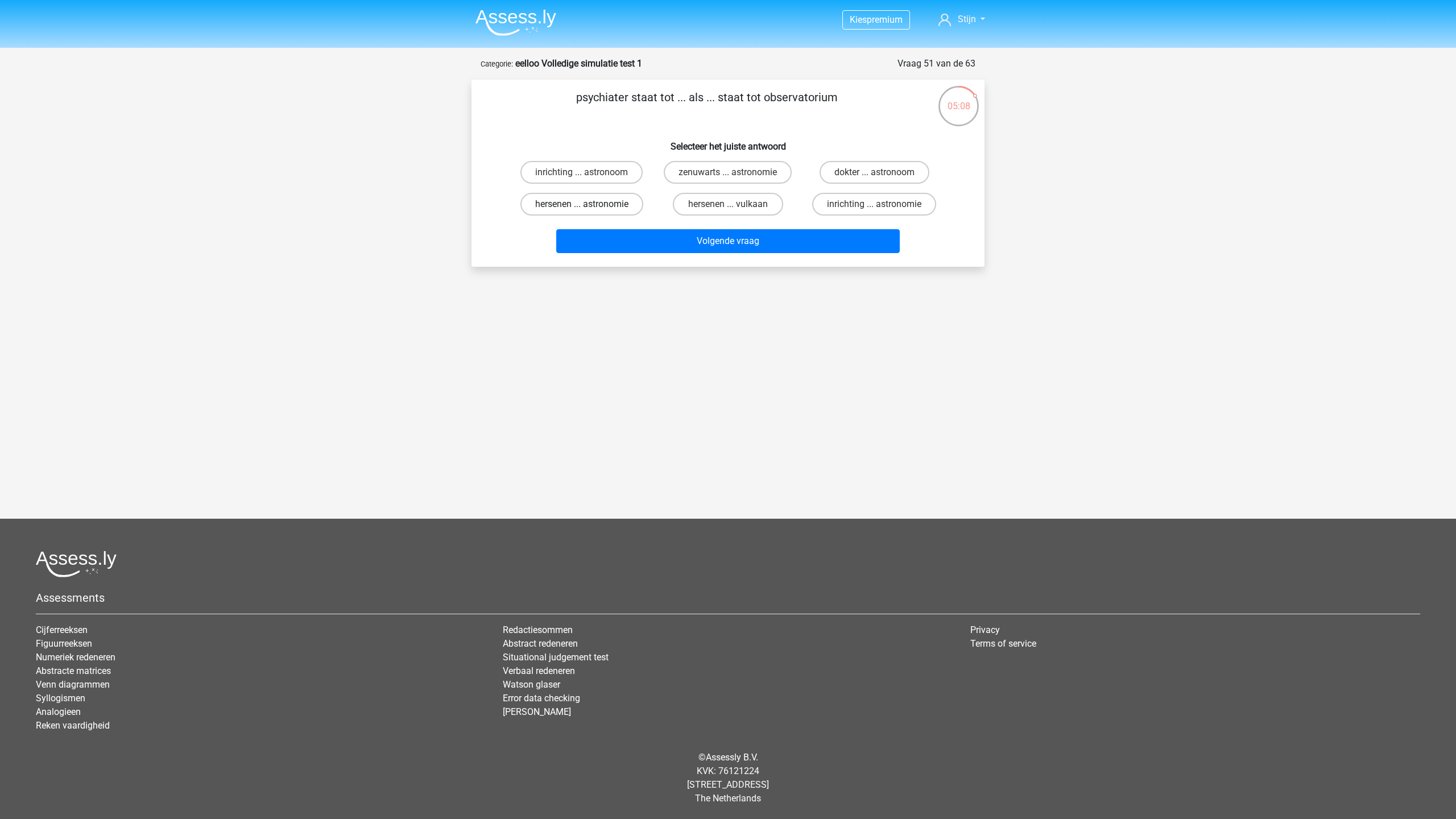
click at [604, 206] on label "hersenen ... astronomie" at bounding box center [582, 204] width 123 height 23
click at [589, 206] on input "hersenen ... astronomie" at bounding box center [585, 208] width 7 height 7
radio input "true"
click at [832, 174] on label "dokter ... astronoom" at bounding box center [874, 173] width 110 height 23
click at [874, 174] on input "dokter ... astronoom" at bounding box center [878, 176] width 7 height 7
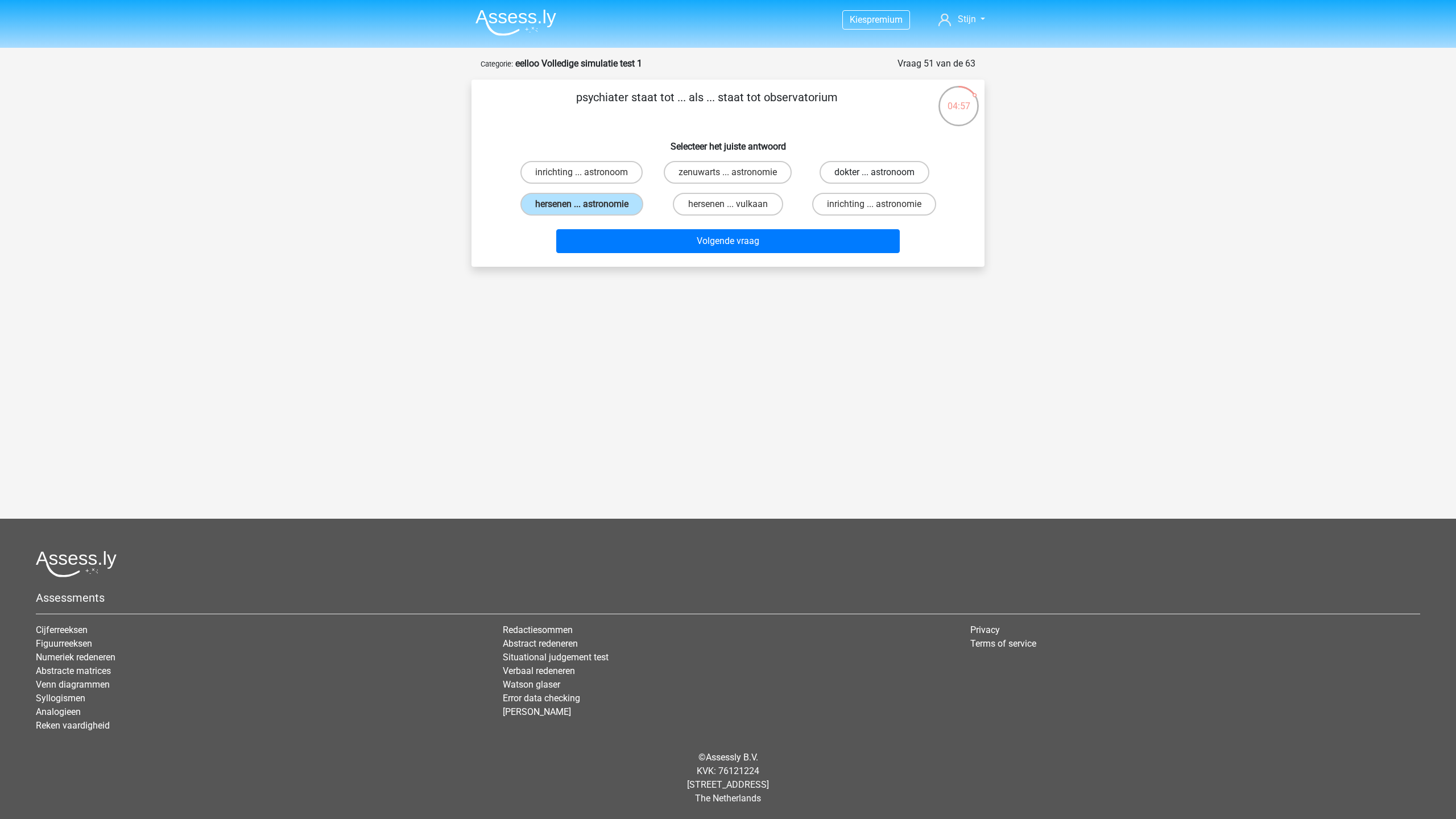
radio input "true"
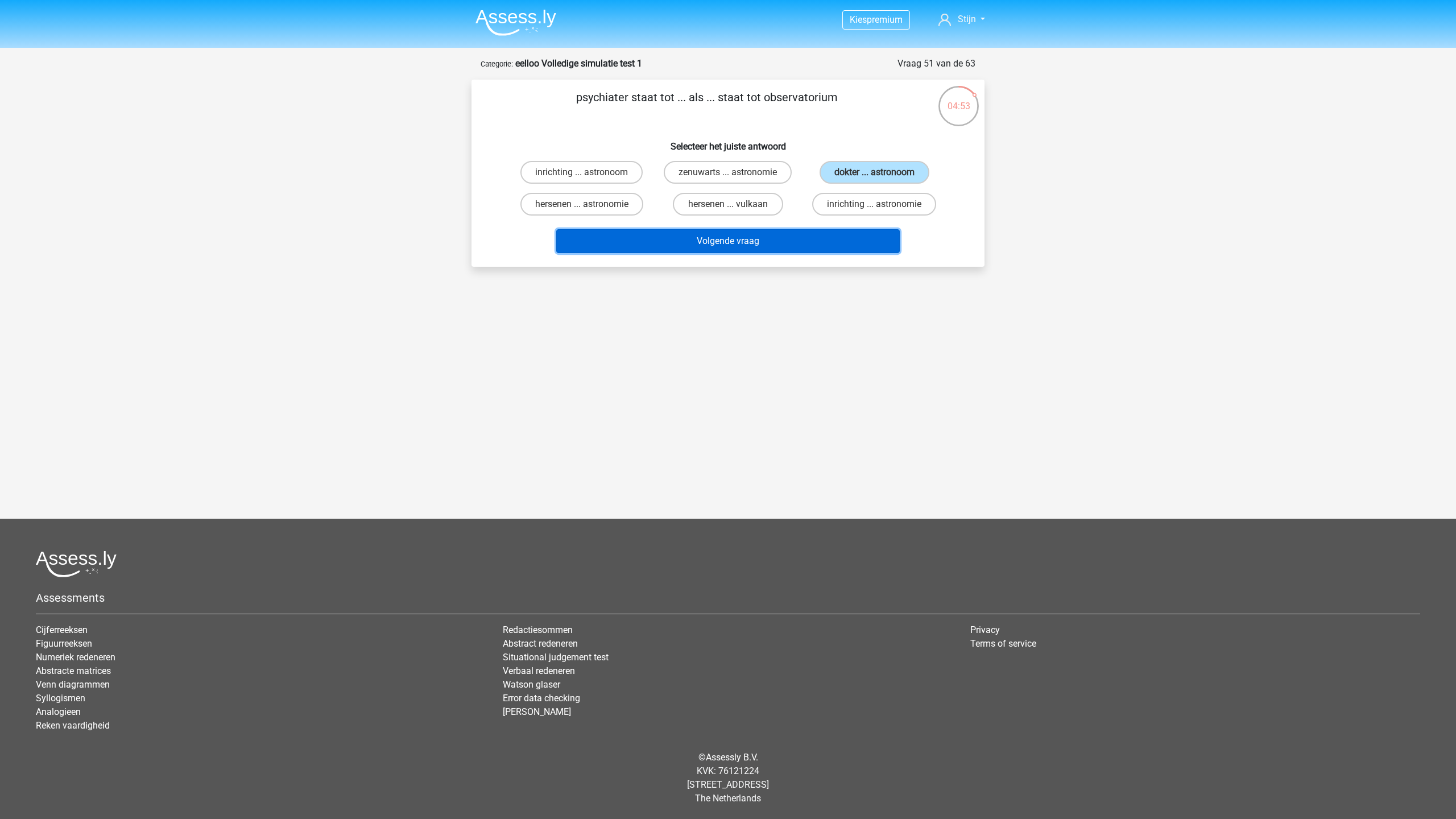
click at [792, 239] on button "Volgende vraag" at bounding box center [728, 241] width 344 height 24
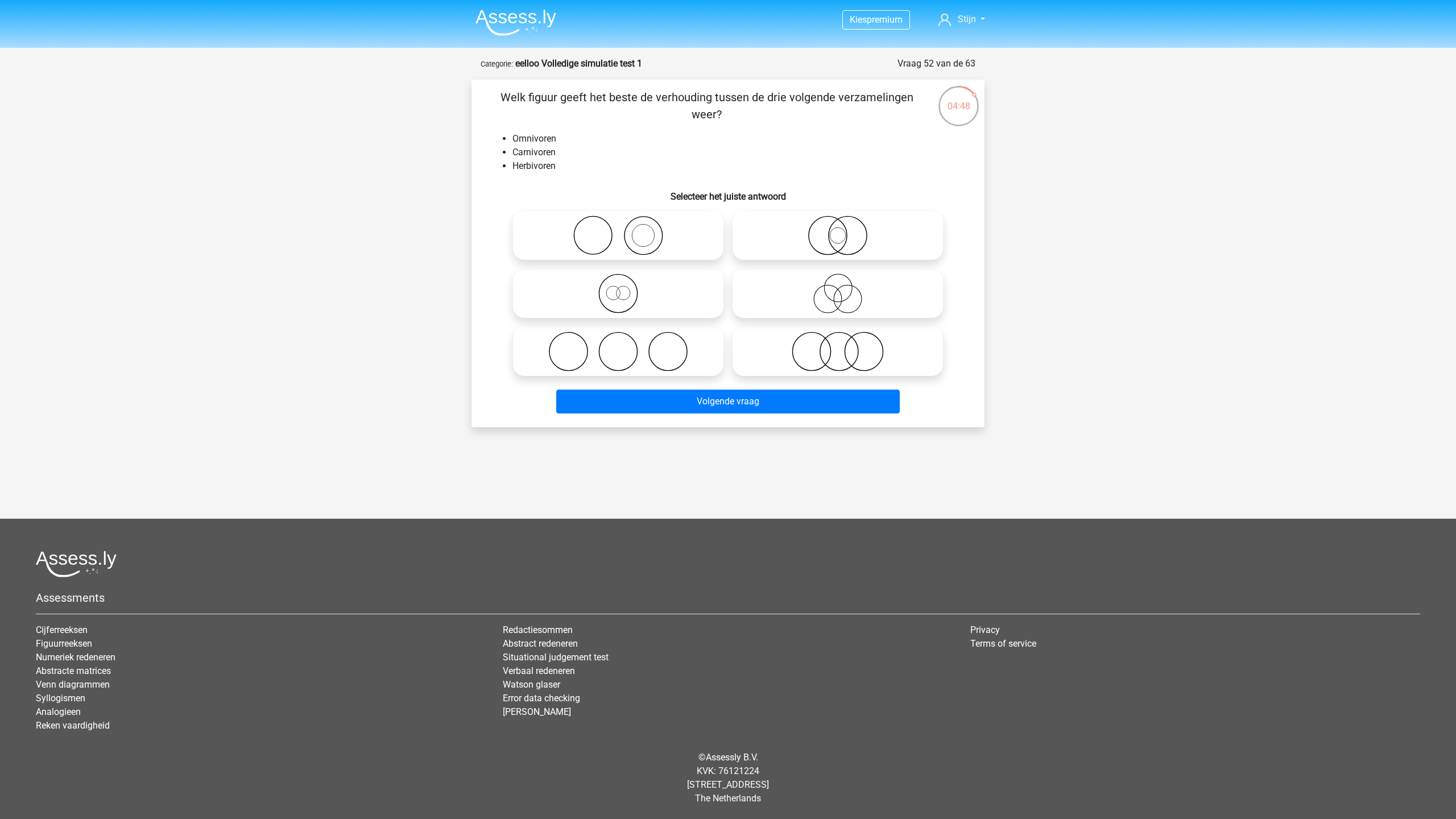
click at [811, 289] on icon at bounding box center [837, 294] width 202 height 40
click at [838, 288] on input "radio" at bounding box center [842, 284] width 7 height 7
radio input "true"
click at [666, 343] on icon at bounding box center [618, 352] width 202 height 40
click at [625, 343] on input "radio" at bounding box center [622, 342] width 7 height 7
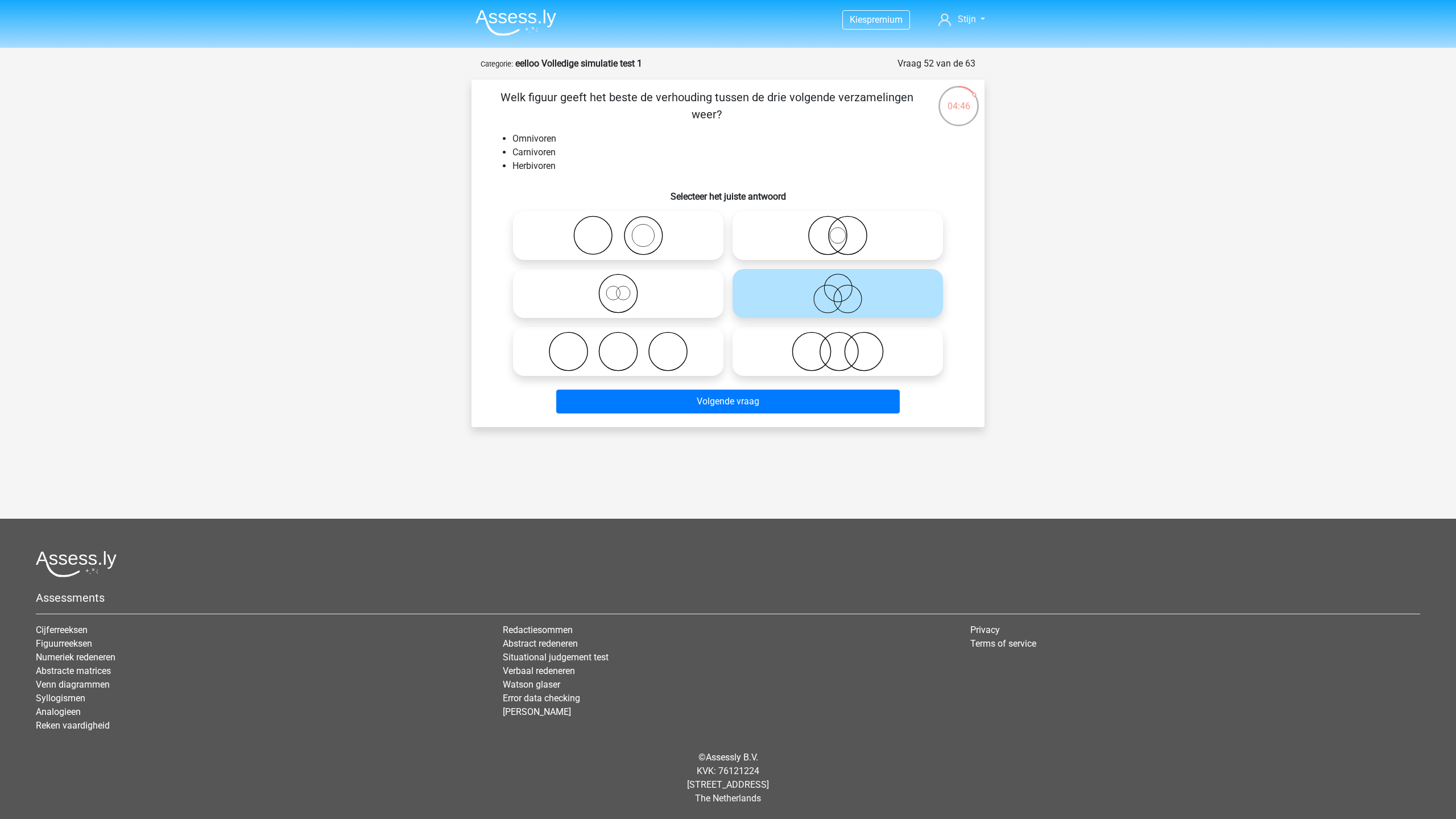
radio input "true"
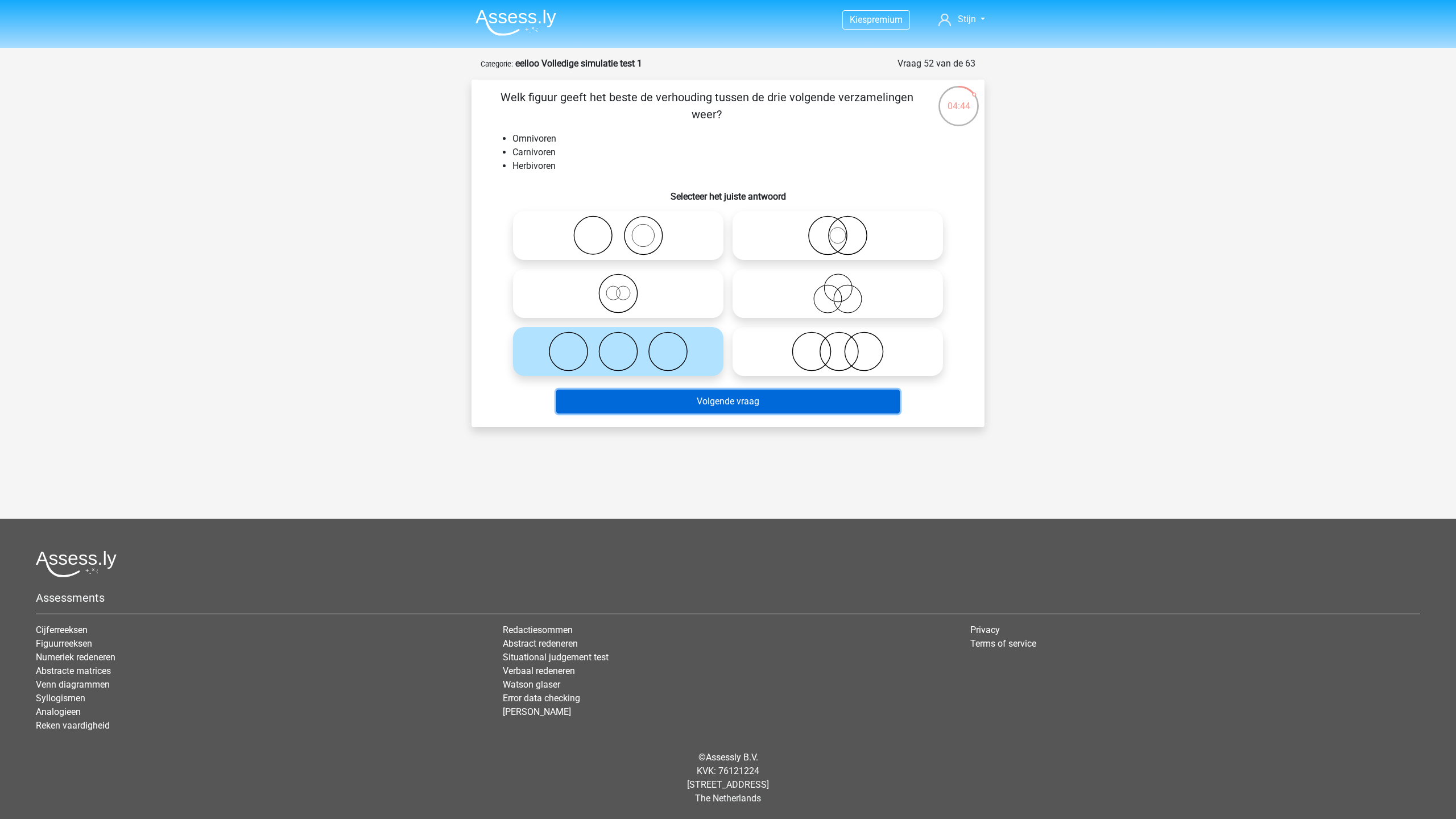
click at [678, 395] on button "Volgende vraag" at bounding box center [728, 401] width 344 height 24
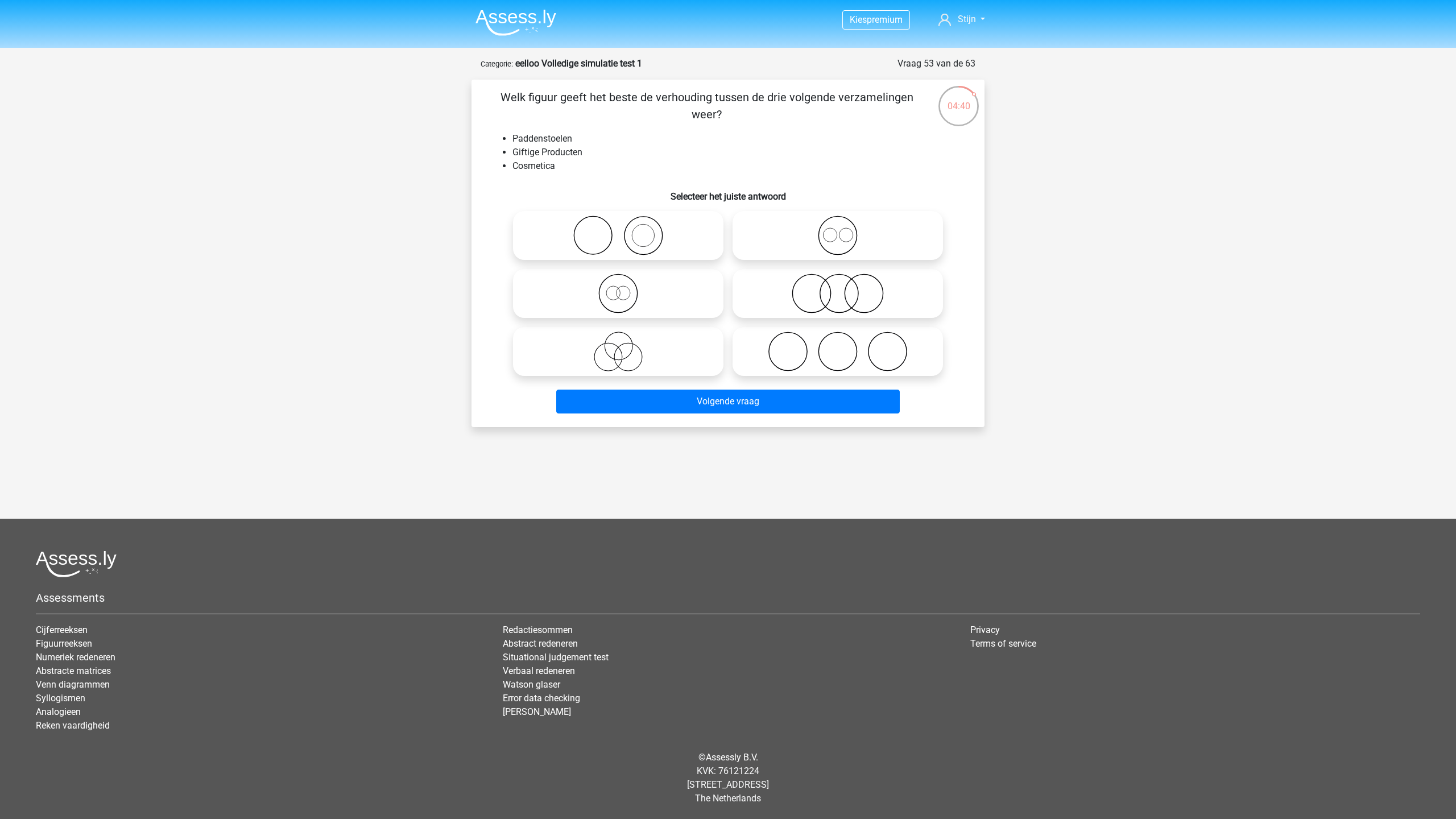
click at [786, 342] on icon at bounding box center [837, 352] width 202 height 40
click at [838, 342] on input "radio" at bounding box center [842, 342] width 7 height 7
radio input "true"
click at [609, 237] on icon at bounding box center [618, 235] width 202 height 40
click at [618, 230] on input "radio" at bounding box center [622, 226] width 7 height 7
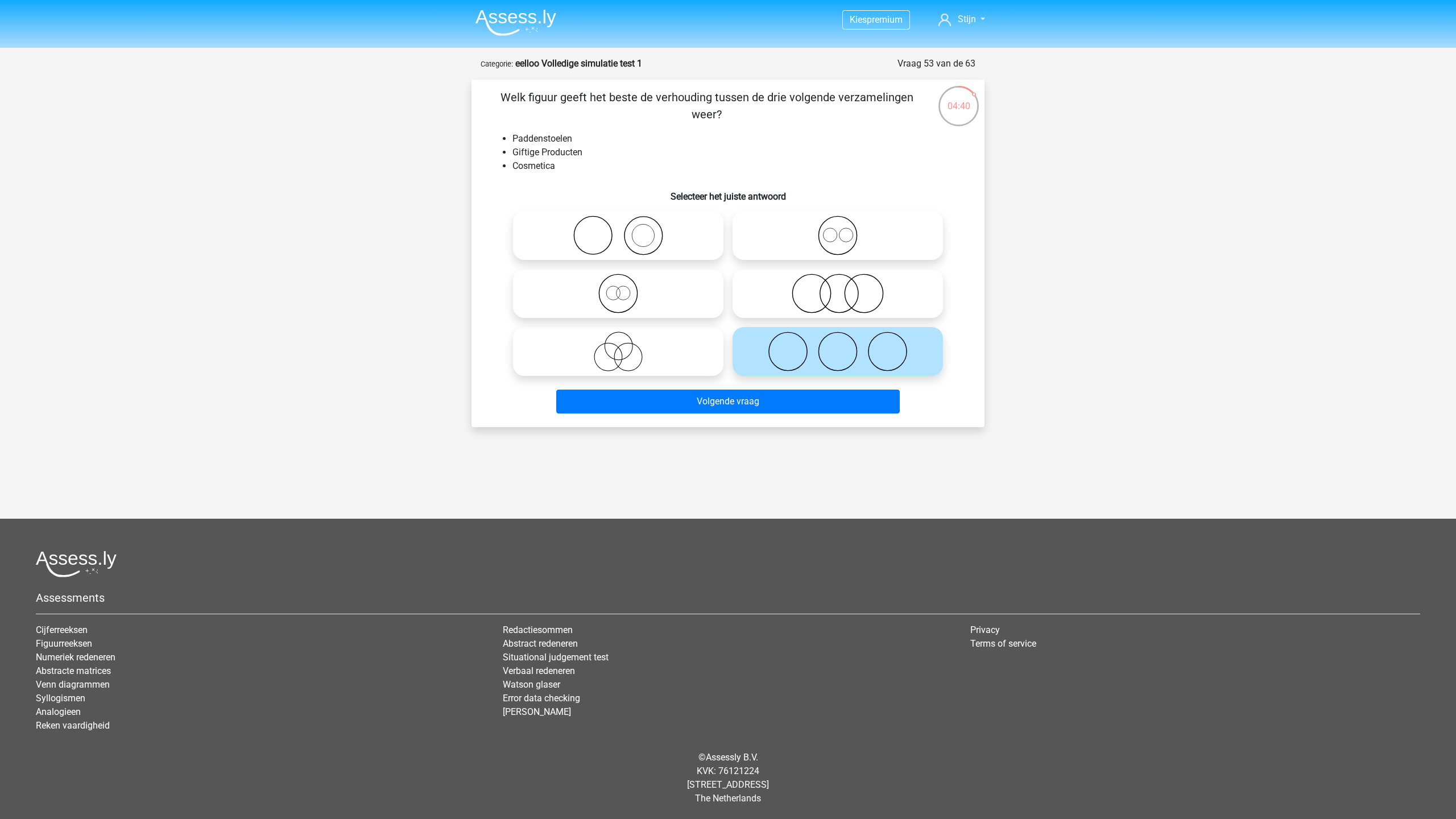
radio input "true"
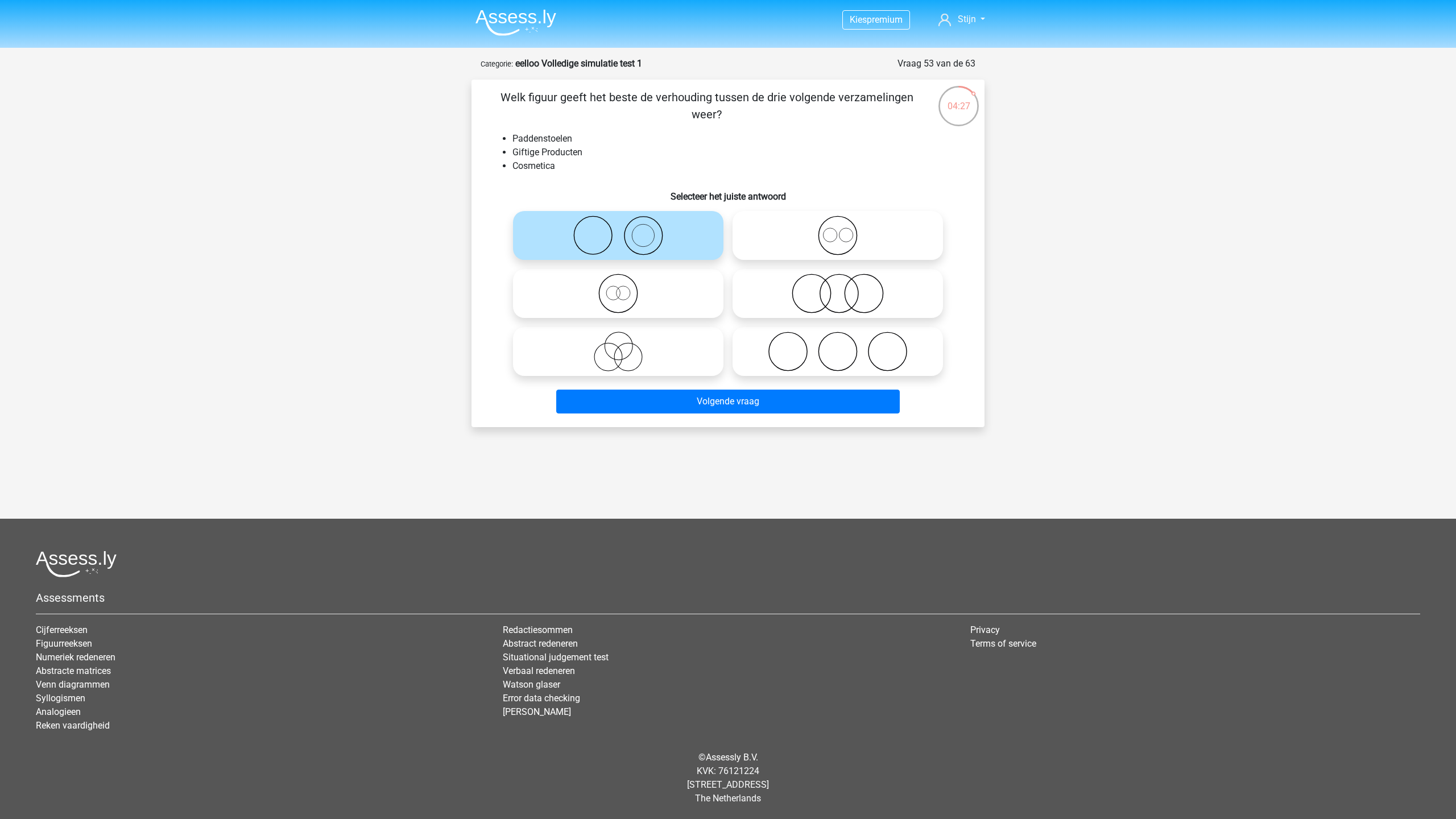
click at [878, 420] on div "Kies premium Stijn stijn@impect.es" at bounding box center [728, 377] width 1456 height 755
click at [633, 280] on circle at bounding box center [618, 294] width 38 height 38
click at [625, 280] on input "radio" at bounding box center [622, 284] width 7 height 7
radio input "true"
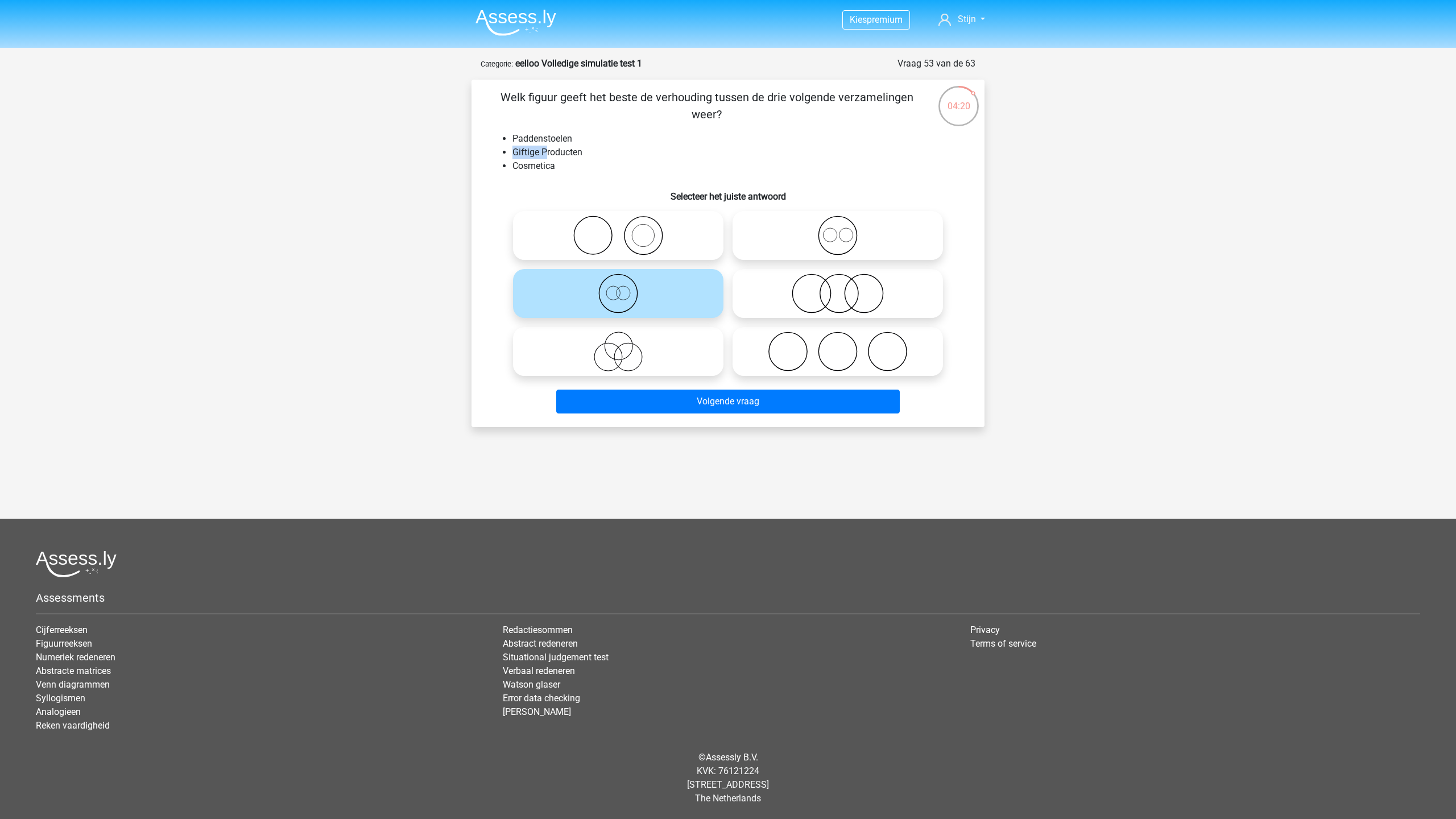
drag, startPoint x: 512, startPoint y: 154, endPoint x: 548, endPoint y: 147, distance: 36.7
click at [548, 147] on ul "Paddenstoelen Giftige Producten Cosmetica" at bounding box center [728, 153] width 476 height 41
click at [522, 166] on li "Cosmetica" at bounding box center [739, 166] width 454 height 14
click at [633, 343] on icon at bounding box center [618, 352] width 202 height 40
click at [625, 343] on input "radio" at bounding box center [622, 342] width 7 height 7
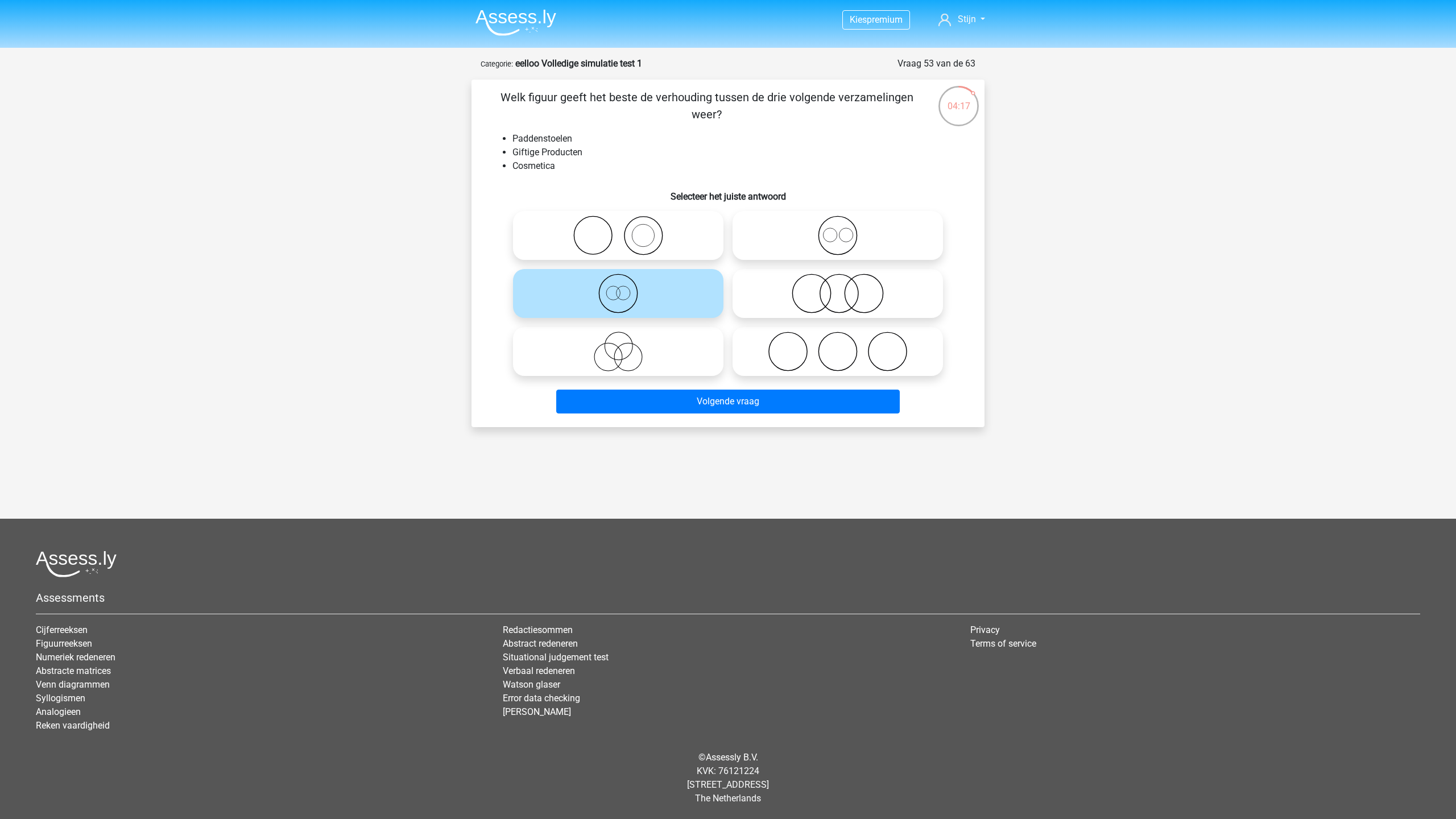
radio input "true"
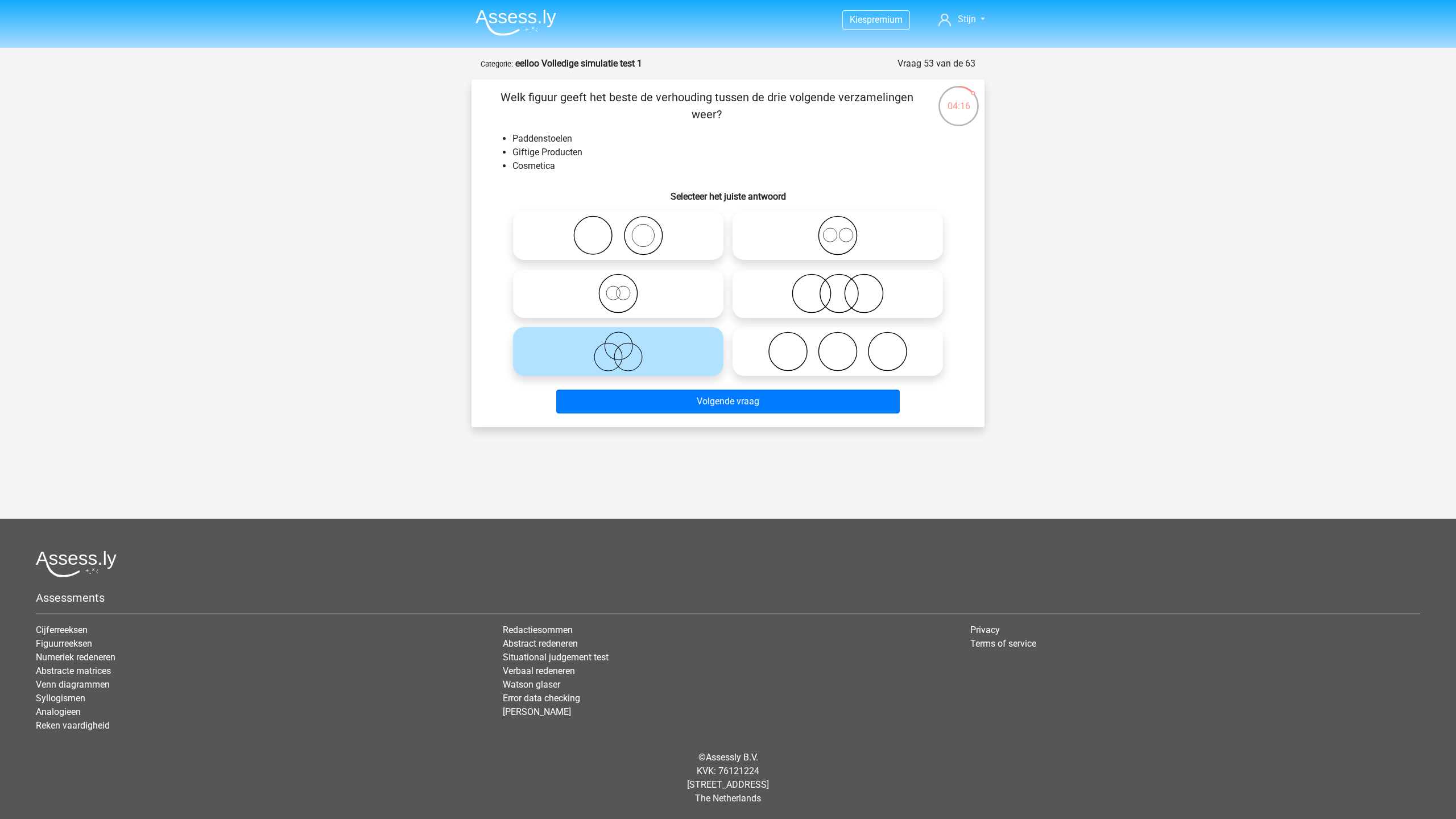
click at [658, 384] on div "Volgende vraag" at bounding box center [728, 399] width 476 height 38
click at [662, 400] on button "Volgende vraag" at bounding box center [728, 401] width 344 height 24
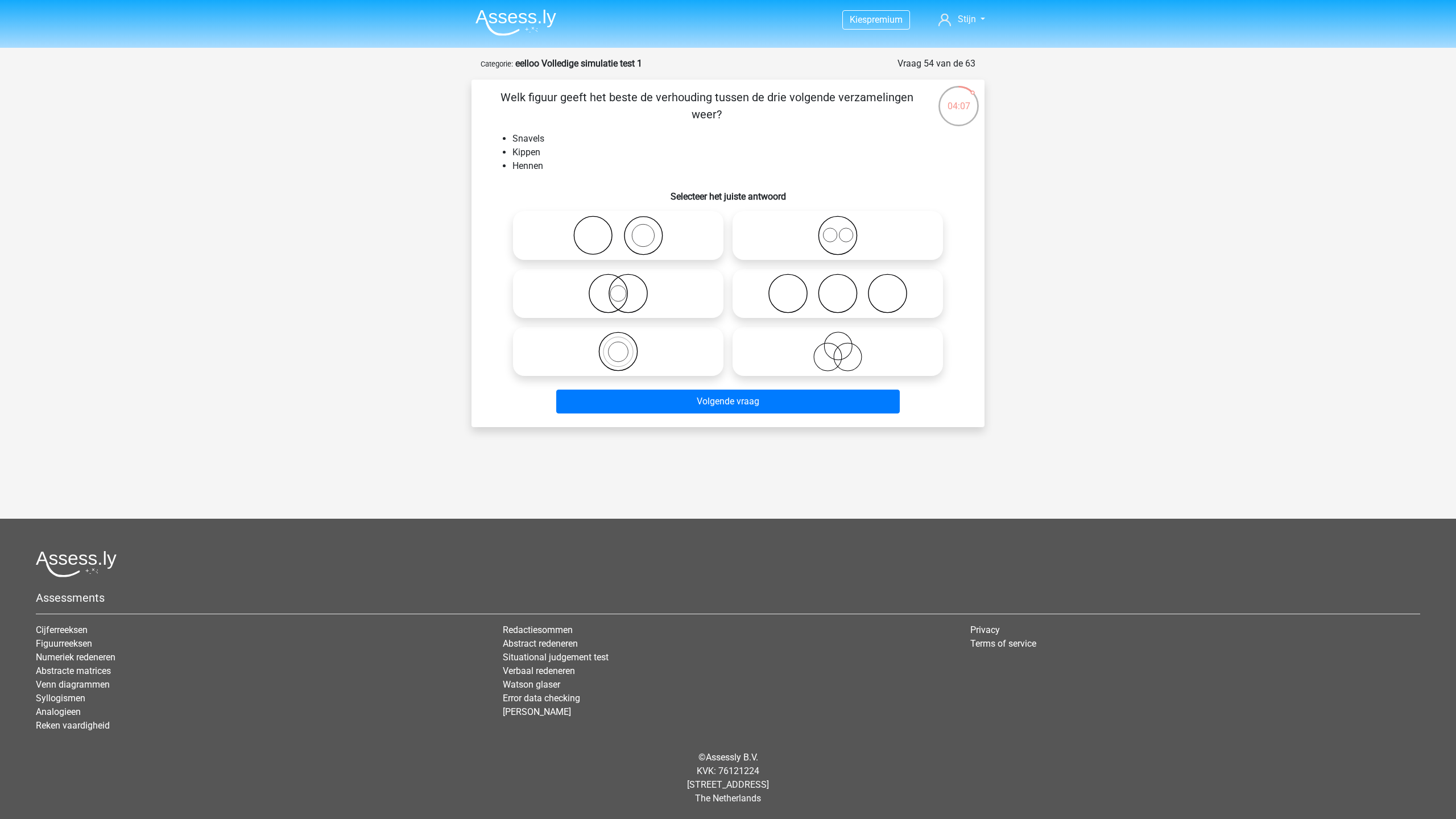
click at [593, 282] on circle at bounding box center [608, 294] width 38 height 38
click at [618, 282] on input "radio" at bounding box center [622, 284] width 7 height 7
radio input "true"
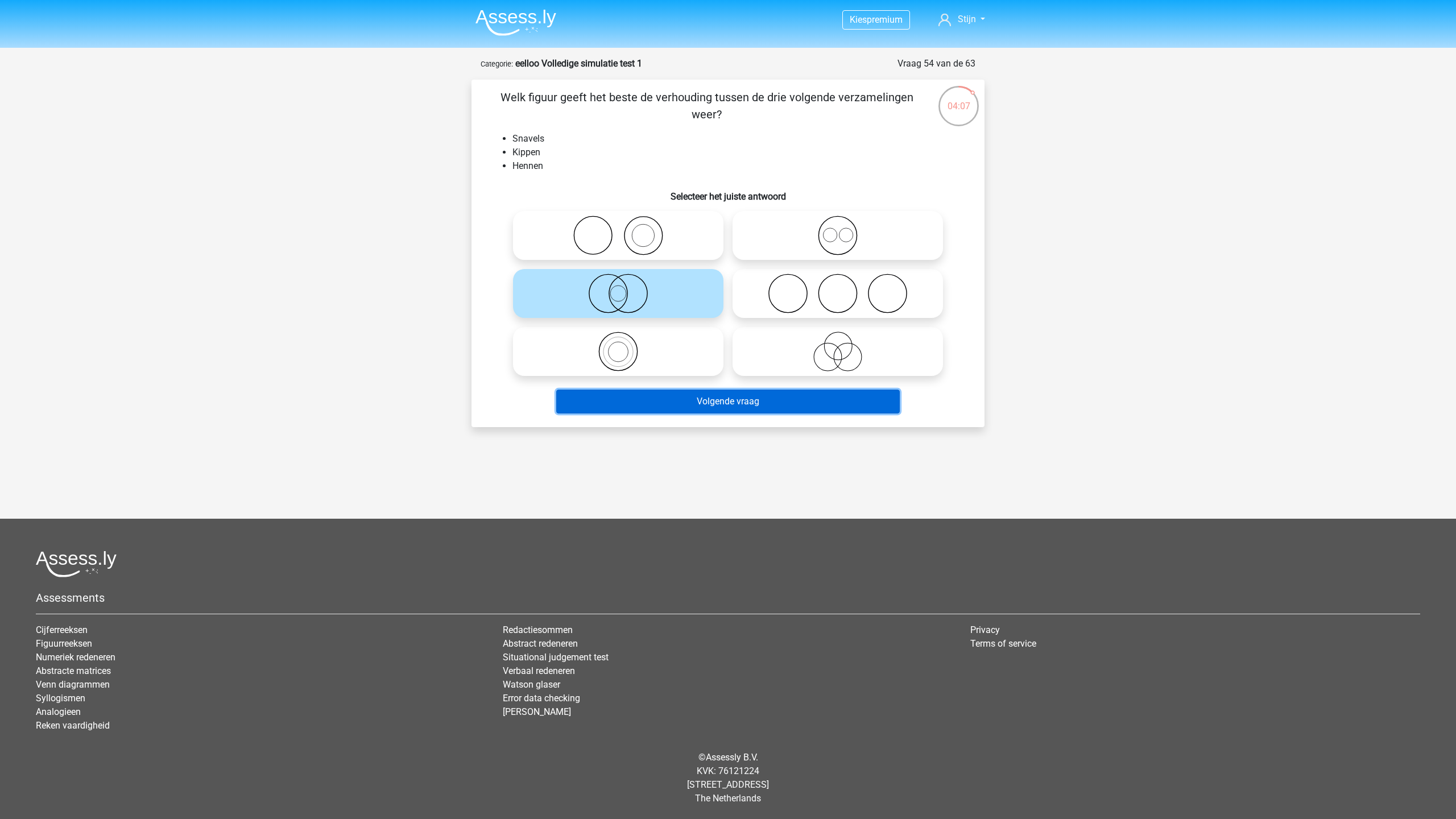
click at [687, 397] on button "Volgende vraag" at bounding box center [728, 401] width 344 height 24
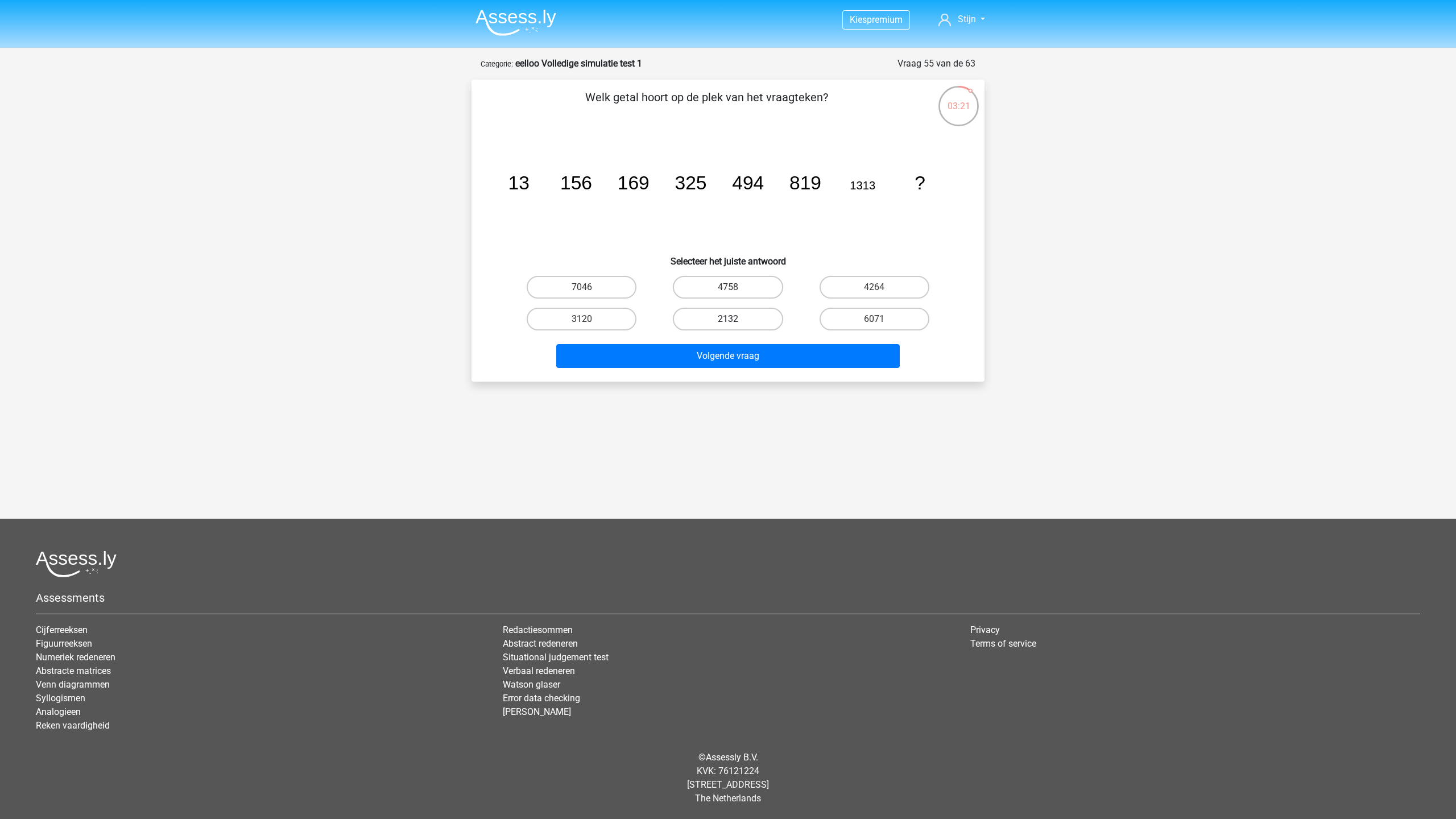
click at [741, 323] on label "2132" at bounding box center [727, 319] width 110 height 23
click at [736, 323] on input "2132" at bounding box center [731, 323] width 7 height 7
radio input "true"
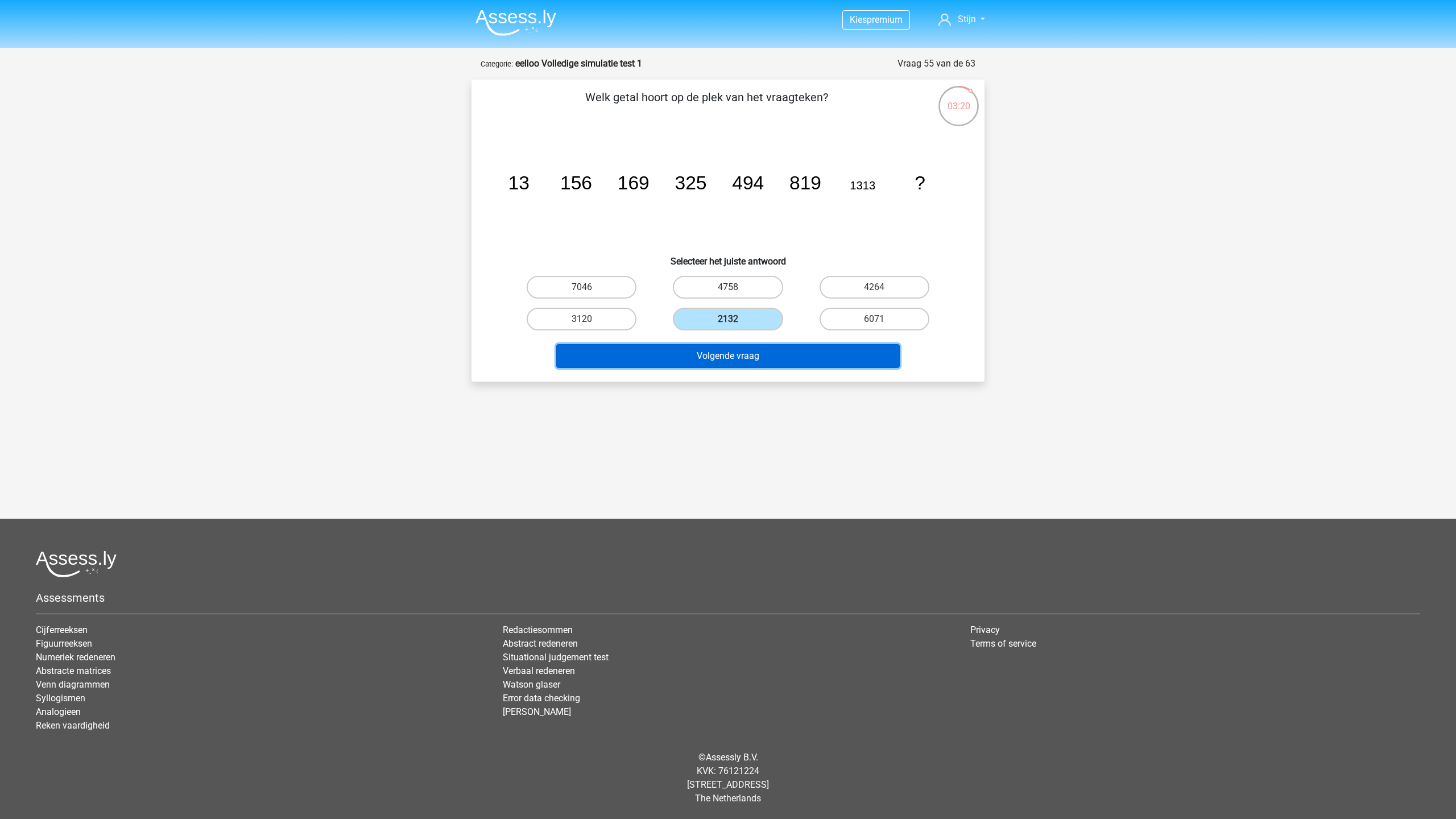
click at [822, 360] on button "Volgende vraag" at bounding box center [728, 355] width 344 height 24
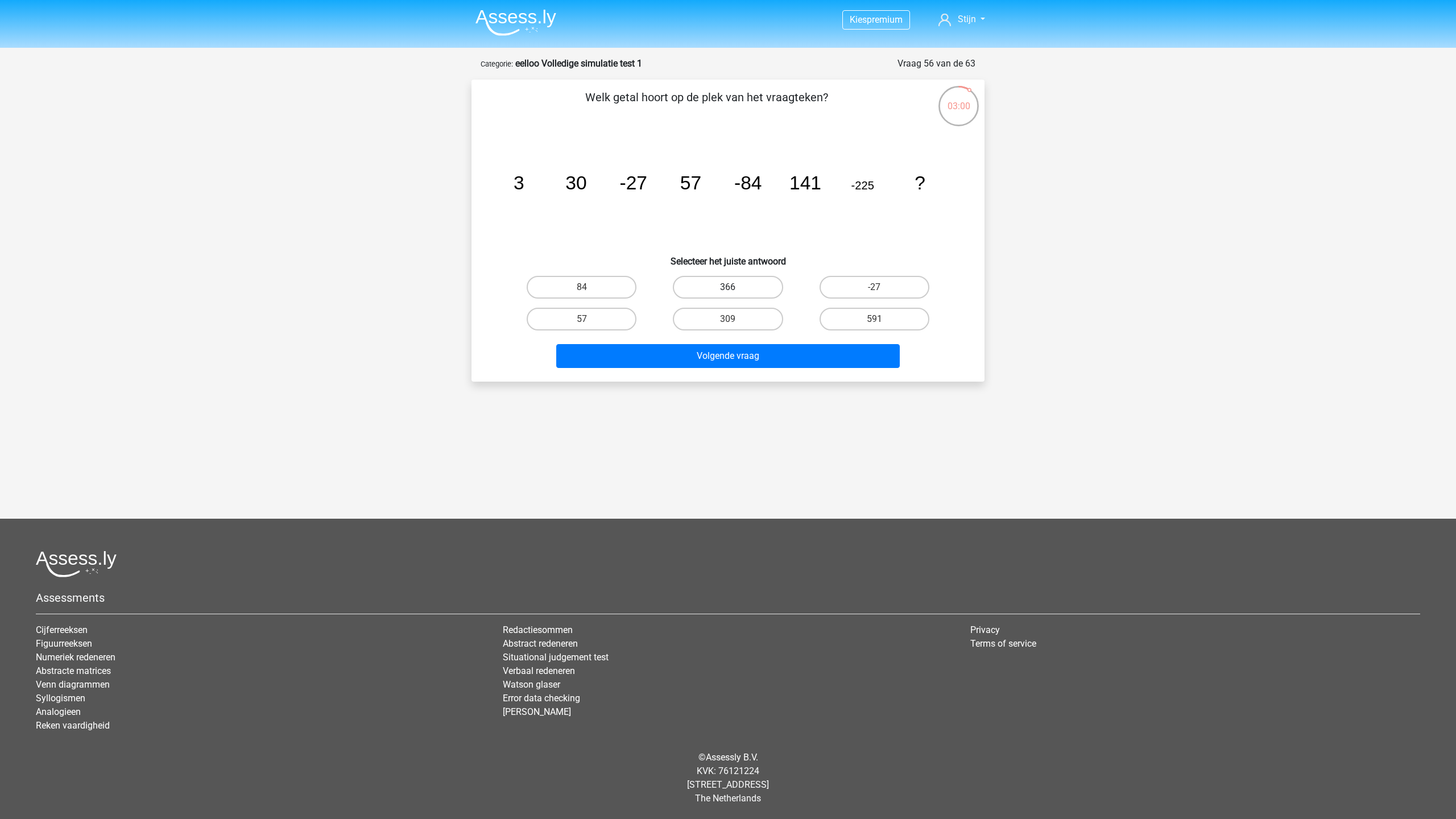
click at [737, 286] on label "366" at bounding box center [727, 288] width 110 height 23
click at [736, 287] on input "366" at bounding box center [731, 291] width 7 height 7
radio input "true"
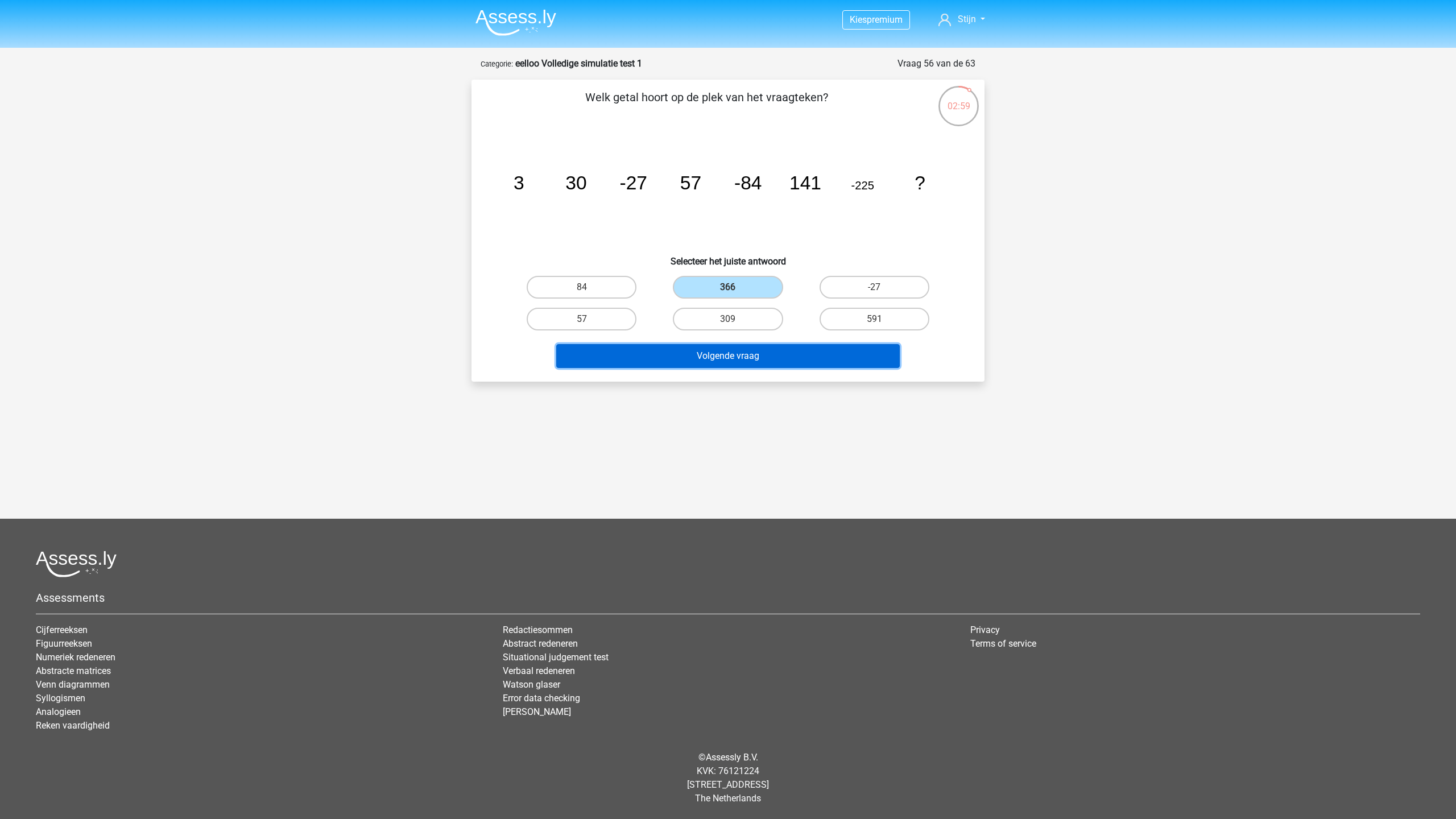
click at [738, 355] on button "Volgende vraag" at bounding box center [728, 355] width 344 height 24
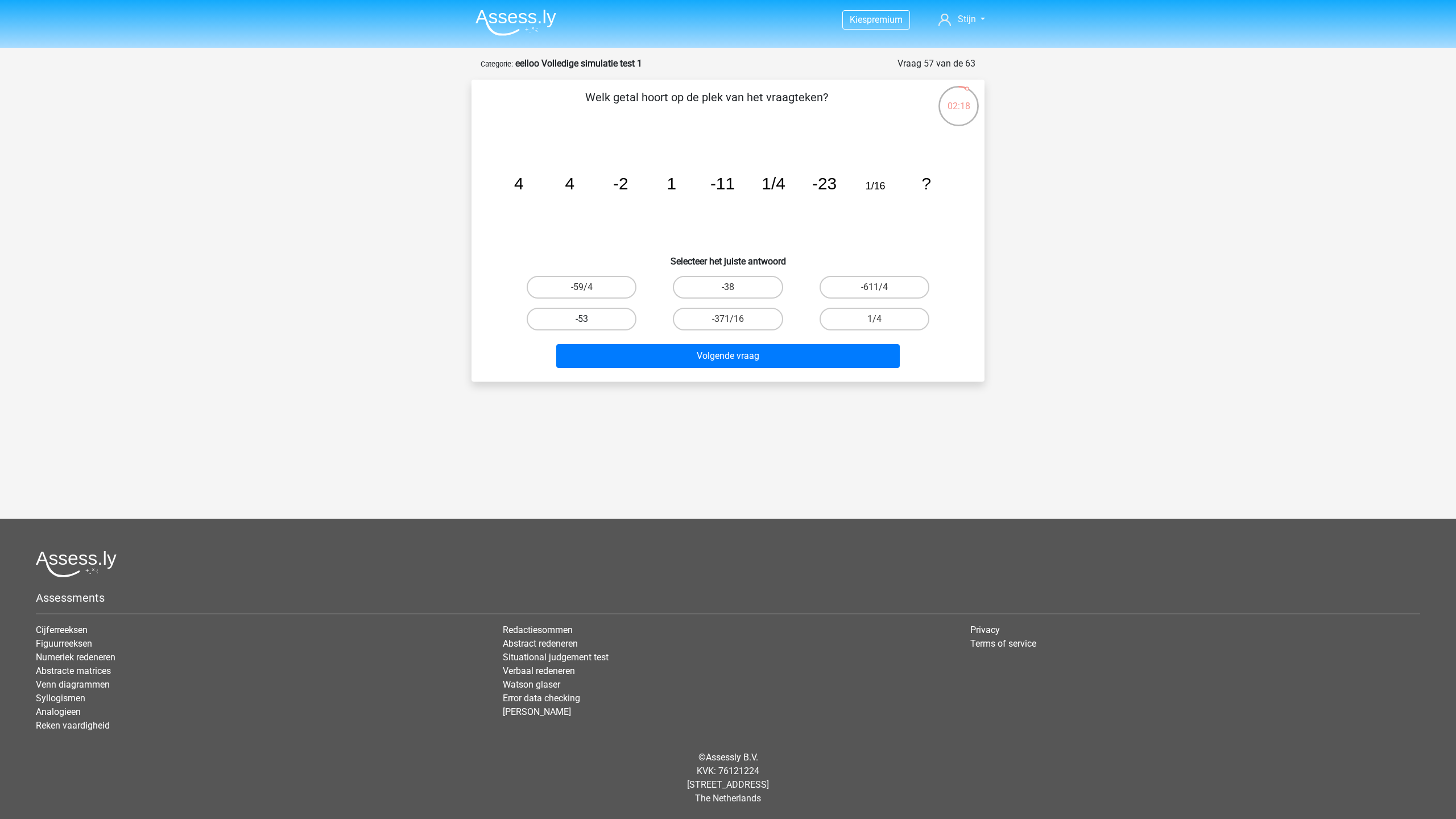
click at [605, 311] on label "-53" at bounding box center [581, 319] width 110 height 23
click at [589, 319] on input "-53" at bounding box center [585, 323] width 7 height 7
radio input "true"
drag, startPoint x: 605, startPoint y: 311, endPoint x: 605, endPoint y: 287, distance: 24.0
click at [605, 311] on label "-53" at bounding box center [581, 319] width 110 height 23
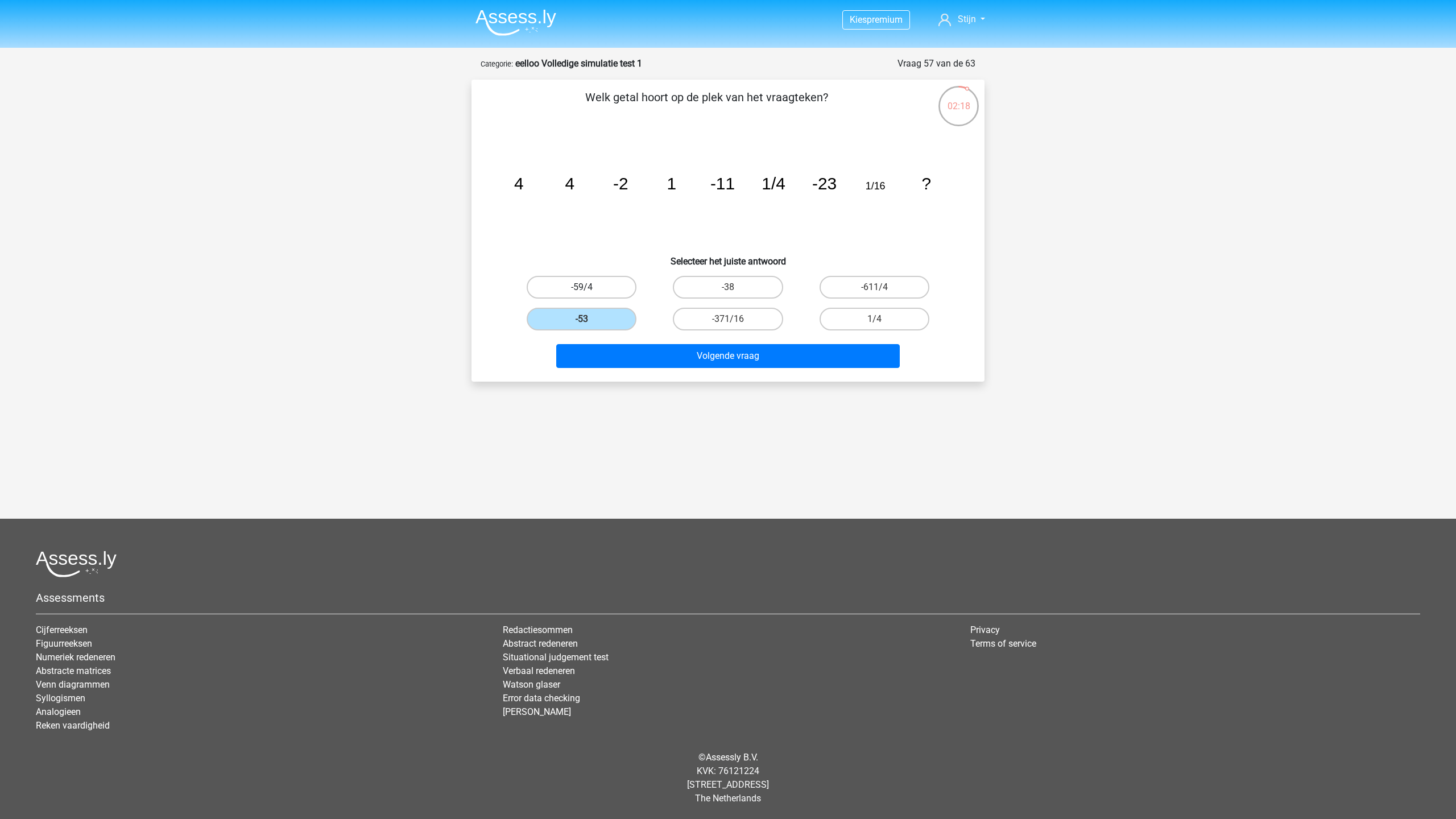
click at [589, 319] on input "-53" at bounding box center [585, 323] width 7 height 7
click at [684, 353] on button "Volgende vraag" at bounding box center [728, 355] width 344 height 24
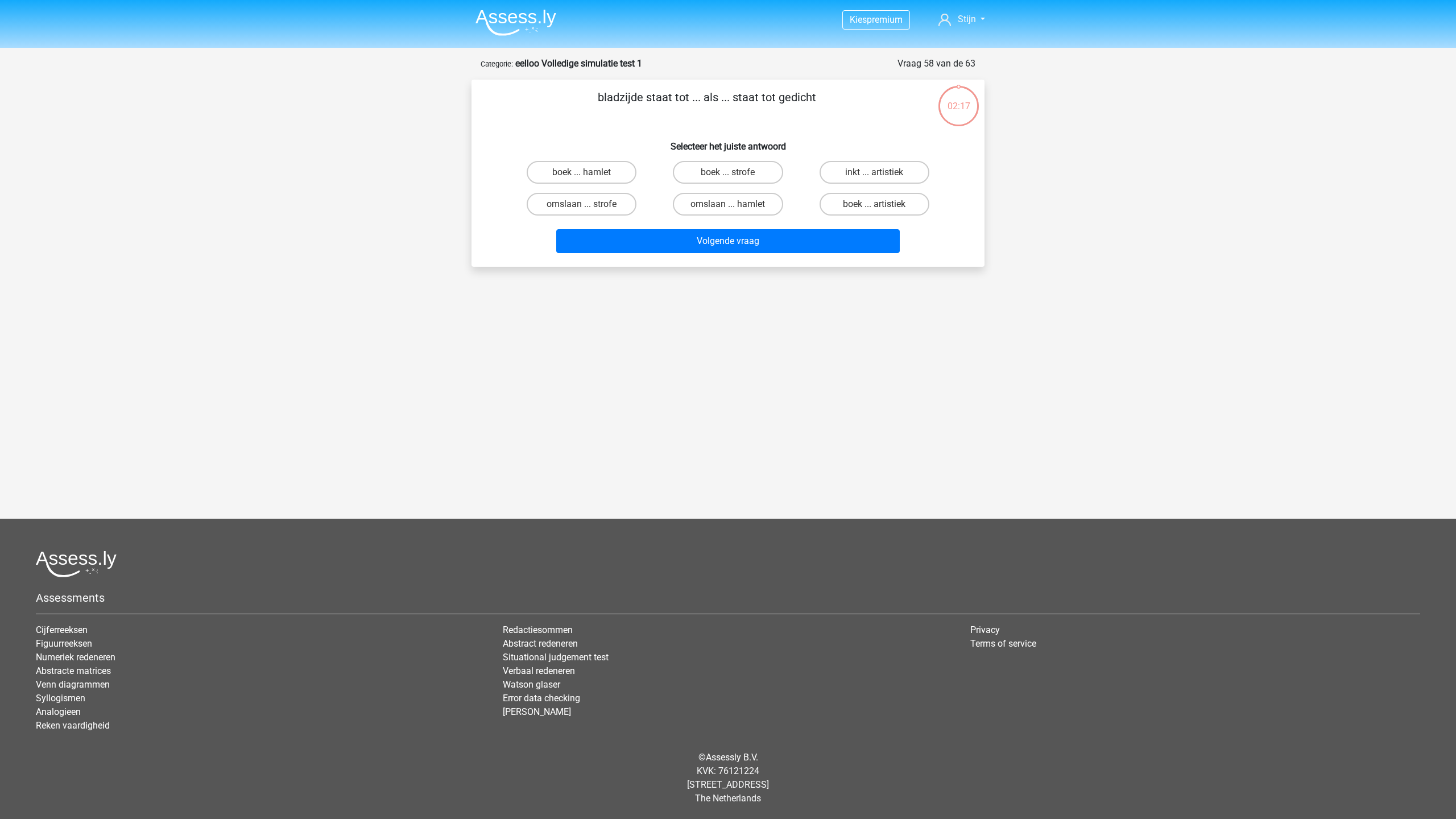
click at [729, 173] on input "boek ... strofe" at bounding box center [731, 176] width 7 height 7
radio input "true"
click at [716, 214] on label "omslaan ... hamlet" at bounding box center [727, 204] width 110 height 23
click at [728, 211] on input "omslaan ... hamlet" at bounding box center [731, 208] width 7 height 7
radio input "true"
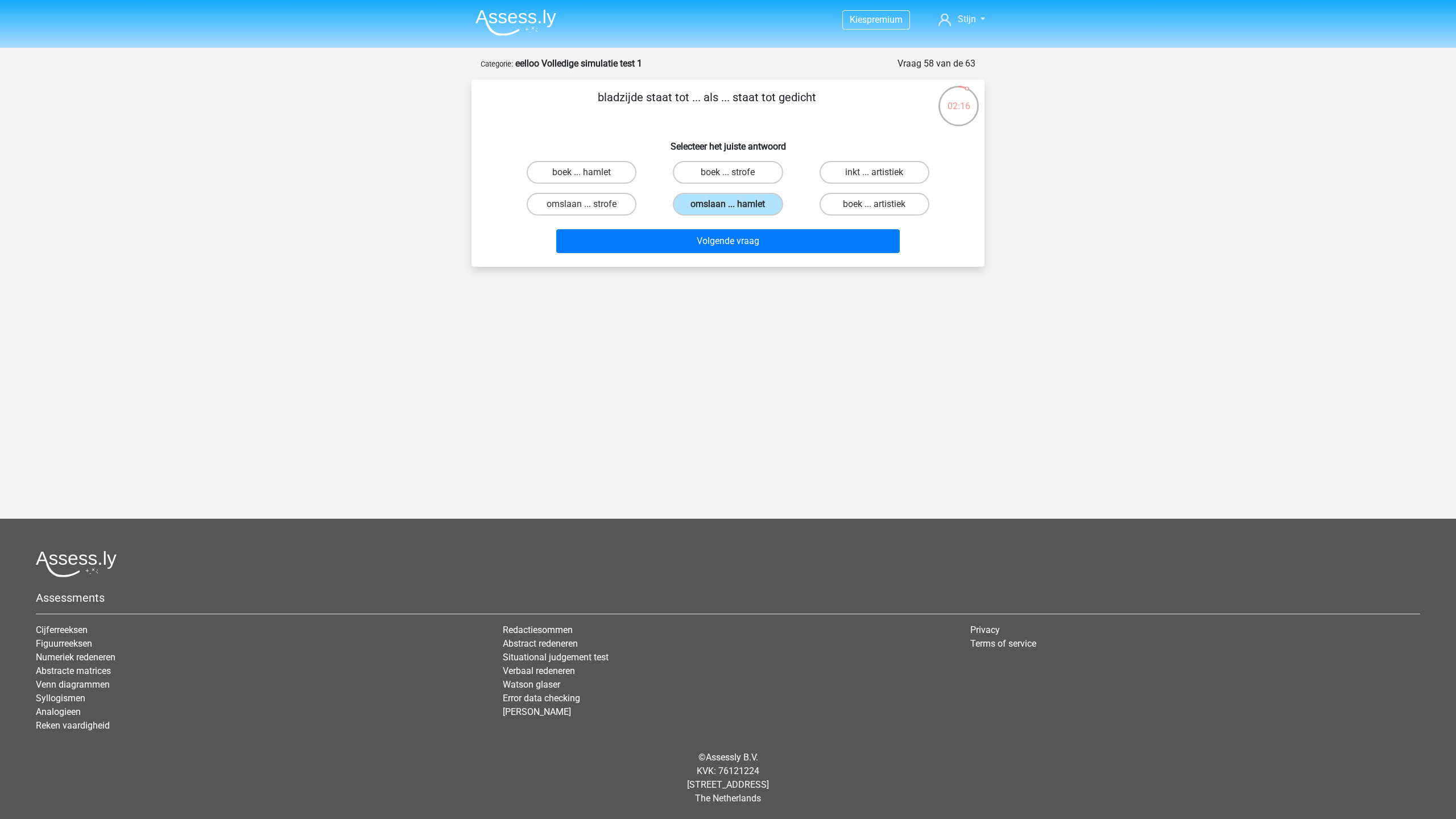
click at [652, 201] on div "omslaan ... strofe" at bounding box center [581, 204] width 146 height 32
click at [736, 167] on label "boek ... strofe" at bounding box center [727, 173] width 110 height 23
click at [736, 173] on input "boek ... strofe" at bounding box center [731, 176] width 7 height 7
radio input "true"
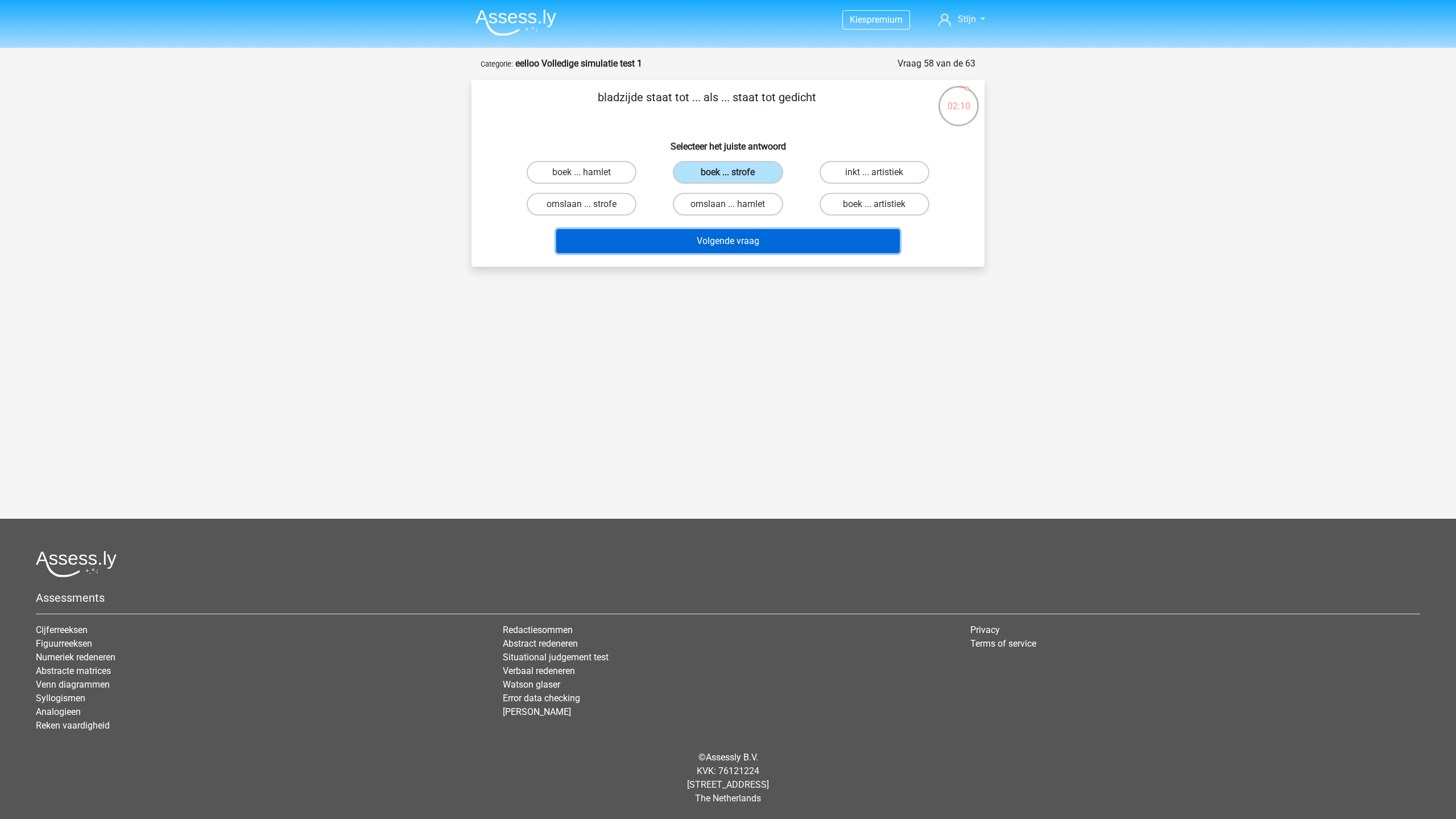
click at [746, 246] on button "Volgende vraag" at bounding box center [728, 241] width 344 height 24
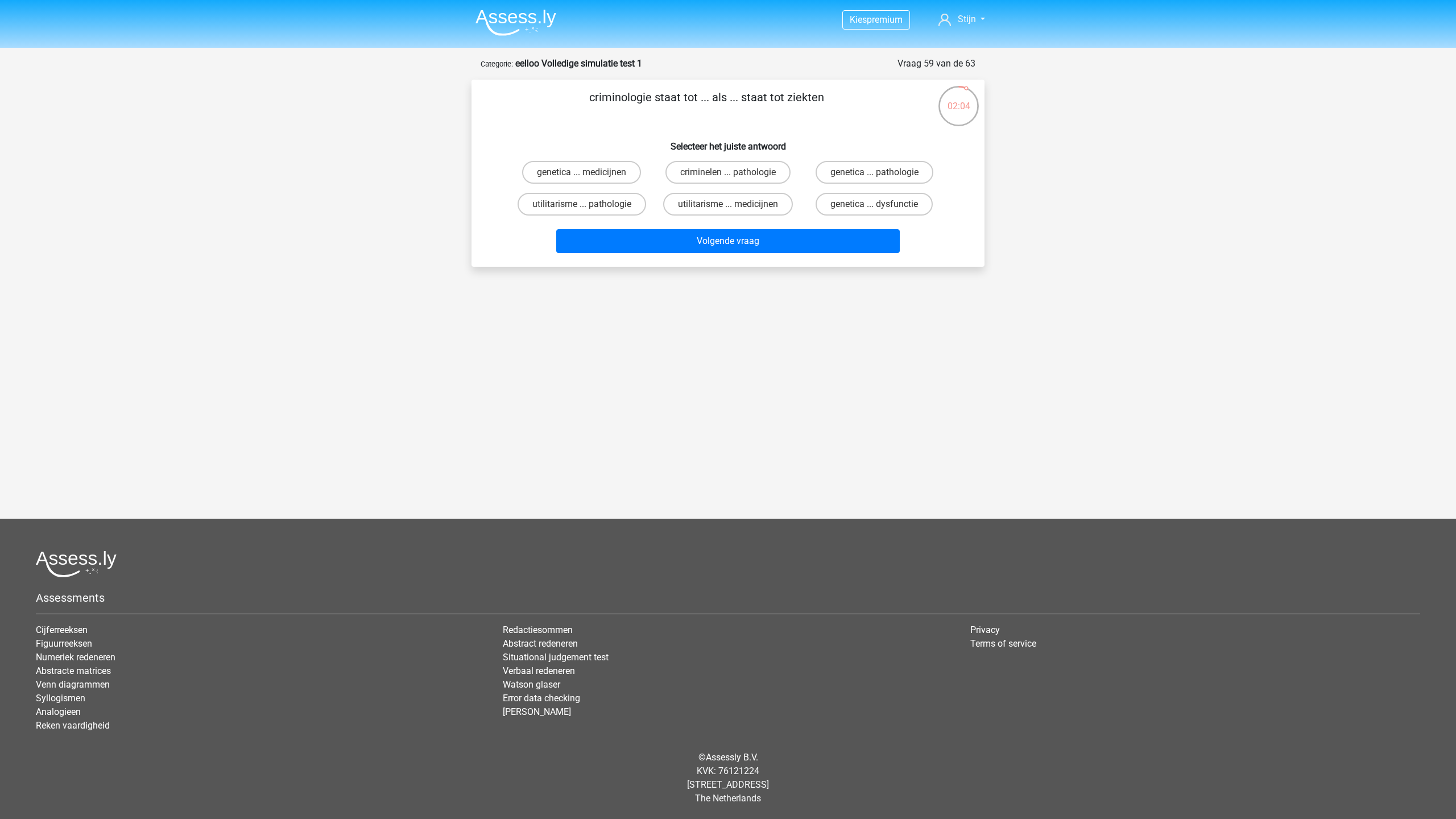
click at [735, 174] on input "criminelen ... pathologie" at bounding box center [731, 176] width 7 height 7
radio input "true"
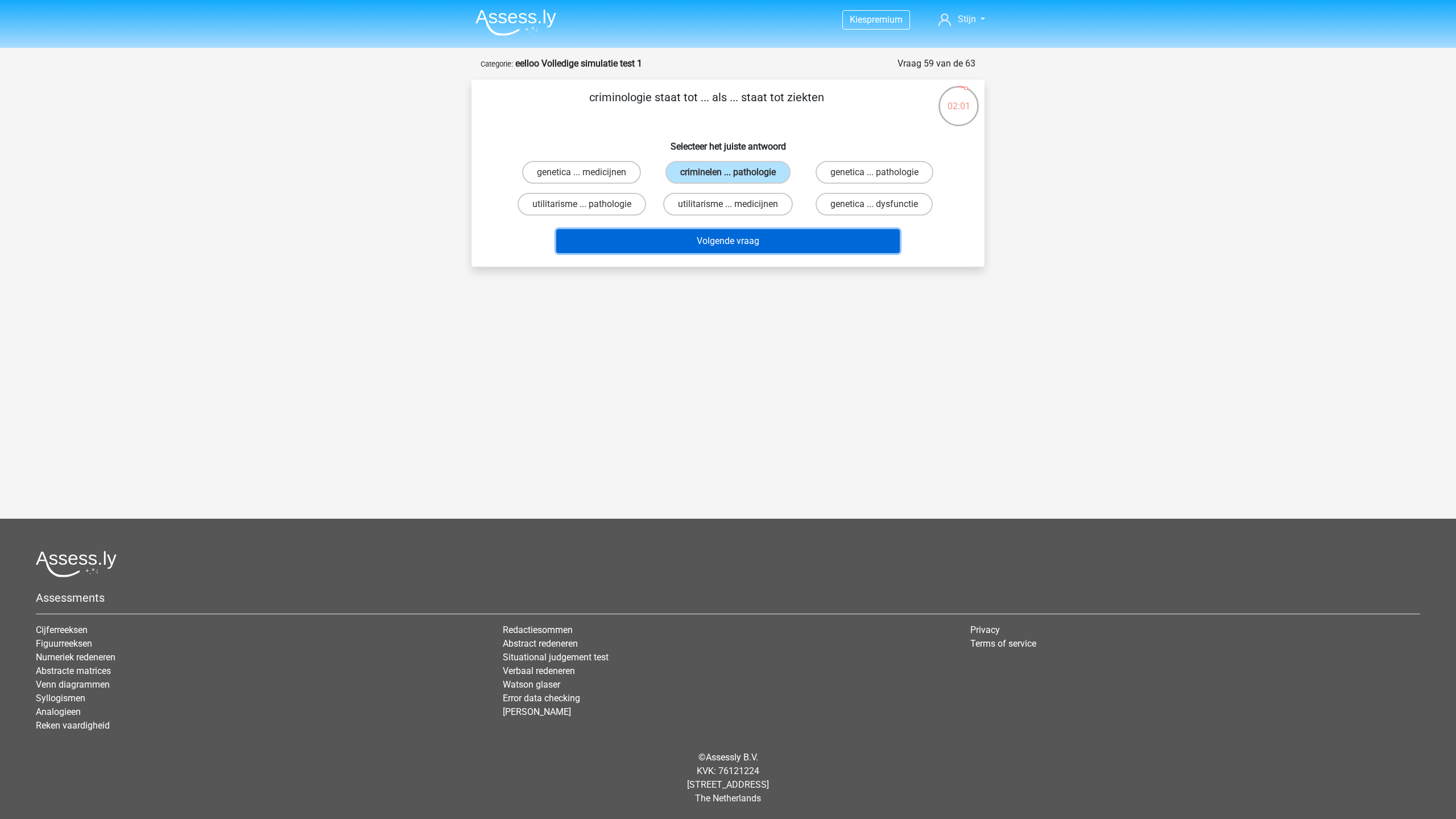
click at [739, 235] on button "Volgende vraag" at bounding box center [728, 241] width 344 height 24
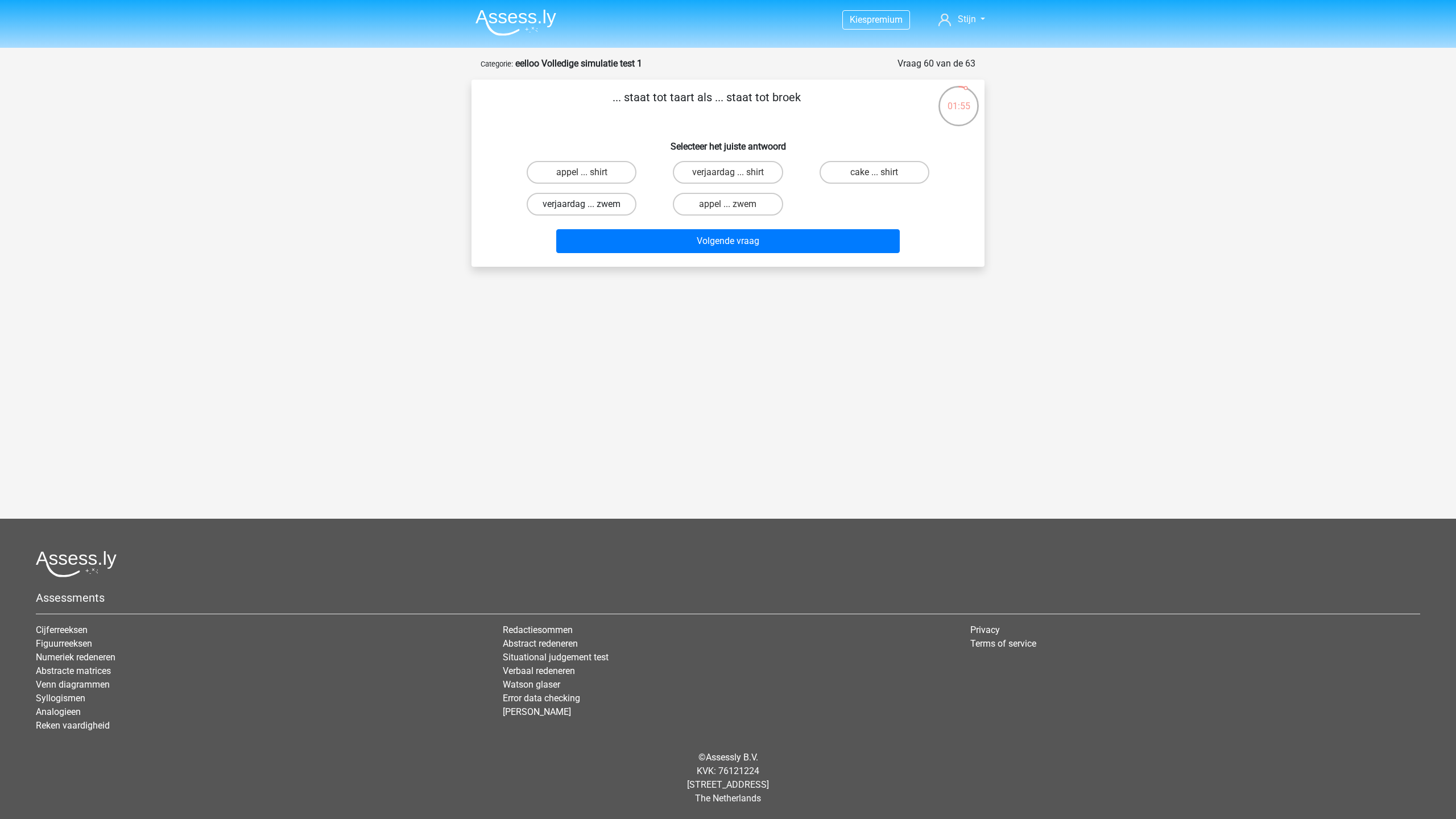
click at [604, 205] on label "verjaardag ... zwem" at bounding box center [581, 204] width 110 height 23
click at [589, 205] on input "verjaardag ... zwem" at bounding box center [585, 208] width 7 height 7
radio input "true"
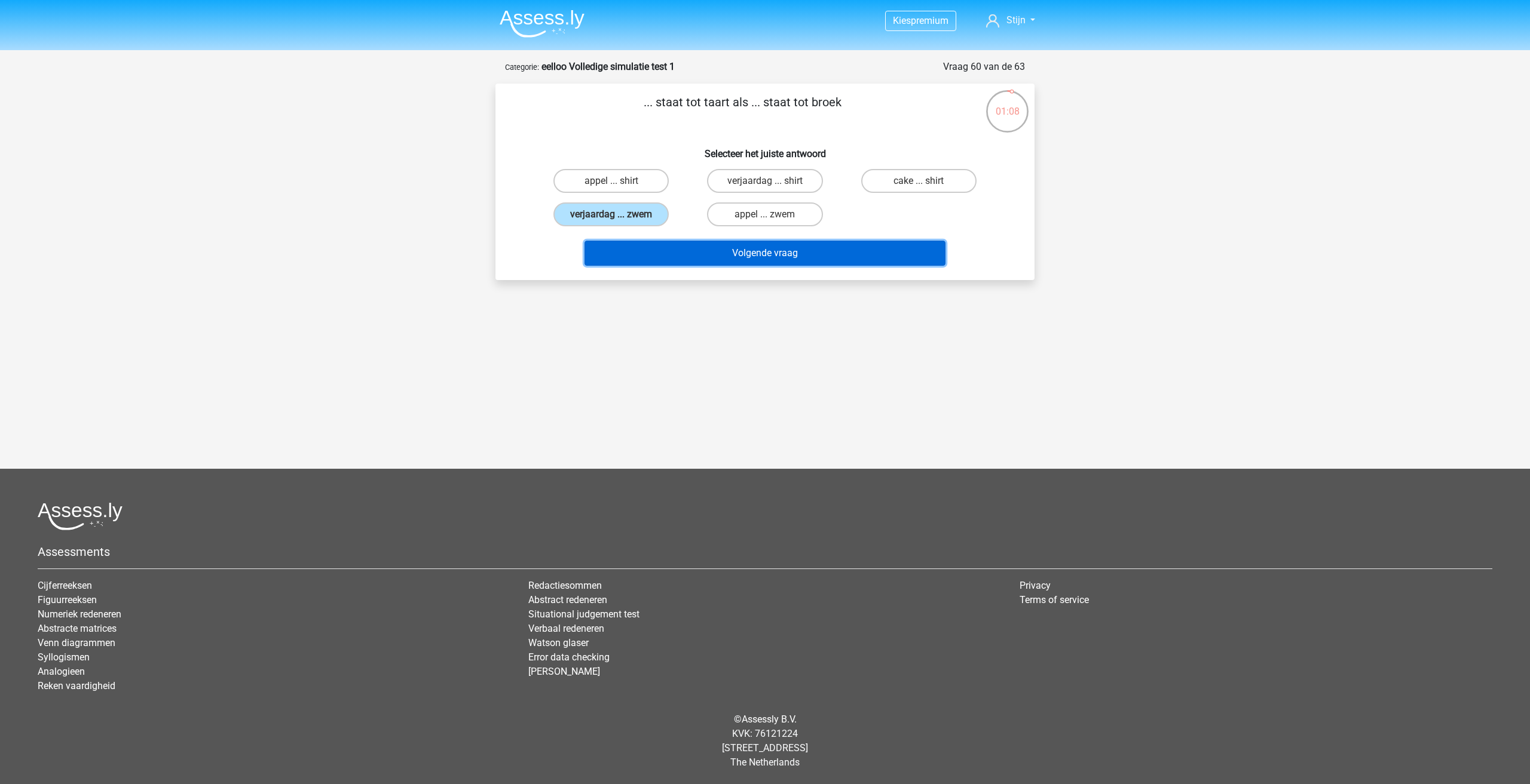
click at [634, 244] on button "Volgende vraag" at bounding box center [765, 253] width 361 height 25
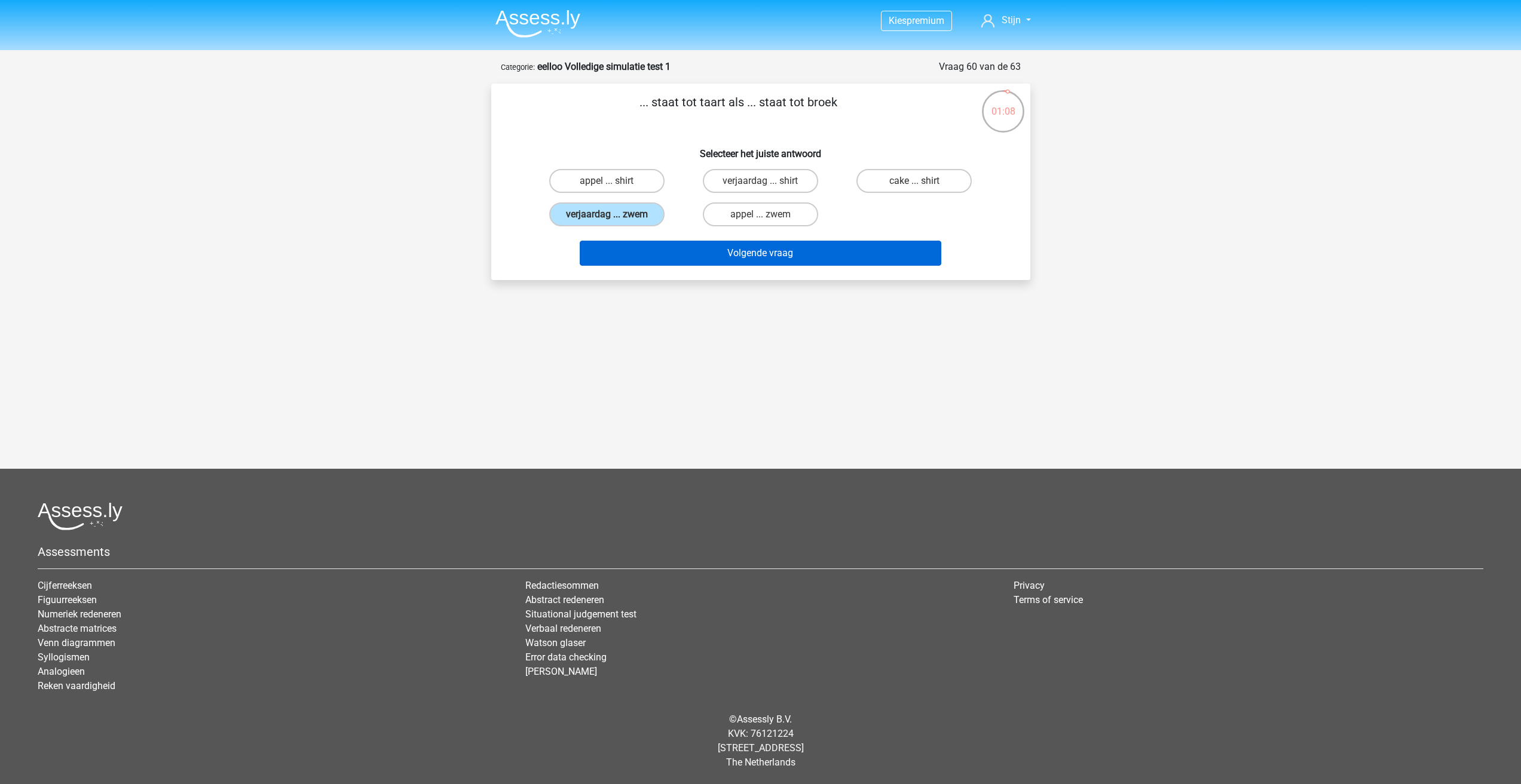
scroll to position [8, 0]
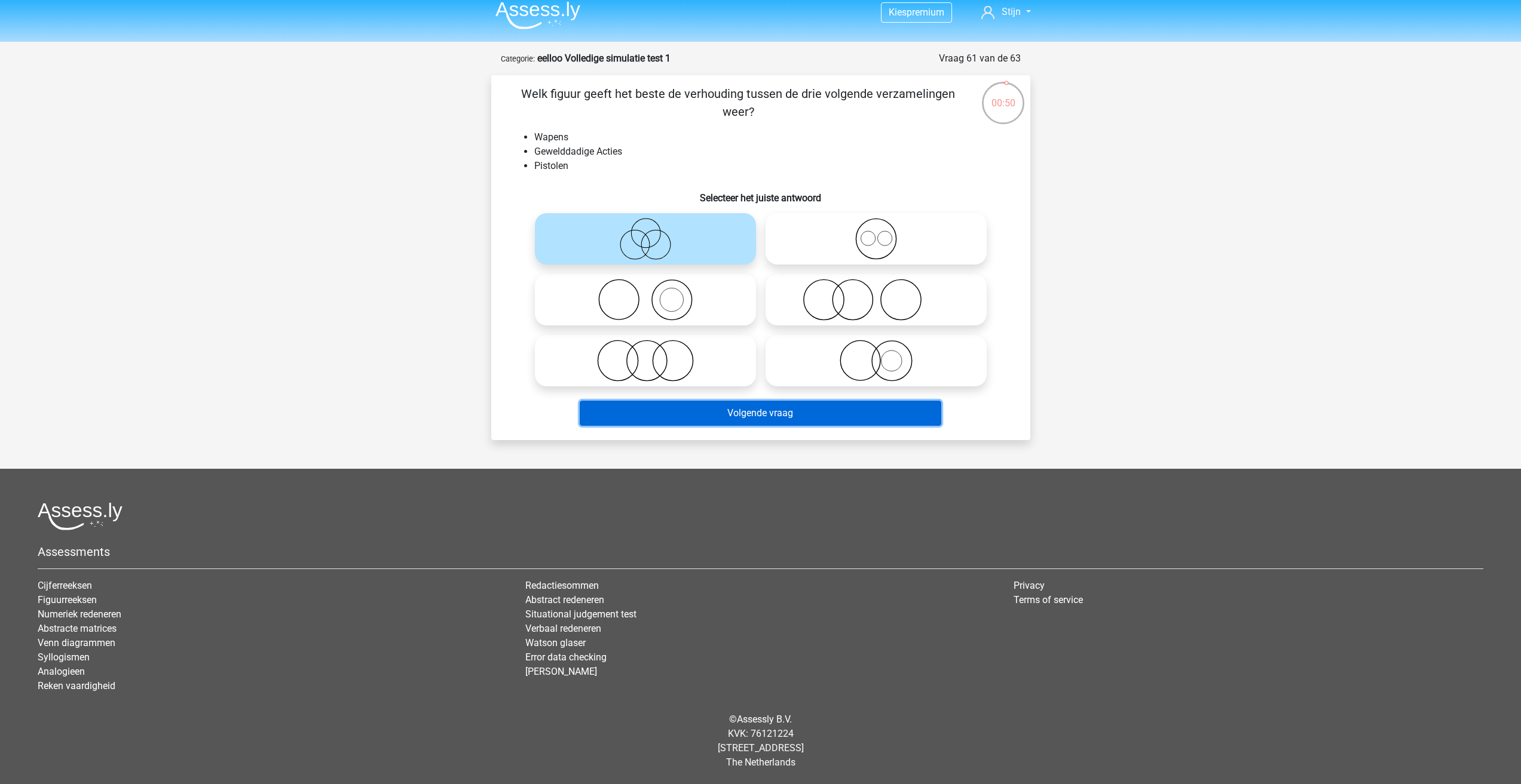
click at [744, 411] on button "Volgende vraag" at bounding box center [760, 413] width 361 height 25
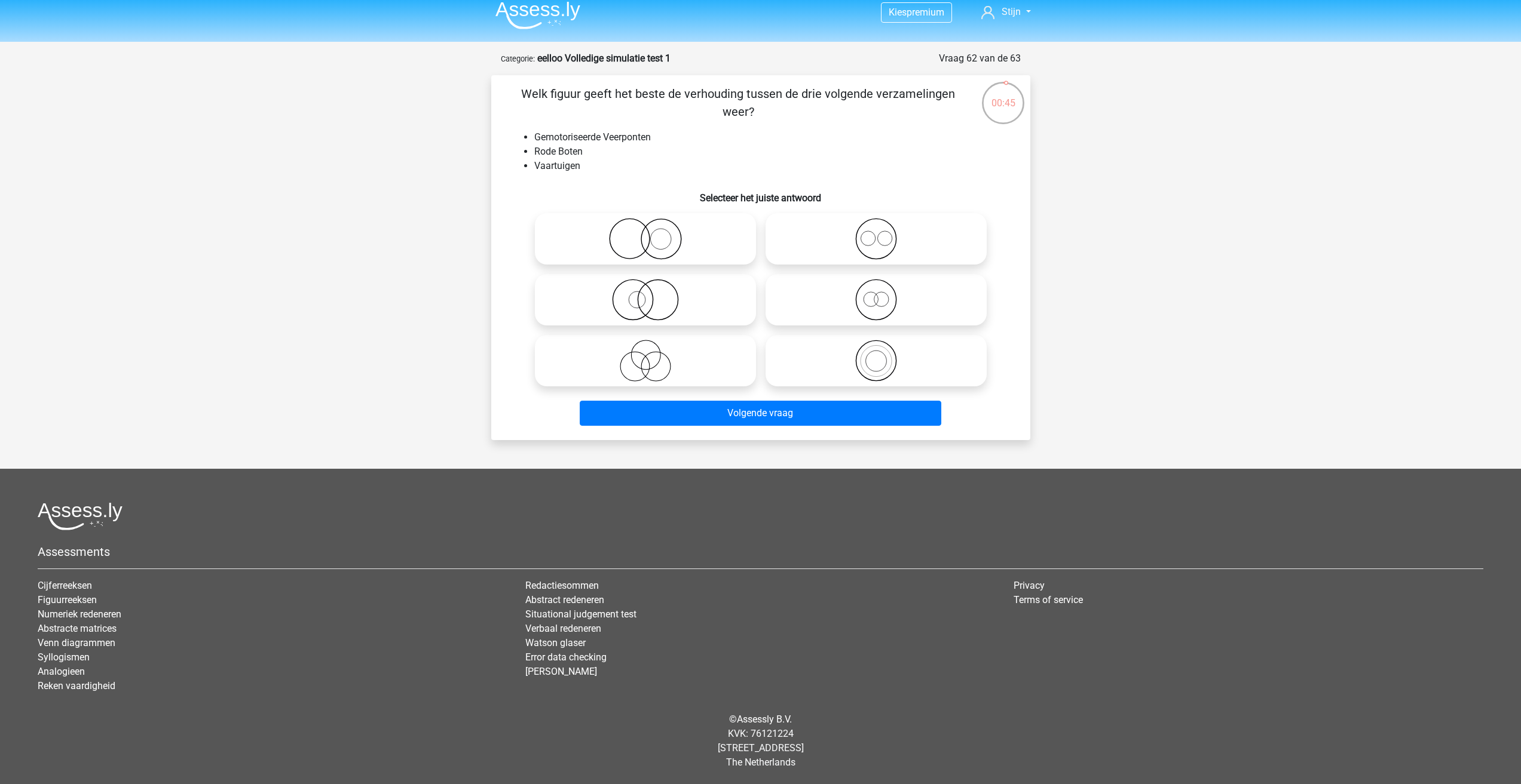
click at [827, 270] on div at bounding box center [876, 300] width 231 height 61
click at [877, 297] on circle at bounding box center [870, 299] width 15 height 15
click at [877, 294] on input "radio" at bounding box center [880, 290] width 8 height 8
radio input "true"
click at [877, 297] on circle at bounding box center [870, 299] width 15 height 15
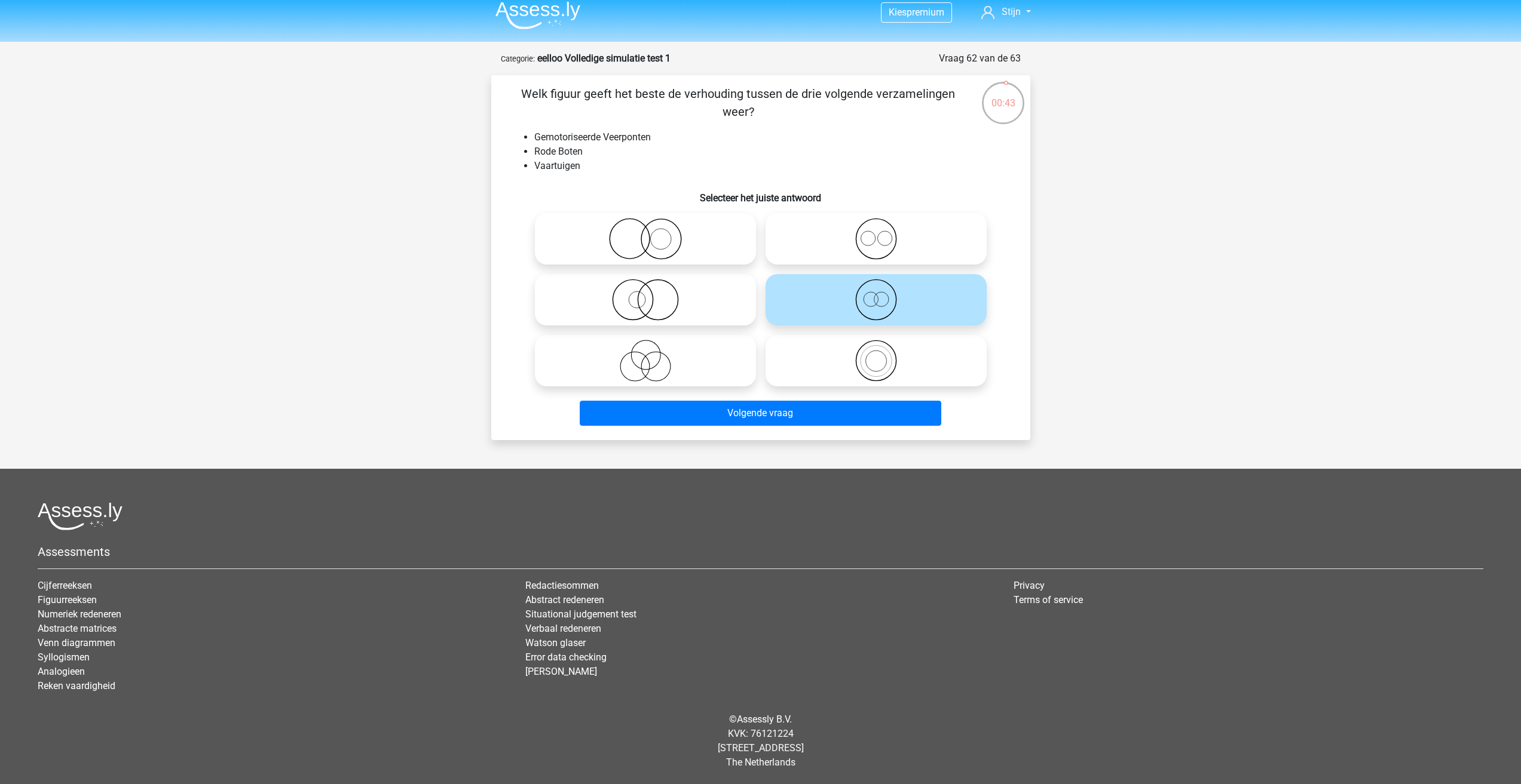
click at [877, 294] on input "radio" at bounding box center [880, 290] width 8 height 8
click at [823, 419] on button "Volgende vraag" at bounding box center [760, 413] width 361 height 25
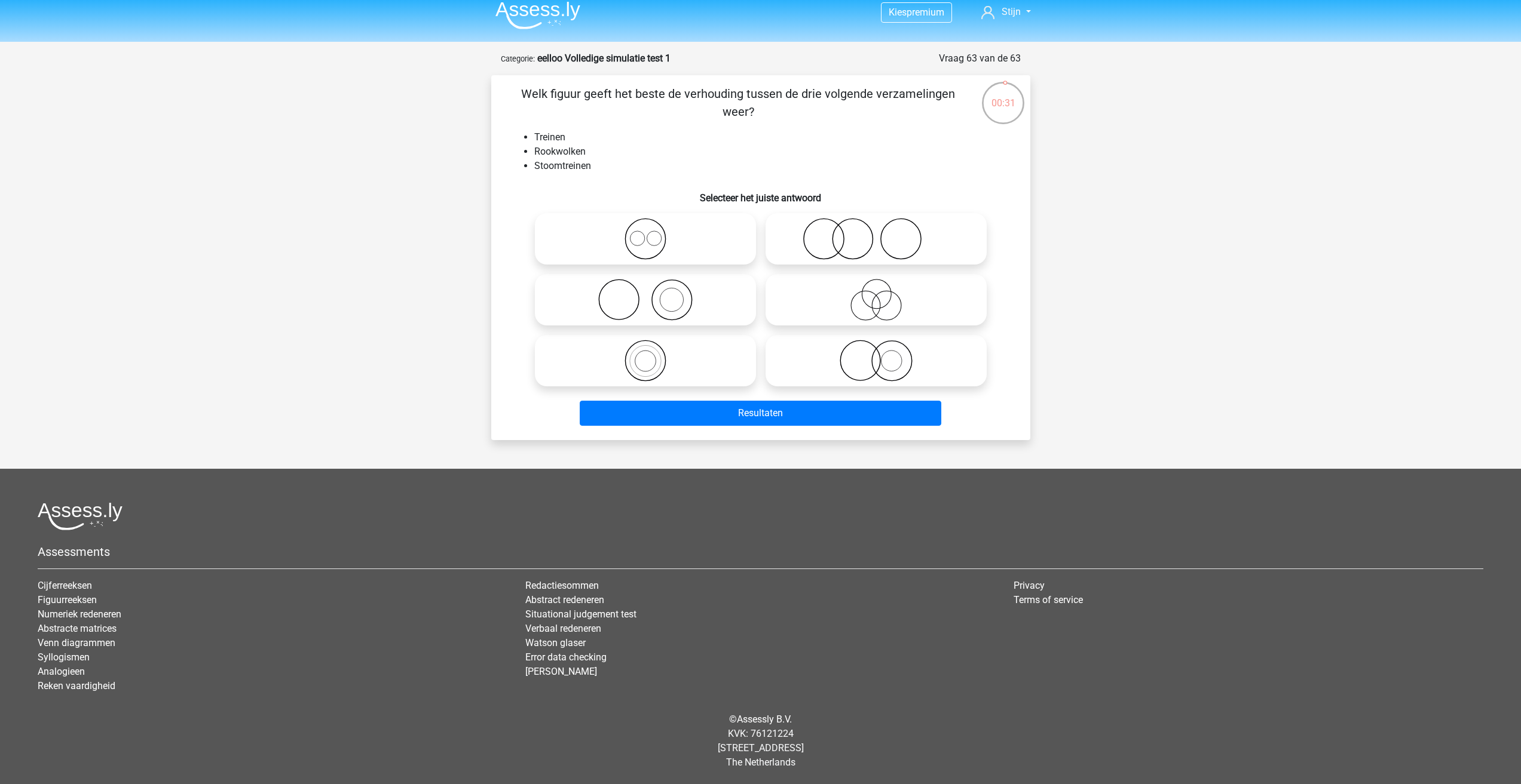
click at [844, 361] on icon at bounding box center [876, 361] width 212 height 42
click at [876, 355] on input "radio" at bounding box center [880, 351] width 8 height 8
radio input "true"
click at [838, 305] on icon at bounding box center [876, 300] width 212 height 42
click at [876, 294] on input "radio" at bounding box center [880, 290] width 8 height 8
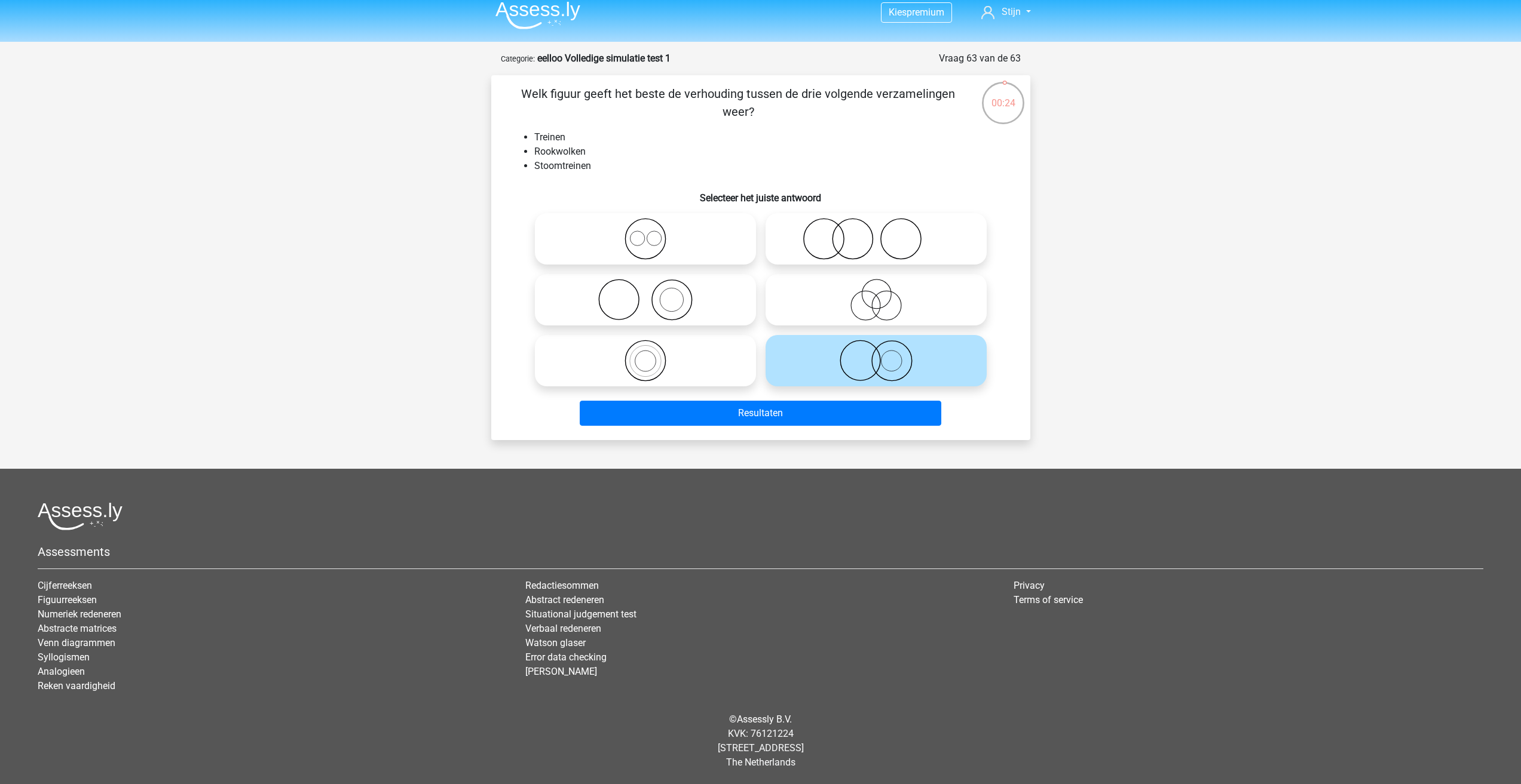
radio input "true"
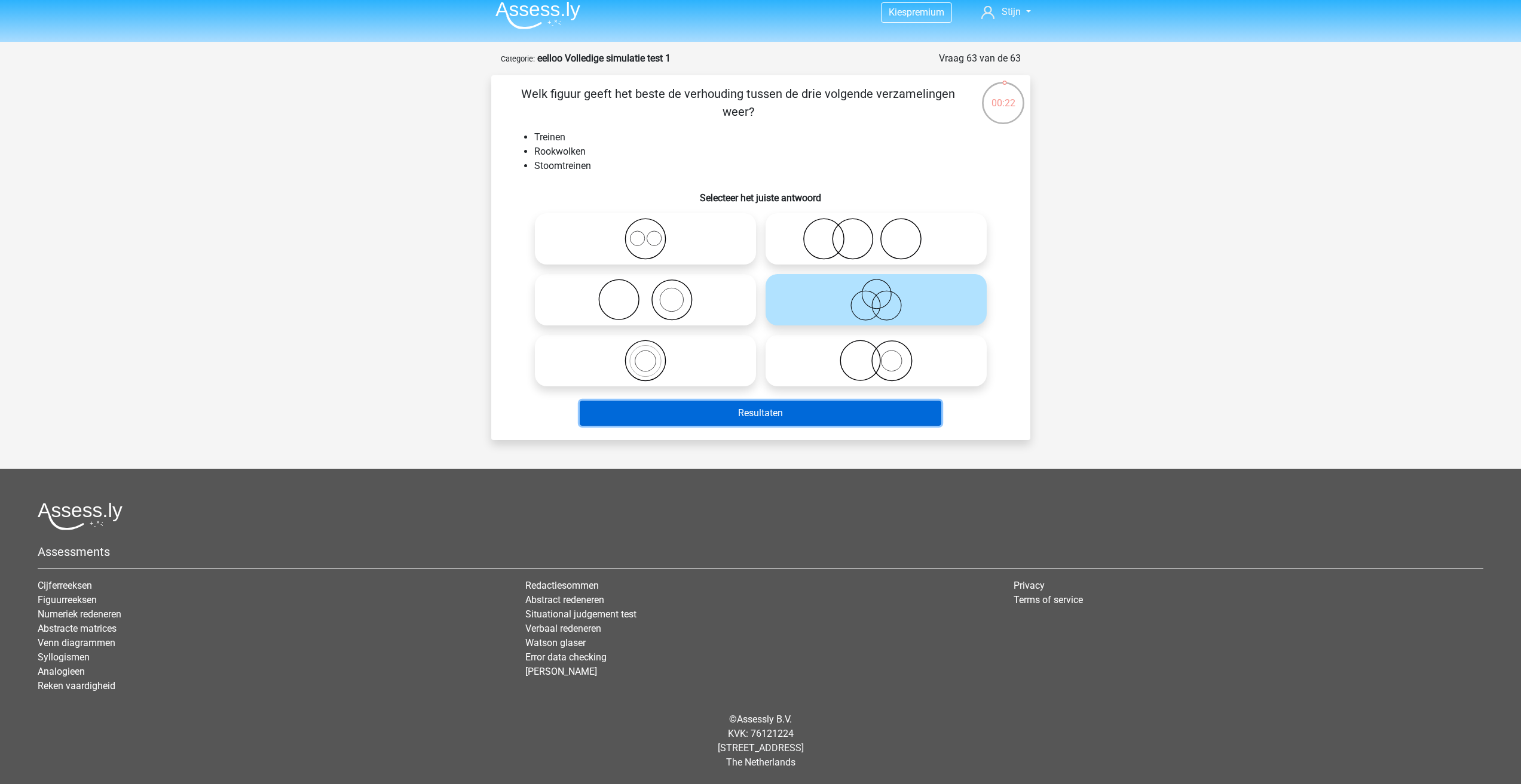
click at [788, 420] on button "Resultaten" at bounding box center [760, 413] width 361 height 25
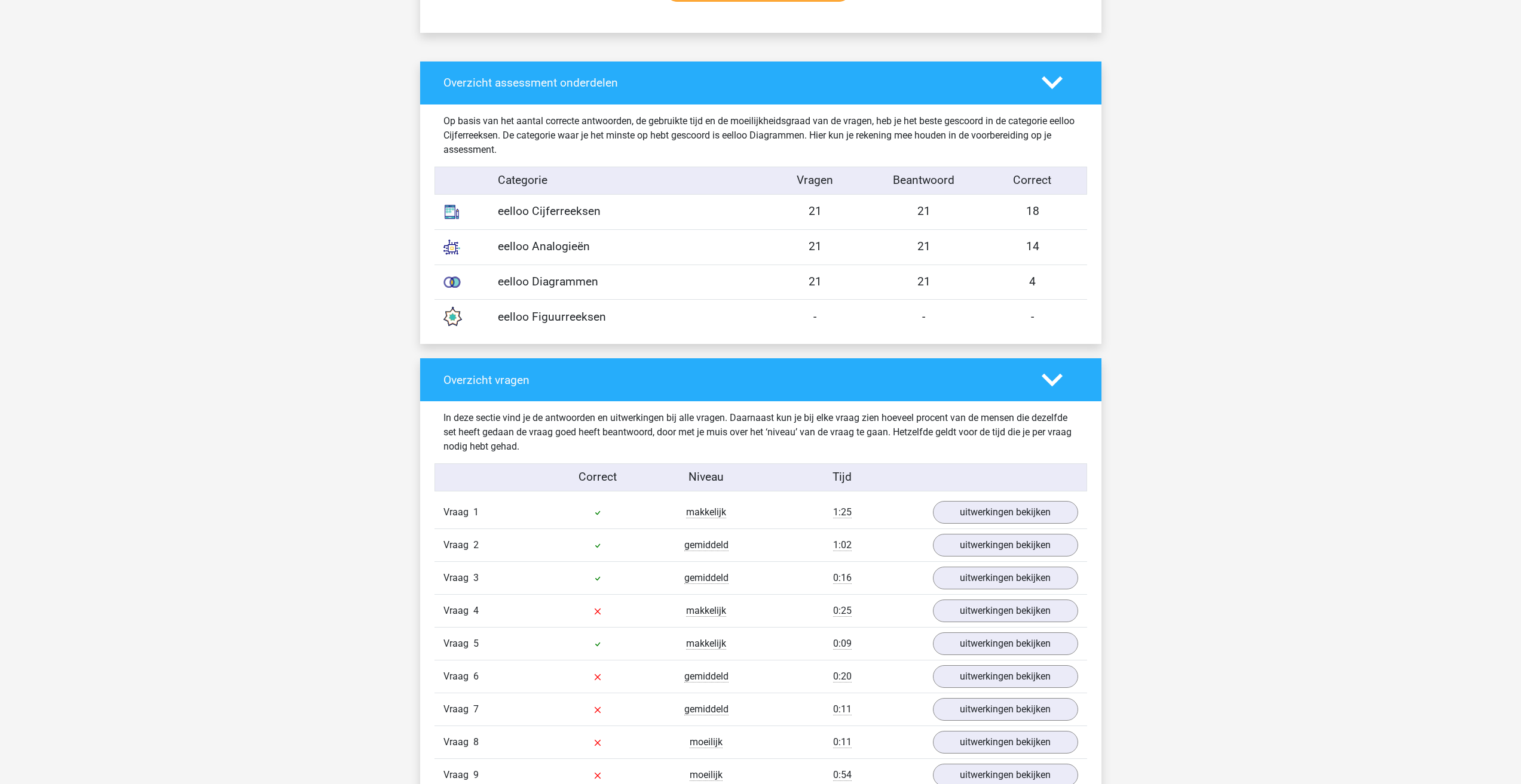
scroll to position [836, 0]
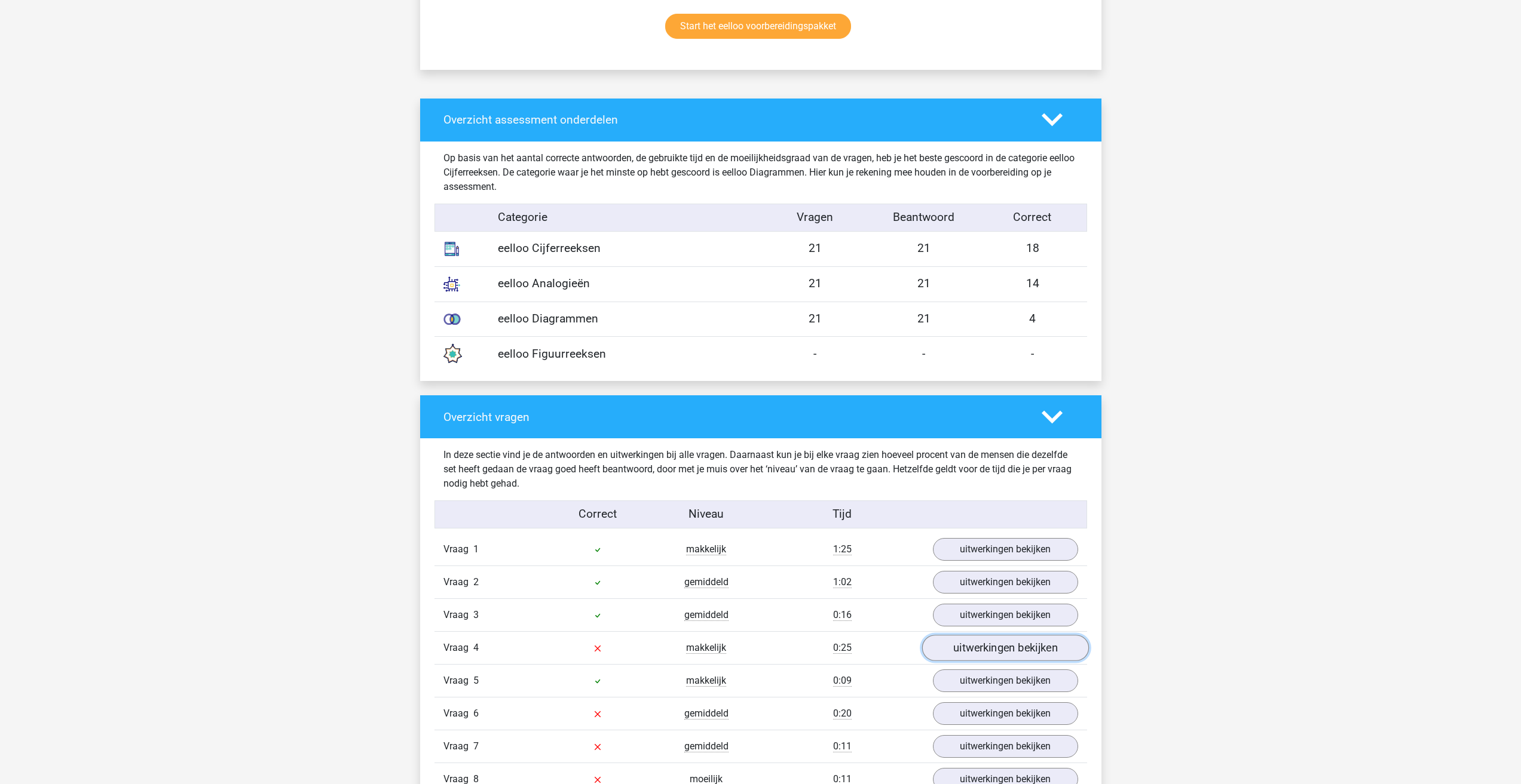
click at [995, 648] on link "uitwerkingen bekijken" at bounding box center [1005, 648] width 167 height 26
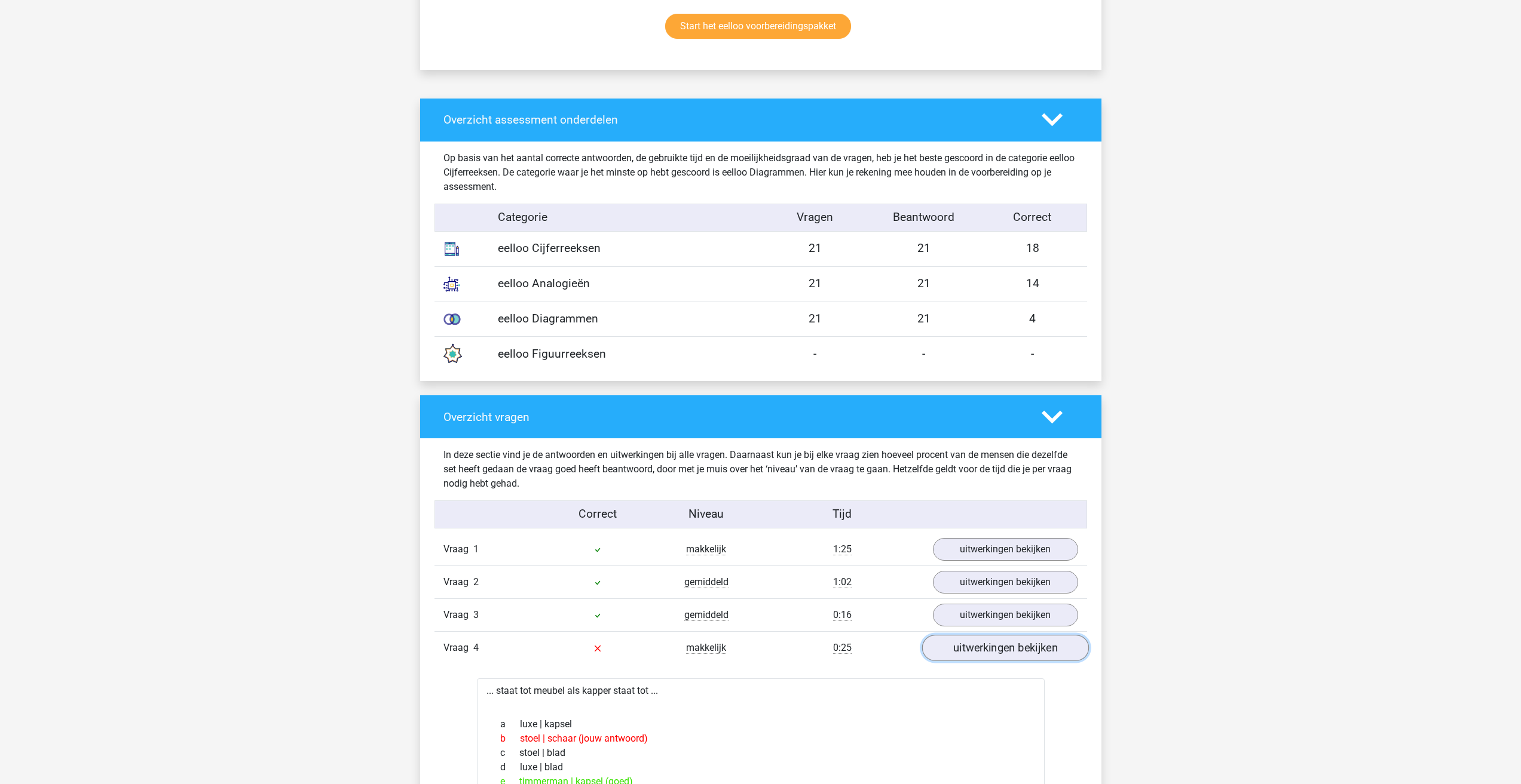
click at [995, 648] on link "uitwerkingen bekijken" at bounding box center [1005, 648] width 167 height 26
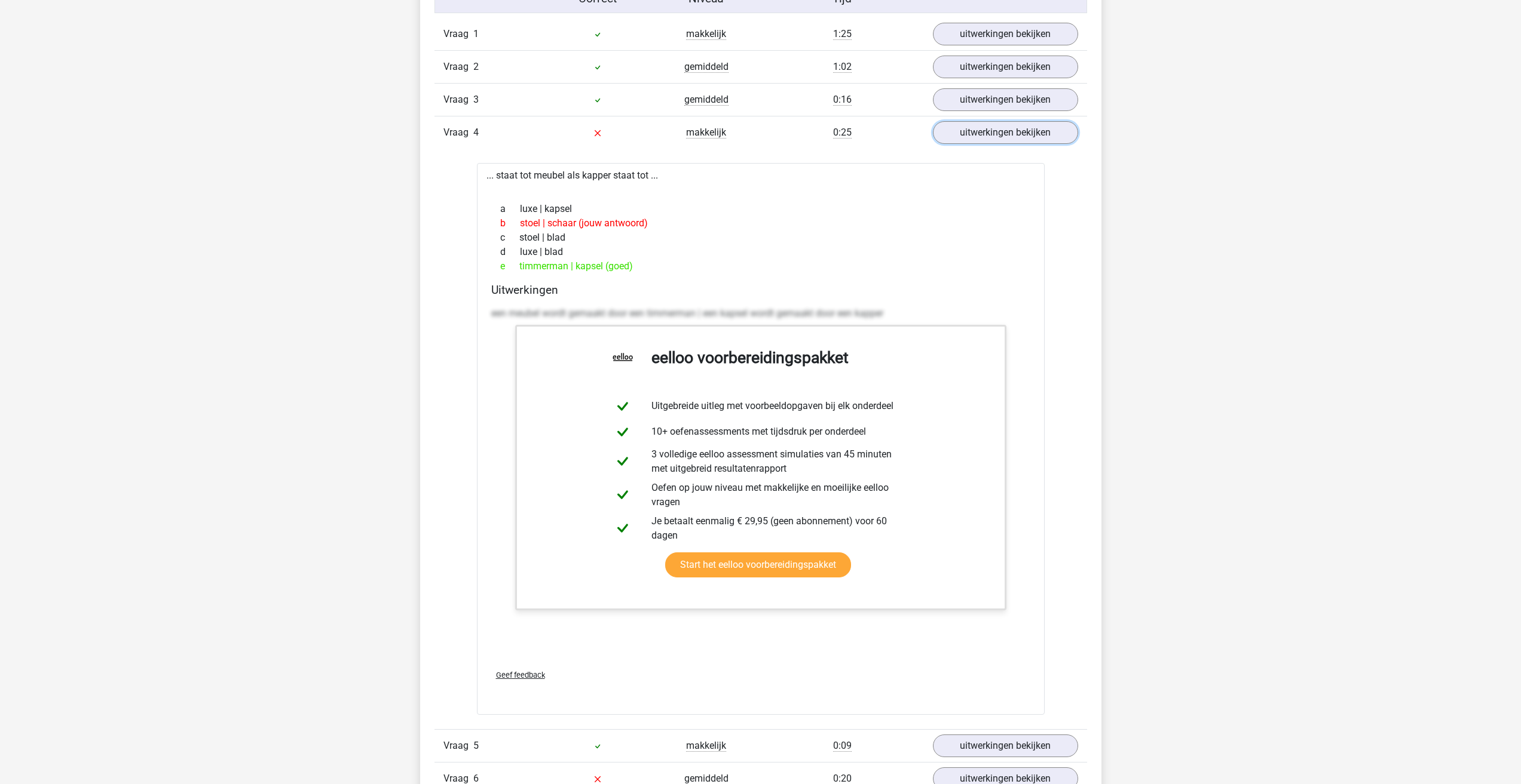
scroll to position [1314, 0]
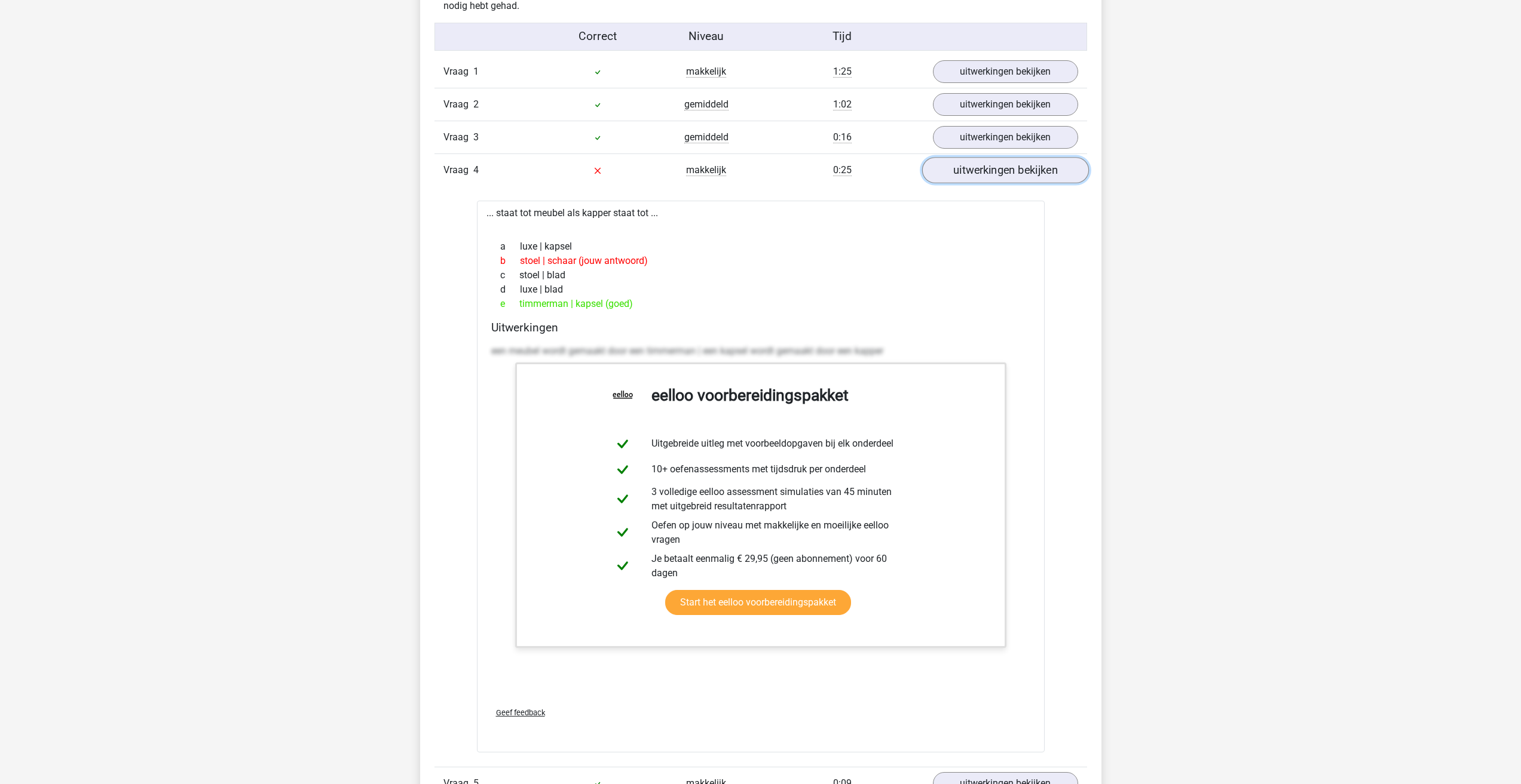
click at [1015, 177] on link "uitwerkingen bekijken" at bounding box center [1005, 170] width 167 height 26
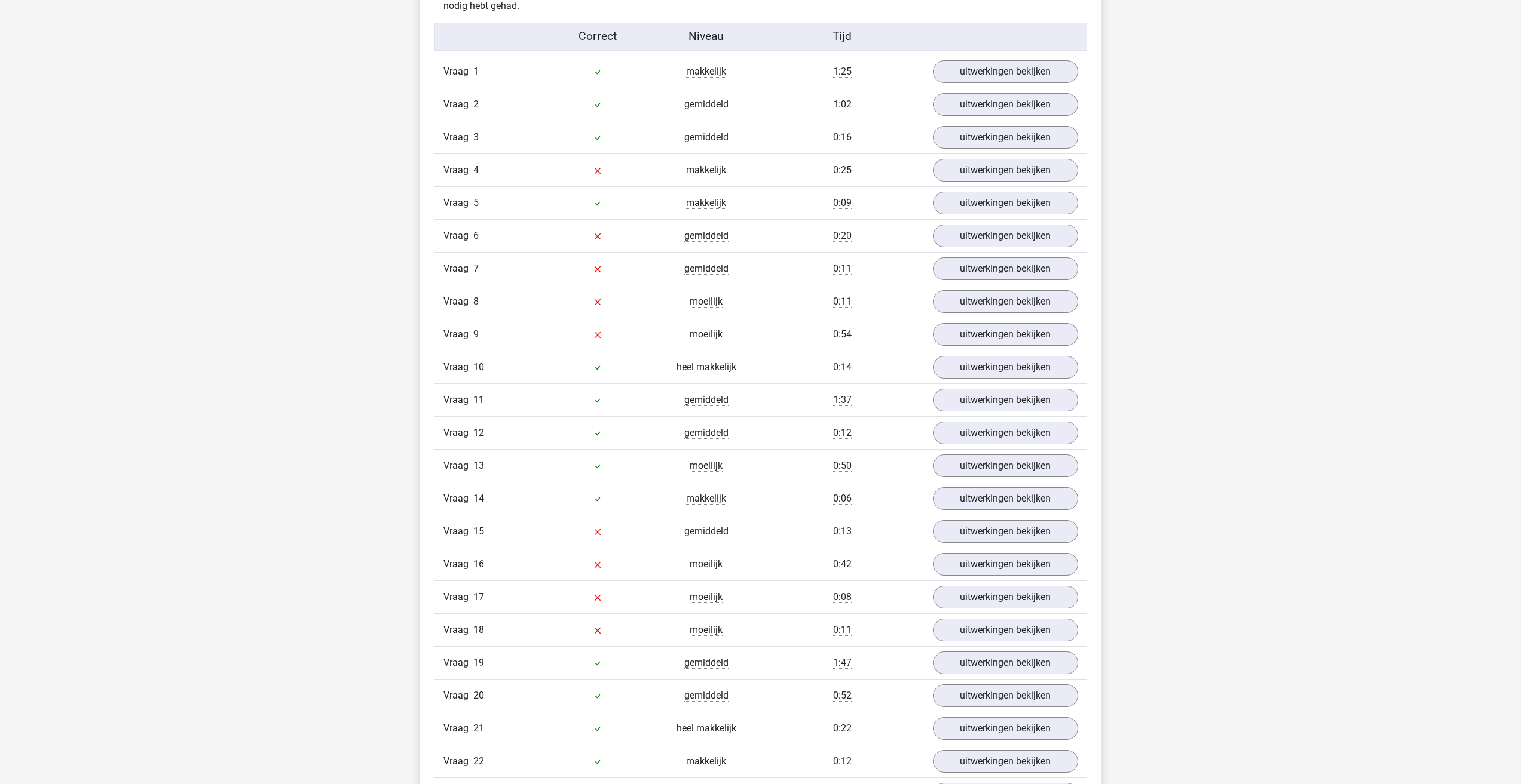
click at [990, 252] on div "Vraag 7 gemiddeld 0:11 uitwerkingen bekijken" at bounding box center [761, 268] width 653 height 33
click at [1002, 243] on link "uitwerkingen bekijken" at bounding box center [1005, 235] width 167 height 26
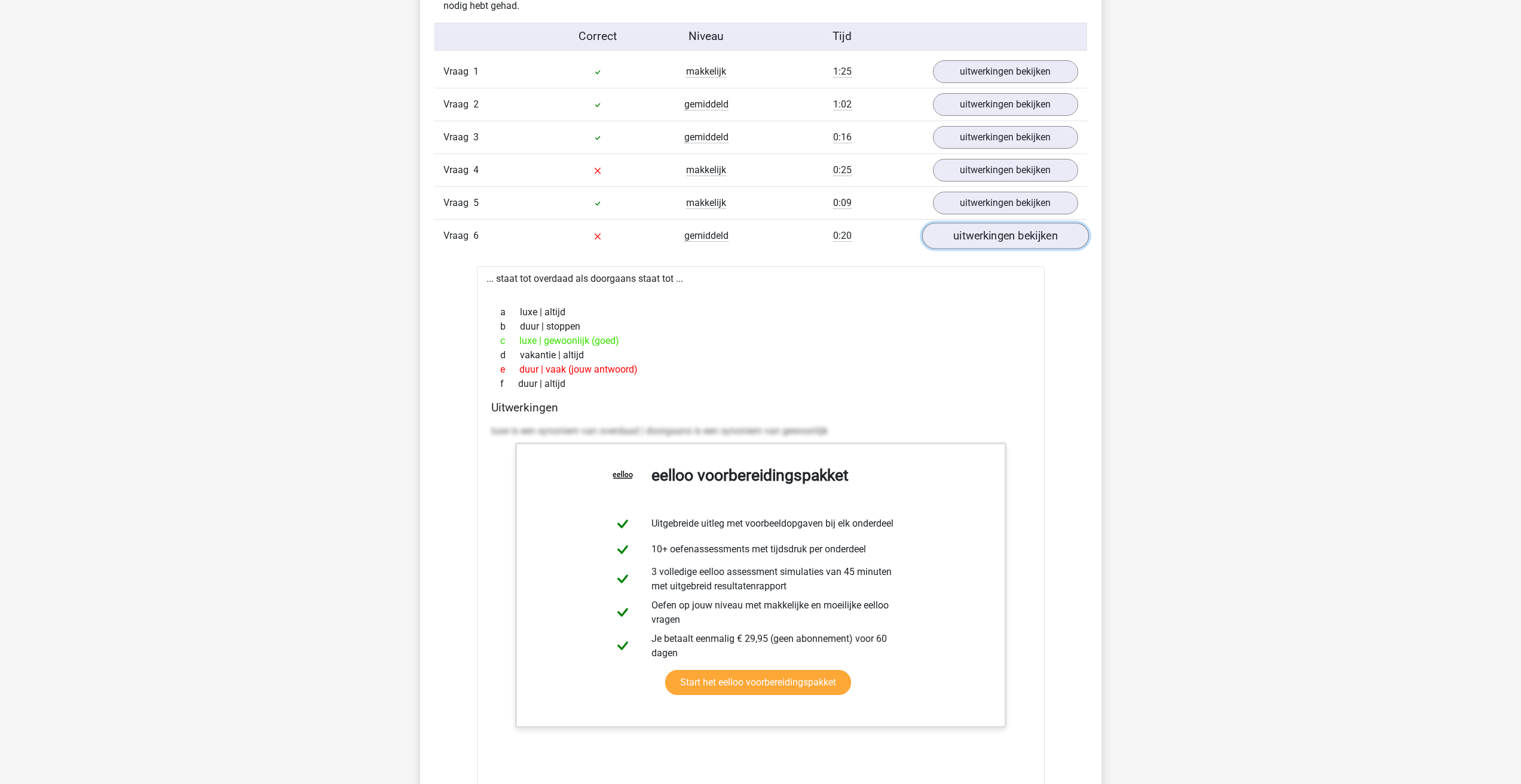
click at [997, 242] on link "uitwerkingen bekijken" at bounding box center [1005, 235] width 167 height 26
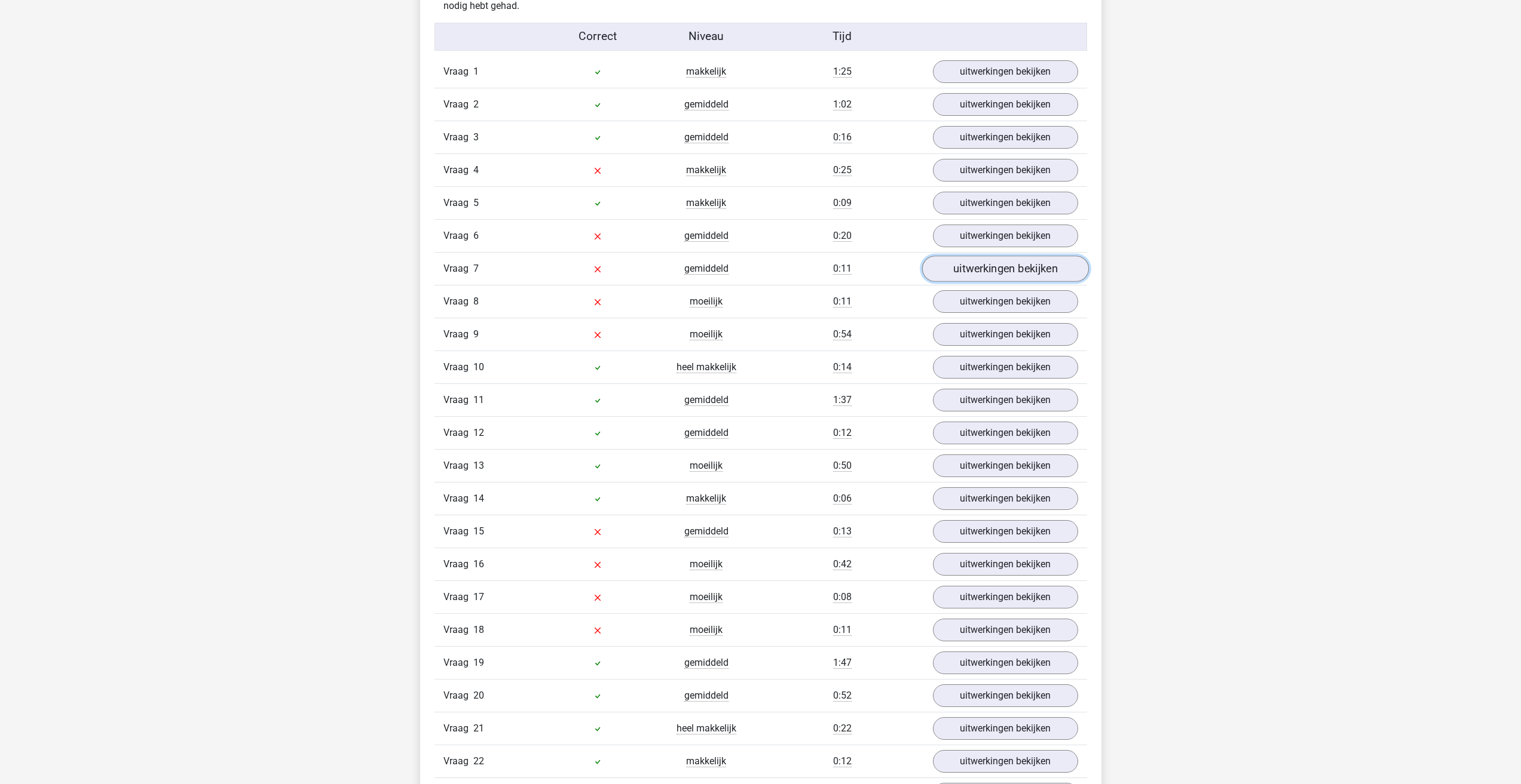
click at [978, 268] on link "uitwerkingen bekijken" at bounding box center [1005, 268] width 167 height 26
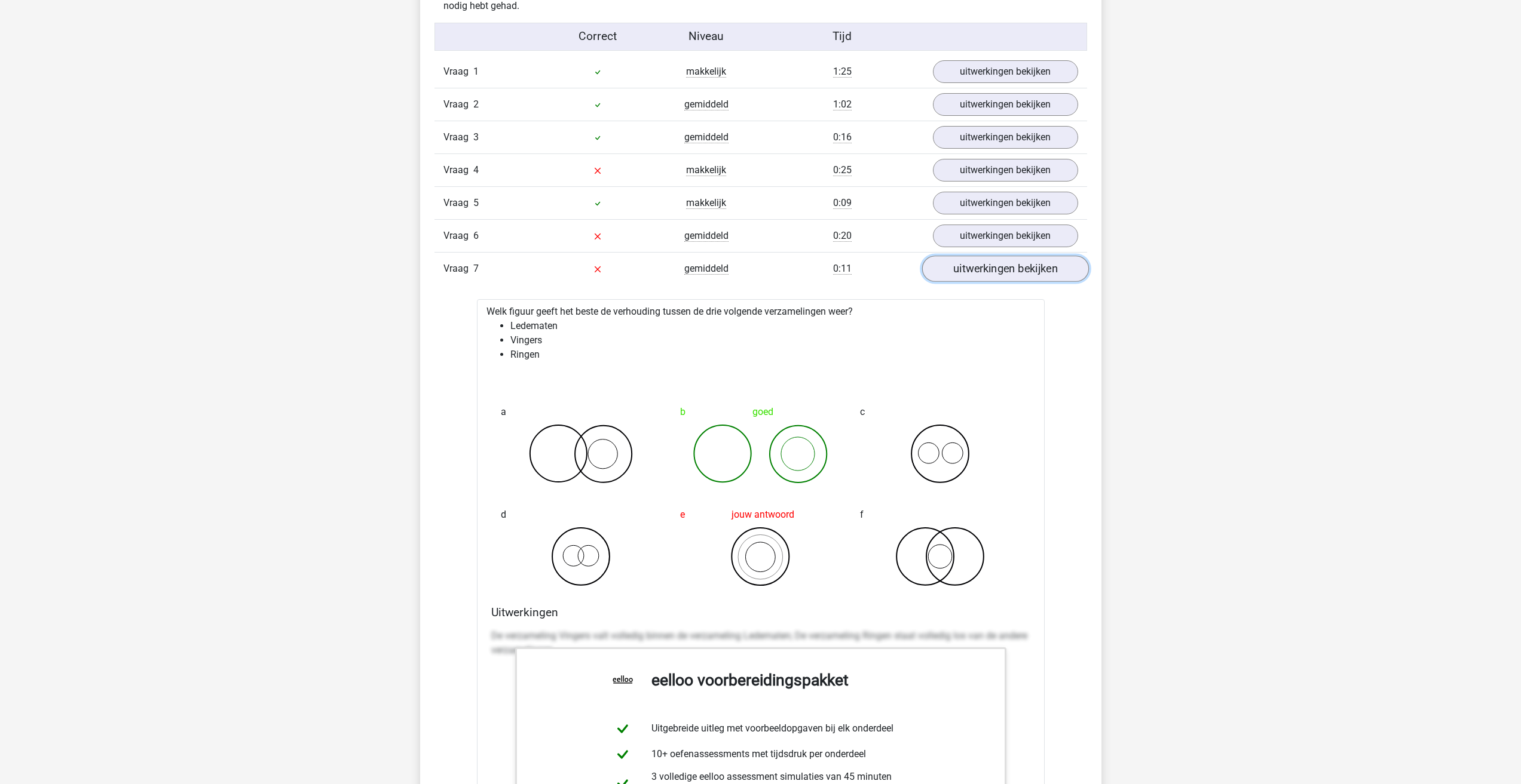
click at [1004, 277] on link "uitwerkingen bekijken" at bounding box center [1005, 268] width 167 height 26
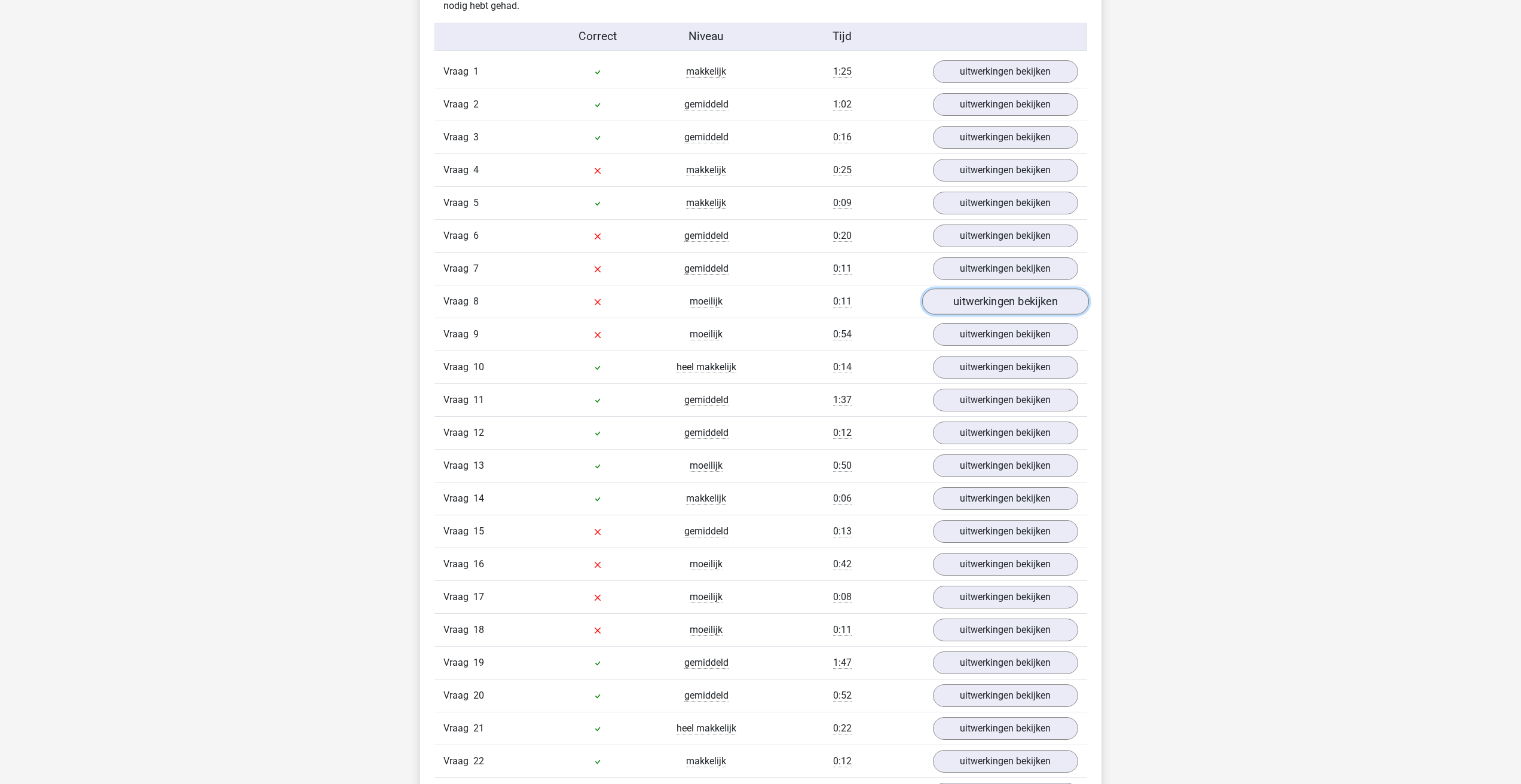
click at [999, 303] on link "uitwerkingen bekijken" at bounding box center [1005, 301] width 167 height 26
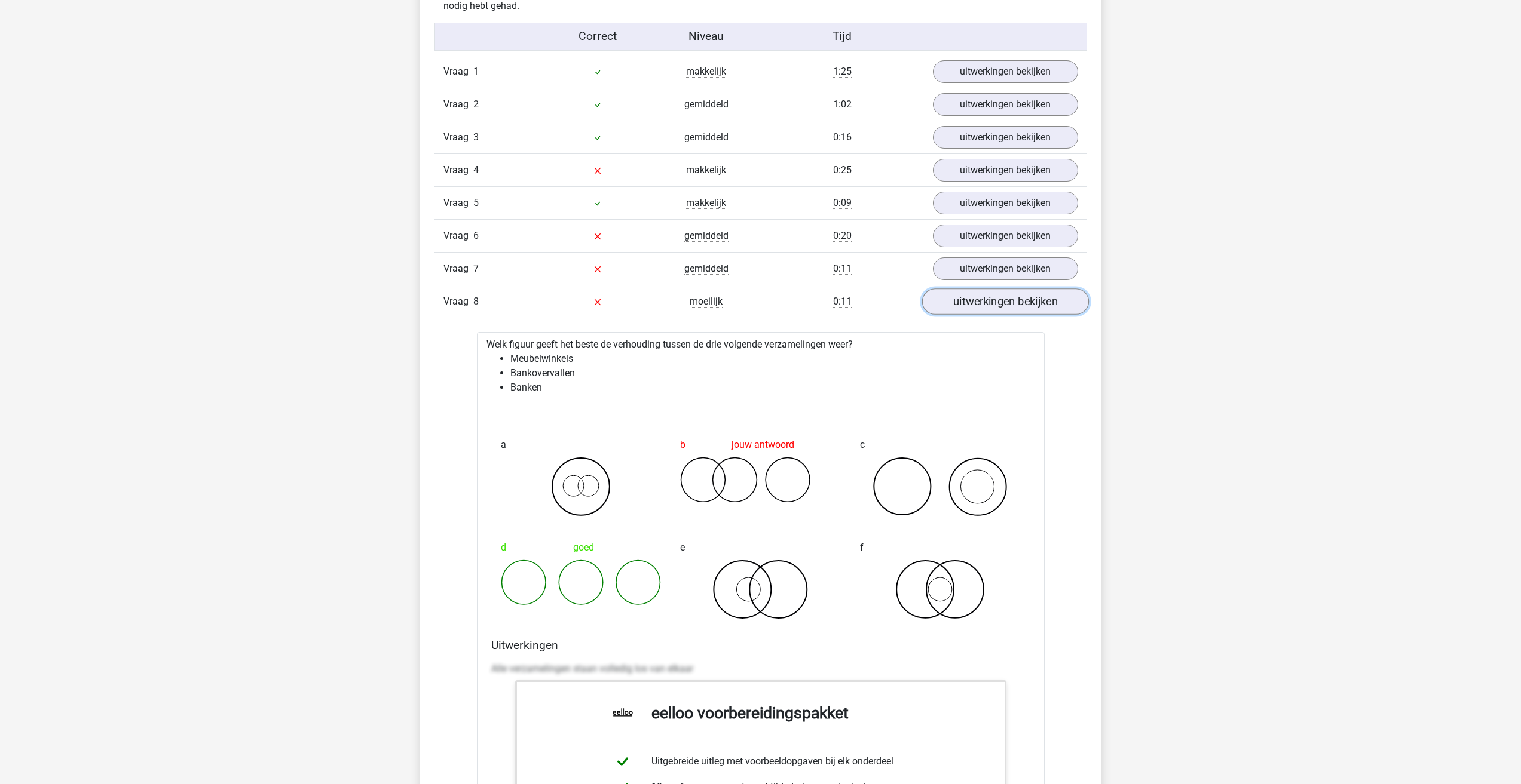
click at [1017, 304] on link "uitwerkingen bekijken" at bounding box center [1005, 301] width 167 height 26
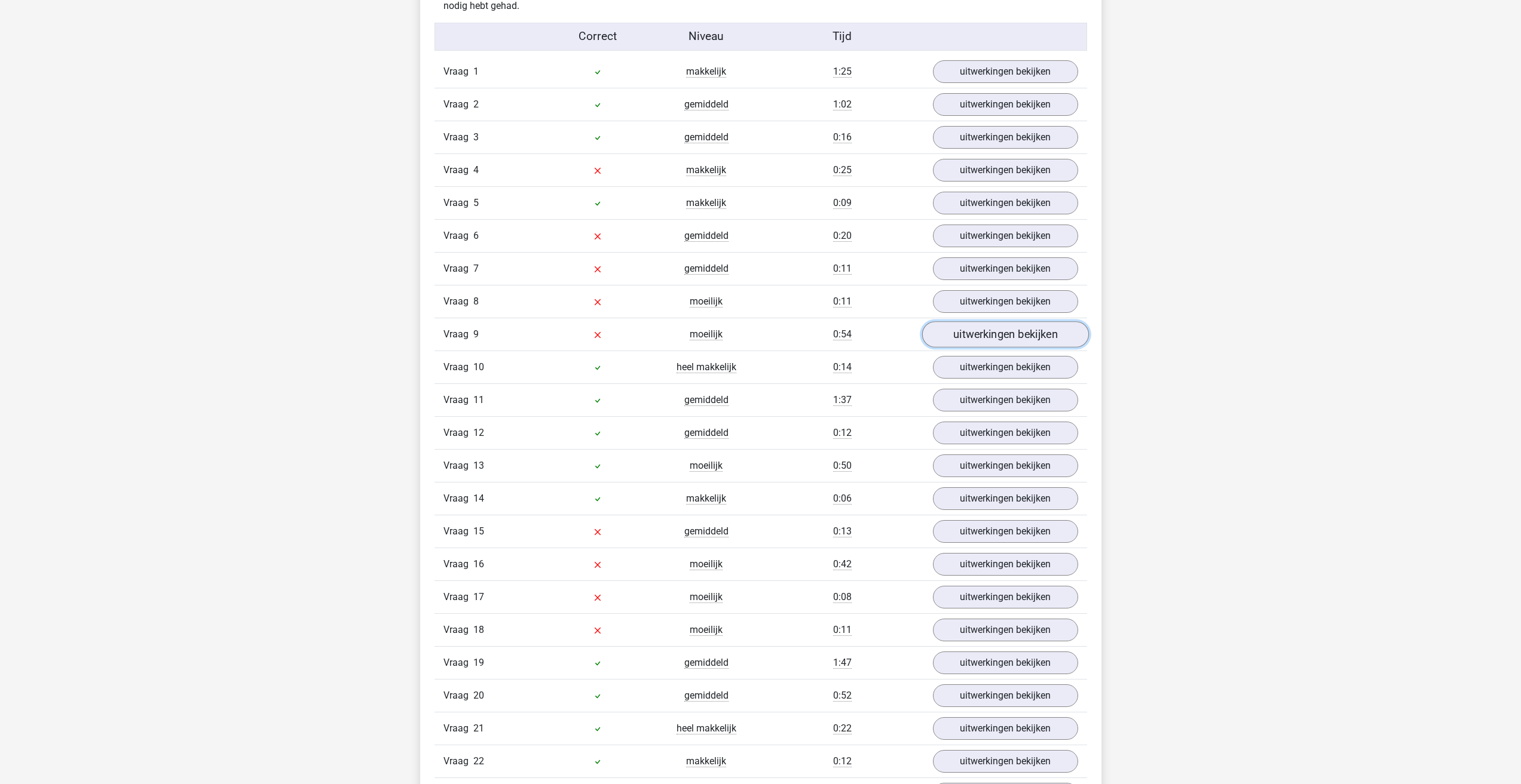
click at [1006, 326] on link "uitwerkingen bekijken" at bounding box center [1005, 334] width 167 height 26
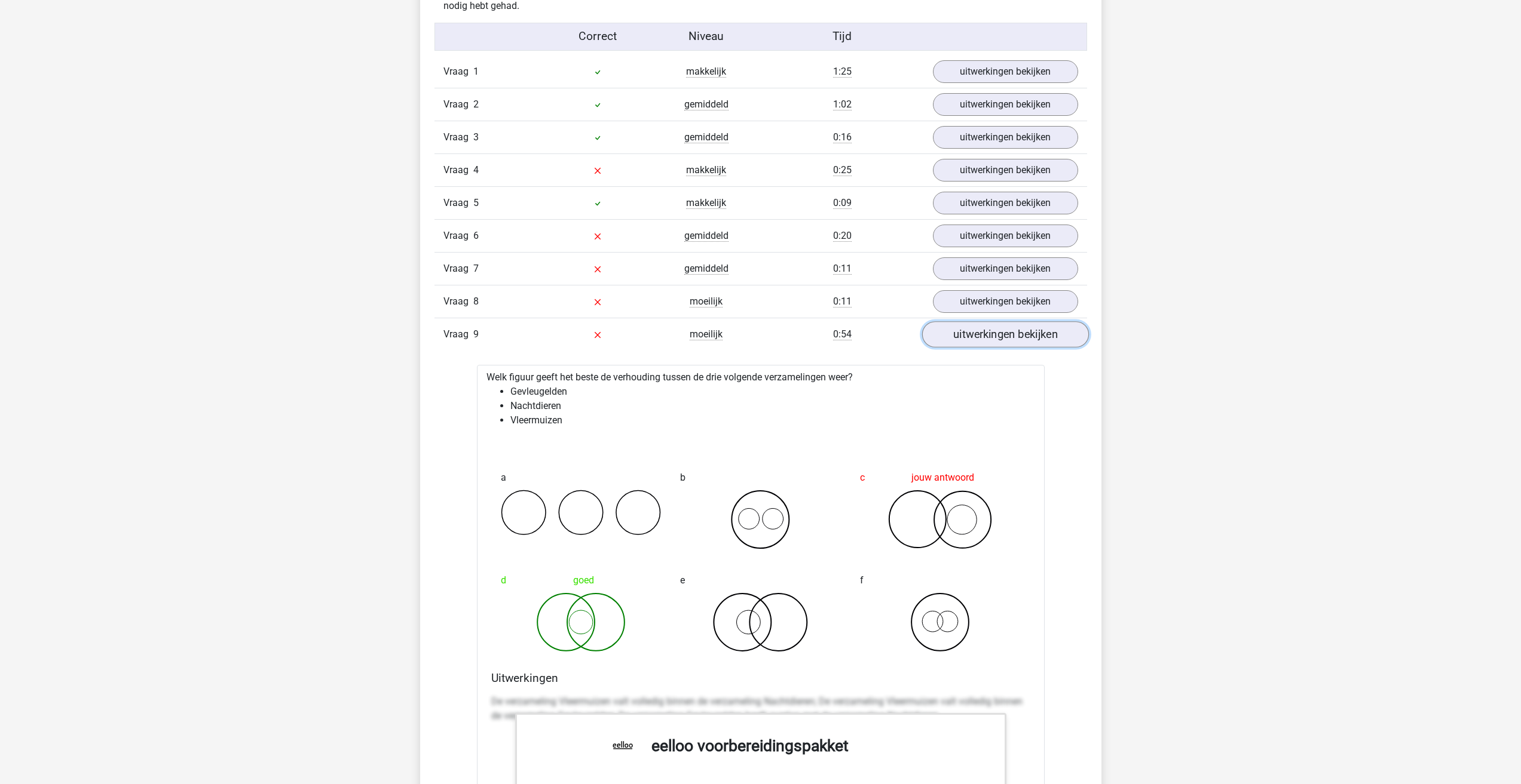
click at [1036, 329] on link "uitwerkingen bekijken" at bounding box center [1005, 334] width 167 height 26
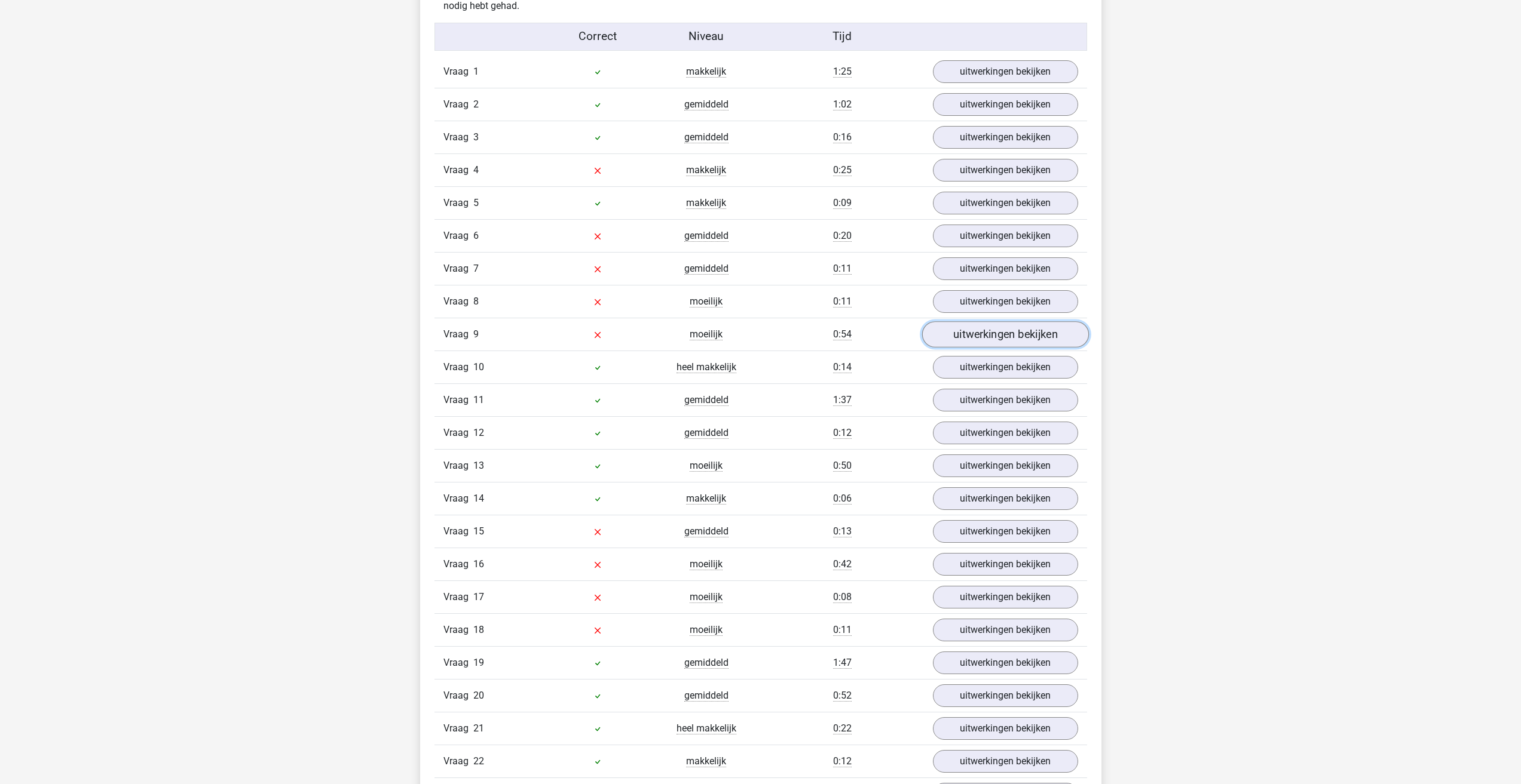
click at [1024, 340] on link "uitwerkingen bekijken" at bounding box center [1005, 334] width 167 height 26
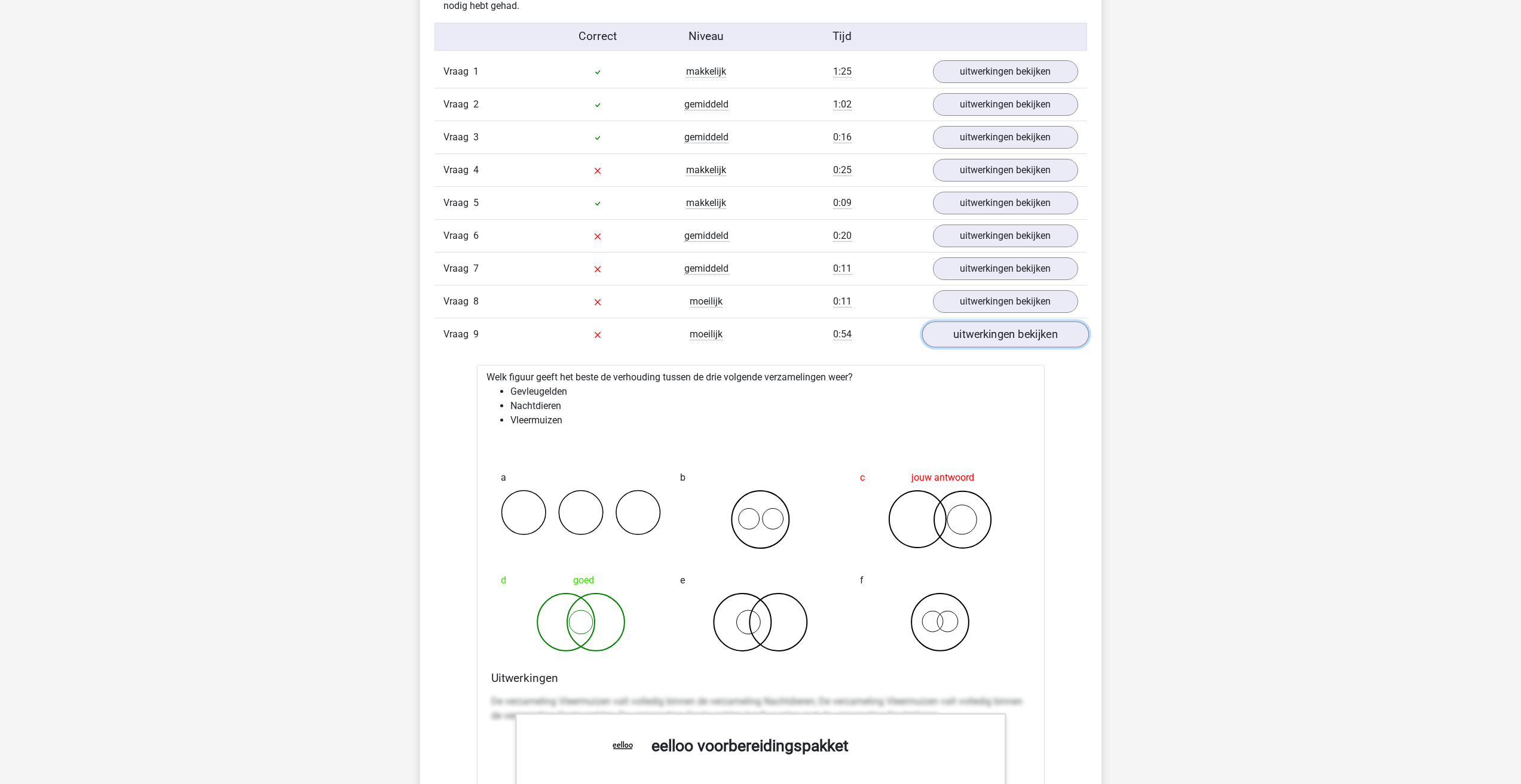
click at [1010, 337] on link "uitwerkingen bekijken" at bounding box center [1005, 334] width 167 height 26
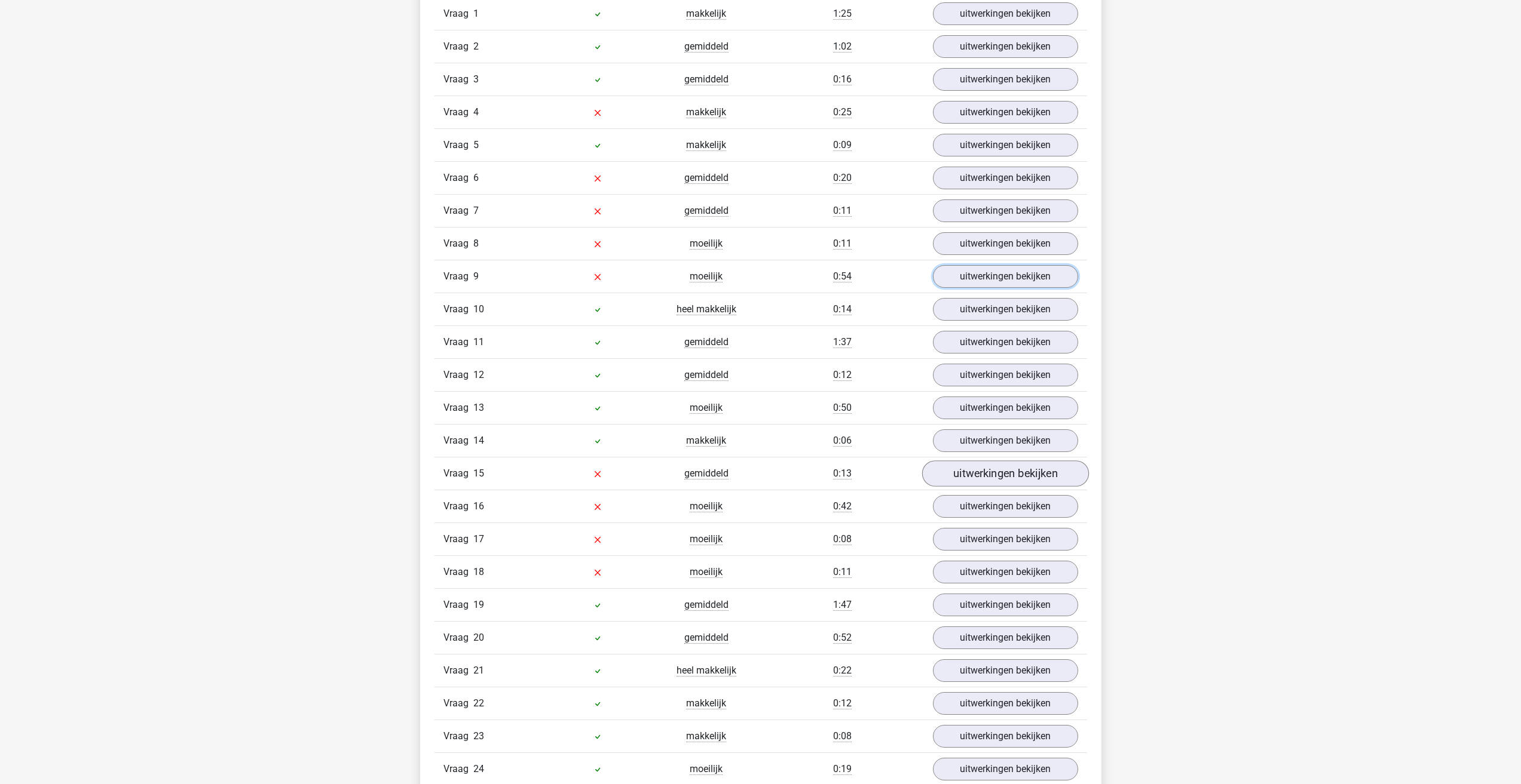
scroll to position [1374, 0]
click at [987, 361] on link "uitwerkingen bekijken" at bounding box center [1005, 373] width 167 height 26
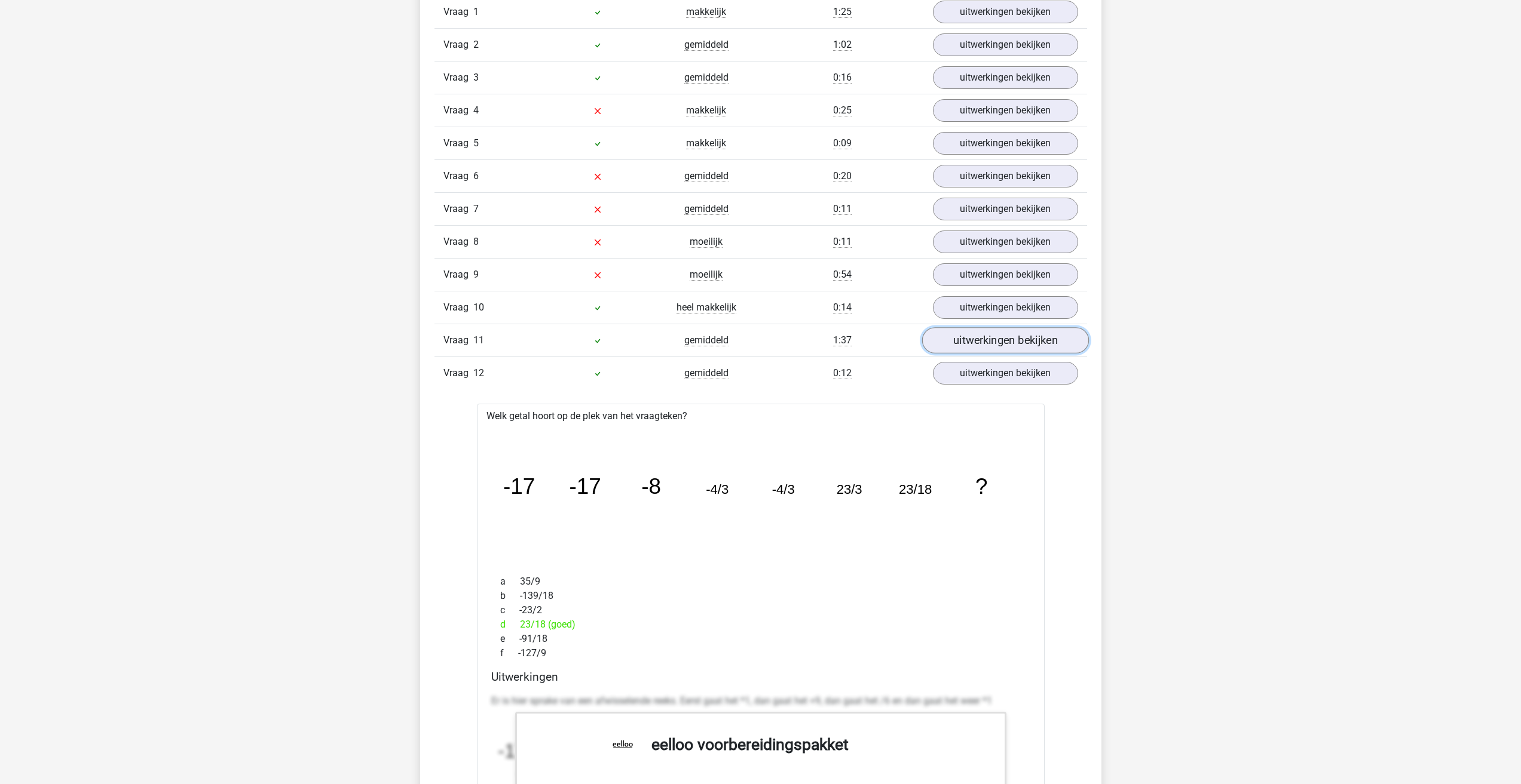
click at [998, 336] on link "uitwerkingen bekijken" at bounding box center [1005, 340] width 167 height 26
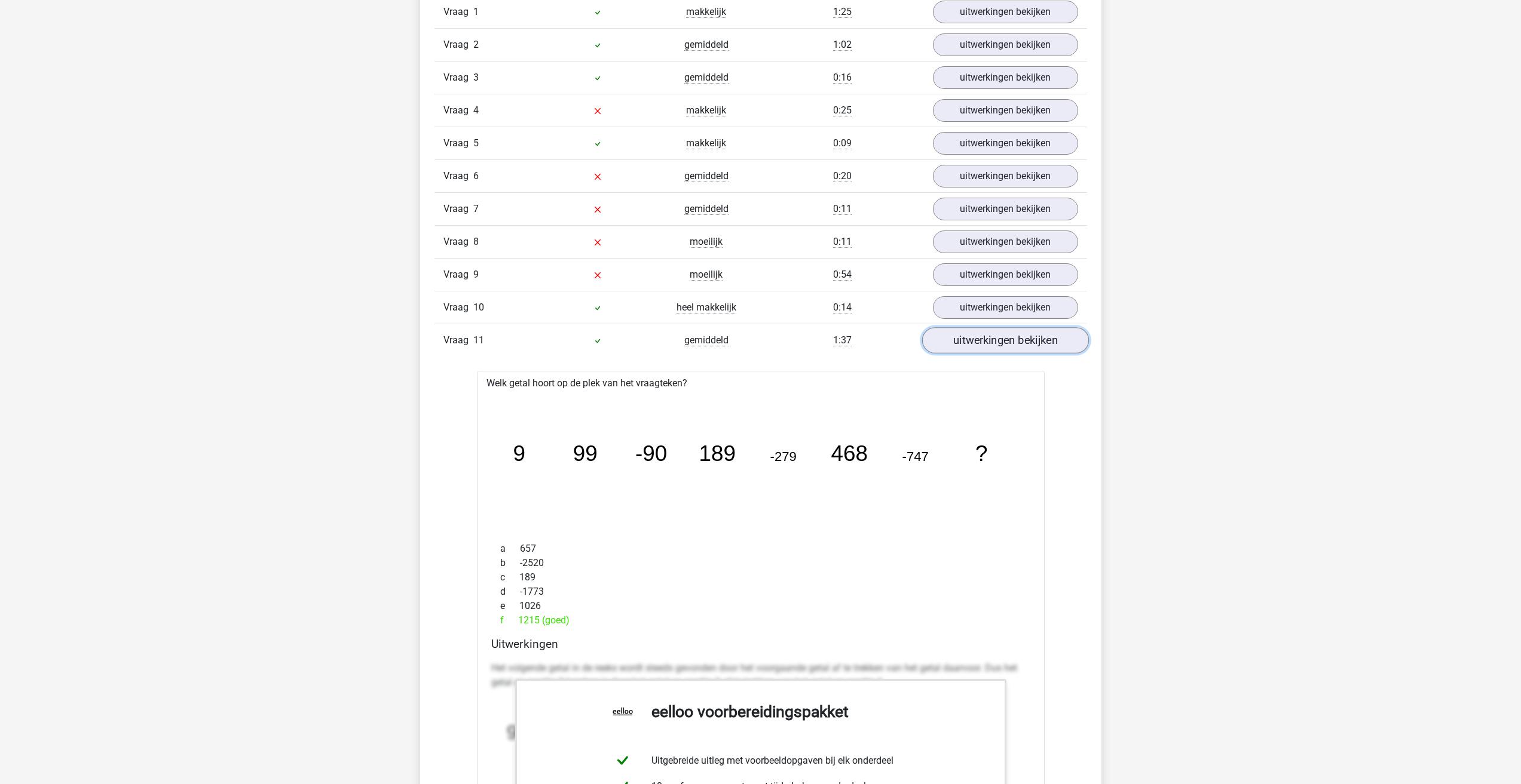
click at [998, 336] on link "uitwerkingen bekijken" at bounding box center [1005, 340] width 167 height 26
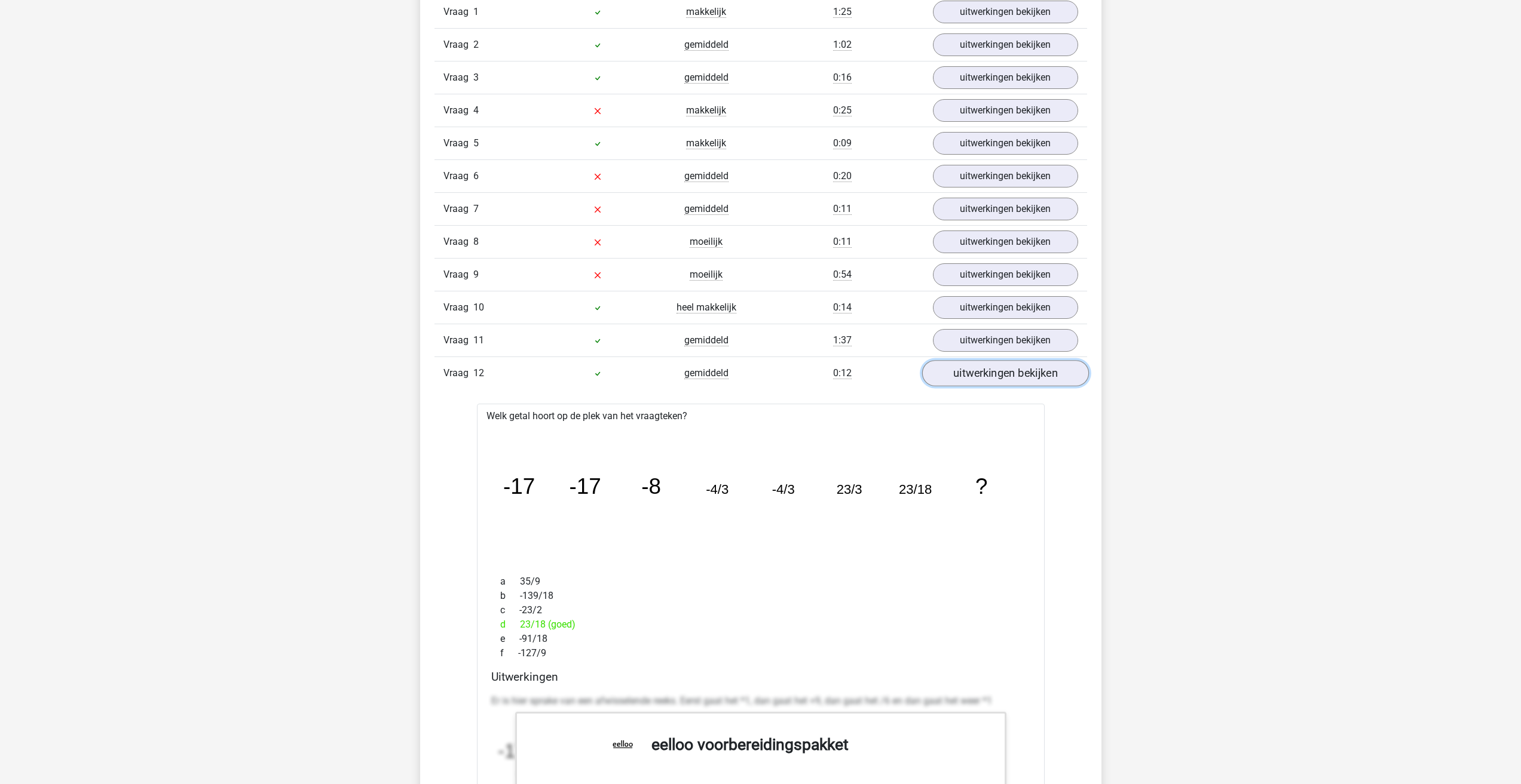
click at [996, 375] on link "uitwerkingen bekijken" at bounding box center [1005, 373] width 167 height 26
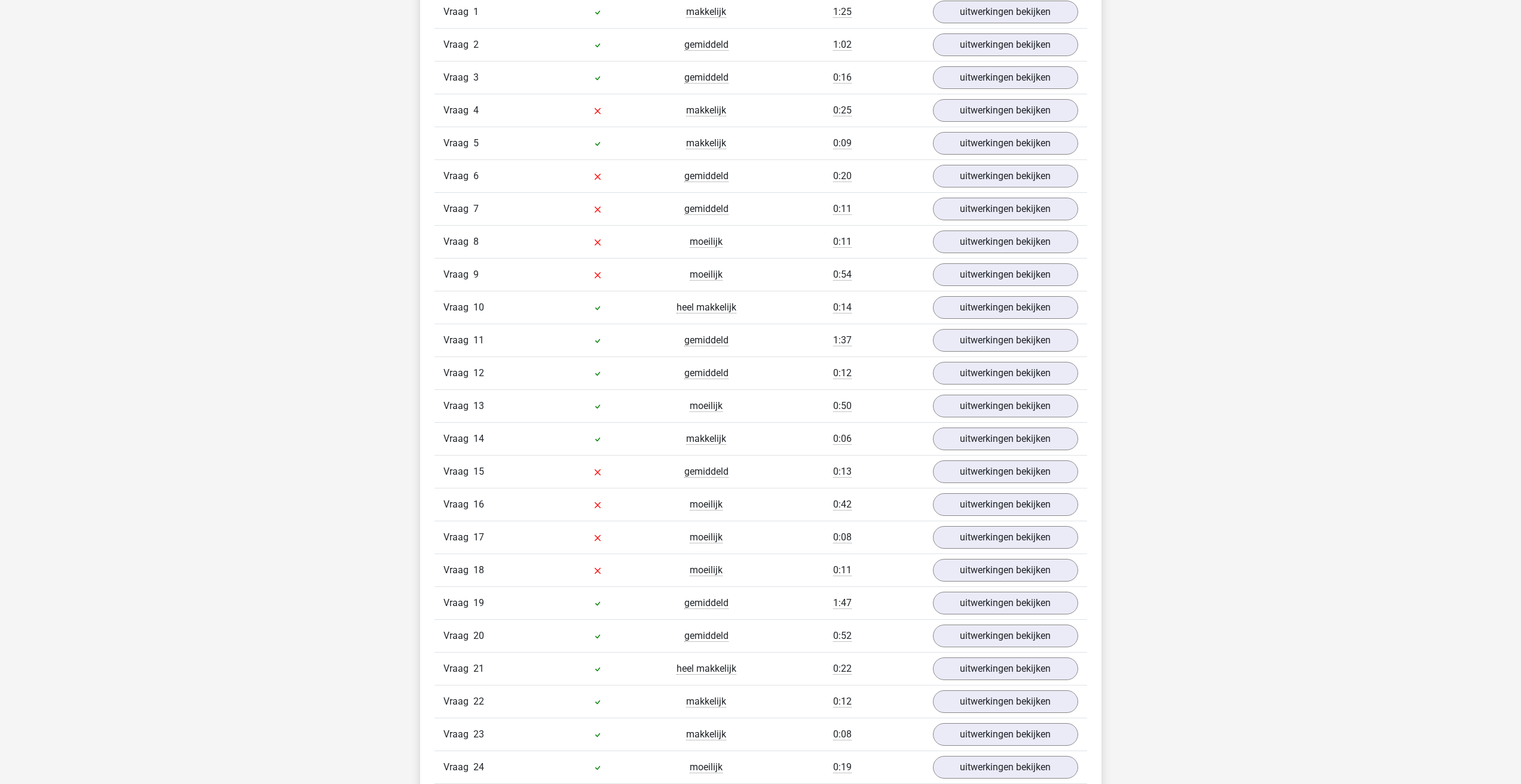
click at [990, 457] on div "Vraag 15 gemiddeld 0:13 uitwerkingen bekijken" at bounding box center [761, 472] width 653 height 33
click at [990, 477] on link "uitwerkingen bekijken" at bounding box center [1005, 471] width 167 height 26
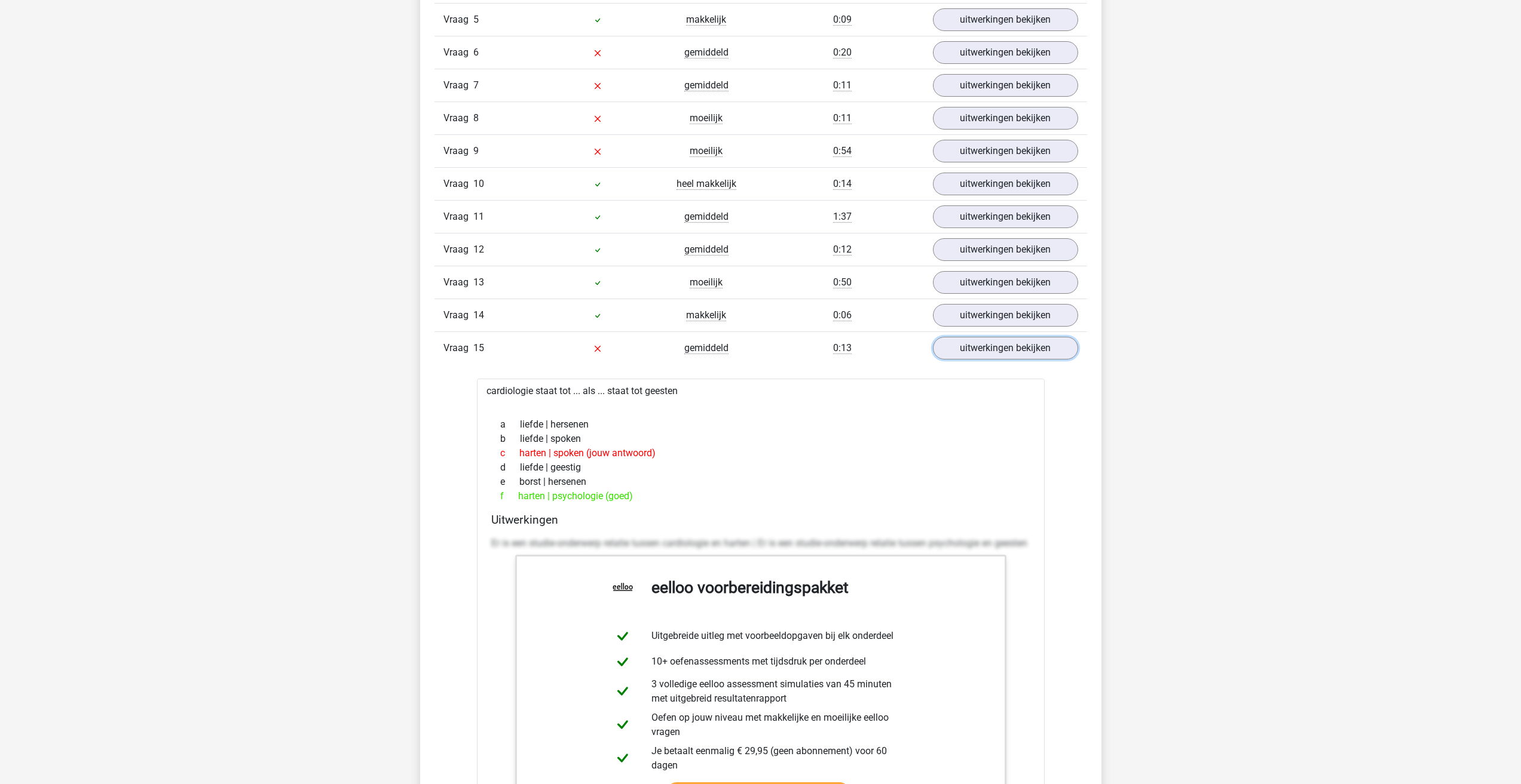
scroll to position [1553, 0]
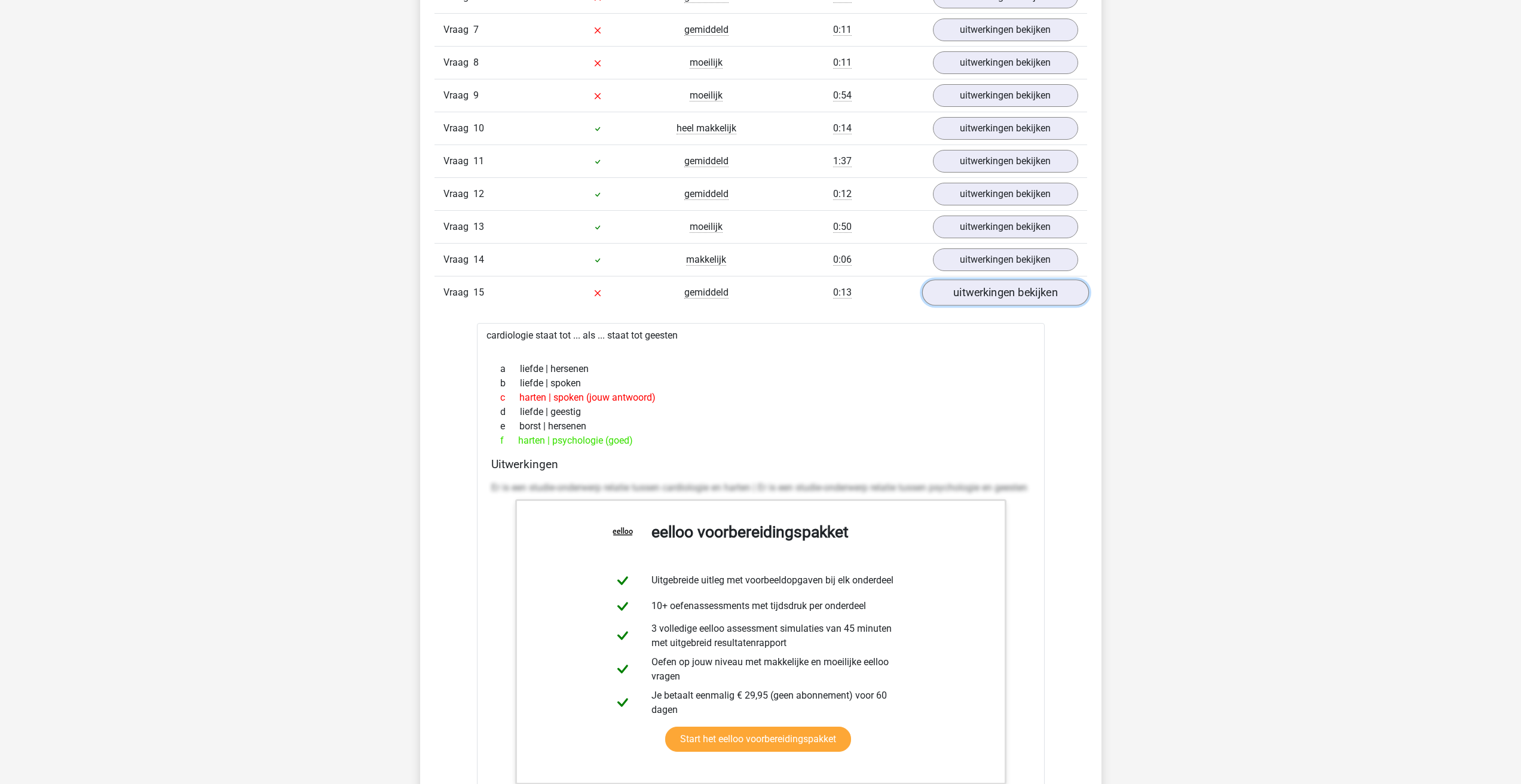
click at [1004, 287] on link "uitwerkingen bekijken" at bounding box center [1005, 292] width 167 height 26
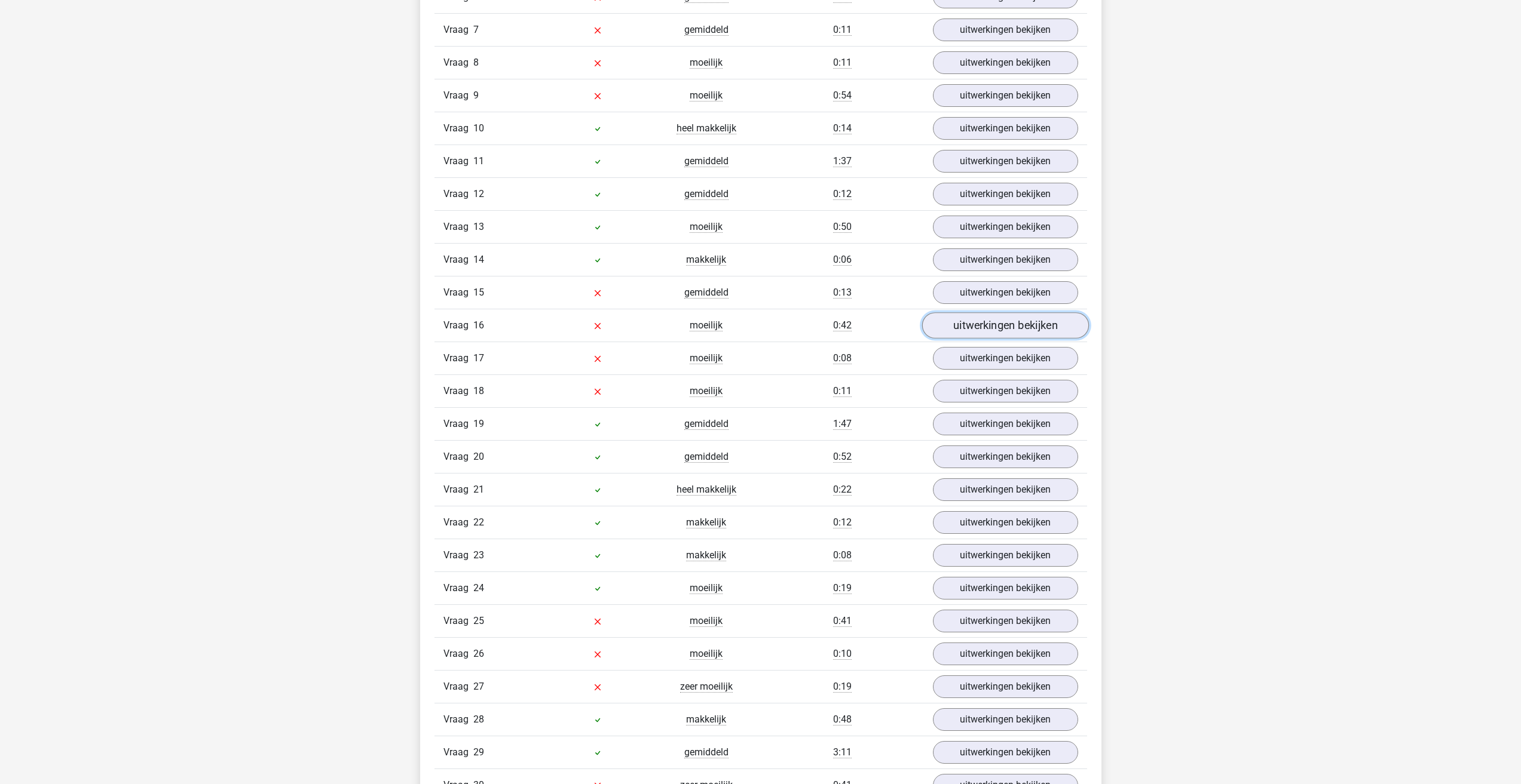
click at [1011, 327] on link "uitwerkingen bekijken" at bounding box center [1005, 325] width 167 height 26
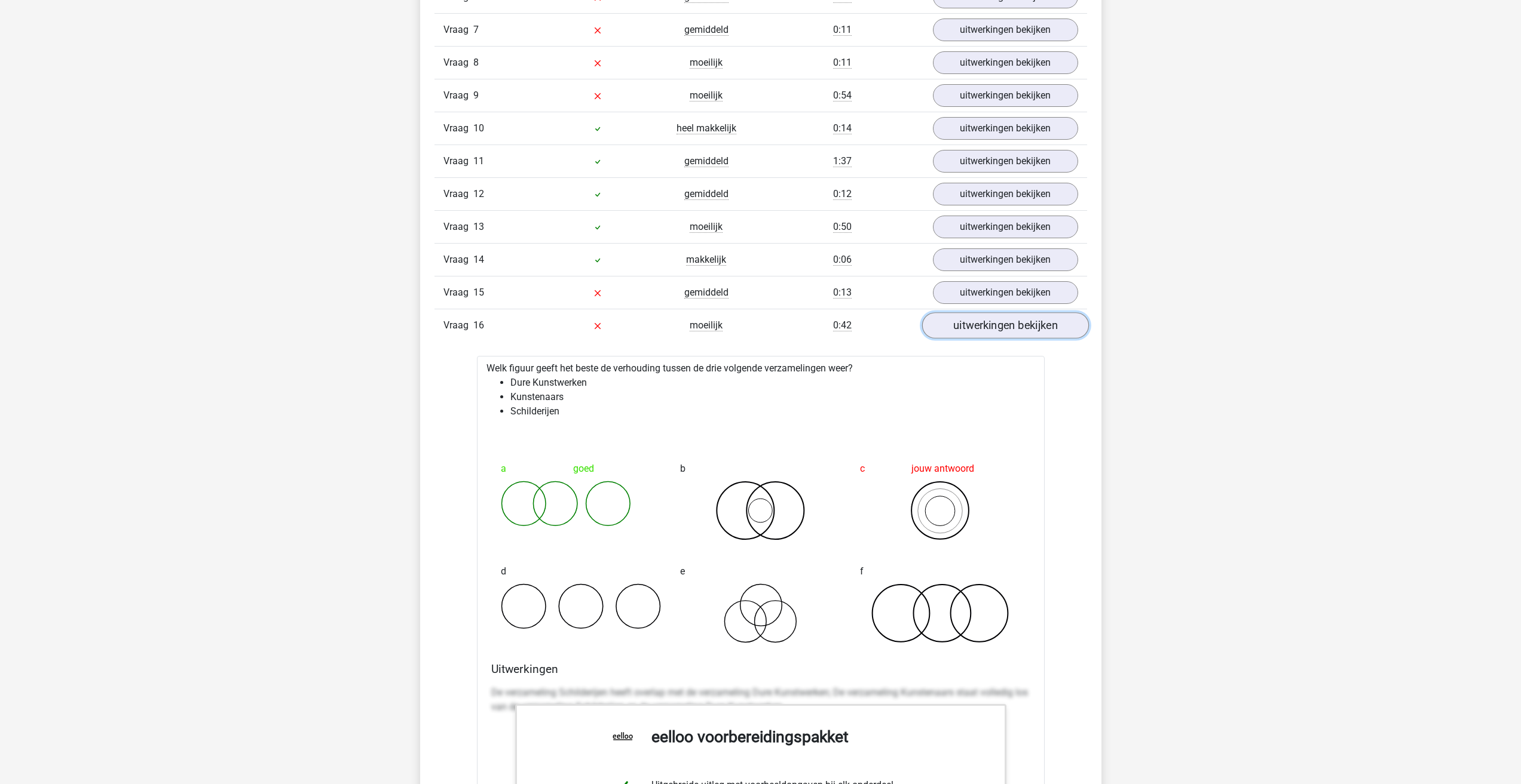
click at [969, 320] on link "uitwerkingen bekijken" at bounding box center [1005, 325] width 167 height 26
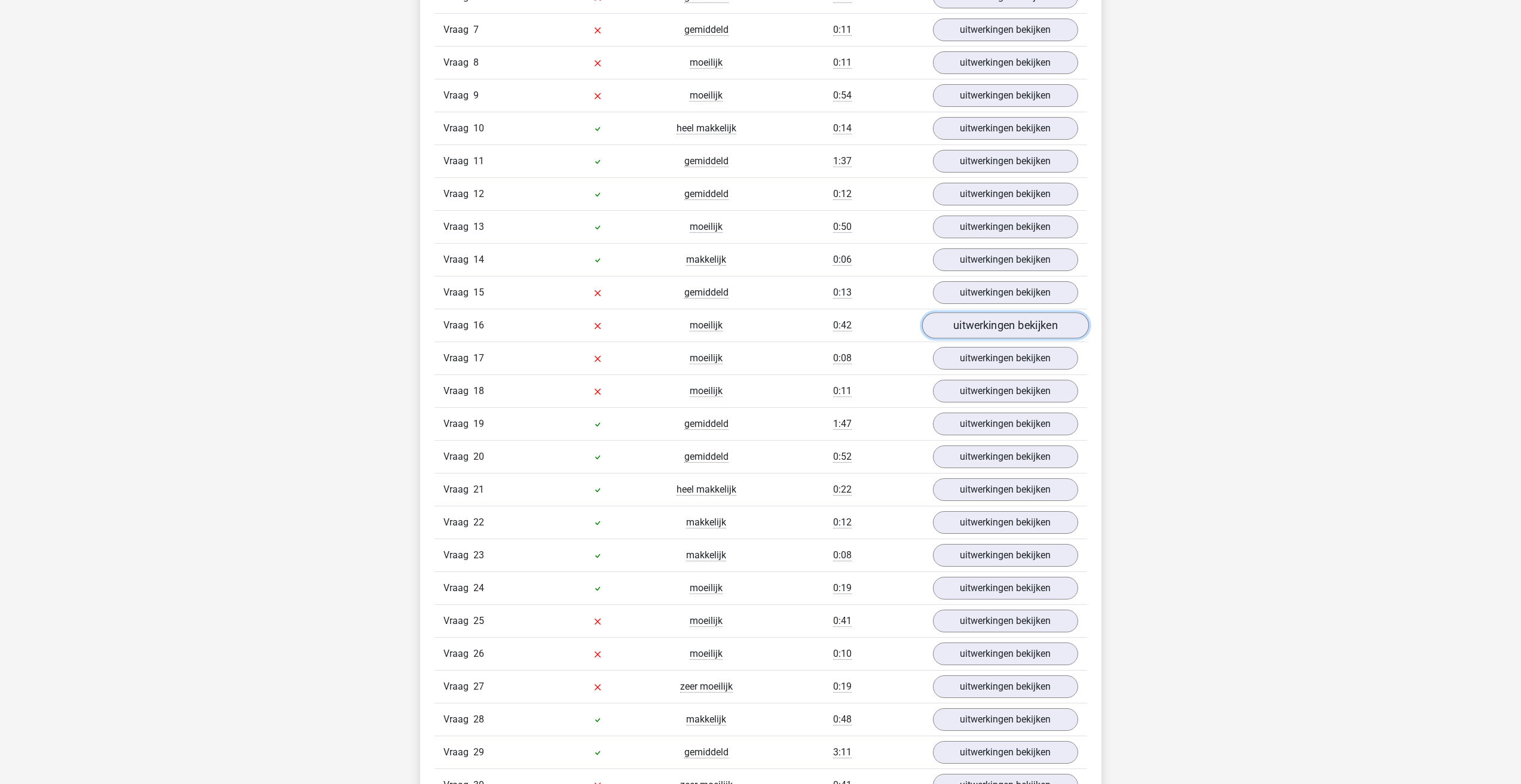
click at [969, 320] on link "uitwerkingen bekijken" at bounding box center [1005, 325] width 167 height 26
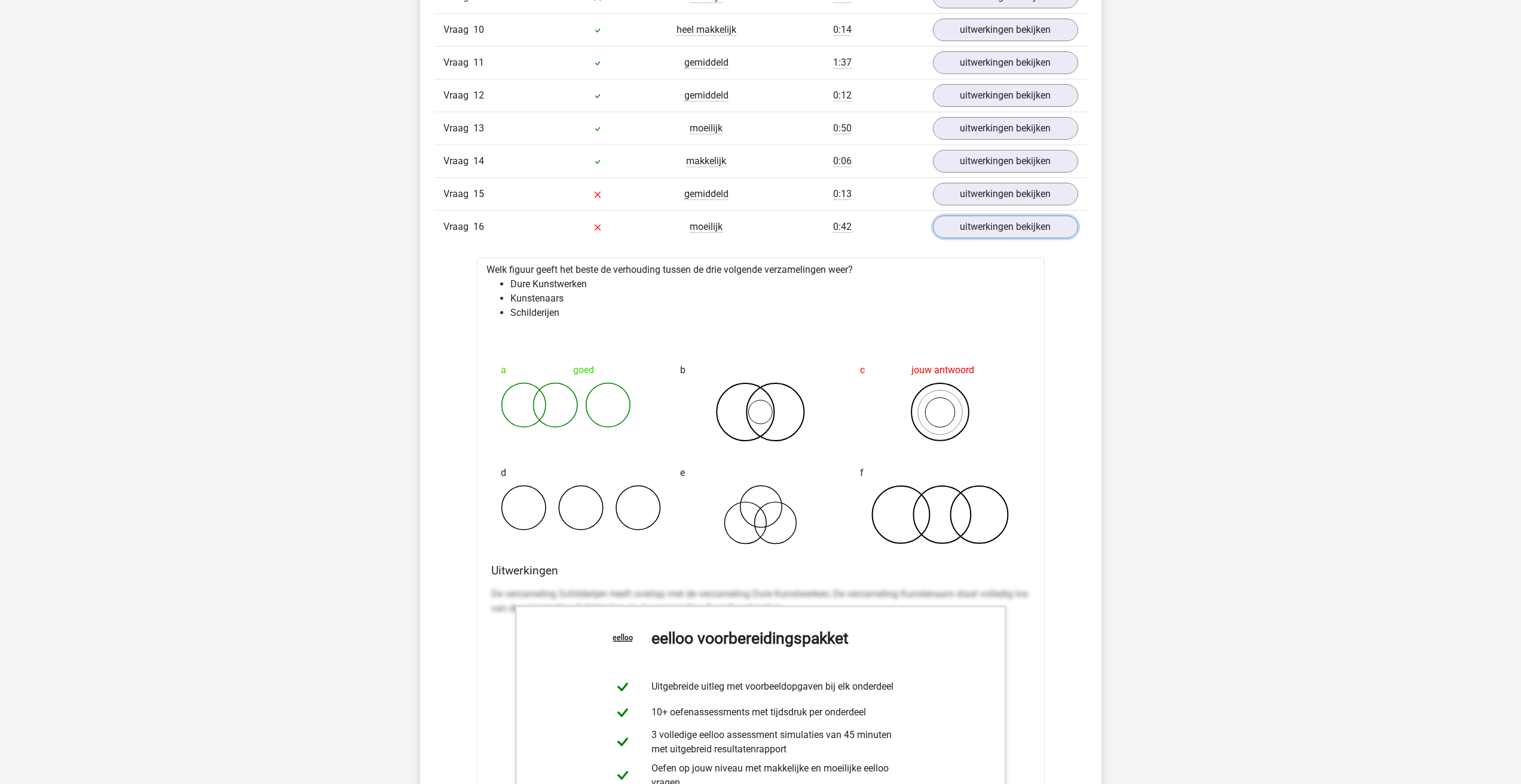
scroll to position [1672, 0]
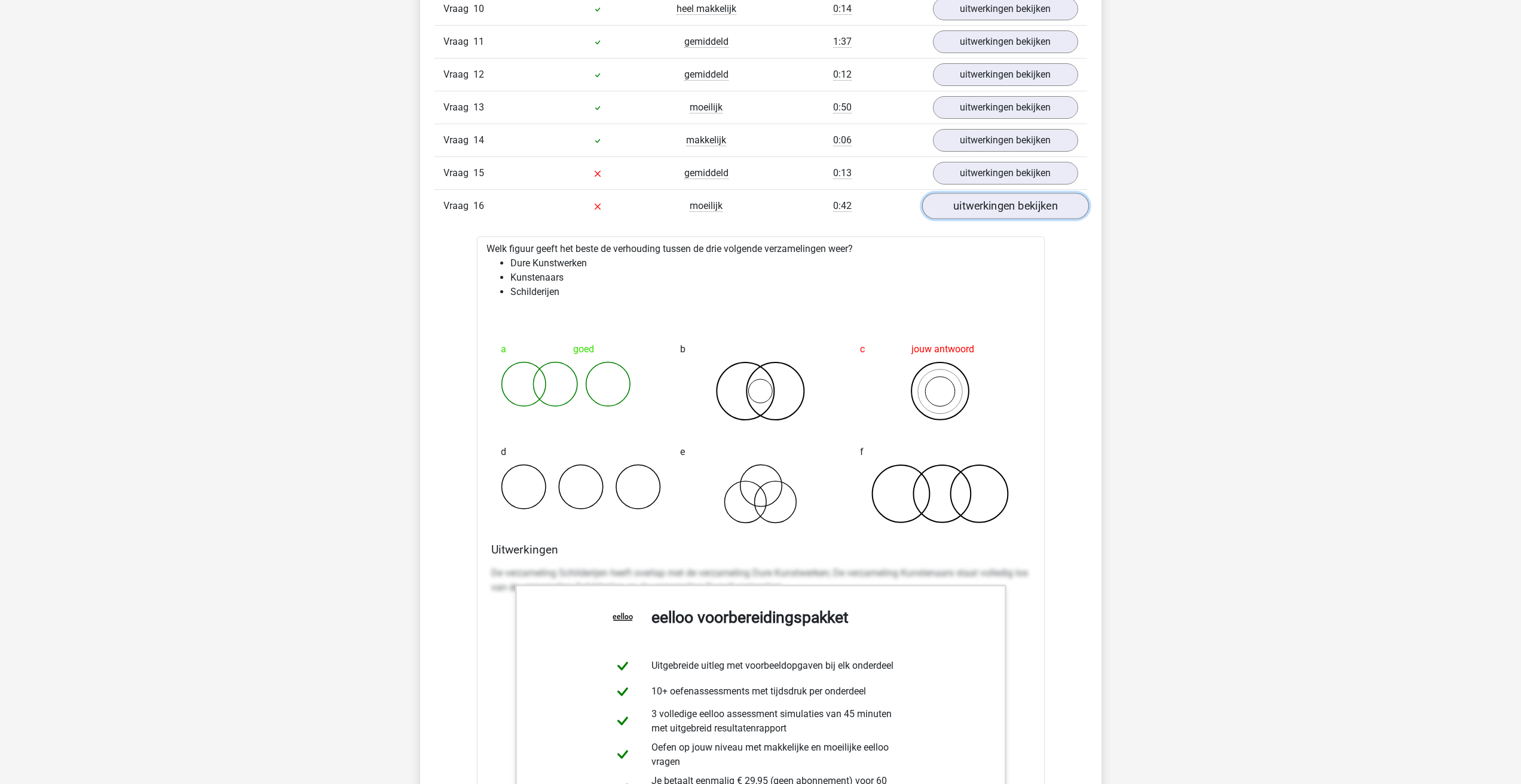
click at [1025, 213] on link "uitwerkingen bekijken" at bounding box center [1005, 205] width 167 height 26
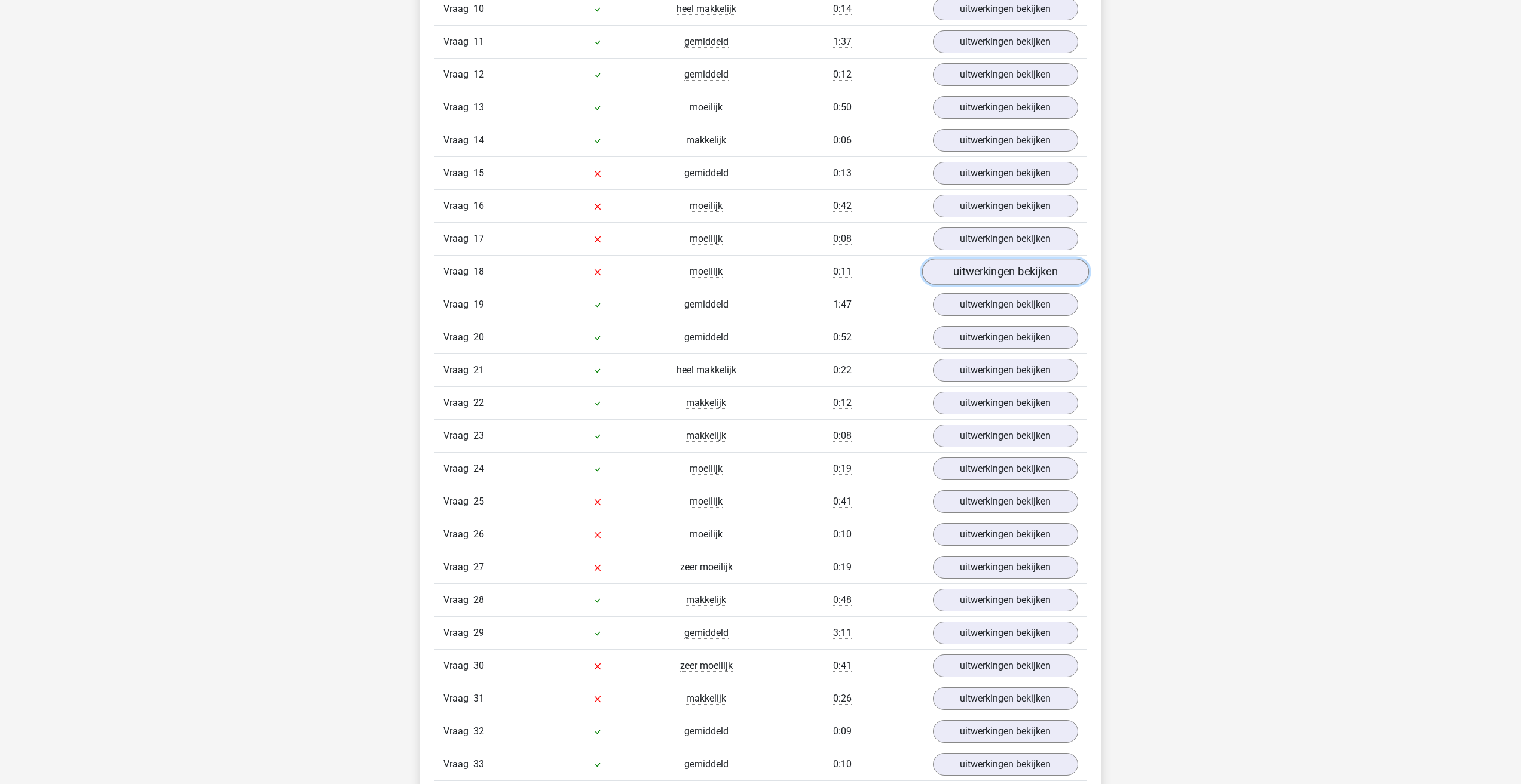
click at [993, 263] on link "uitwerkingen bekijken" at bounding box center [1005, 272] width 167 height 26
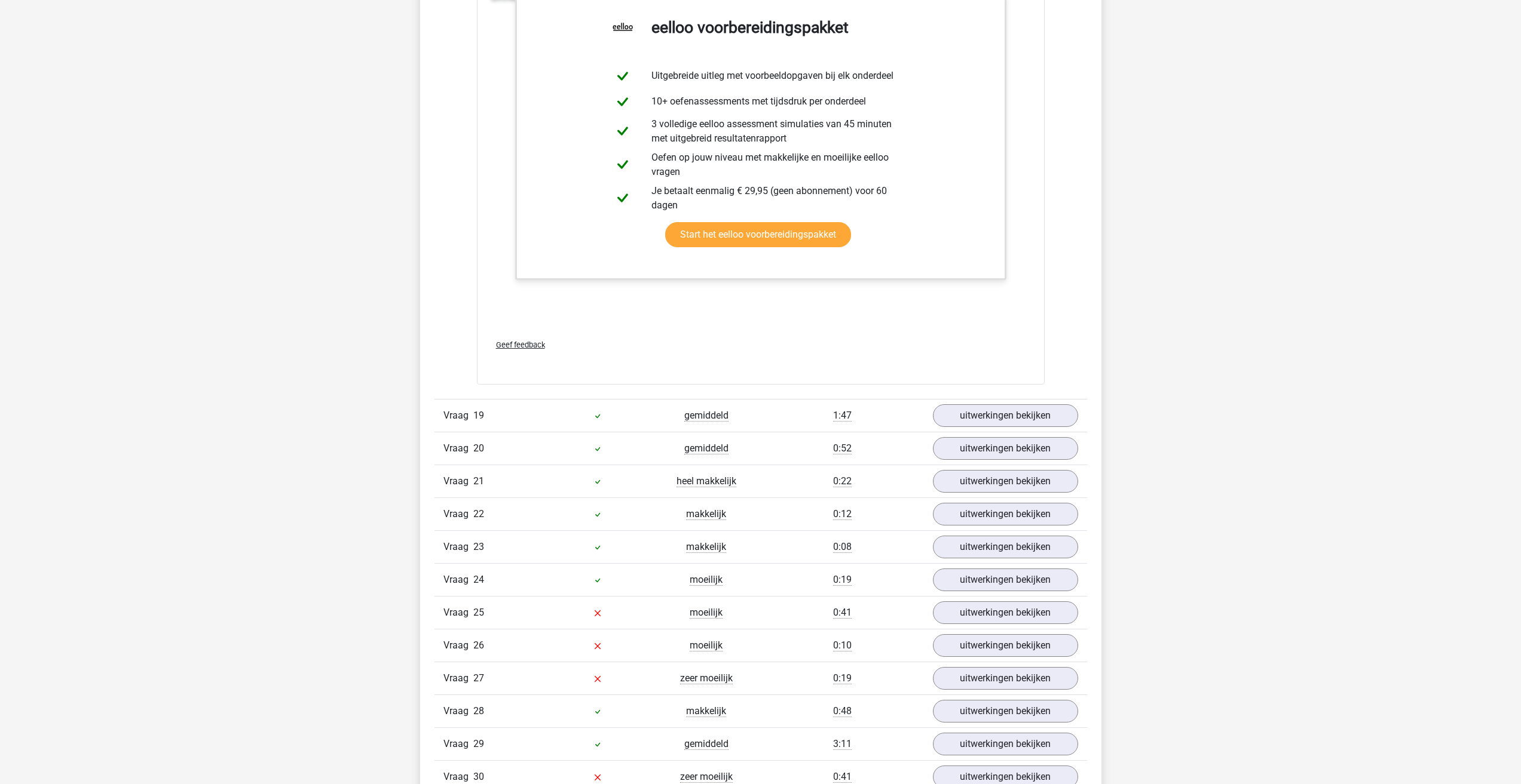
scroll to position [2568, 0]
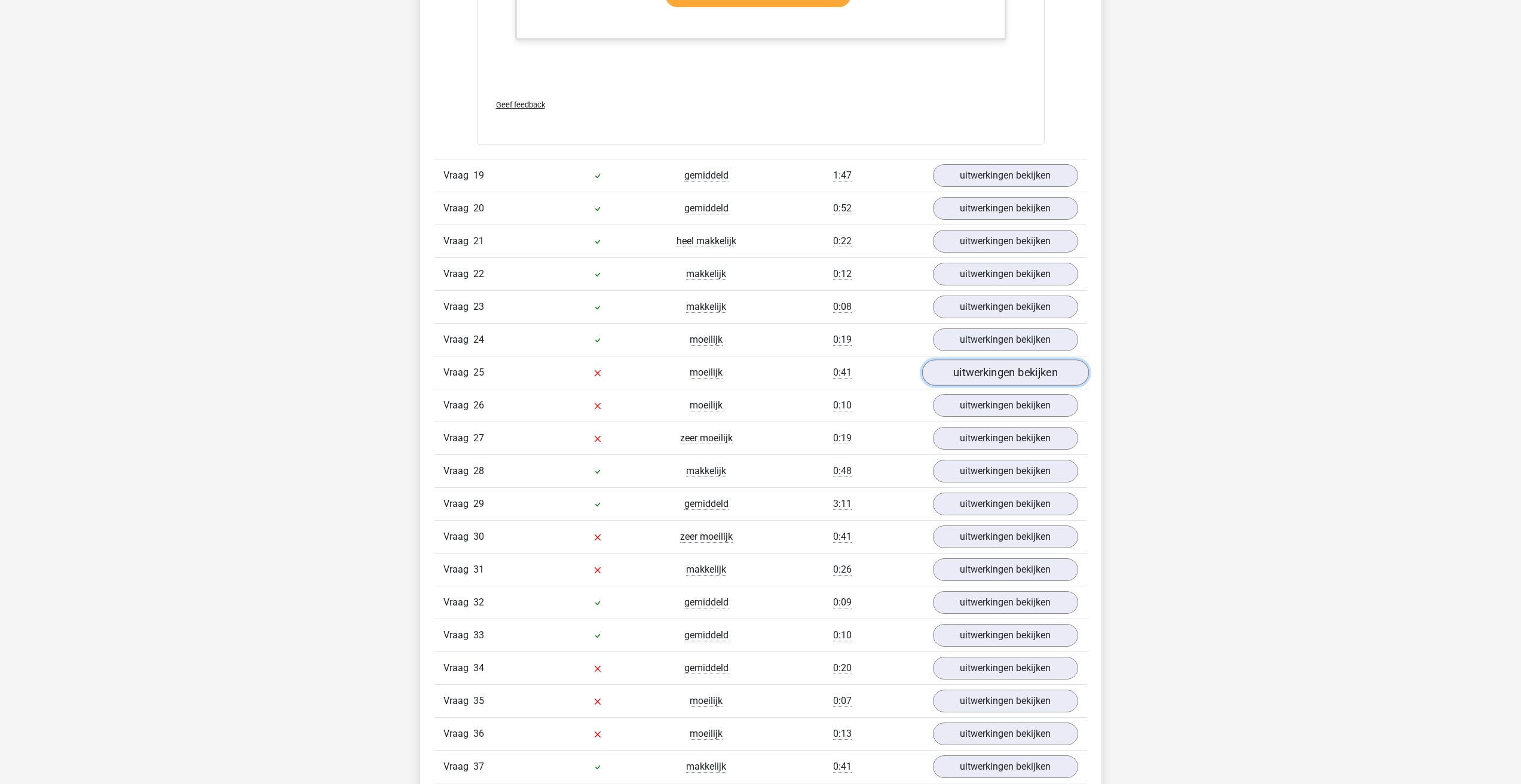
click at [1001, 361] on link "uitwerkingen bekijken" at bounding box center [1005, 373] width 167 height 26
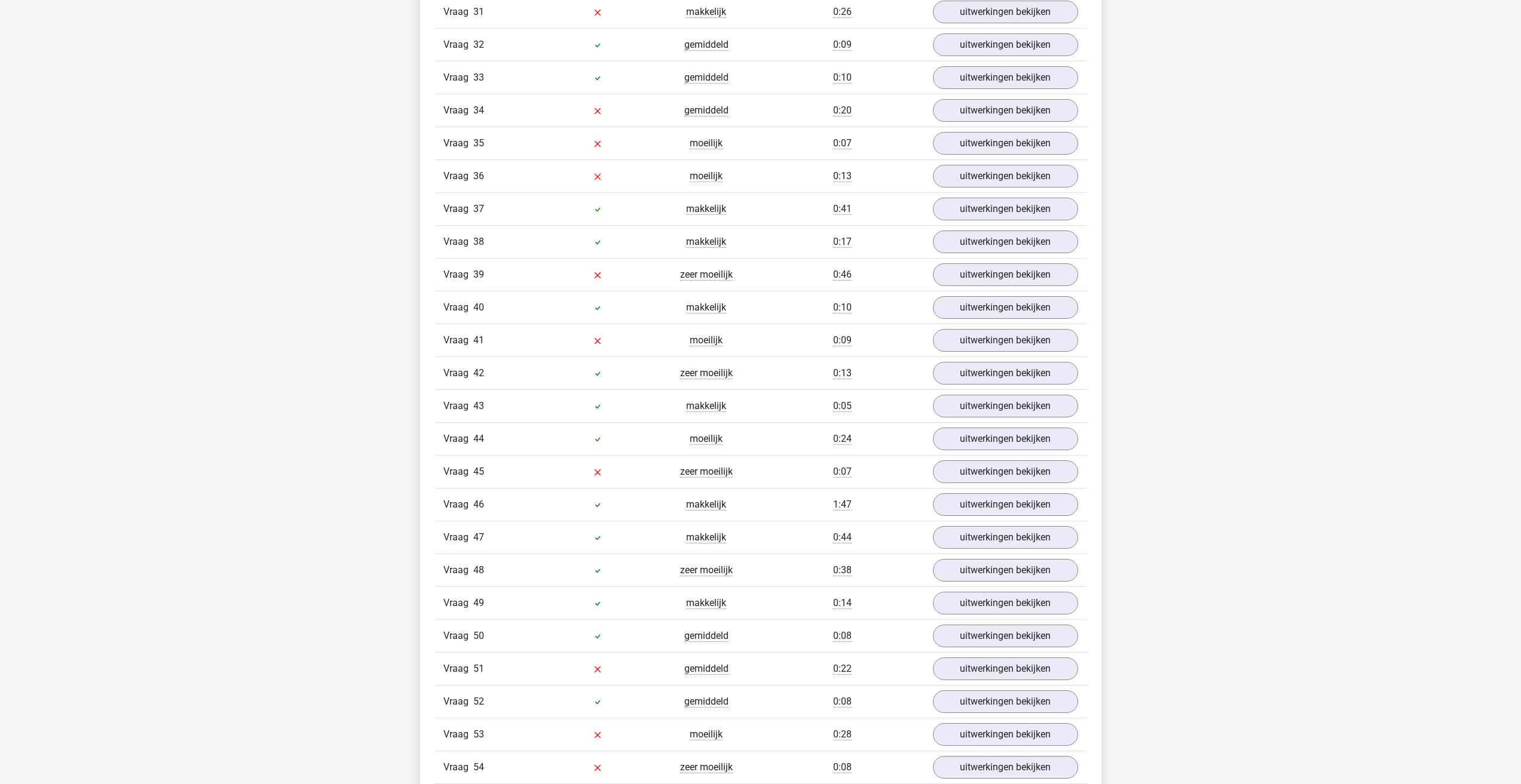
scroll to position [4122, 0]
click at [1013, 550] on link "uitwerkingen bekijken" at bounding box center [1005, 540] width 167 height 26
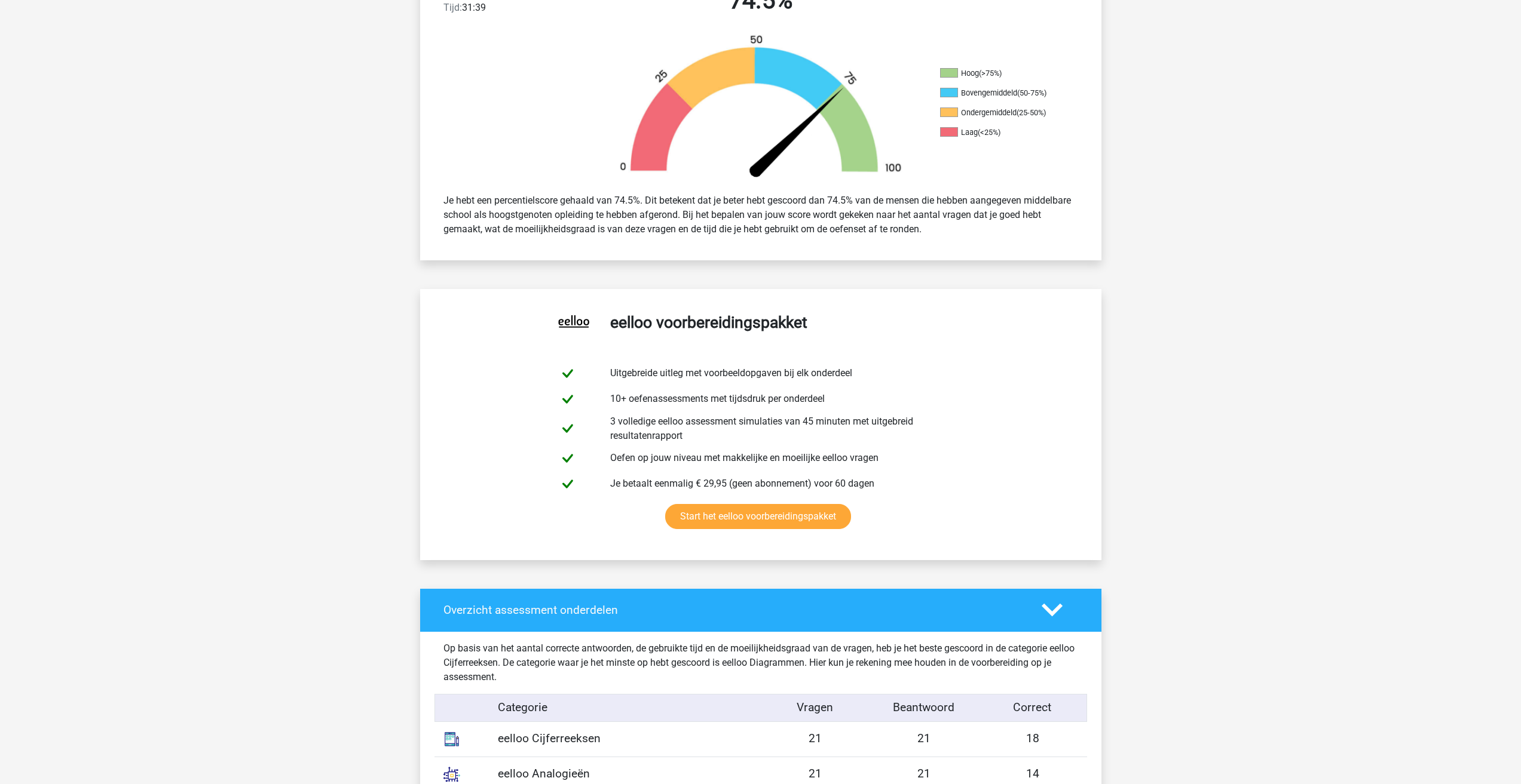
scroll to position [0, 0]
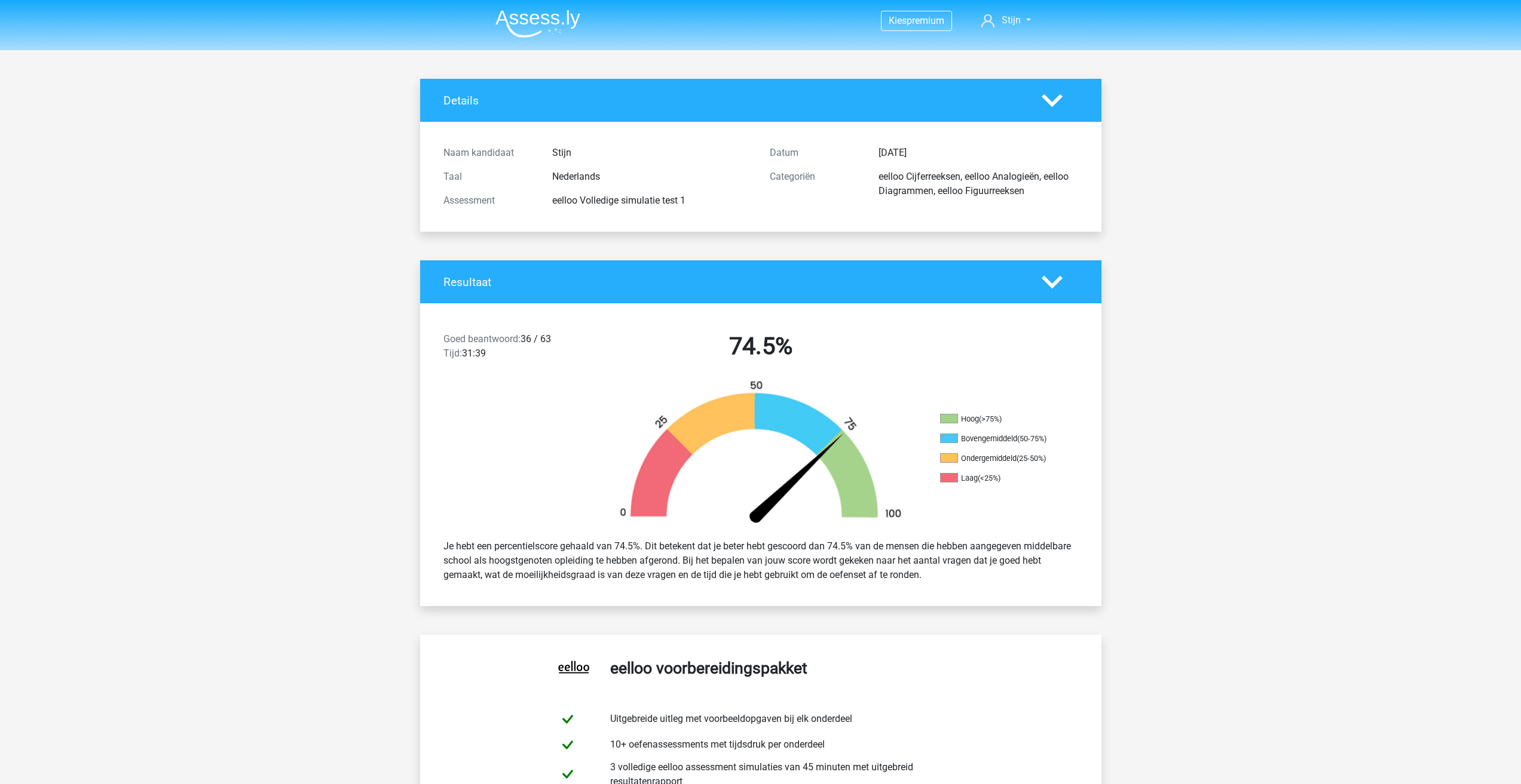
click at [523, 31] on img at bounding box center [538, 24] width 85 height 28
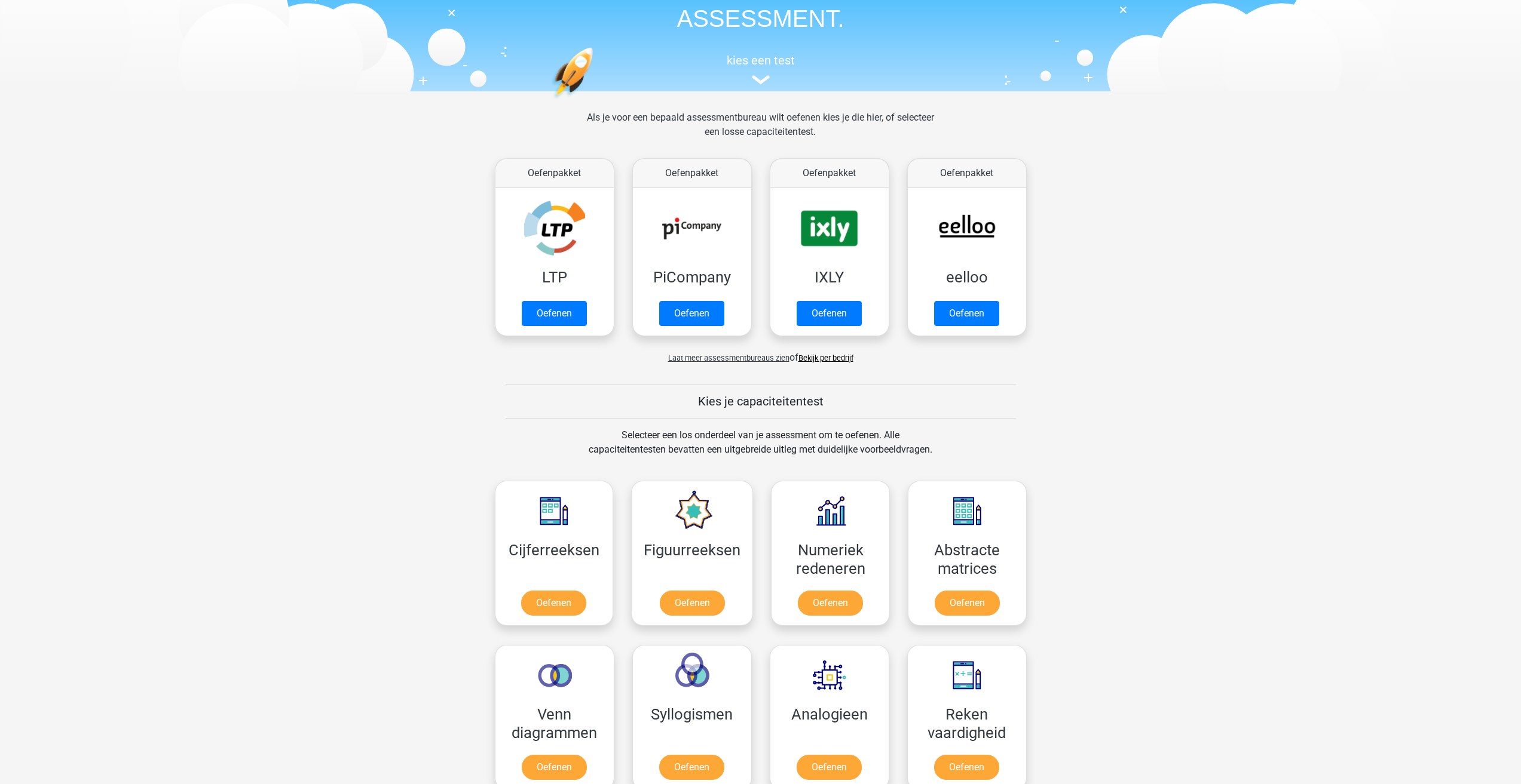
scroll to position [60, 0]
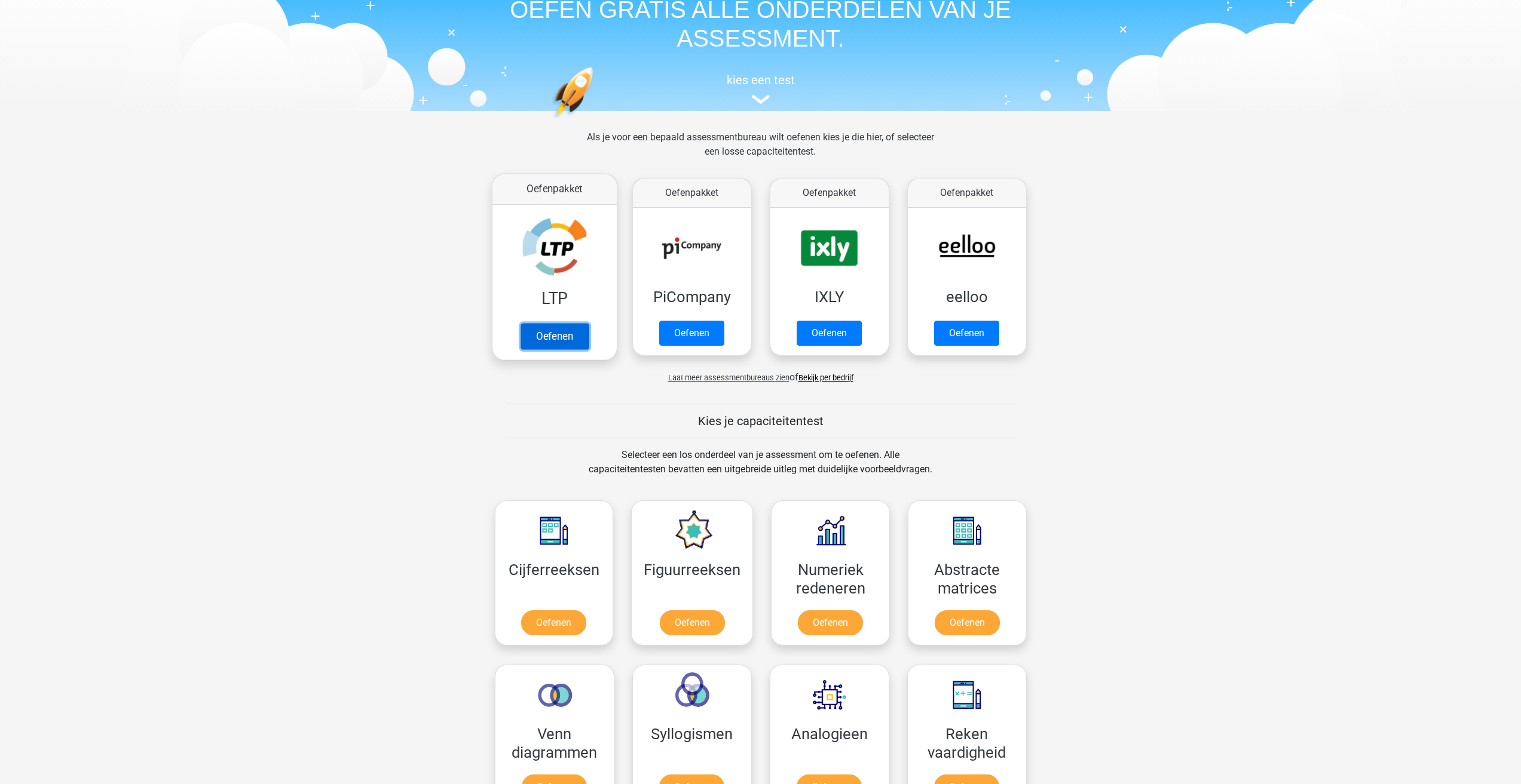
click at [546, 333] on link "Oefenen" at bounding box center [553, 336] width 68 height 26
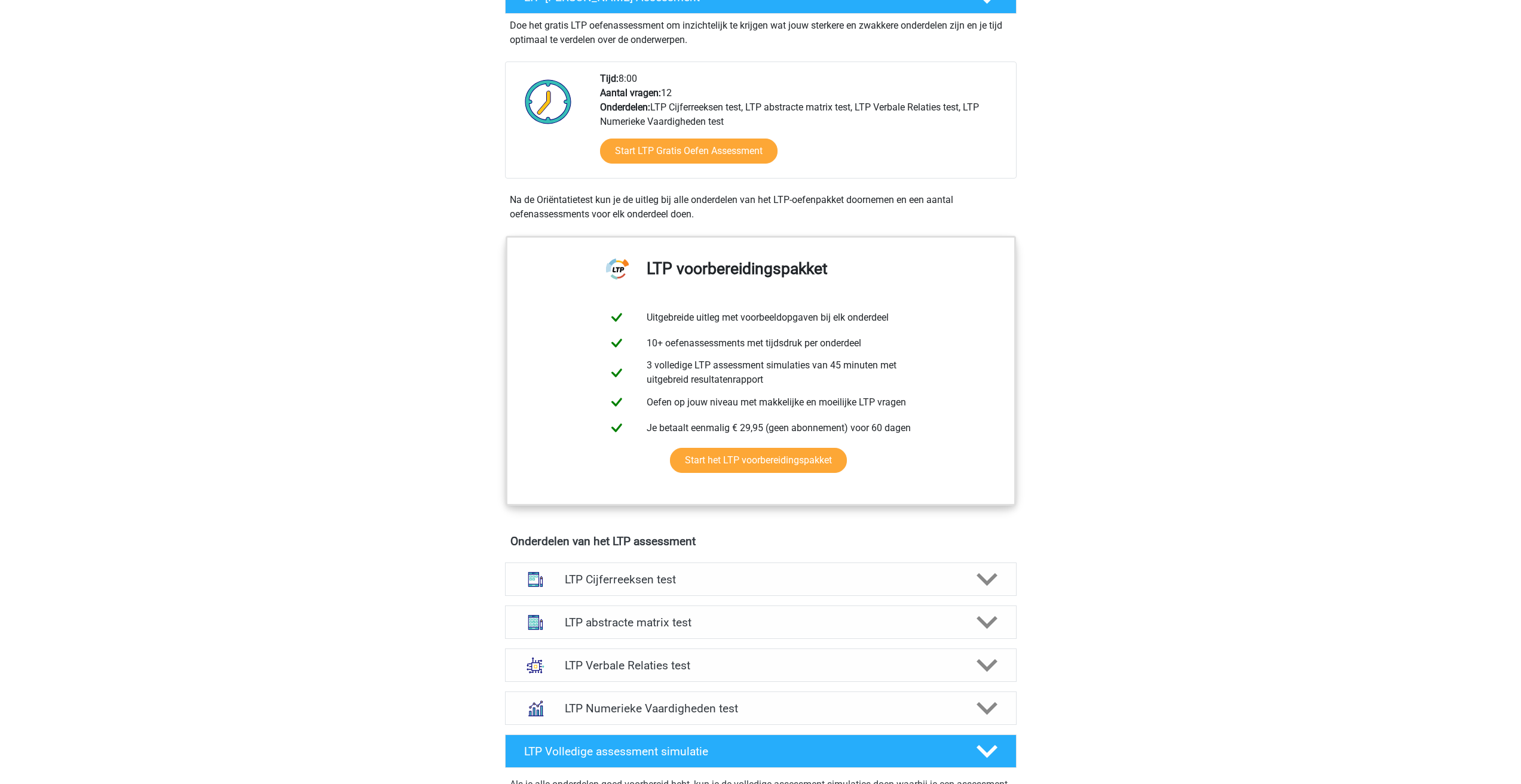
scroll to position [299, 0]
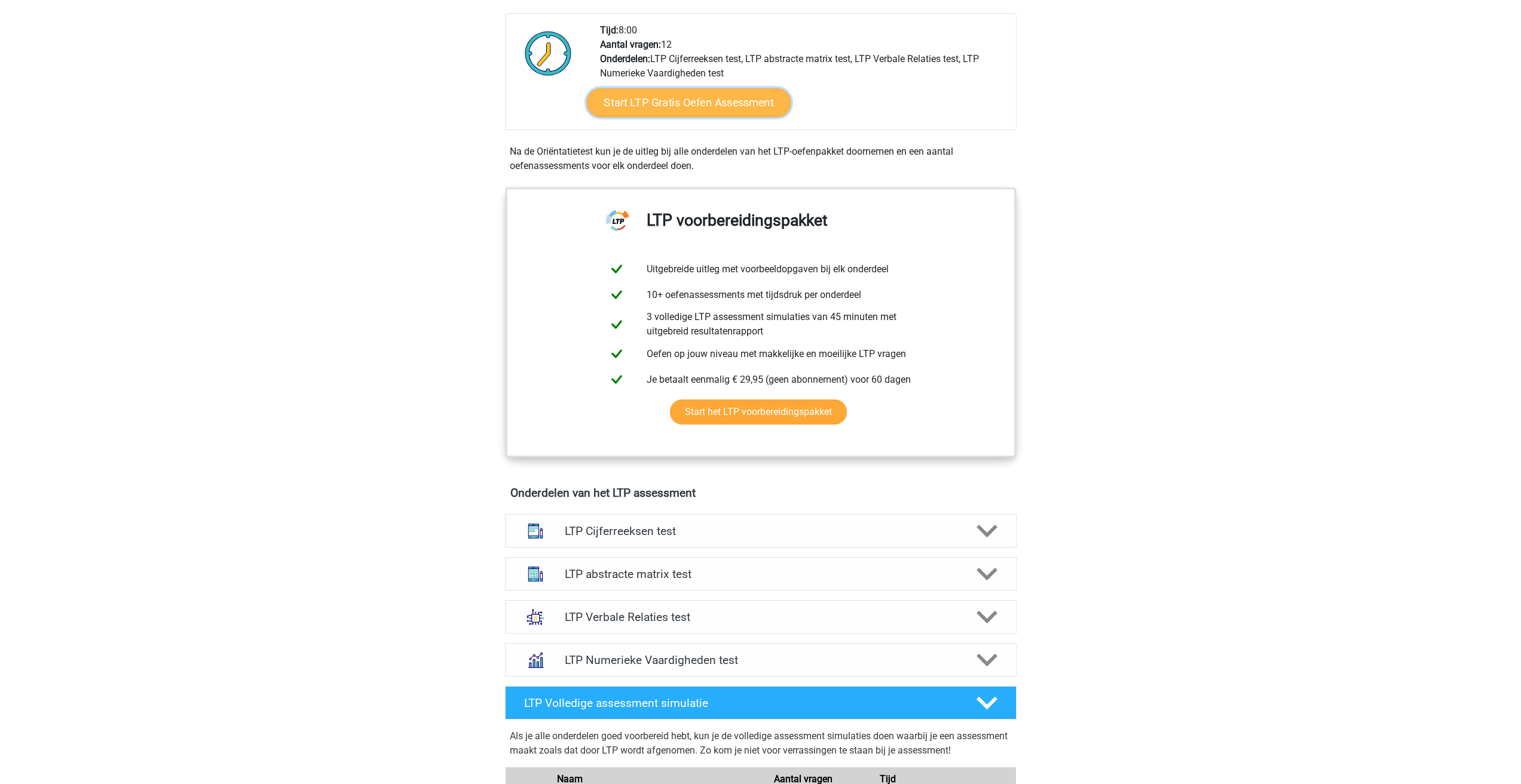
click at [698, 109] on link "Start LTP Gratis Oefen Assessment" at bounding box center [688, 102] width 204 height 29
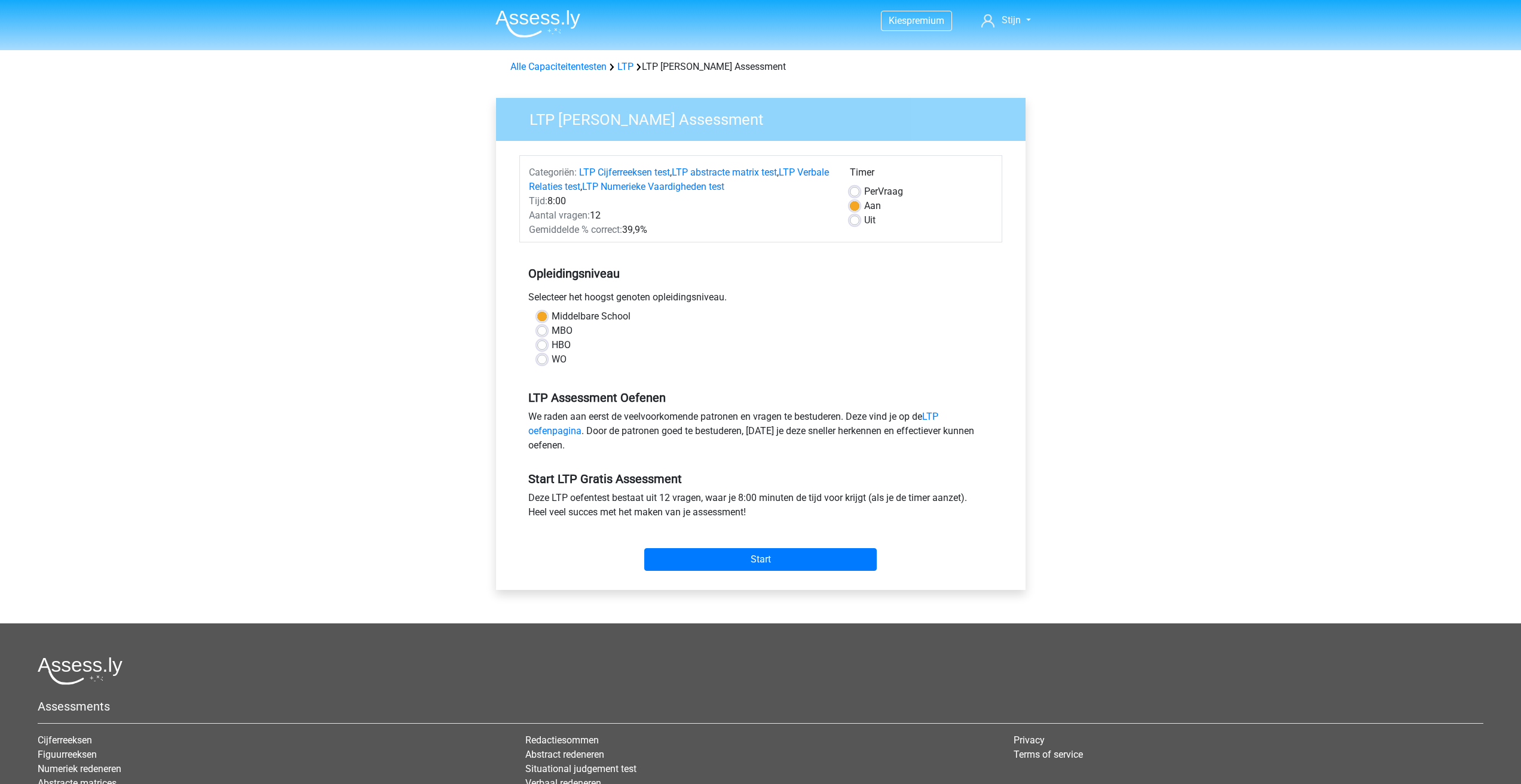
click at [864, 219] on label "Uit" at bounding box center [870, 220] width 11 height 15
click at [853, 219] on input "Uit" at bounding box center [854, 219] width 10 height 12
radio input "true"
click at [859, 192] on div "Per Vraag" at bounding box center [921, 191] width 143 height 15
click at [864, 204] on label "Aan" at bounding box center [872, 206] width 17 height 15
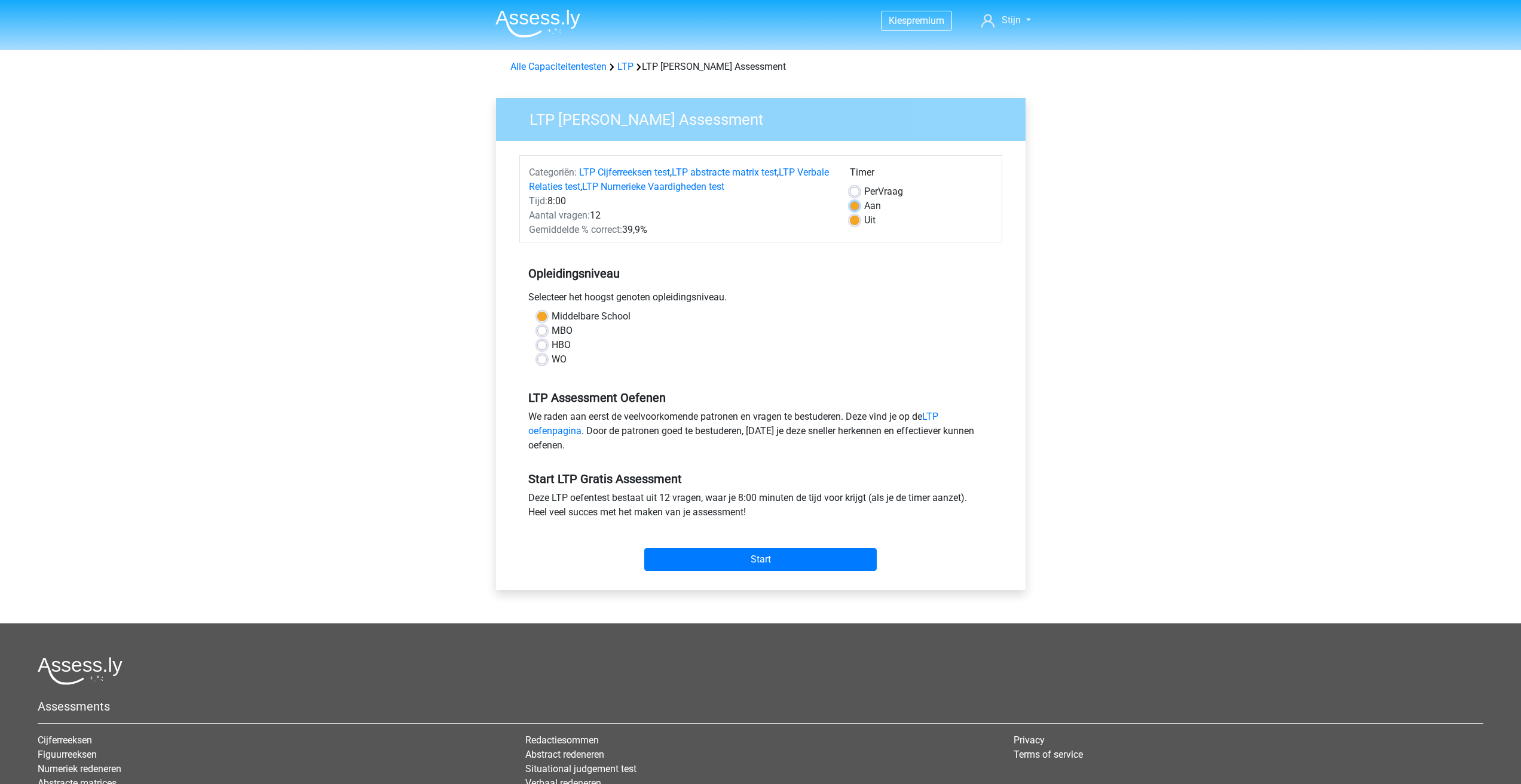
click at [851, 204] on input "Aan" at bounding box center [854, 205] width 10 height 12
radio input "true"
click at [860, 193] on div "Per Vraag" at bounding box center [921, 191] width 143 height 15
click at [864, 191] on label "Per Vraag" at bounding box center [883, 191] width 39 height 15
click at [856, 191] on input "Per Vraag" at bounding box center [854, 190] width 10 height 12
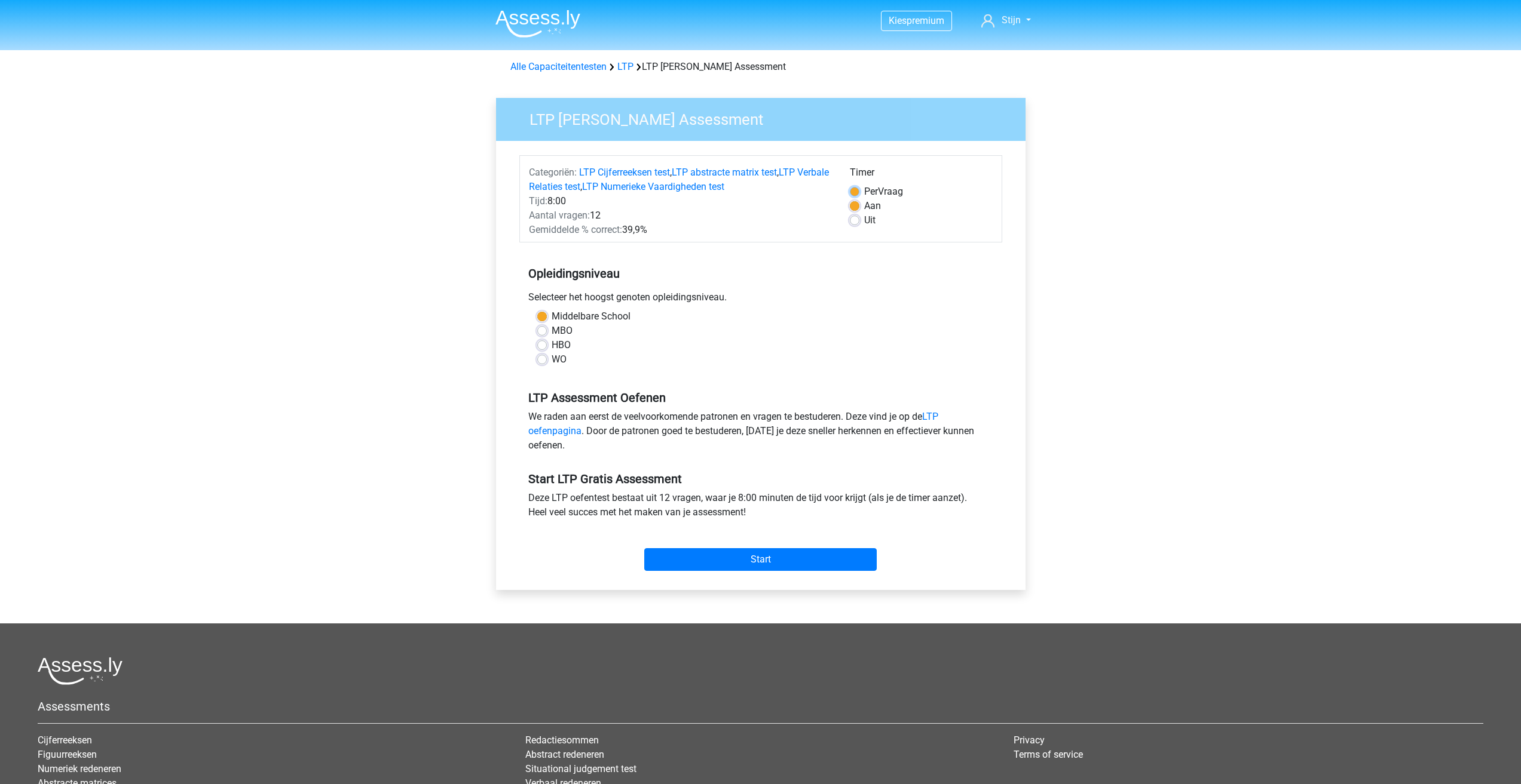
radio input "true"
click at [864, 205] on label "Aan" at bounding box center [872, 206] width 17 height 15
click at [856, 205] on input "Aan" at bounding box center [854, 205] width 10 height 12
radio input "true"
